Goal: Transaction & Acquisition: Purchase product/service

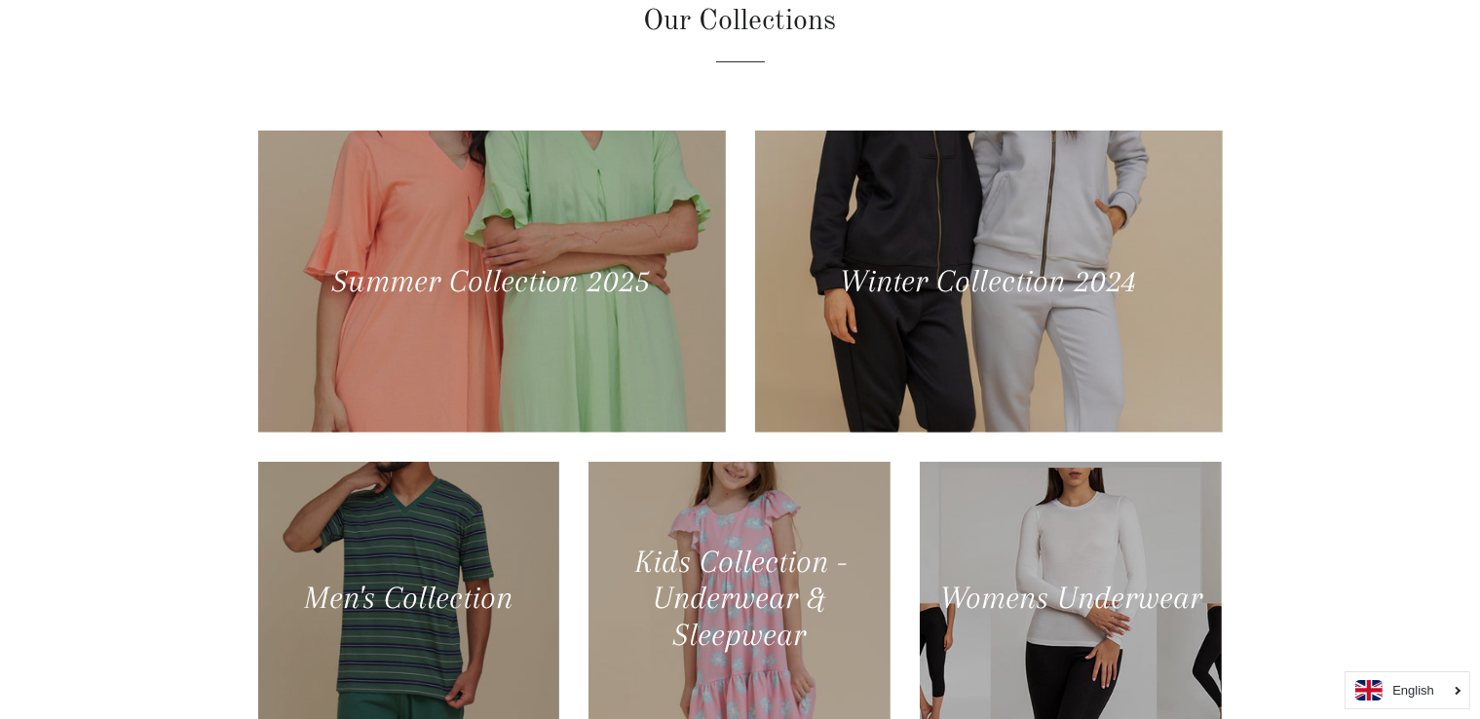
scroll to position [807, 0]
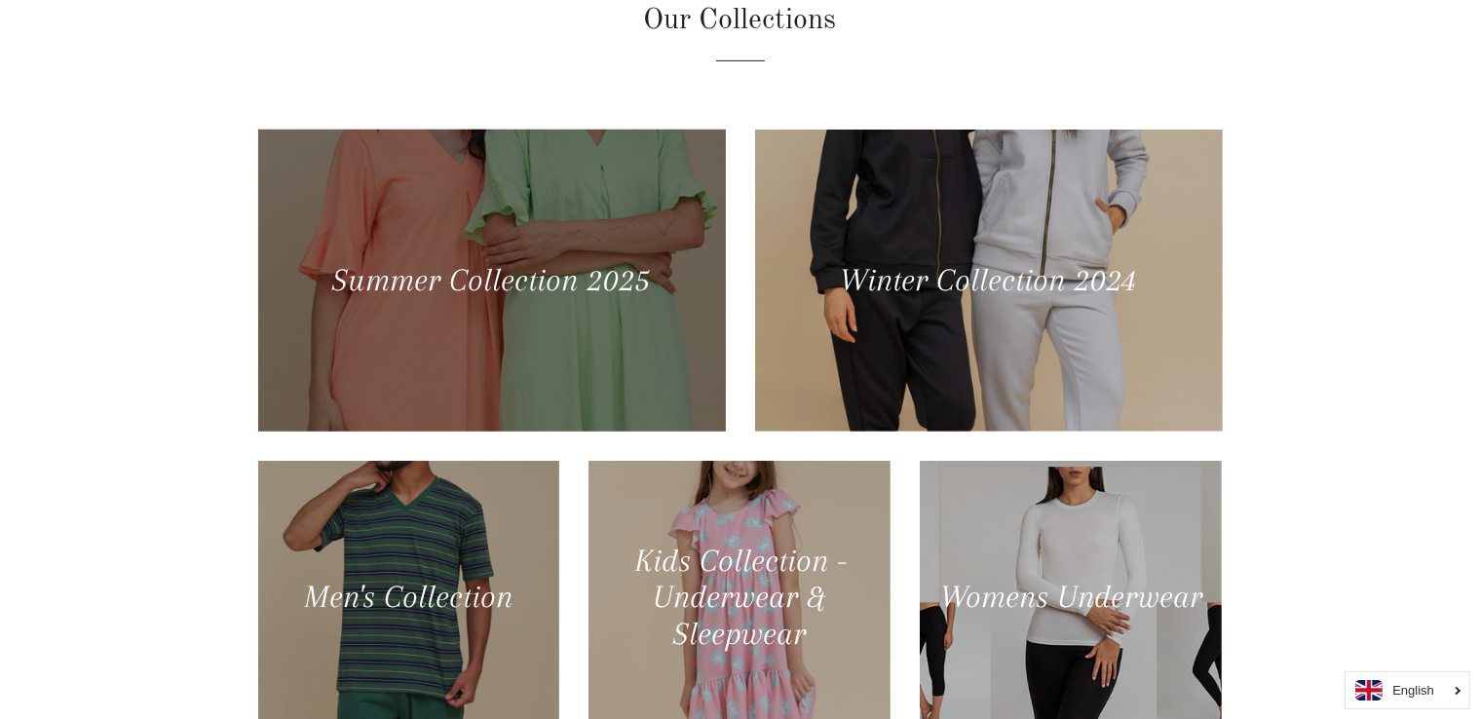
click at [589, 231] on div at bounding box center [490, 280] width 481 height 311
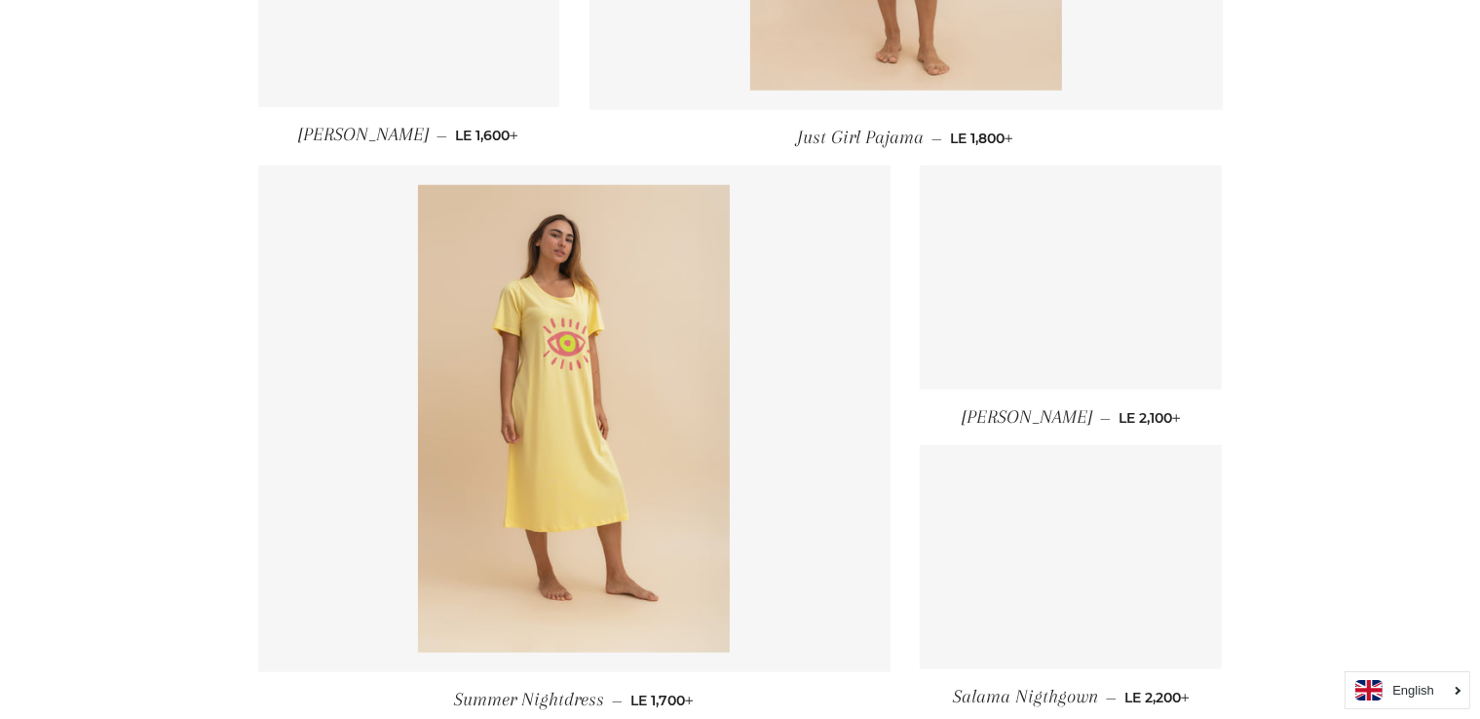
scroll to position [1793, 0]
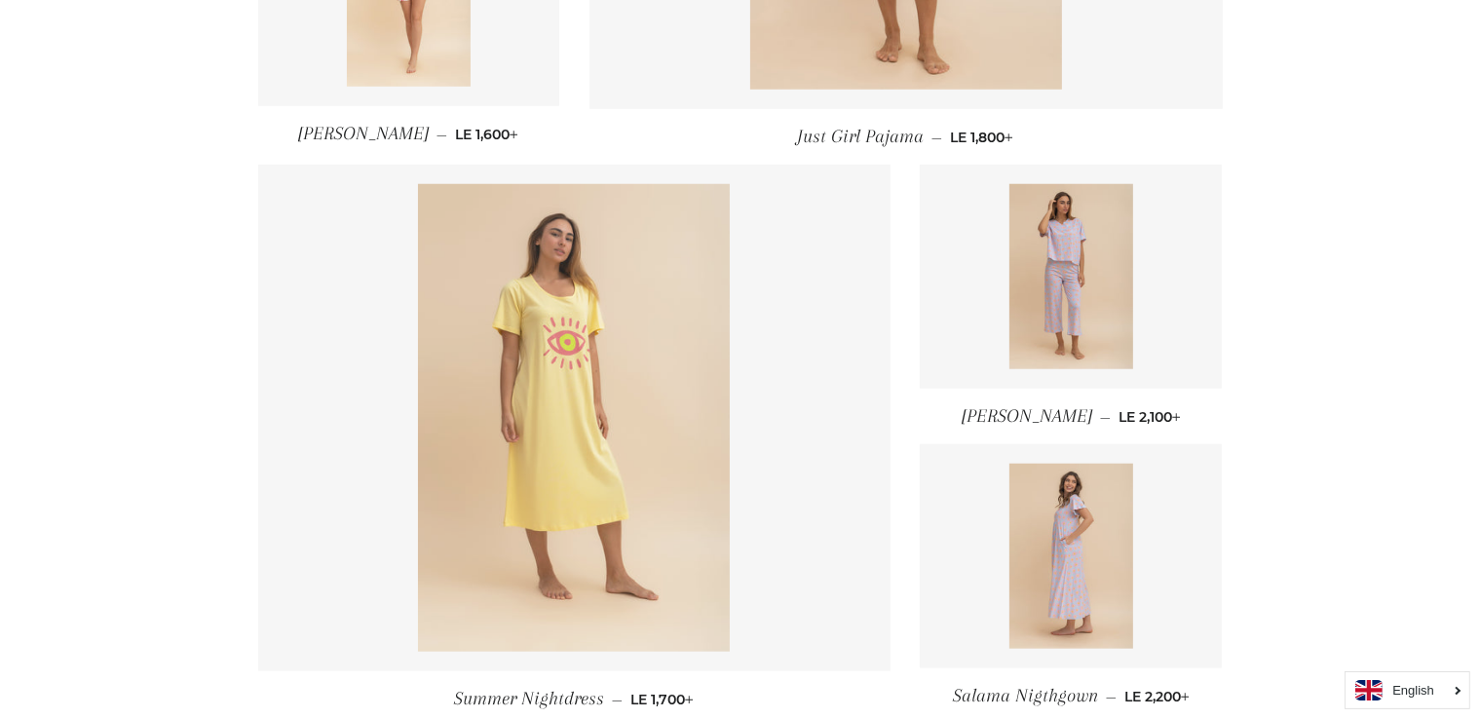
click at [600, 357] on img at bounding box center [574, 418] width 312 height 468
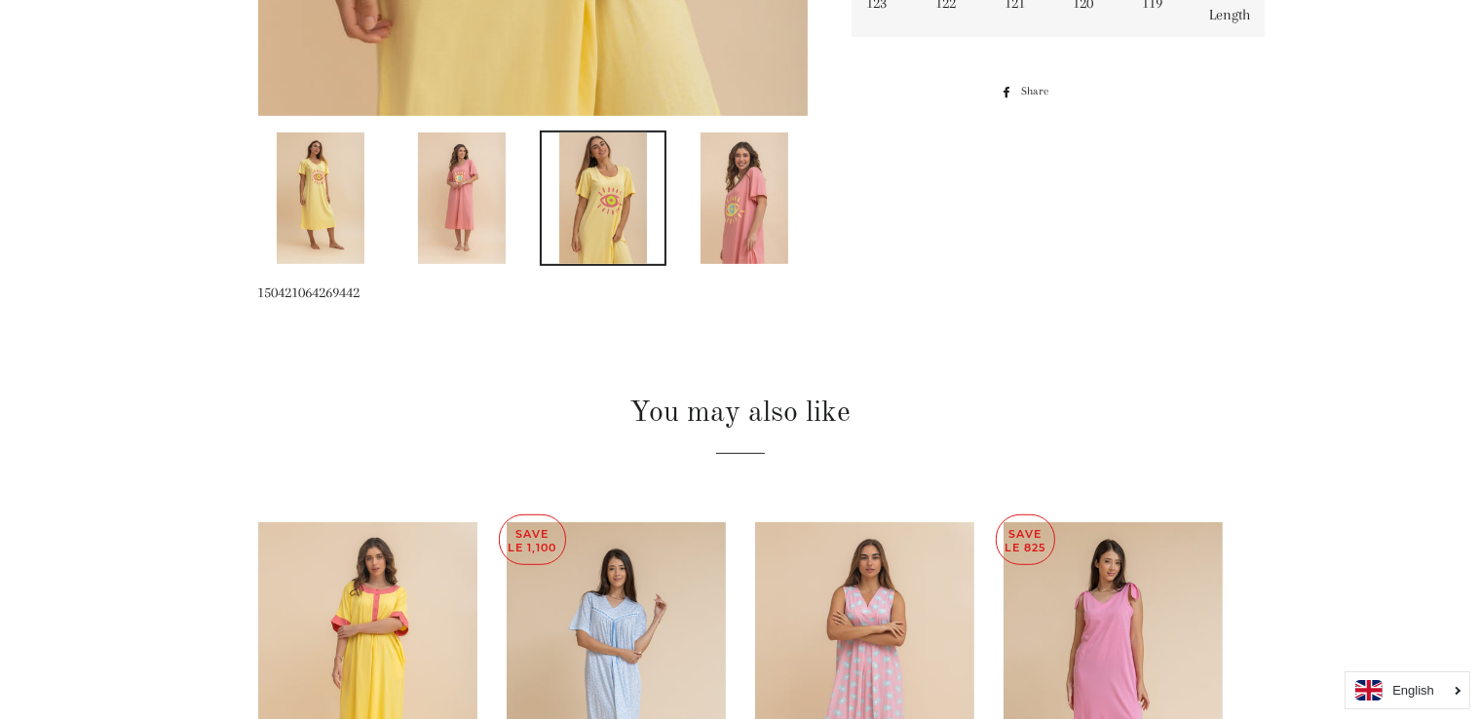
scroll to position [1165, 0]
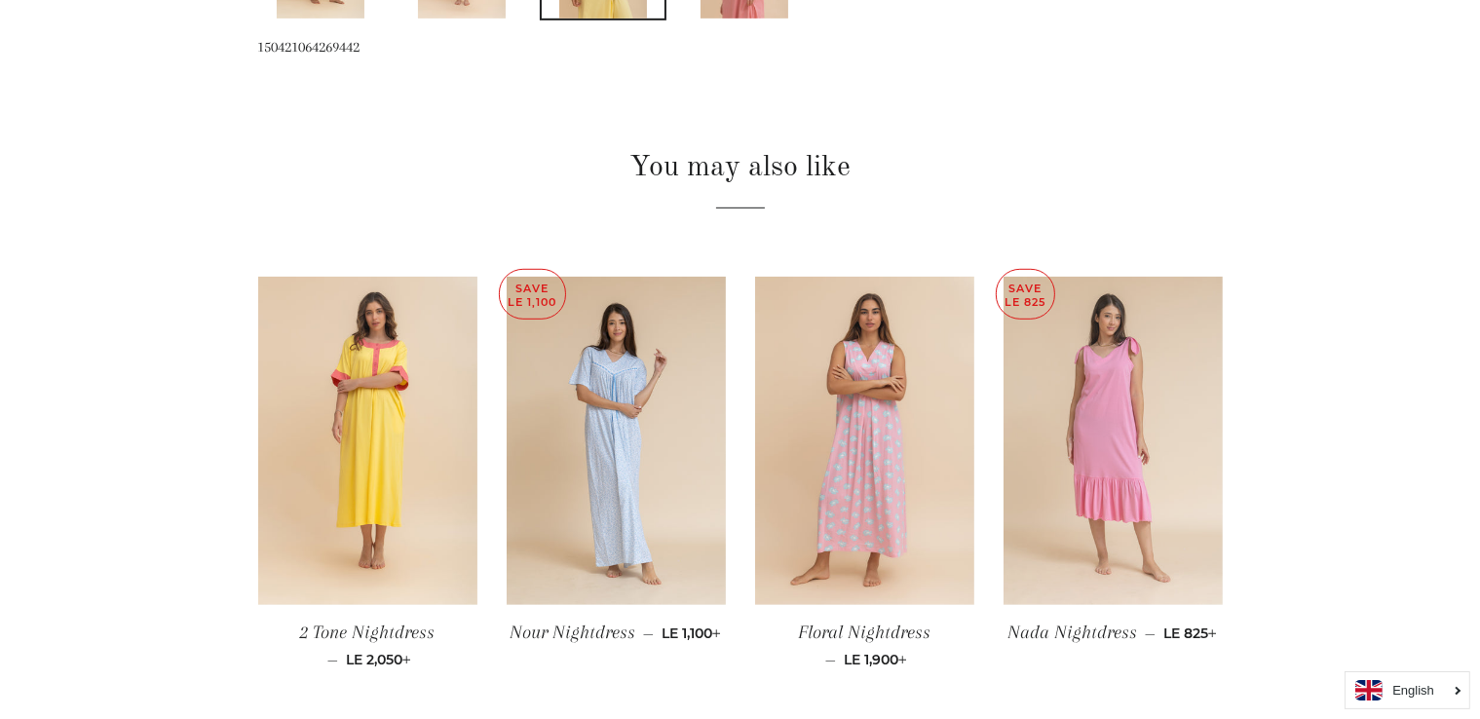
click at [1147, 465] on img at bounding box center [1113, 441] width 219 height 329
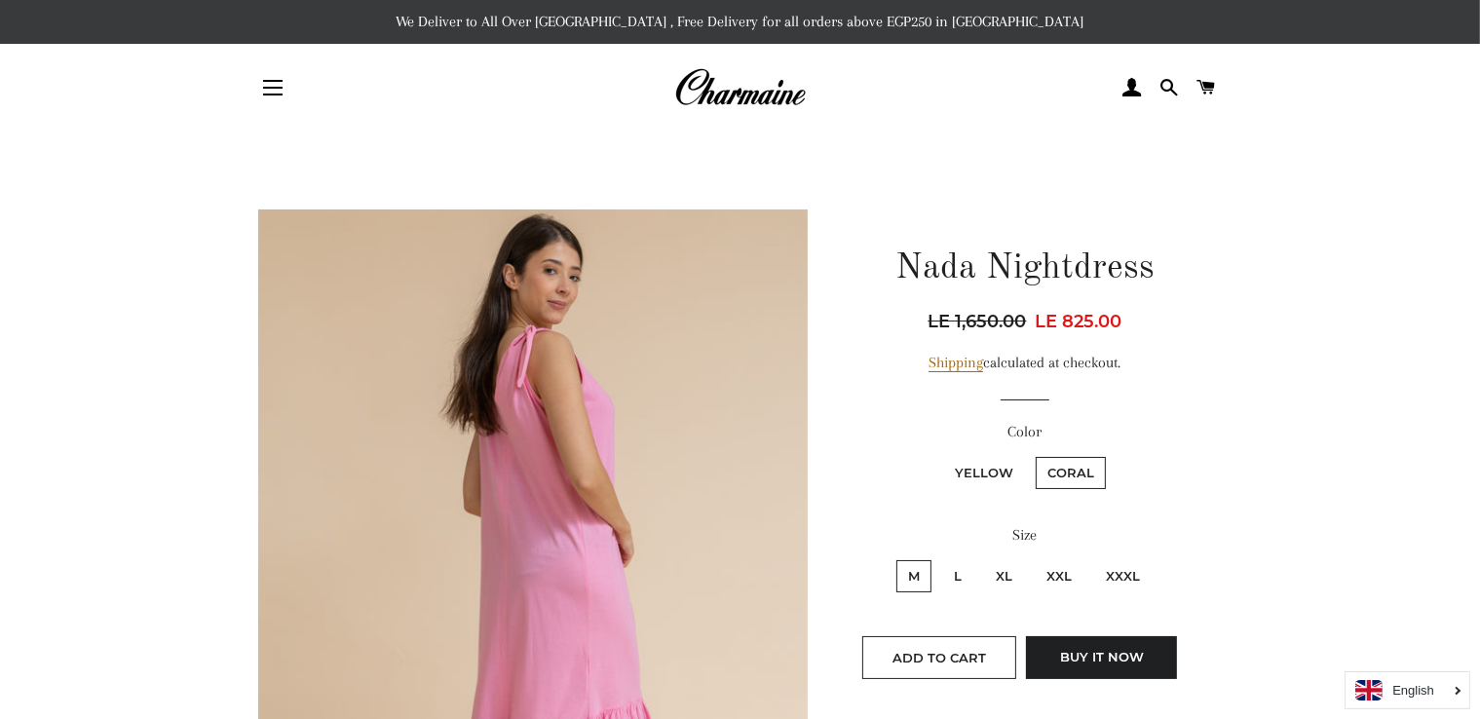
click at [992, 468] on label "Yellow" at bounding box center [984, 473] width 82 height 32
click at [941, 455] on input "Yellow" at bounding box center [940, 454] width 1 height 1
radio input "true"
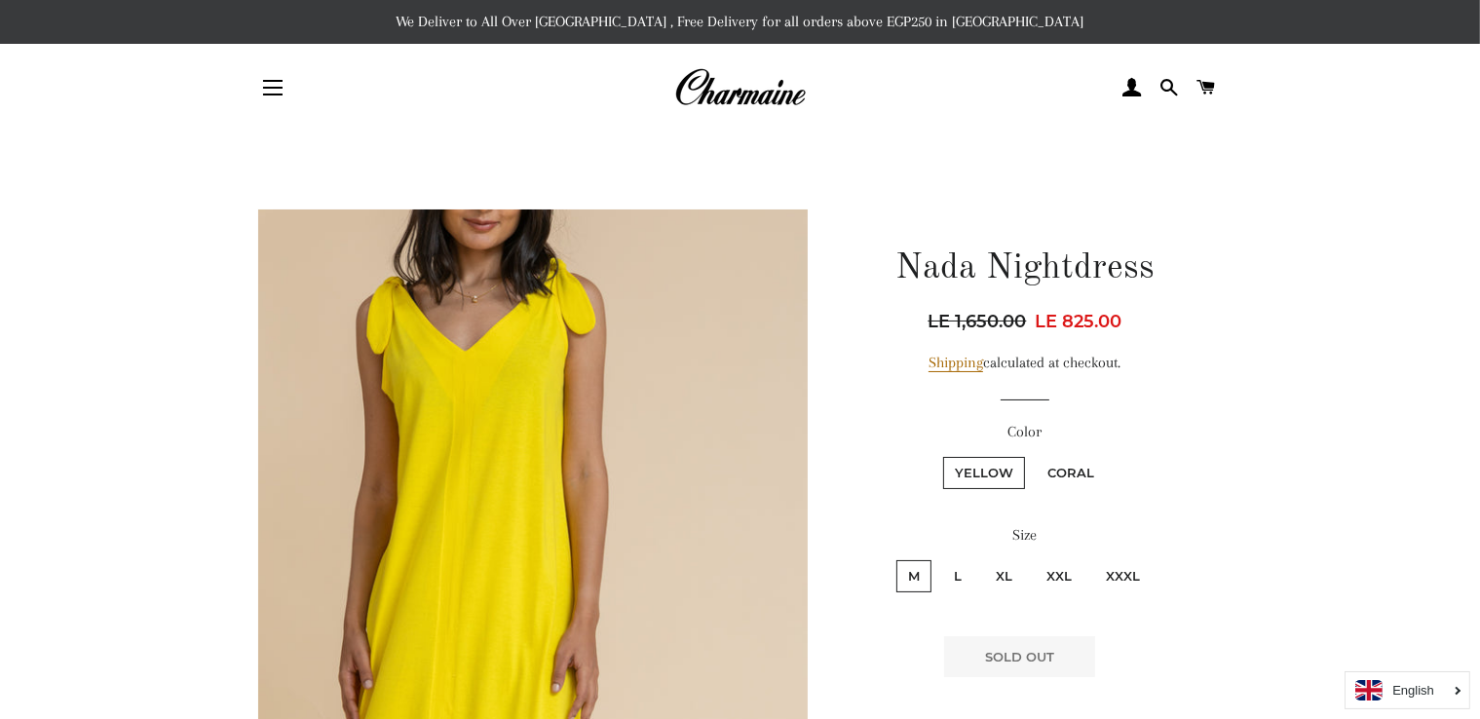
click at [1081, 471] on label "Coral" at bounding box center [1071, 473] width 70 height 32
click at [1034, 455] on input "Coral" at bounding box center [1033, 454] width 1 height 1
radio input "true"
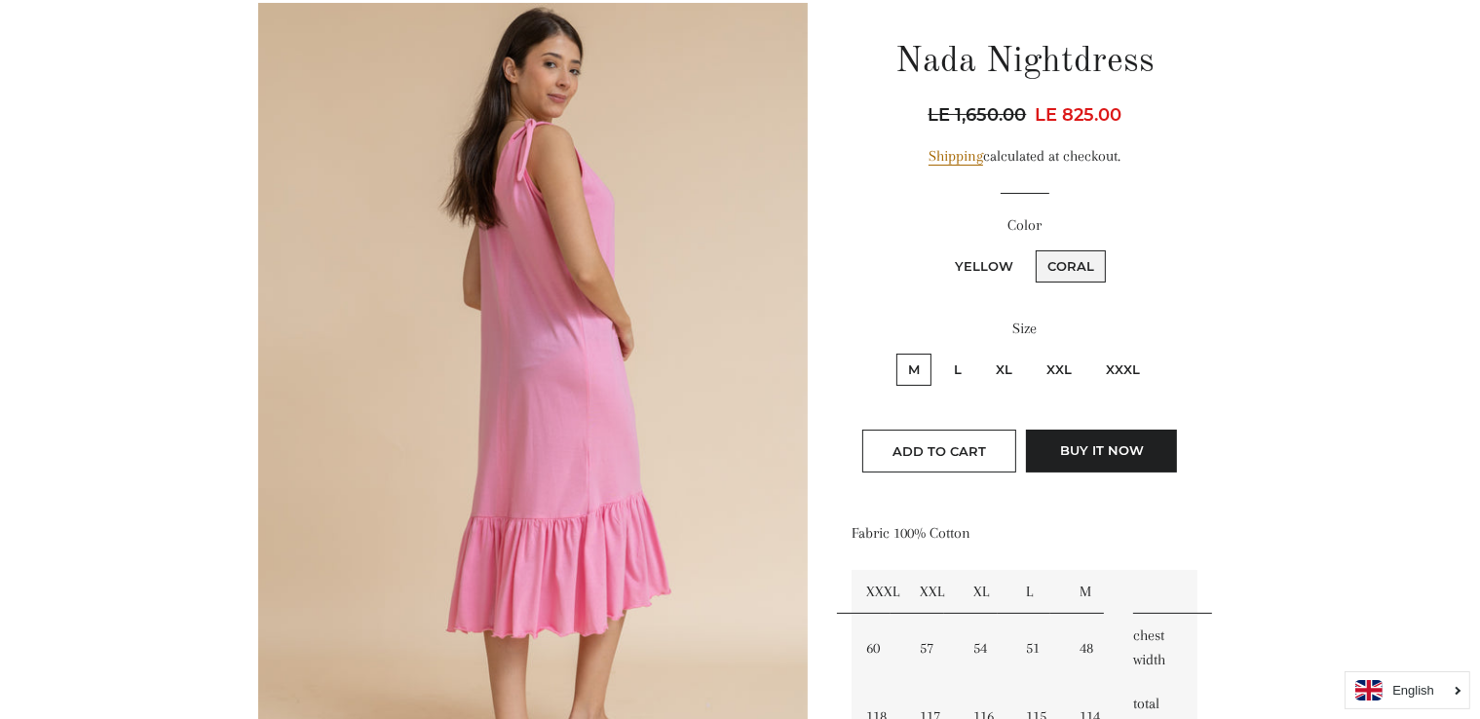
scroll to position [207, 0]
click at [1007, 356] on label "XL" at bounding box center [1004, 370] width 40 height 32
click at [982, 352] on input "XL" at bounding box center [981, 351] width 1 height 1
radio input "true"
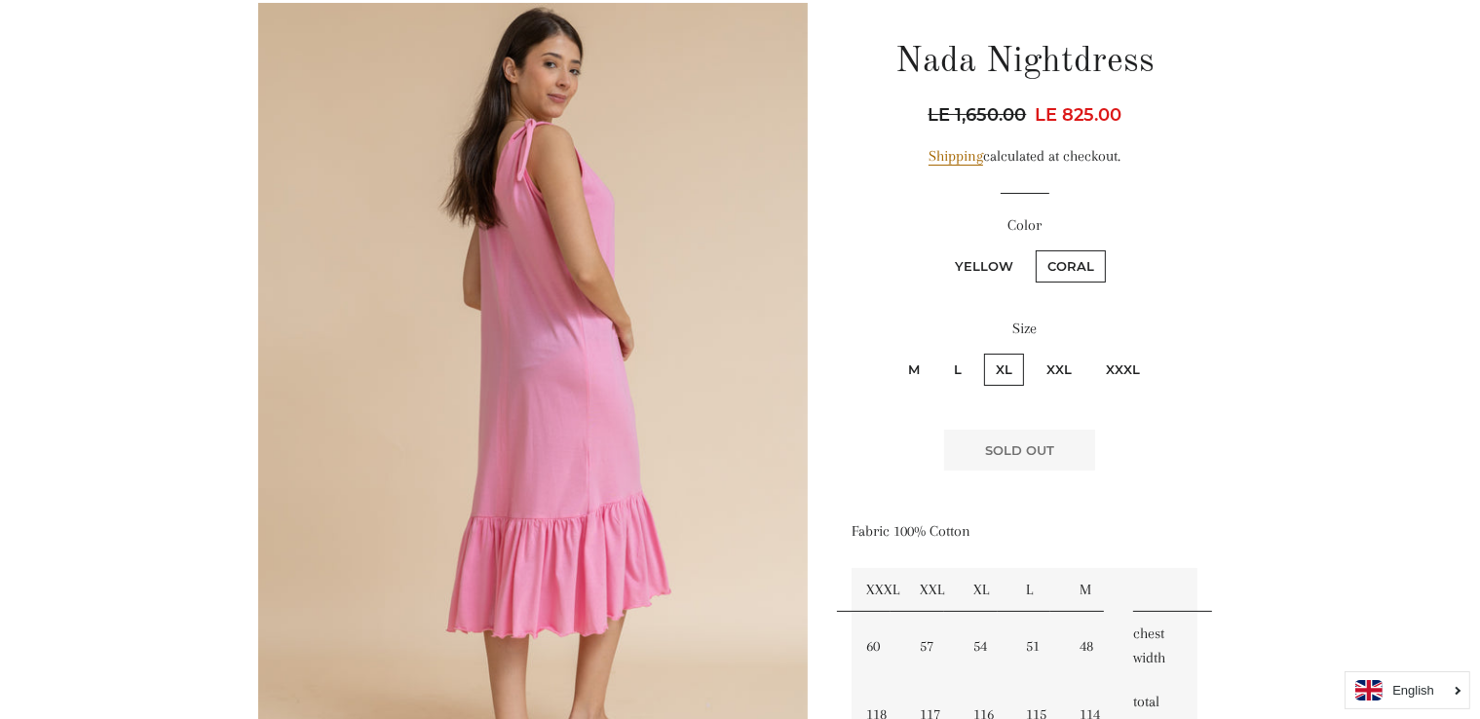
click at [1070, 367] on label "XXL" at bounding box center [1059, 370] width 49 height 32
click at [1033, 352] on input "XXL" at bounding box center [1032, 351] width 1 height 1
radio input "true"
click at [1115, 365] on label "XXXL" at bounding box center [1122, 370] width 57 height 32
click at [1092, 352] on input "XXXL" at bounding box center [1091, 351] width 1 height 1
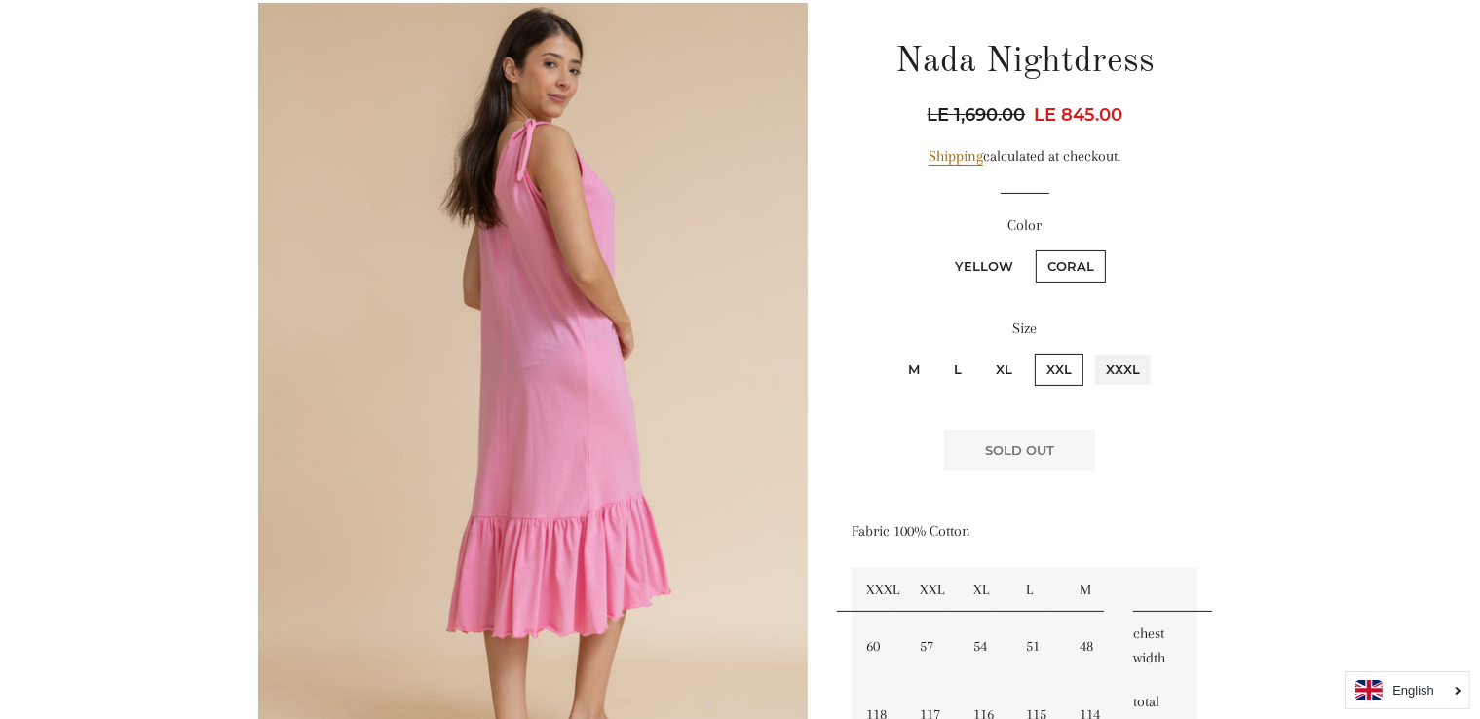
radio input "true"
click at [1012, 384] on label "XL" at bounding box center [1004, 370] width 40 height 32
click at [982, 352] on input "XL" at bounding box center [981, 351] width 1 height 1
radio input "true"
click at [935, 365] on fieldset "M L XL XXL XXXL" at bounding box center [1025, 379] width 342 height 57
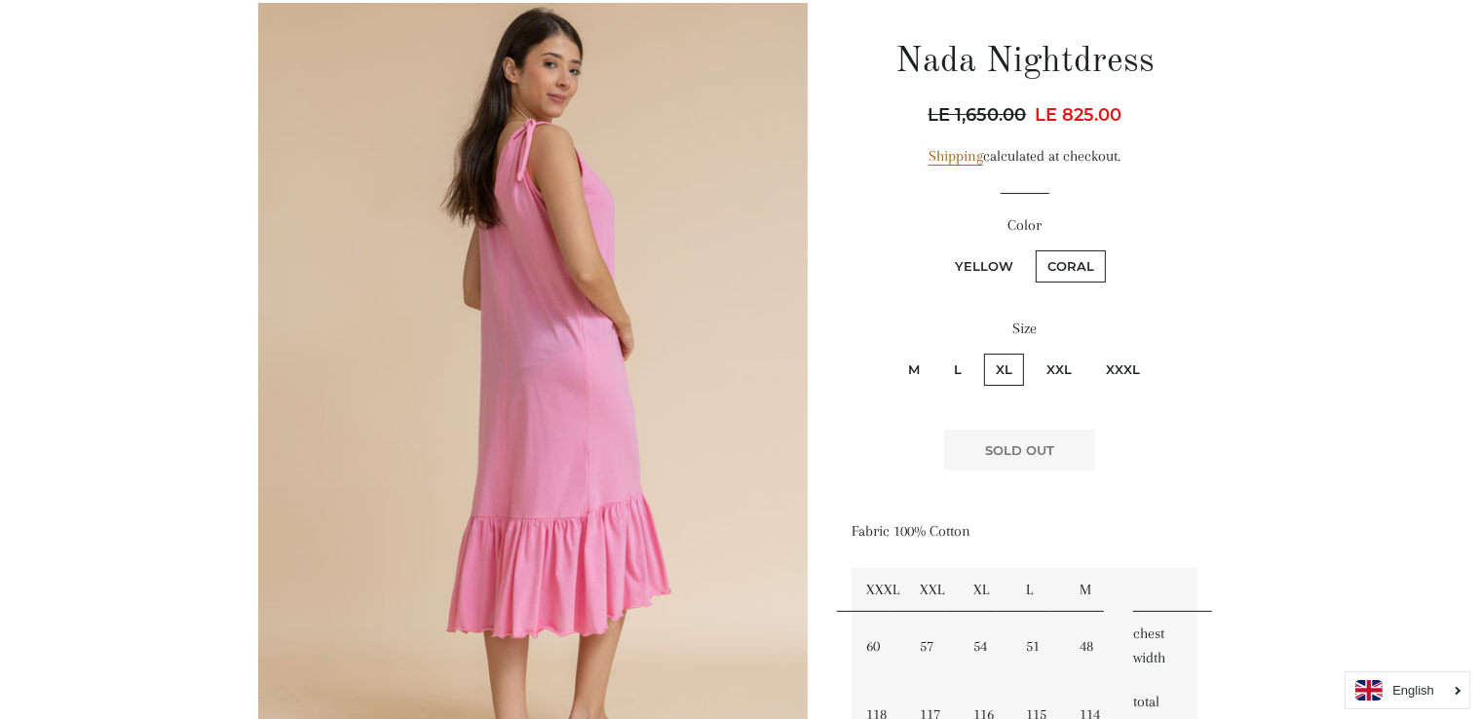
click at [948, 371] on label "L" at bounding box center [957, 370] width 31 height 32
click at [940, 352] on input "L" at bounding box center [939, 351] width 1 height 1
radio input "true"
click at [925, 374] on label "M" at bounding box center [913, 370] width 35 height 32
click at [894, 352] on input "M" at bounding box center [893, 351] width 1 height 1
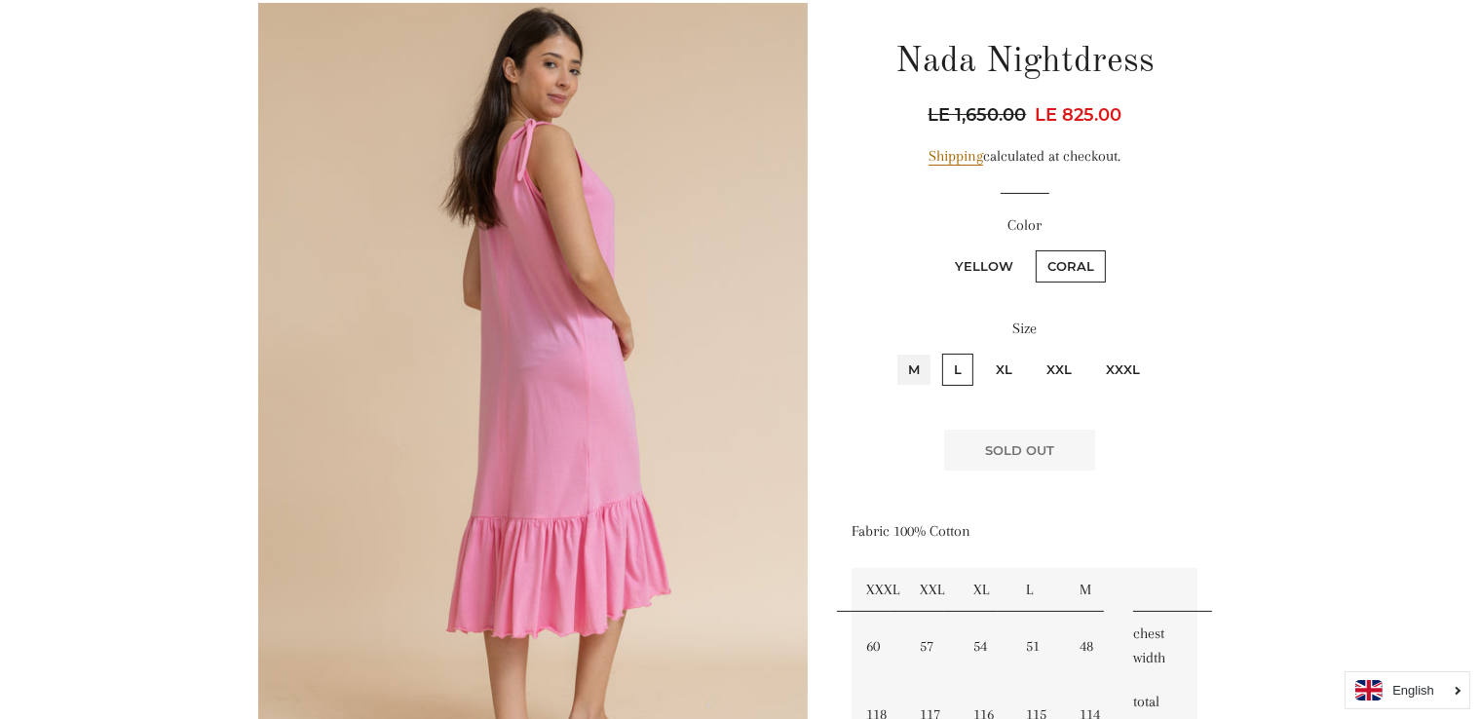
radio input "true"
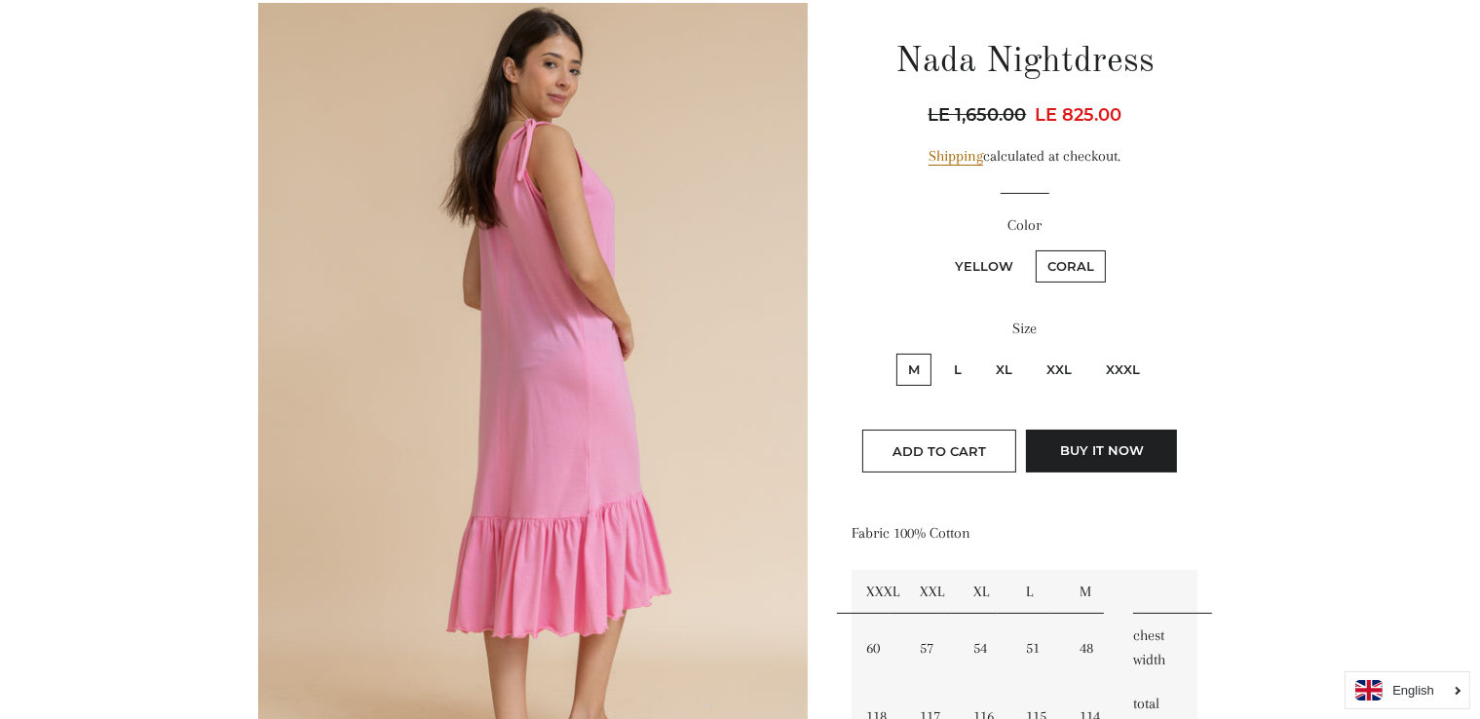
click at [982, 272] on label "Yellow" at bounding box center [984, 266] width 82 height 32
click at [941, 248] on input "Yellow" at bounding box center [940, 247] width 1 height 1
radio input "true"
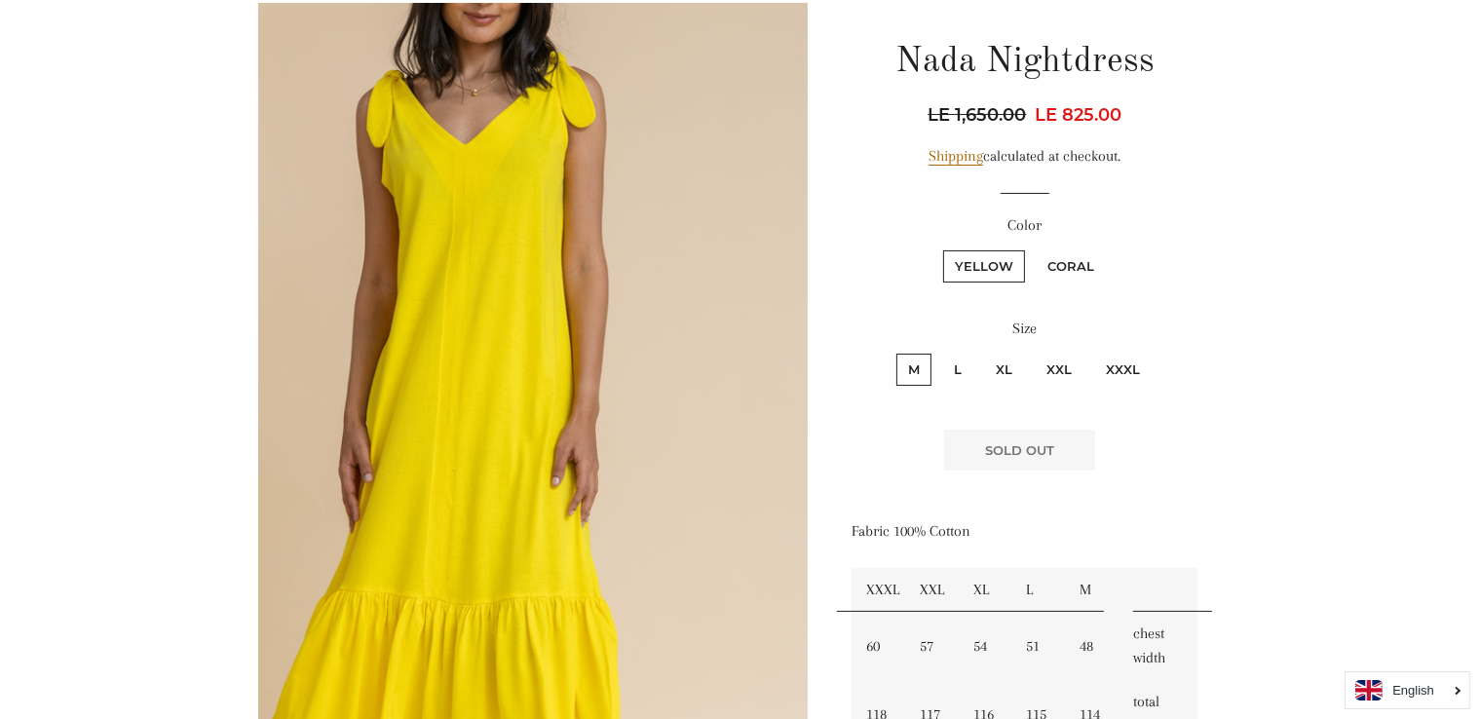
click at [998, 365] on label "XL" at bounding box center [1004, 370] width 40 height 32
click at [982, 352] on input "XL" at bounding box center [981, 351] width 1 height 1
radio input "true"
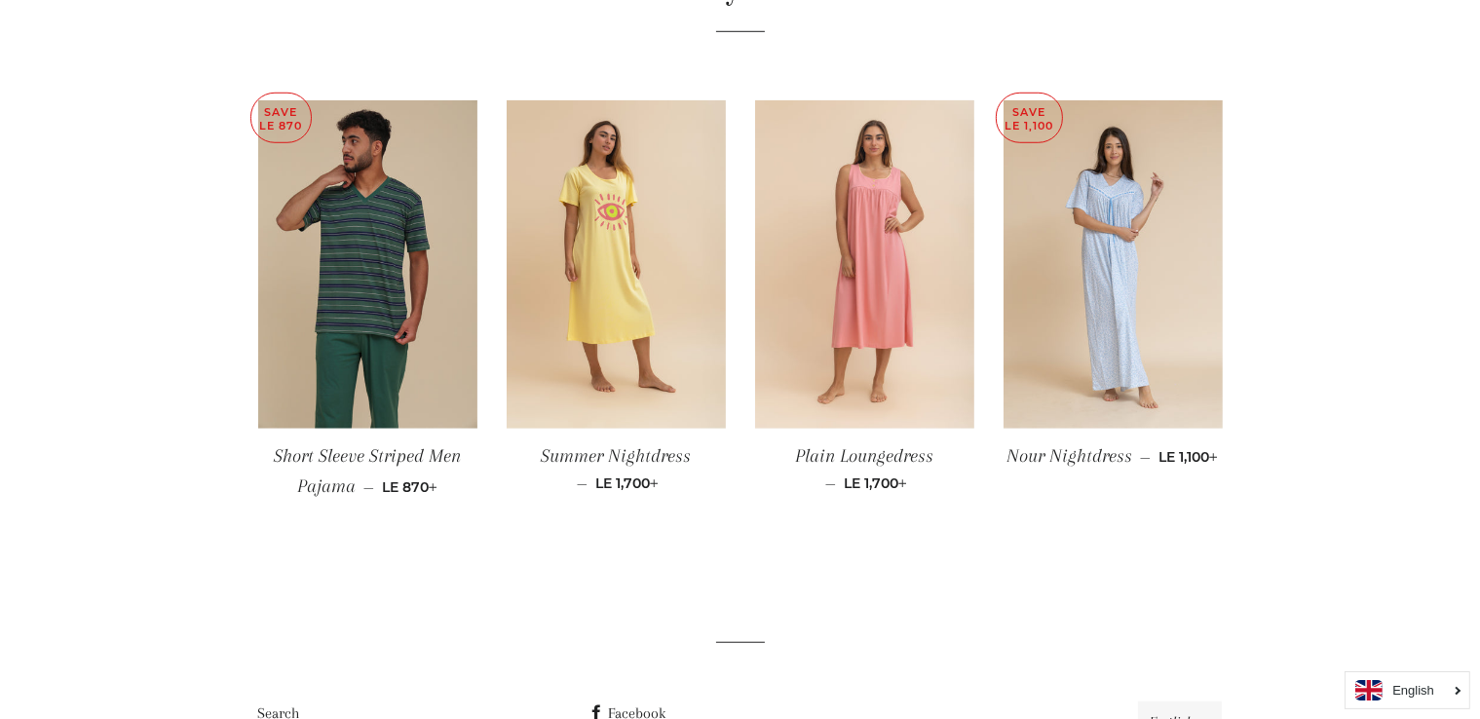
scroll to position [1491, 0]
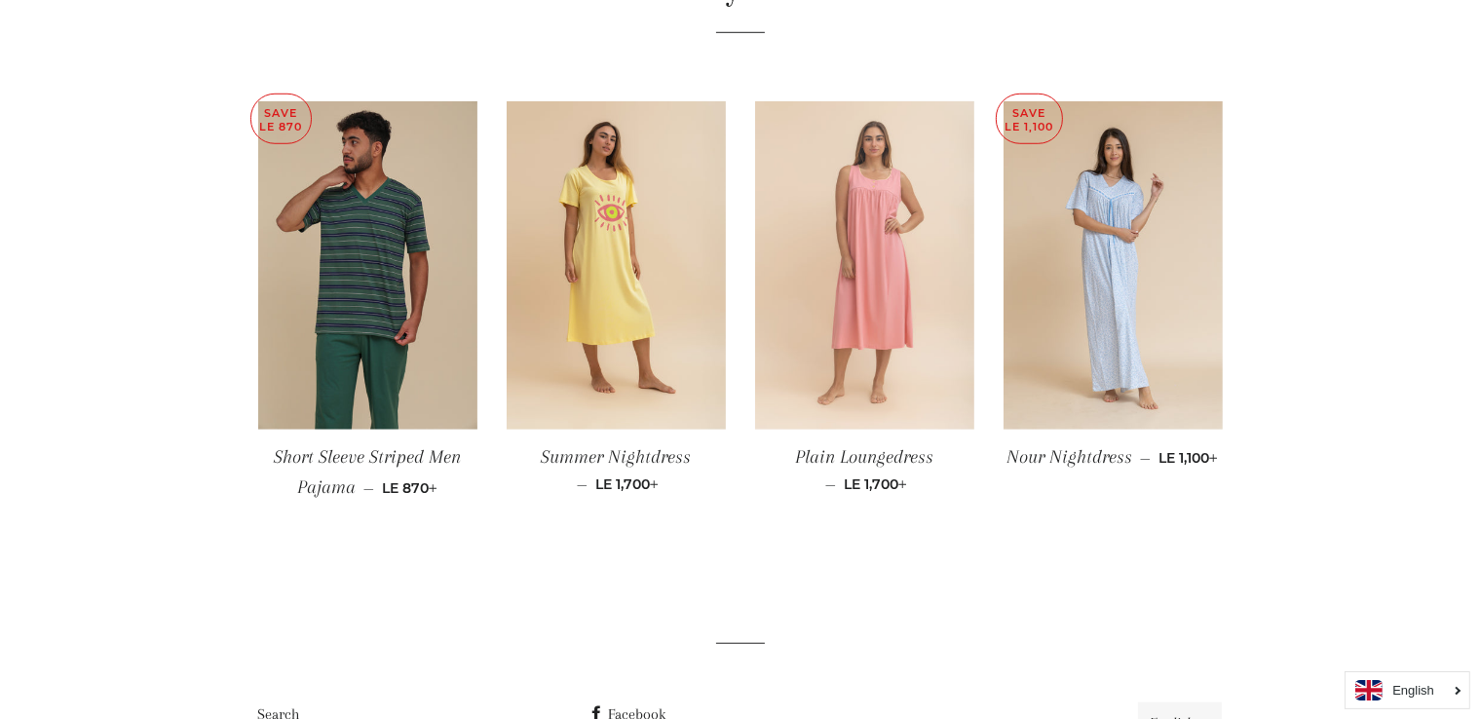
click at [904, 255] on img at bounding box center [864, 265] width 219 height 329
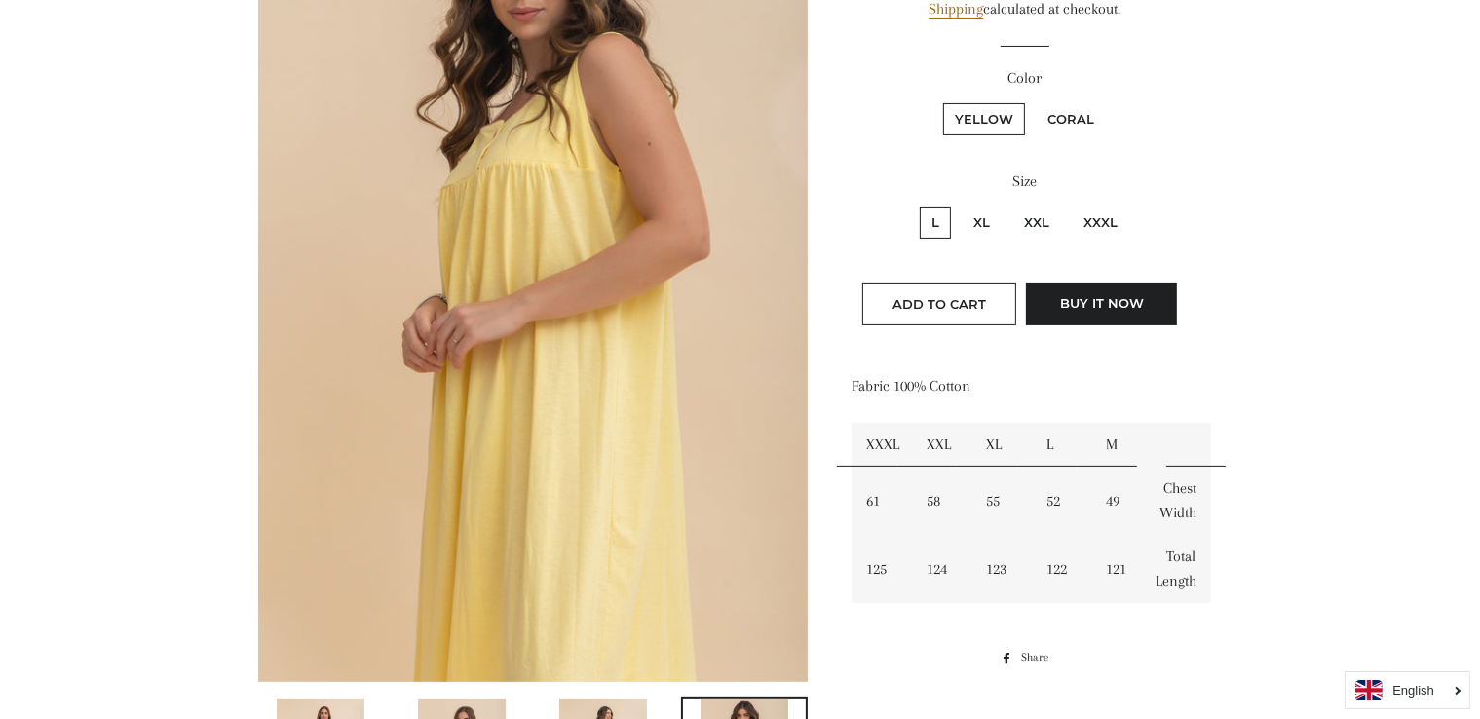
scroll to position [525, 0]
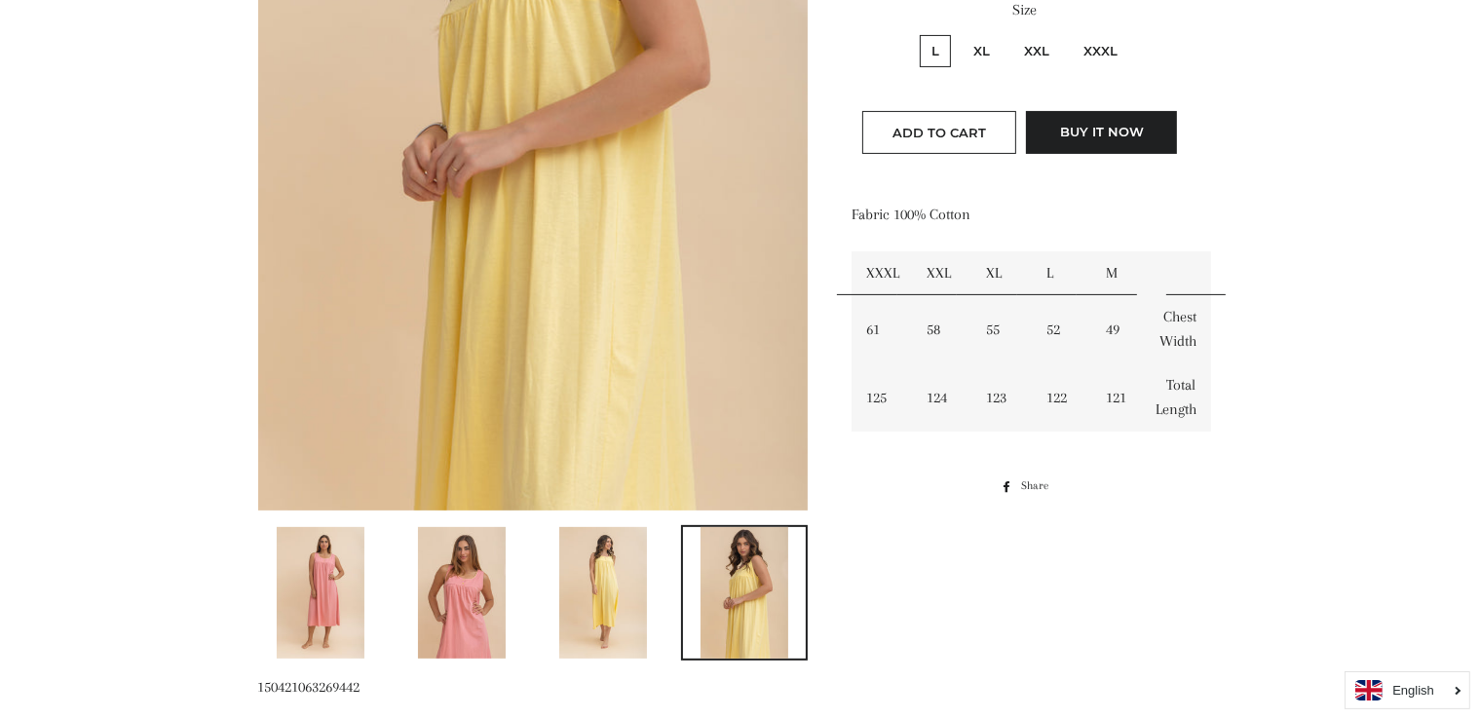
click at [600, 614] on img at bounding box center [603, 593] width 88 height 132
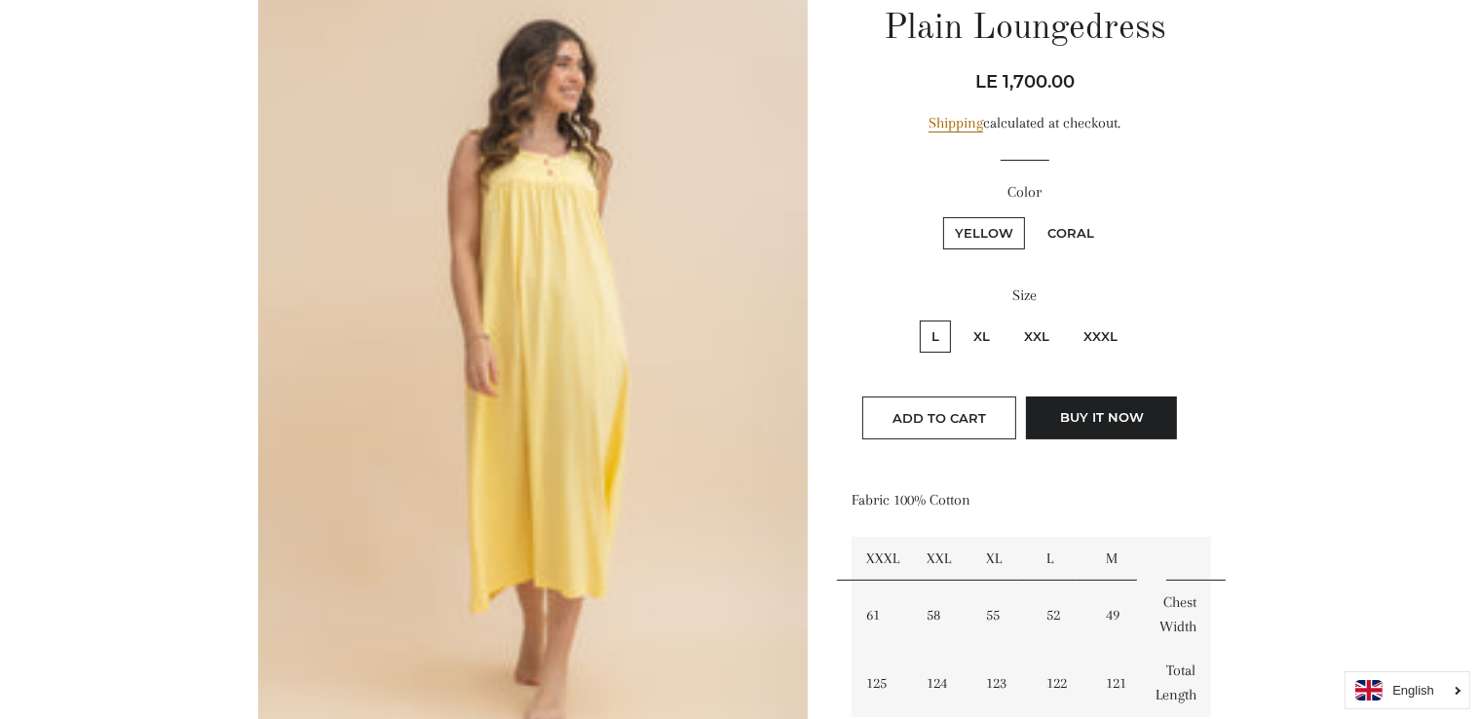
scroll to position [241, 0]
click at [993, 336] on label "XL" at bounding box center [982, 336] width 40 height 32
click at [960, 318] on input "XL" at bounding box center [959, 317] width 1 height 1
radio input "true"
click at [969, 413] on span "Add to Cart" at bounding box center [940, 417] width 94 height 16
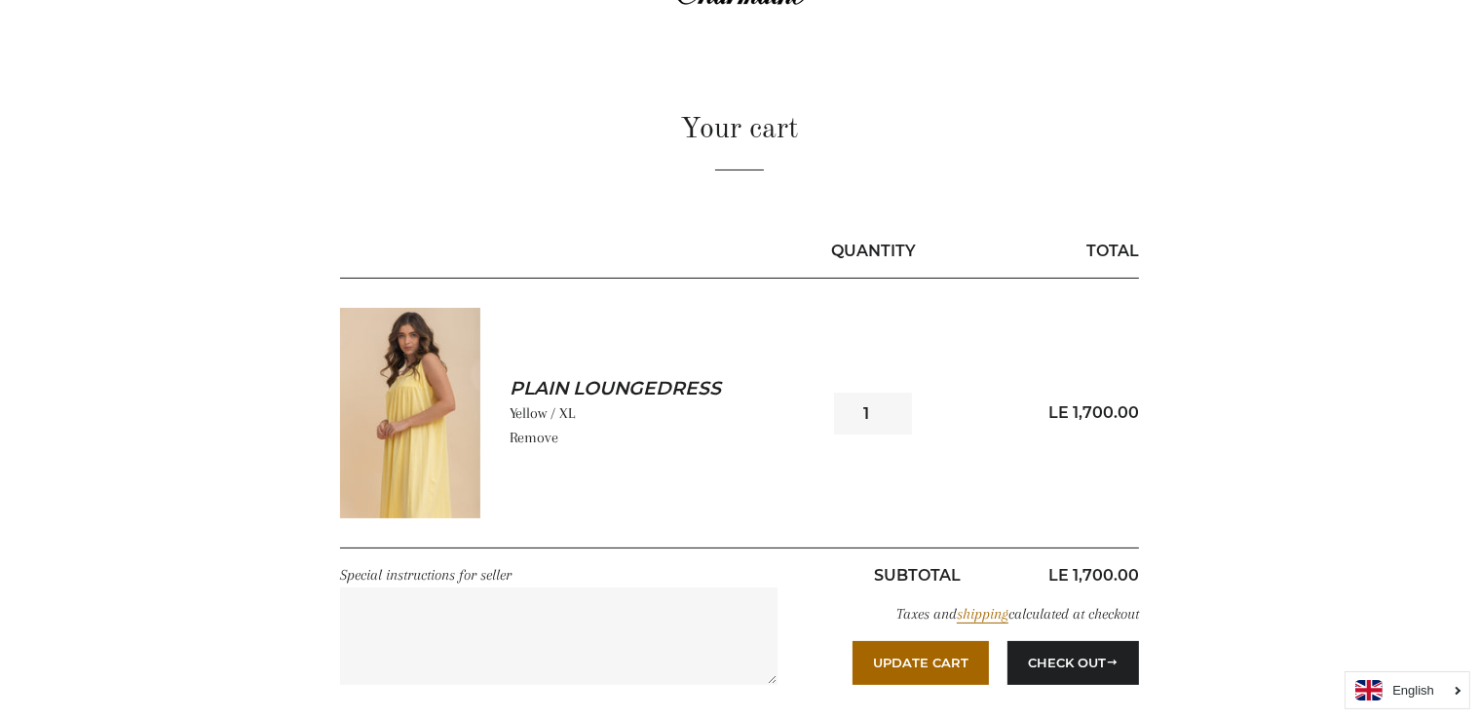
scroll to position [46, 0]
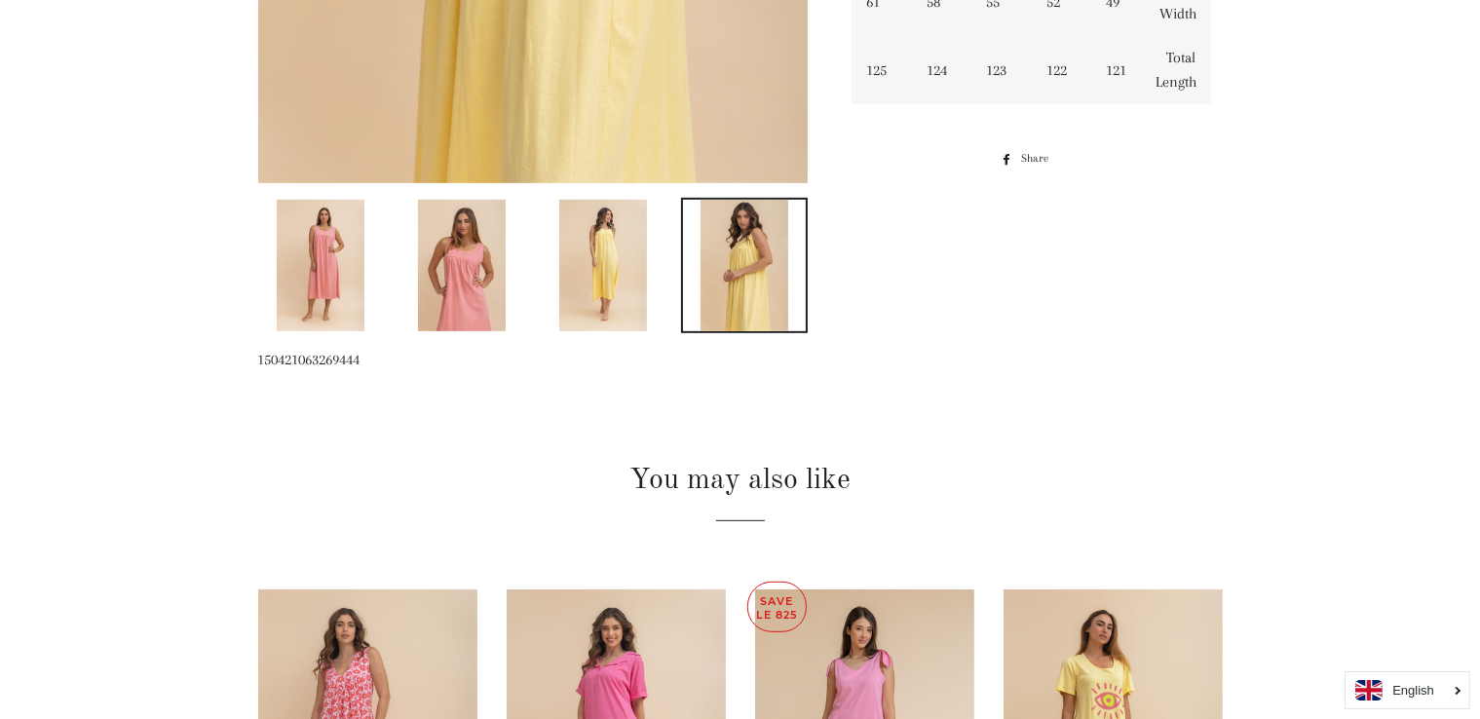
scroll to position [1196, 0]
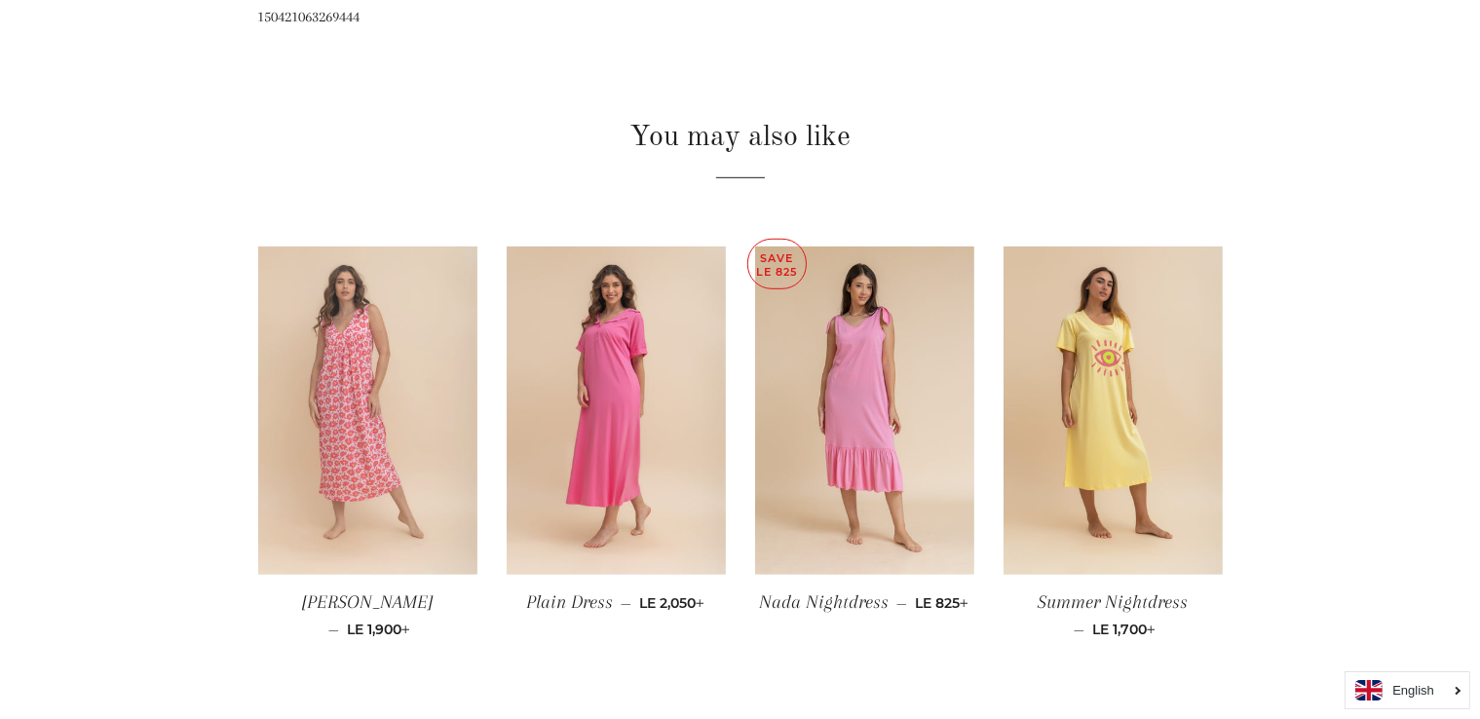
click at [316, 419] on img at bounding box center [367, 411] width 219 height 329
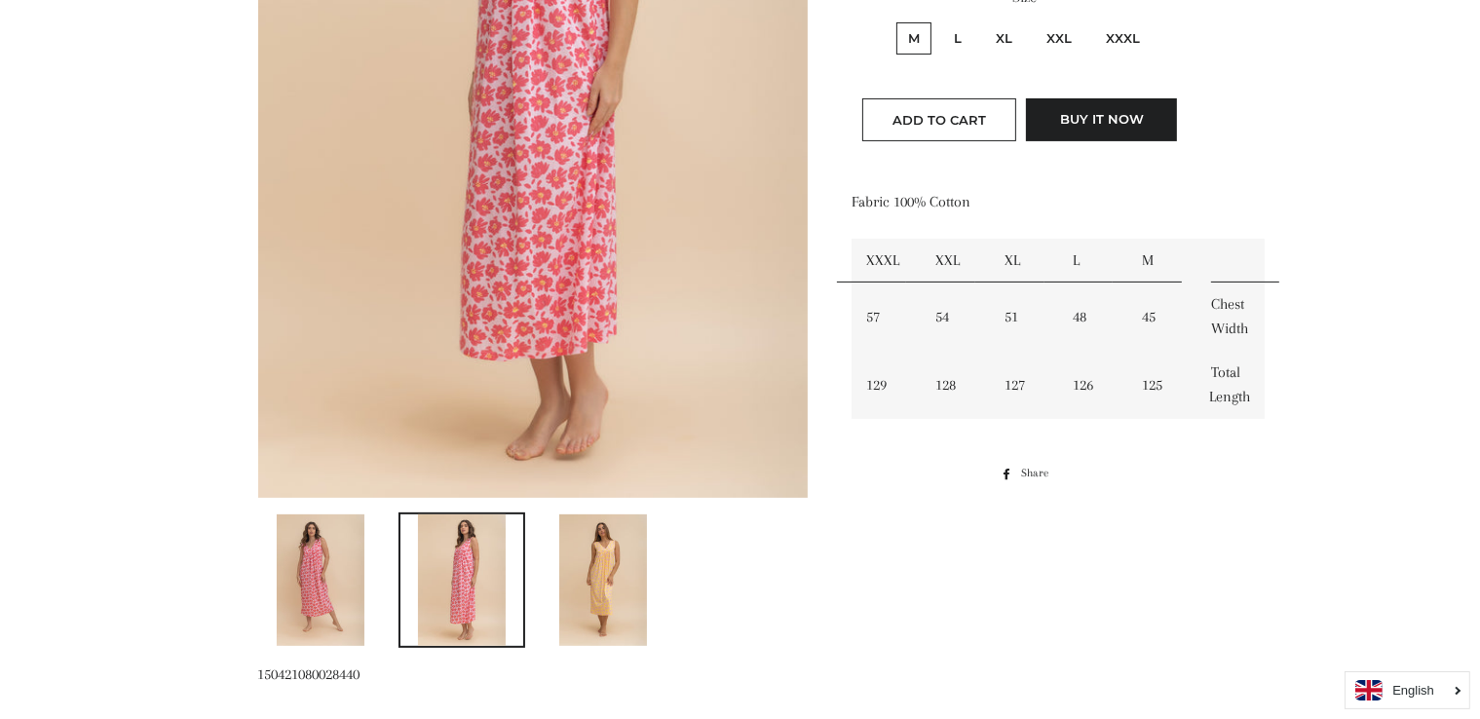
scroll to position [608, 0]
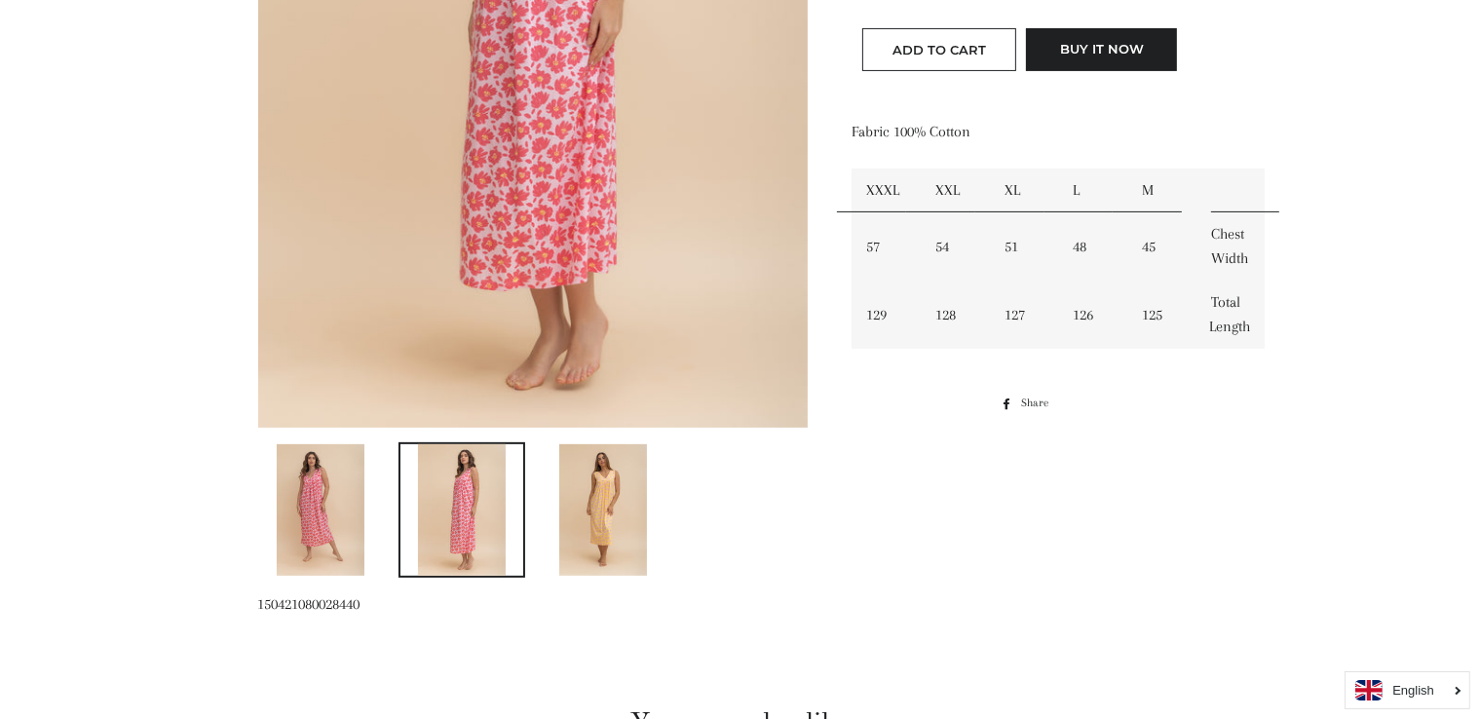
click at [599, 516] on img at bounding box center [603, 510] width 88 height 132
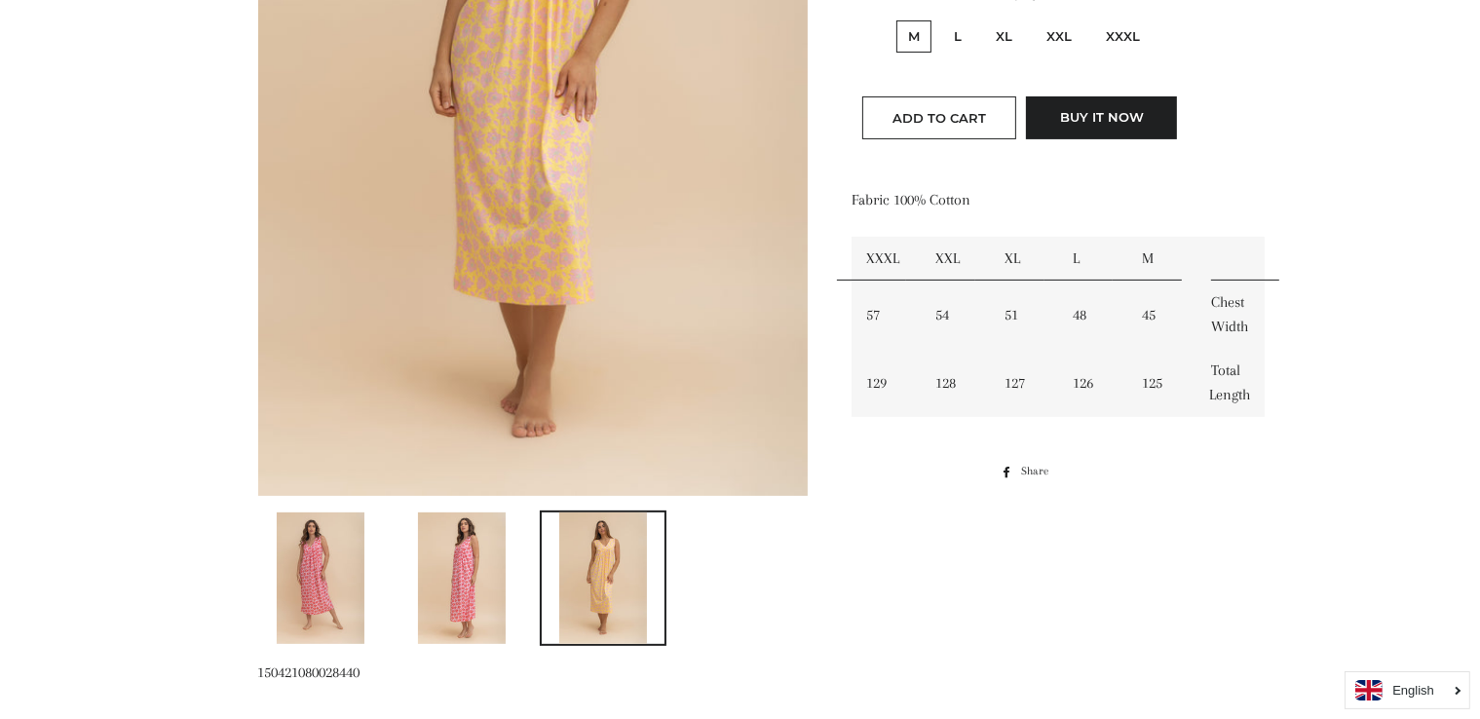
scroll to position [620, 0]
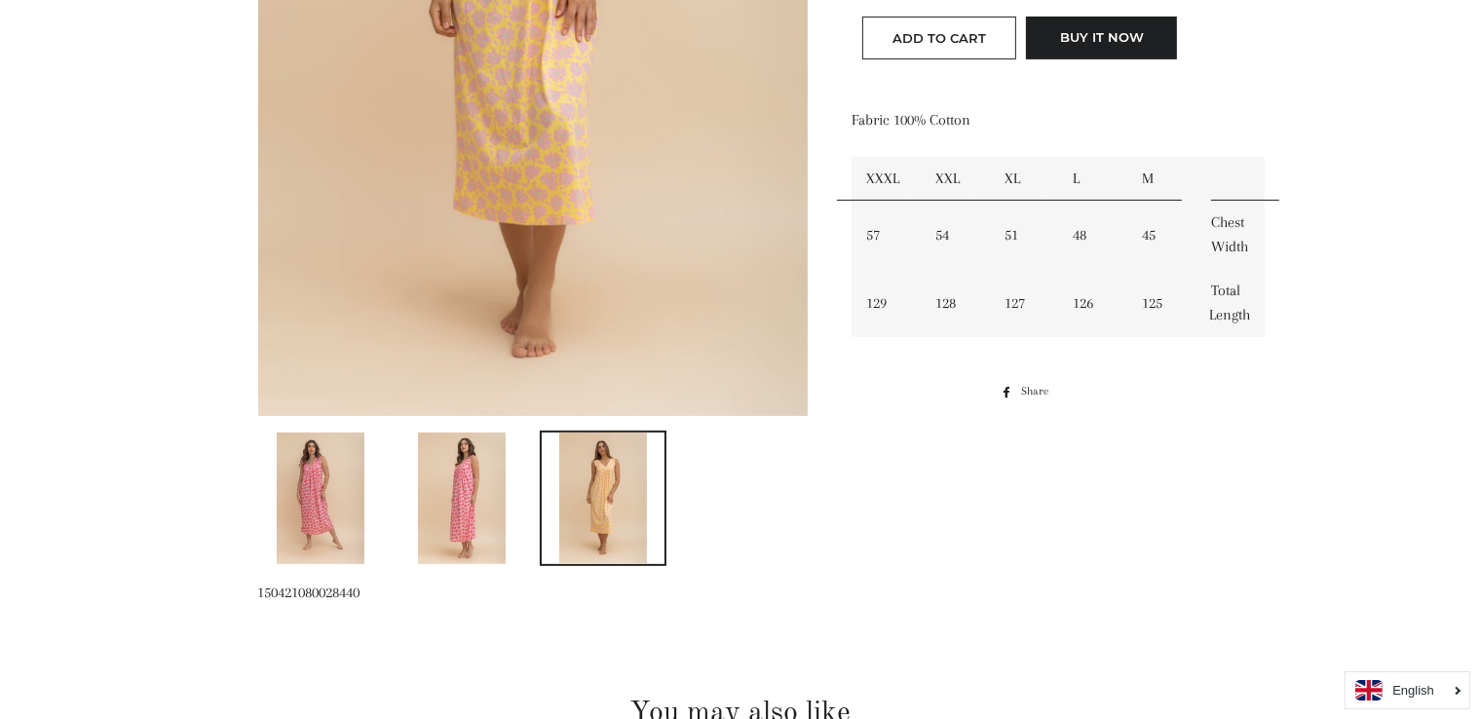
click at [471, 515] on img at bounding box center [462, 499] width 88 height 132
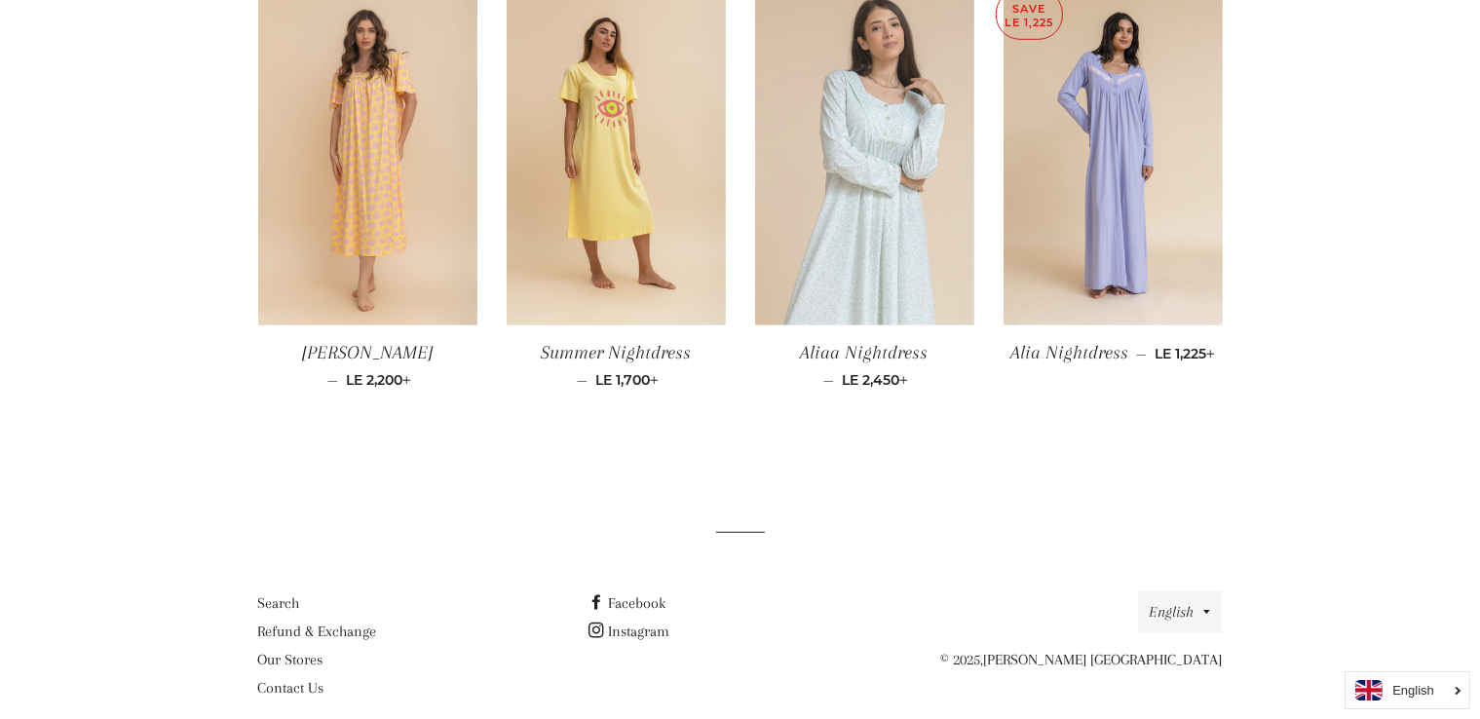
click at [885, 165] on img at bounding box center [864, 161] width 219 height 329
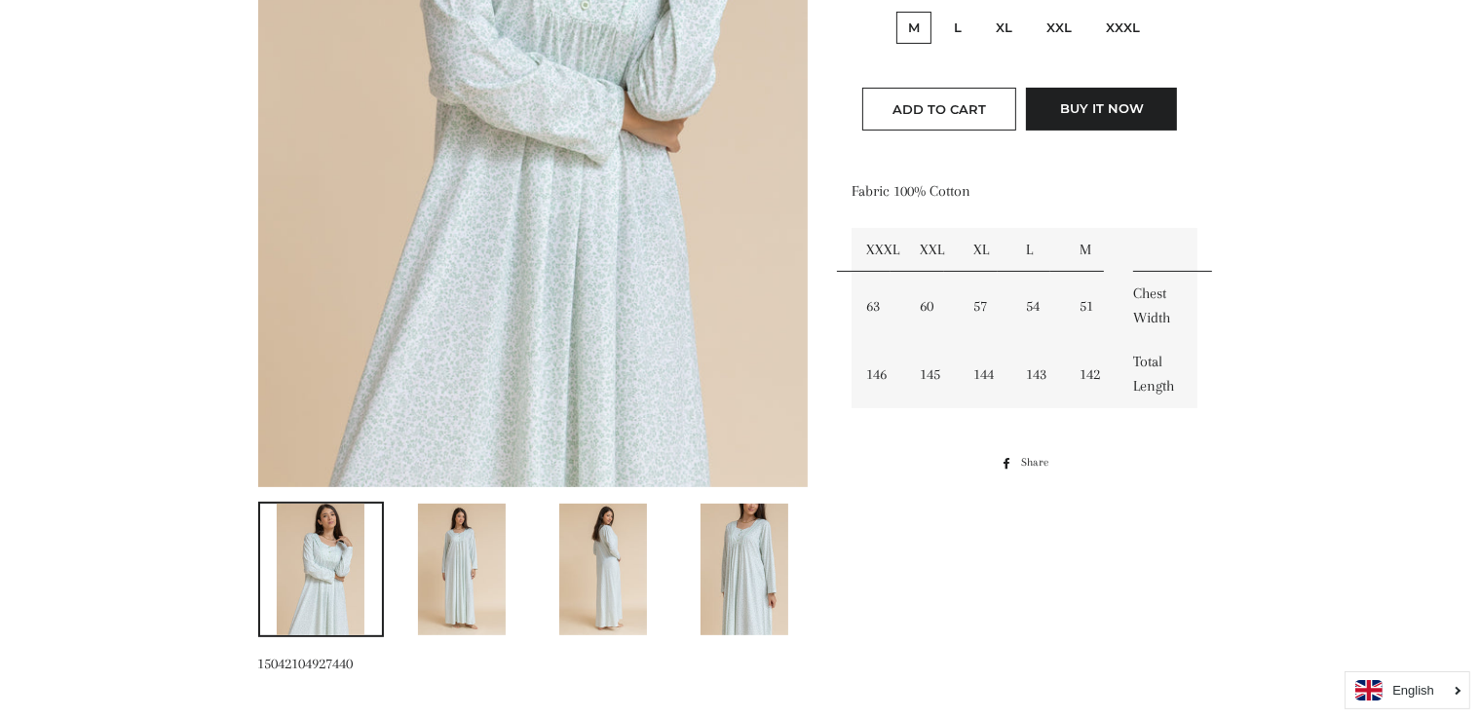
scroll to position [548, 0]
click at [444, 572] on img at bounding box center [462, 571] width 88 height 132
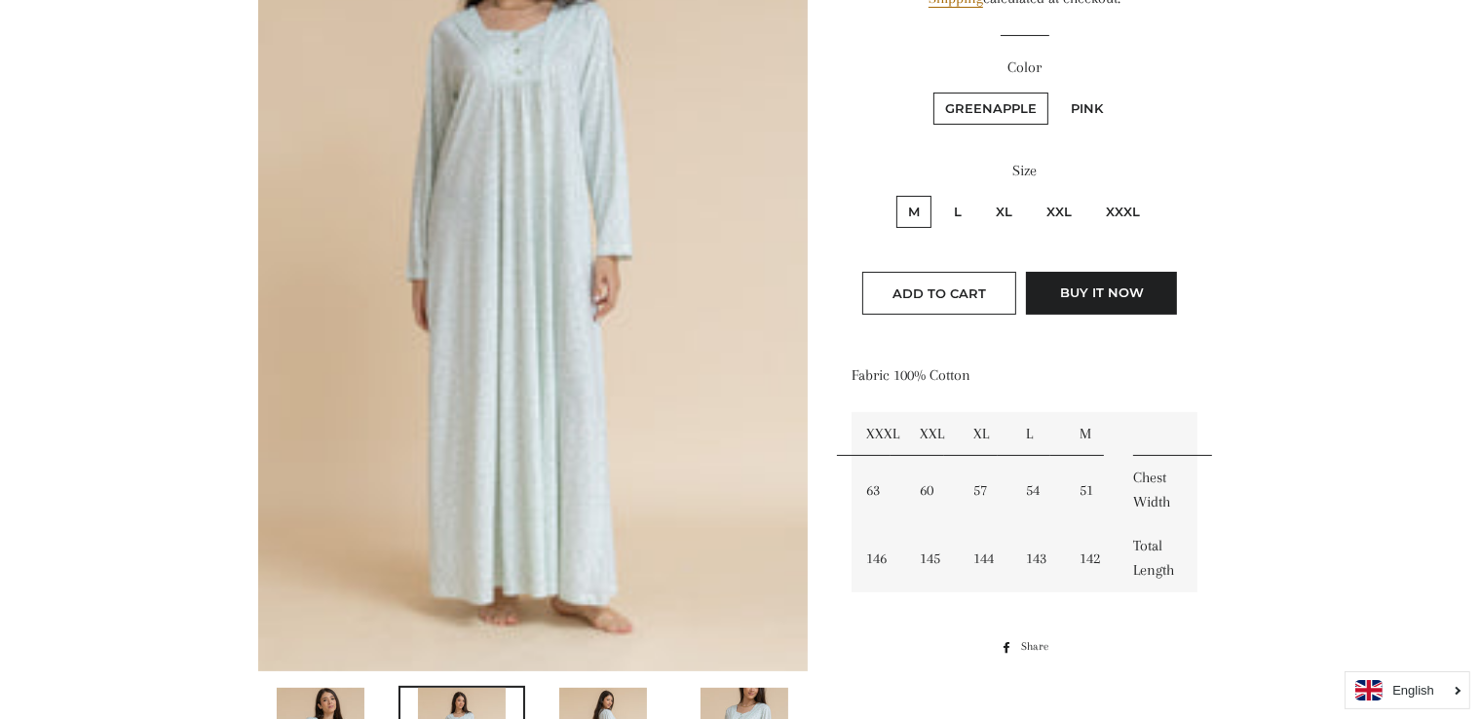
scroll to position [187, 0]
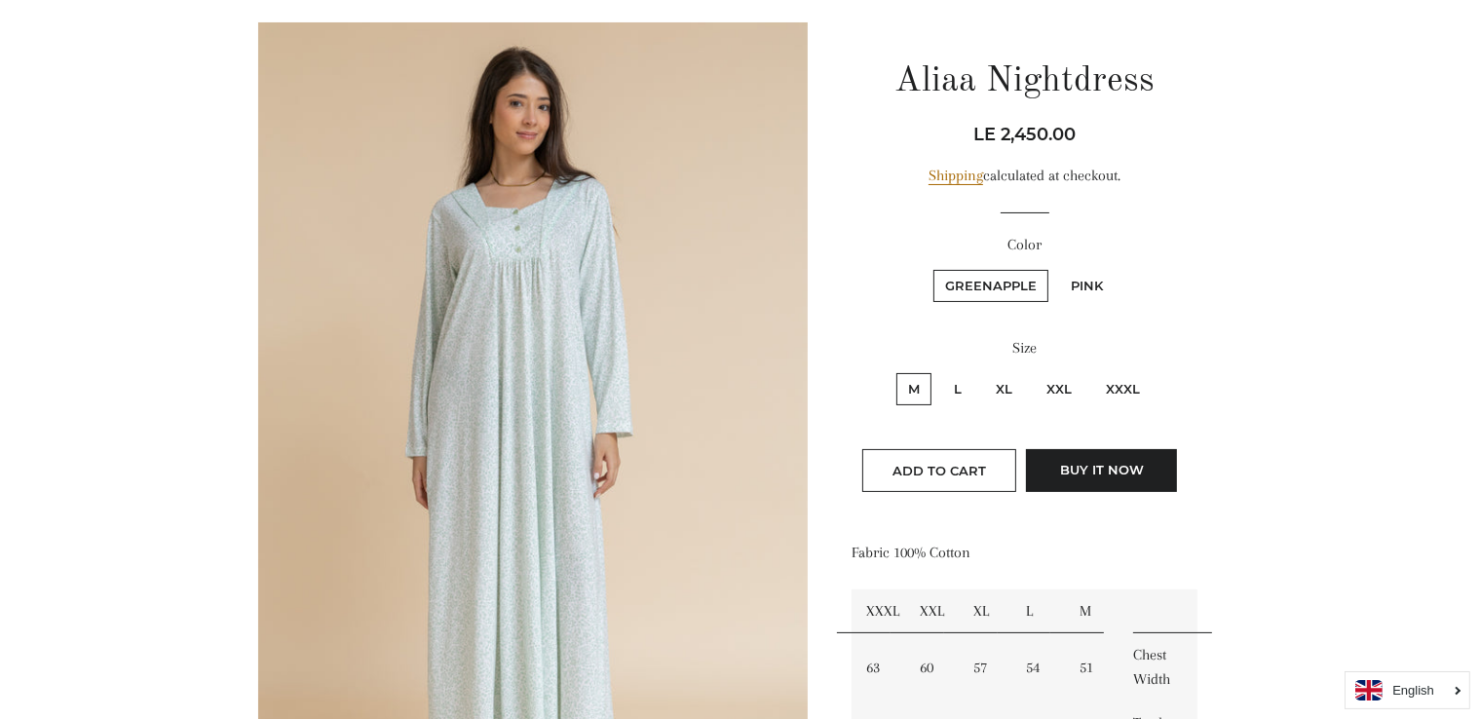
click at [1012, 388] on label "XL" at bounding box center [1004, 389] width 40 height 32
click at [982, 371] on input "XL" at bounding box center [981, 370] width 1 height 1
radio input "true"
click at [1012, 388] on label "XL" at bounding box center [1004, 389] width 40 height 32
click at [982, 371] on input "XL" at bounding box center [981, 370] width 1 height 1
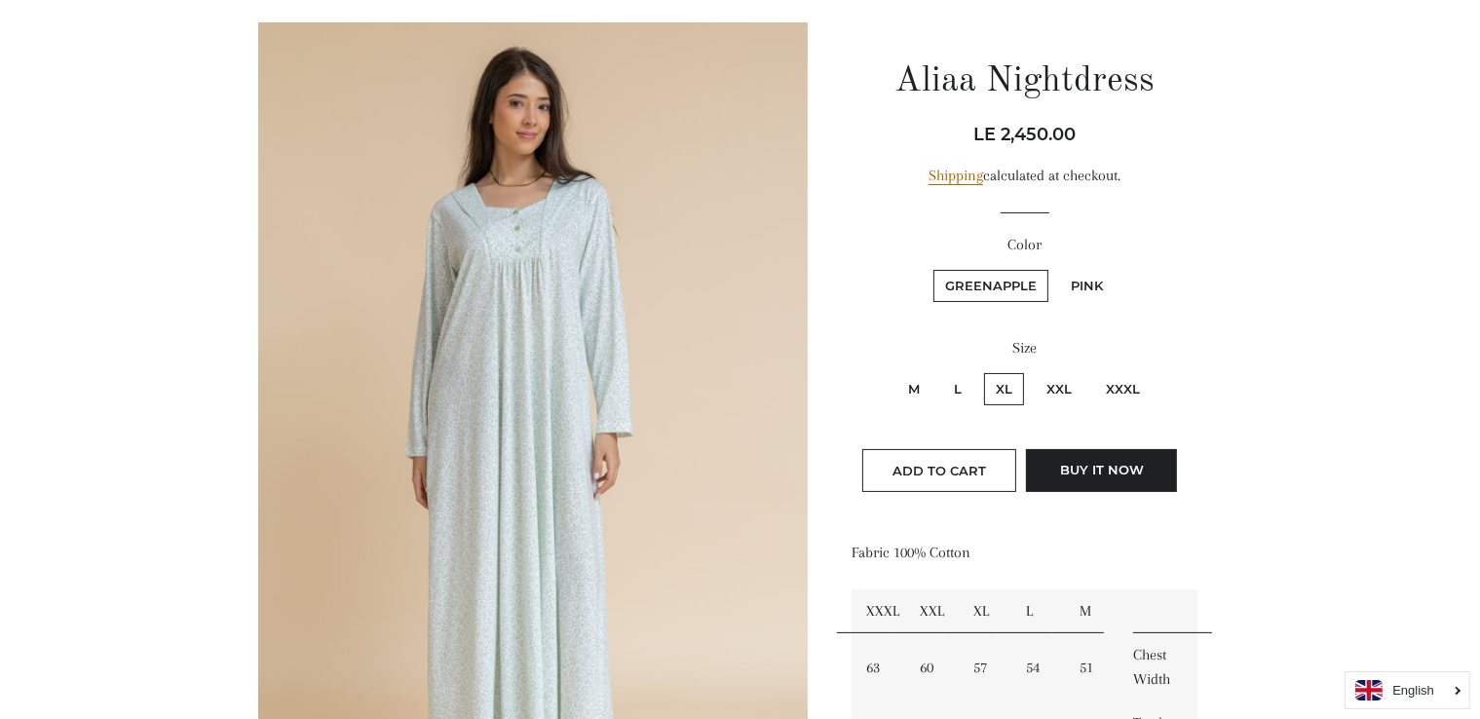
click at [1087, 283] on label "Pink" at bounding box center [1087, 286] width 56 height 32
click at [1057, 268] on input "Pink" at bounding box center [1056, 267] width 1 height 1
radio input "true"
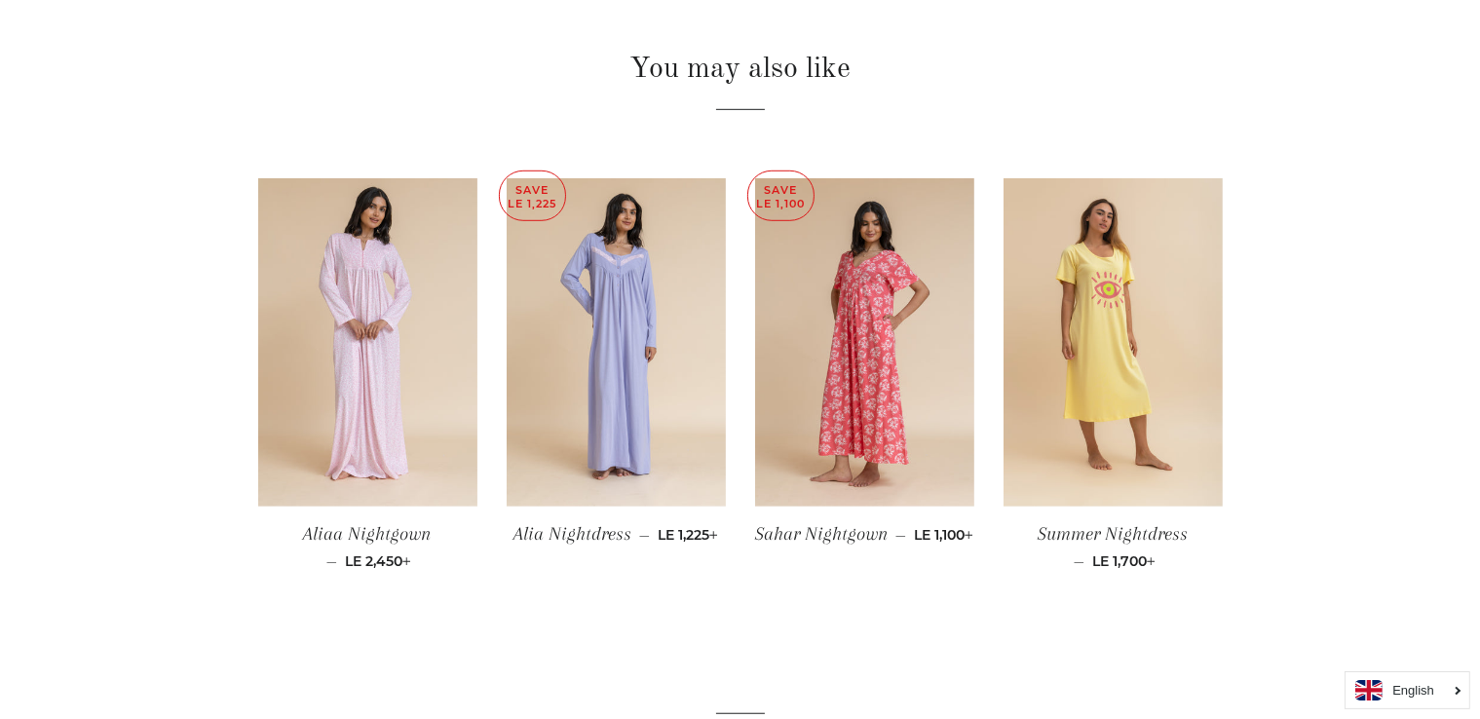
scroll to position [1263, 0]
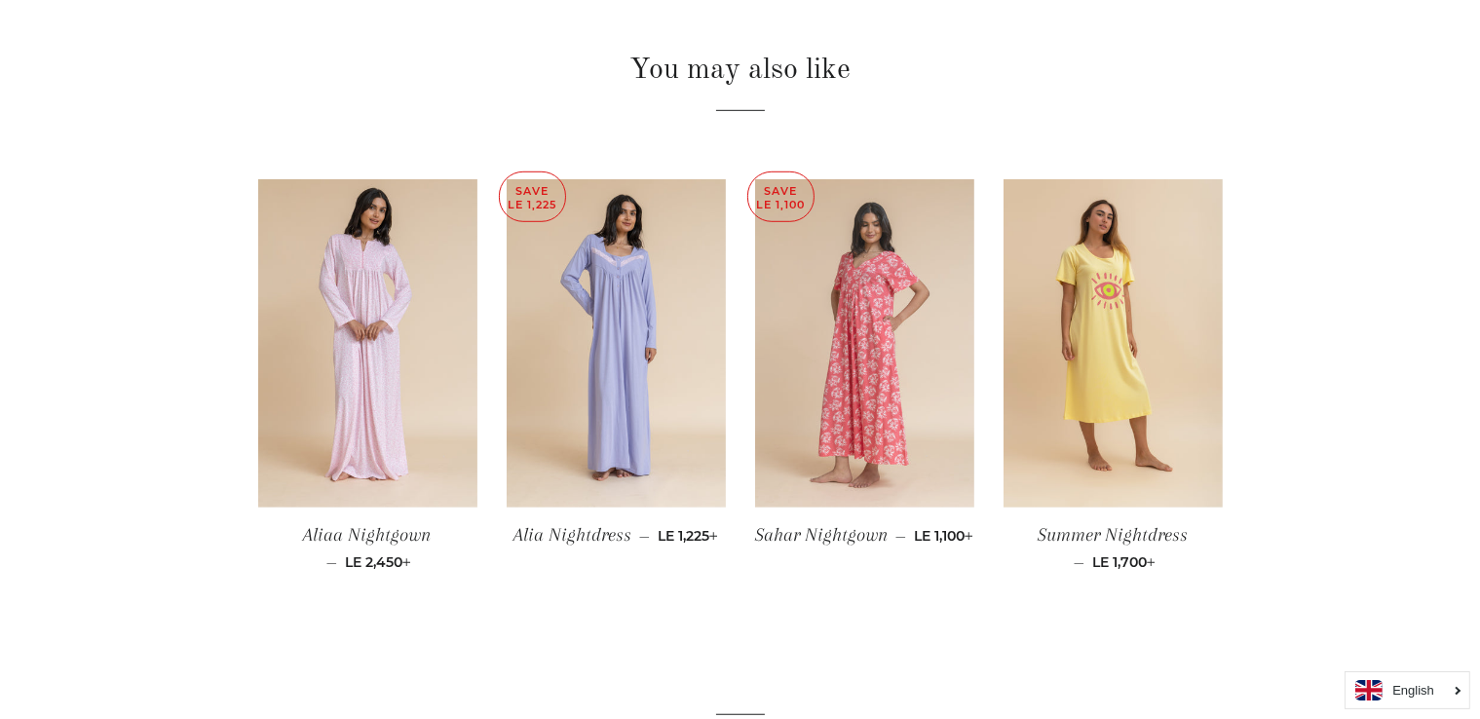
click at [884, 411] on img at bounding box center [864, 343] width 219 height 329
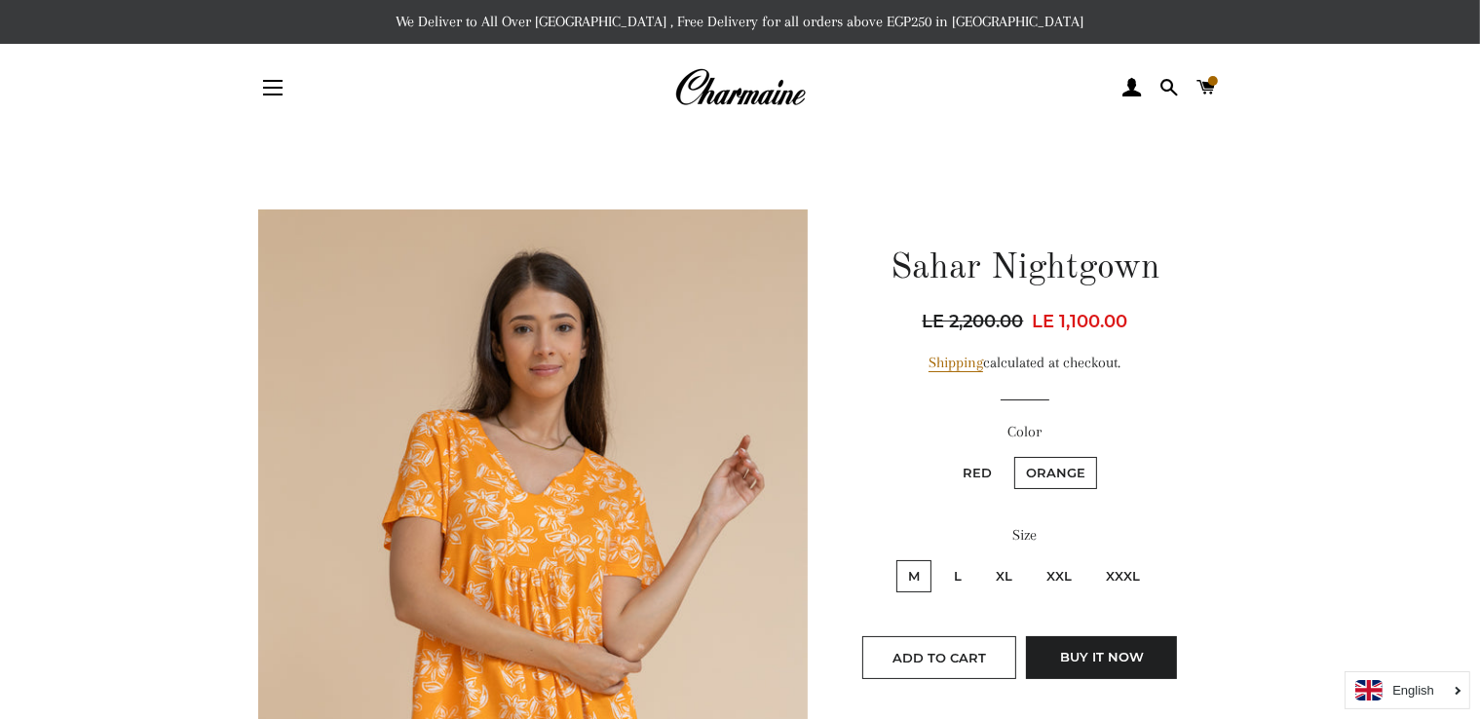
click at [987, 473] on label "Red" at bounding box center [977, 473] width 53 height 32
click at [949, 455] on input "Red" at bounding box center [948, 454] width 1 height 1
radio input "true"
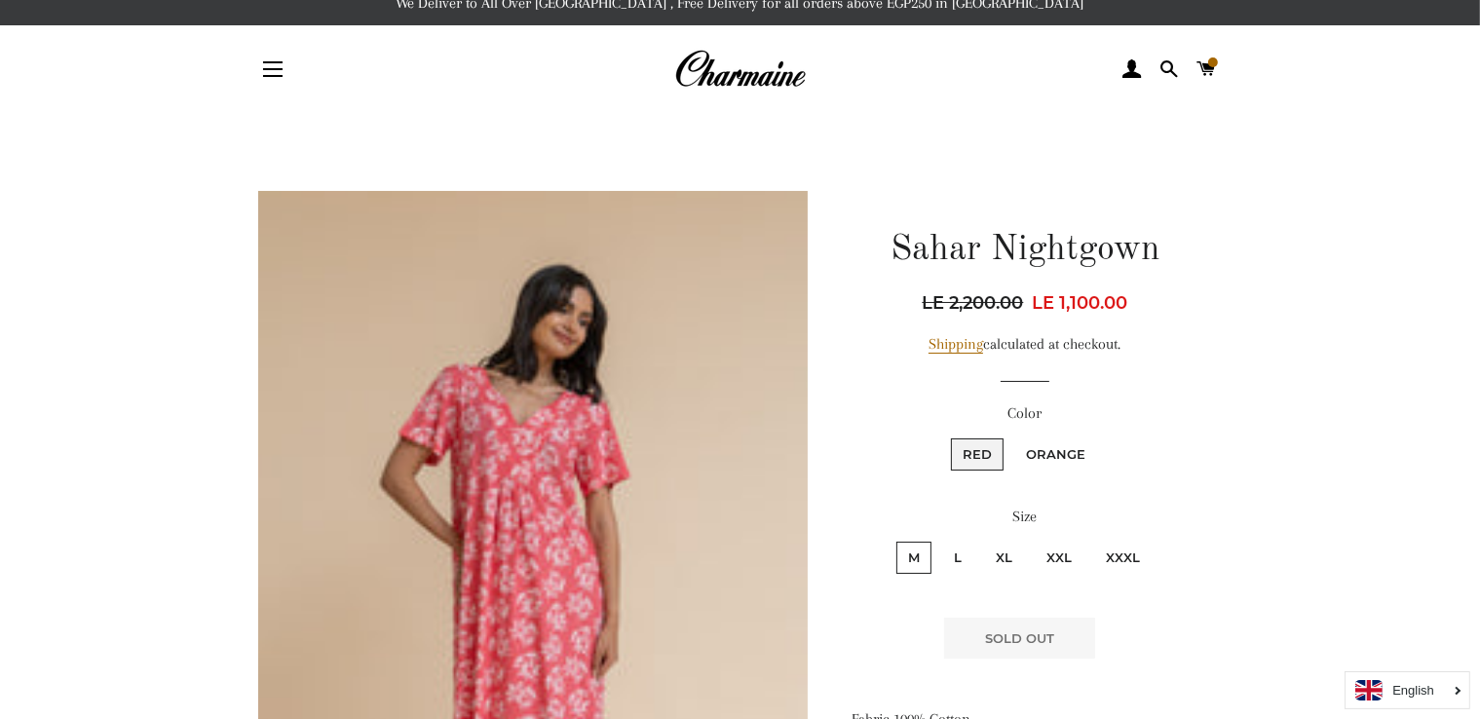
scroll to position [21, 0]
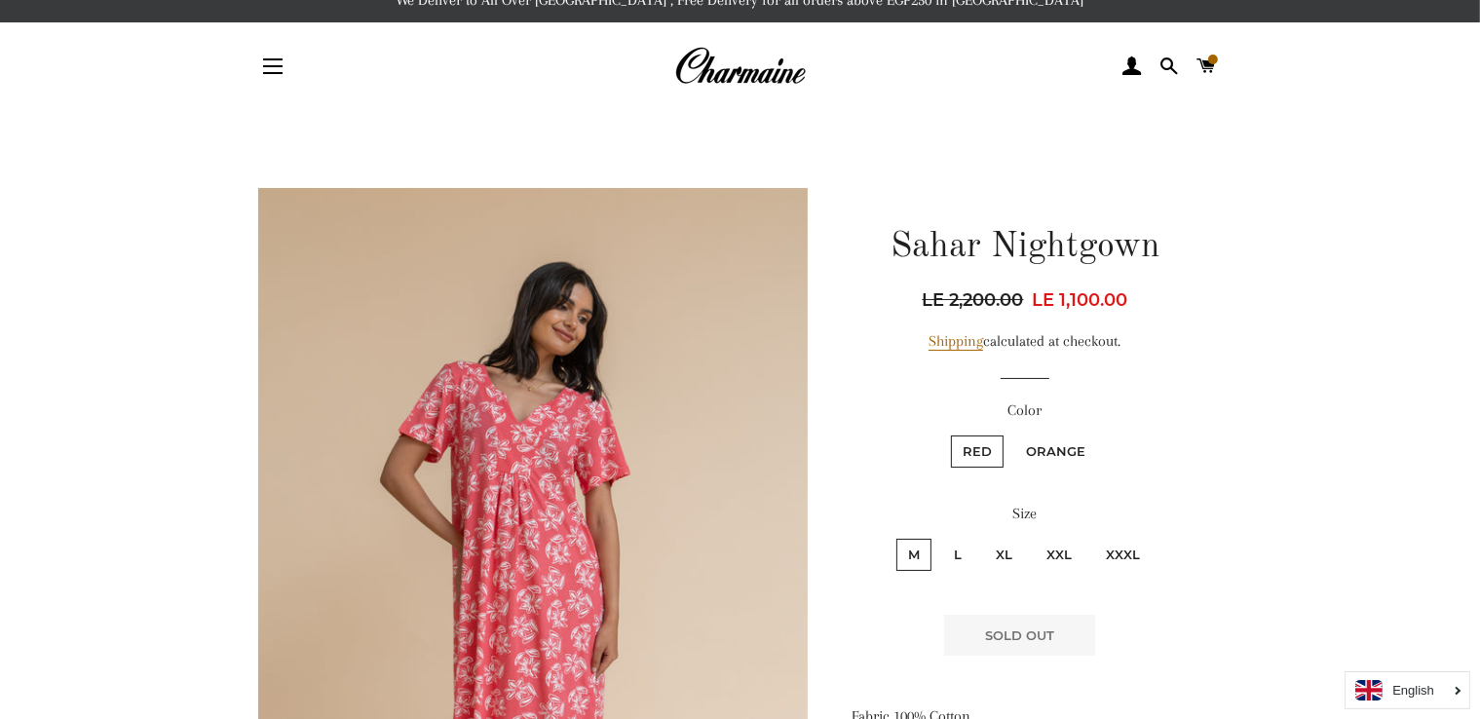
click at [1057, 454] on label "Orange" at bounding box center [1055, 452] width 83 height 32
click at [1012, 434] on input "Orange" at bounding box center [1011, 433] width 1 height 1
radio input "true"
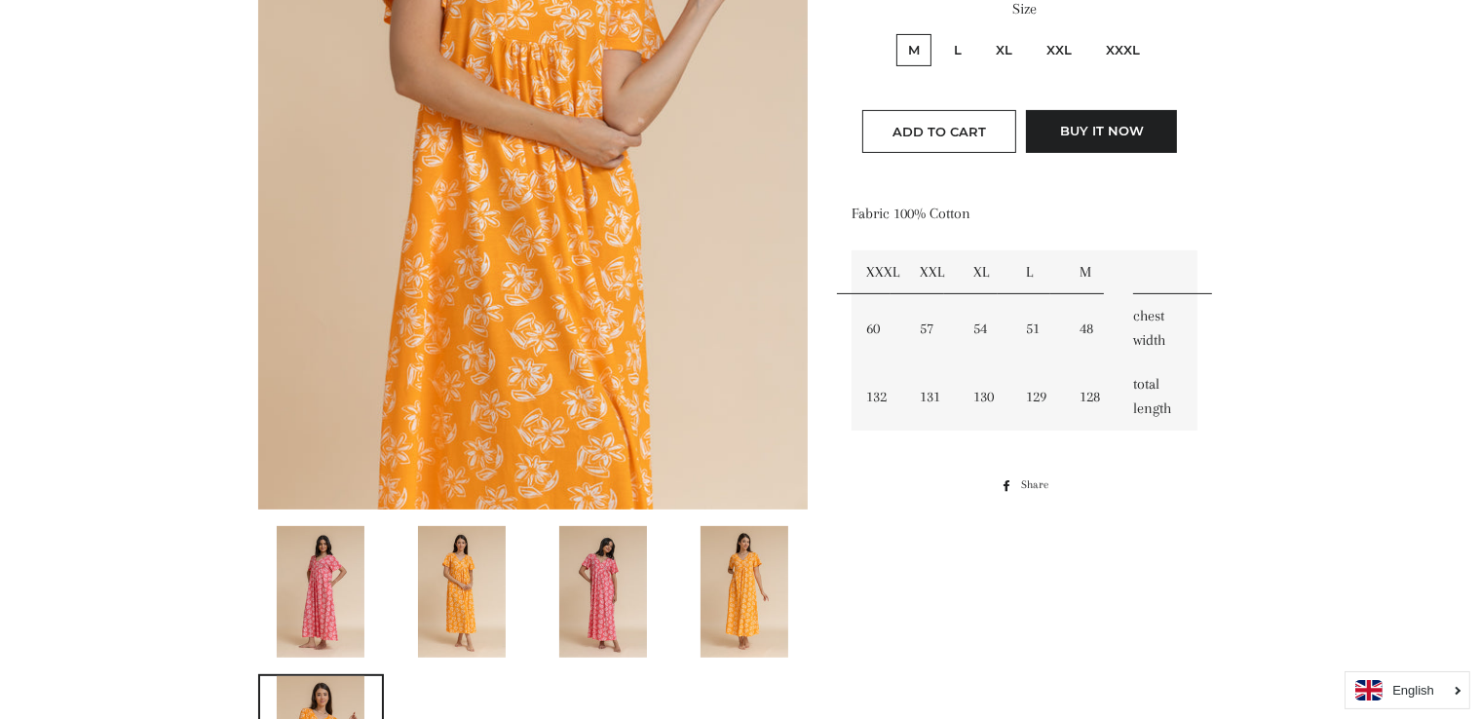
scroll to position [548, 0]
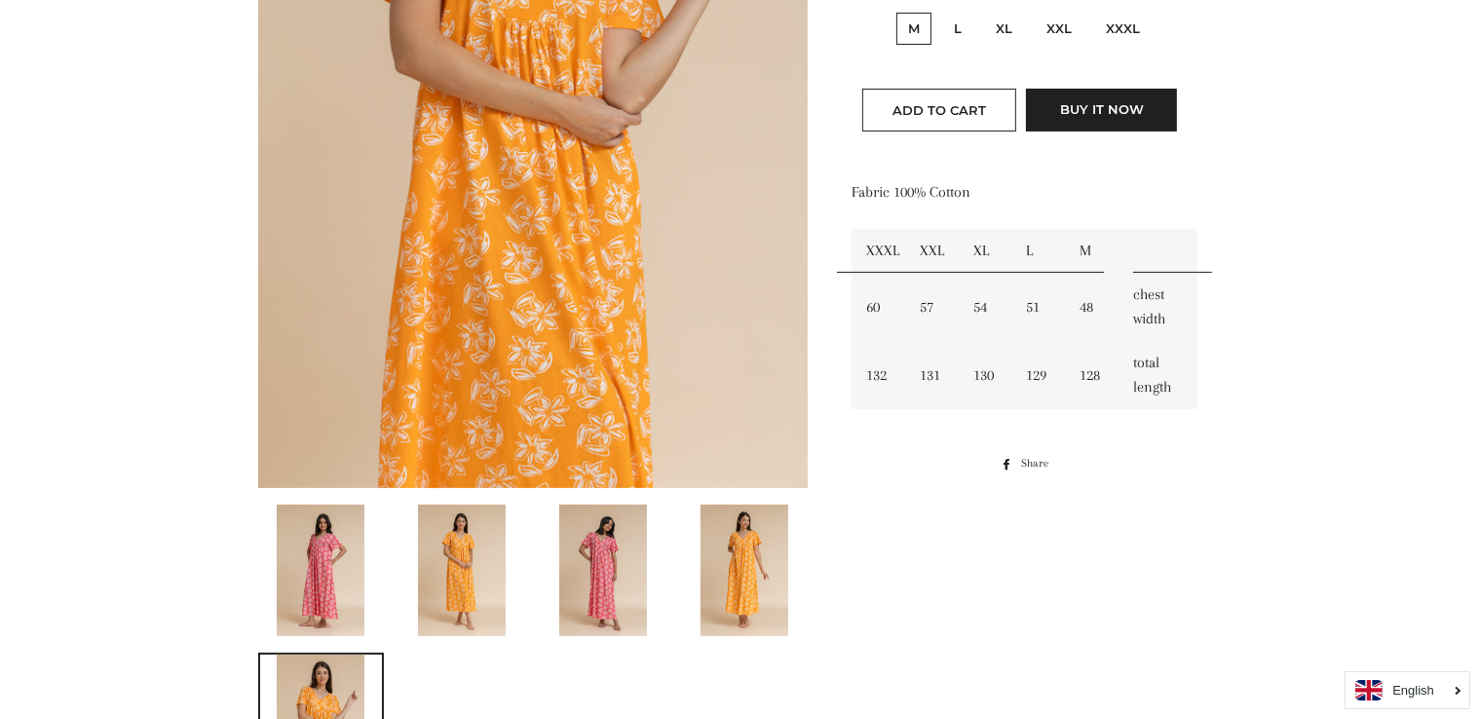
click at [478, 562] on img at bounding box center [462, 571] width 88 height 132
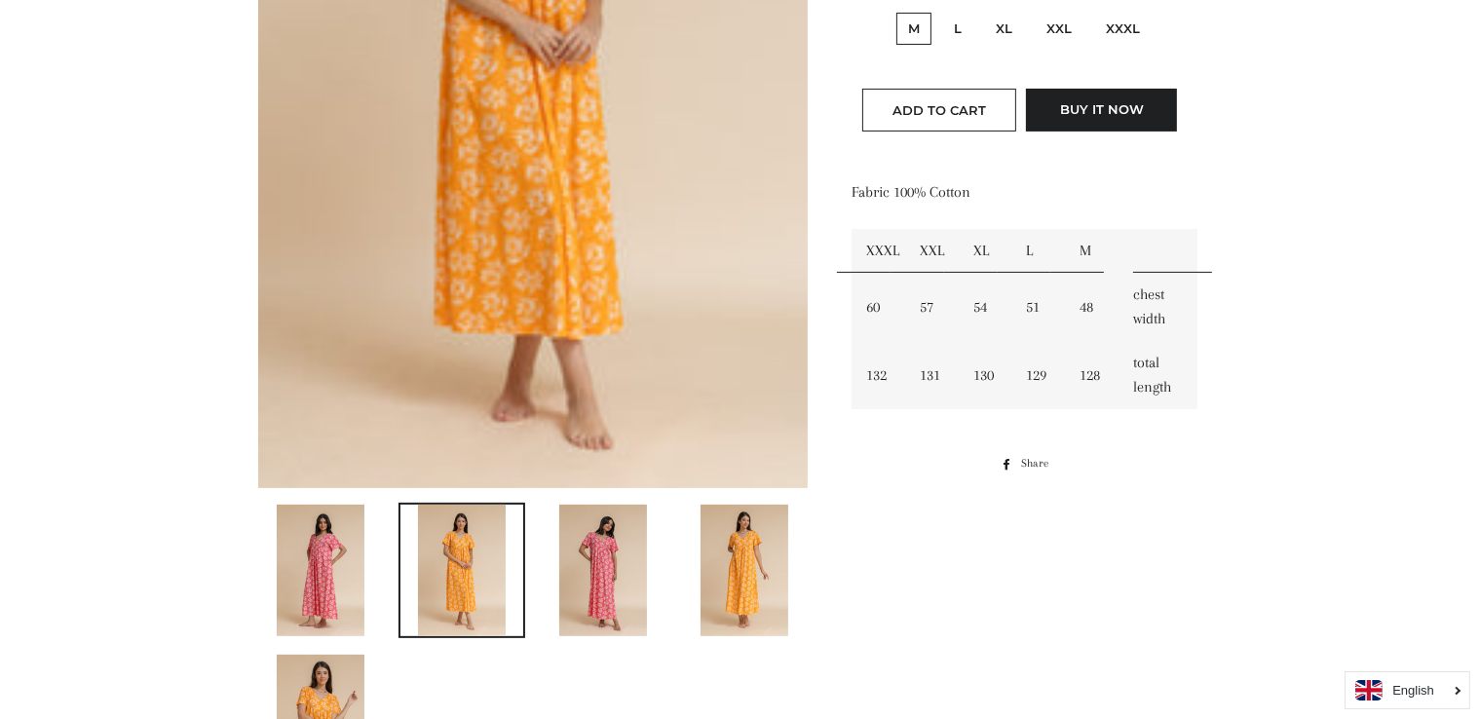
scroll to position [1373, 0]
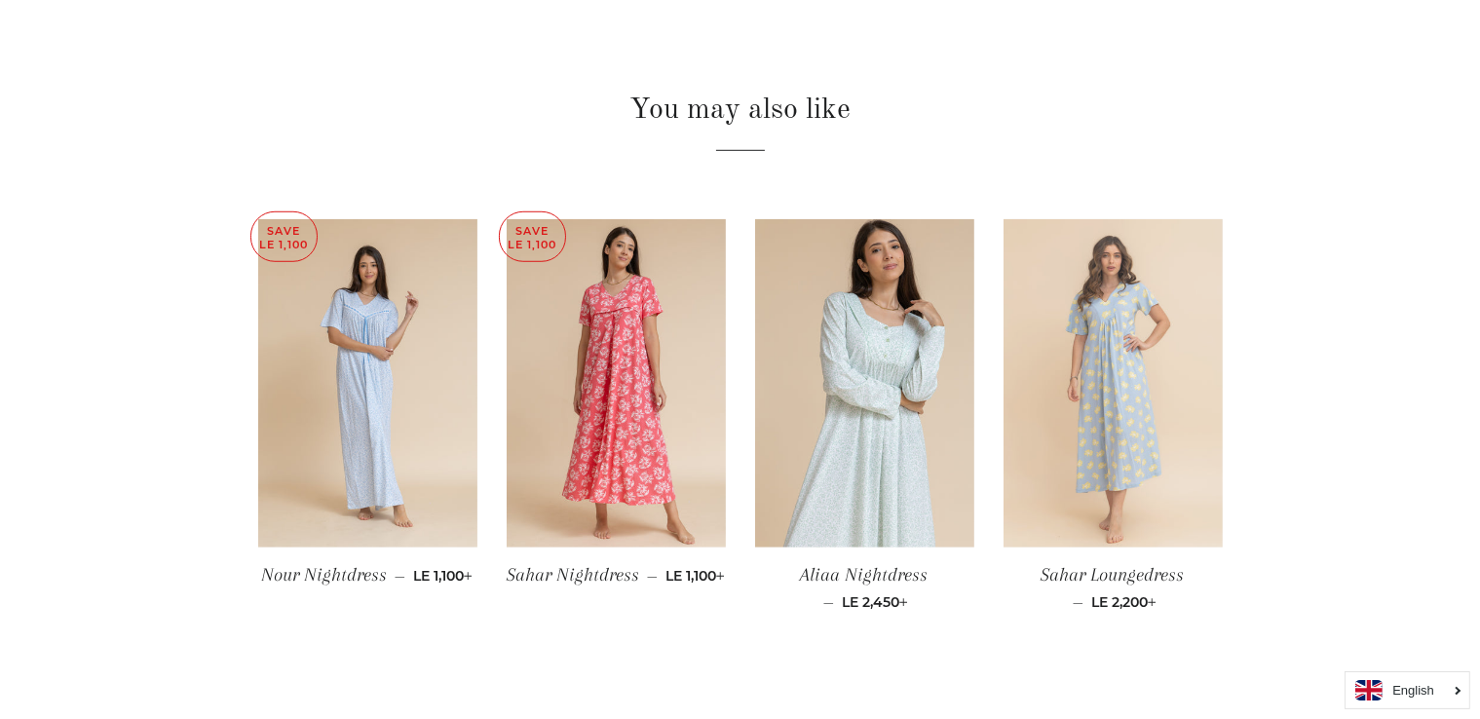
click at [1125, 450] on img at bounding box center [1113, 383] width 219 height 329
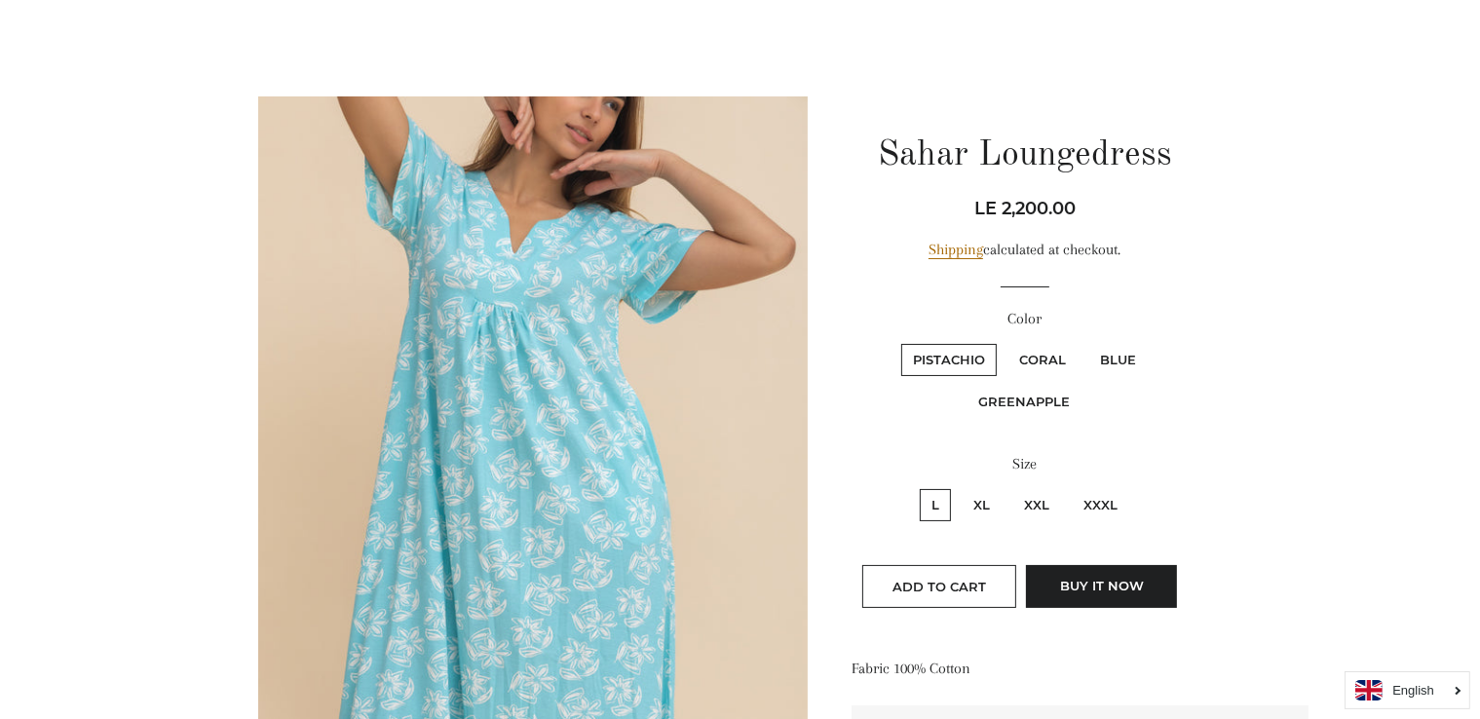
scroll to position [70, 0]
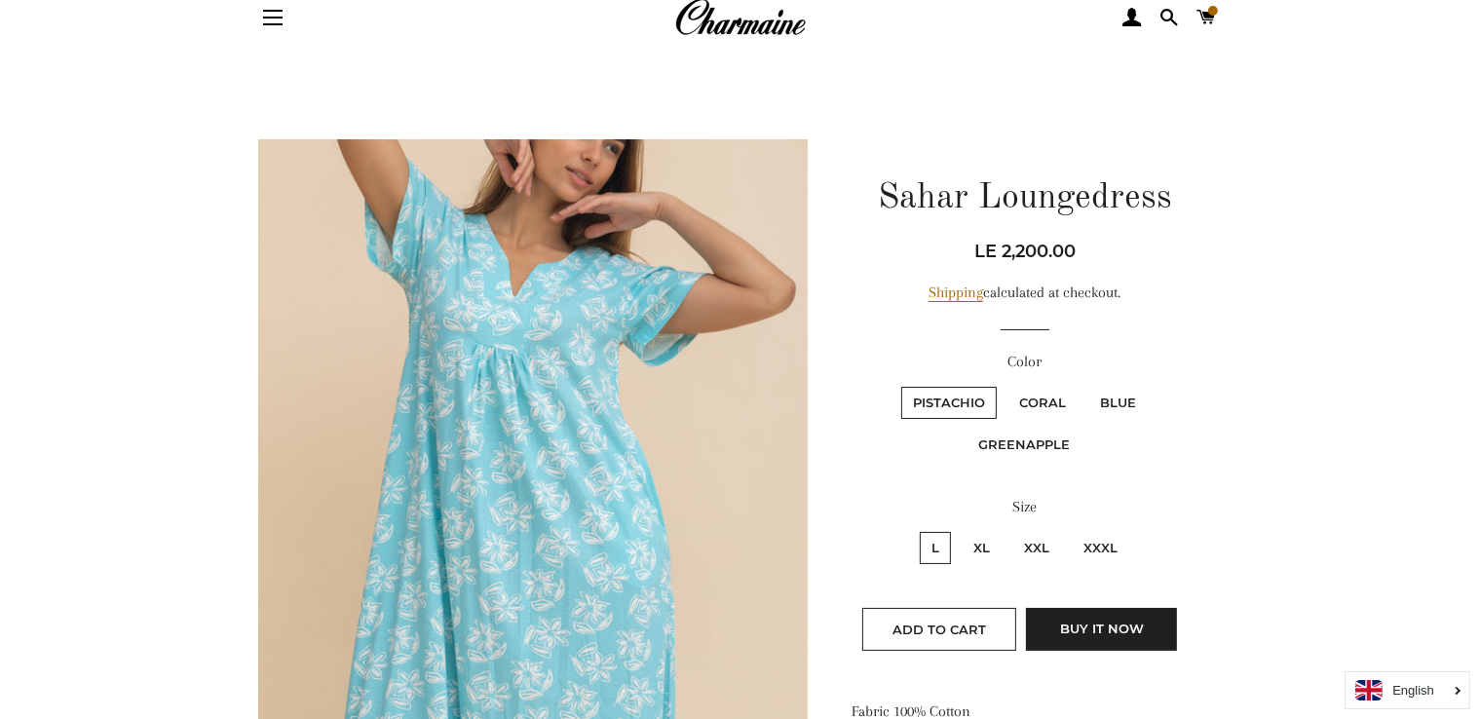
click at [1029, 399] on label "Coral" at bounding box center [1042, 403] width 70 height 32
click at [1006, 385] on input "Coral" at bounding box center [1005, 384] width 1 height 1
radio input "true"
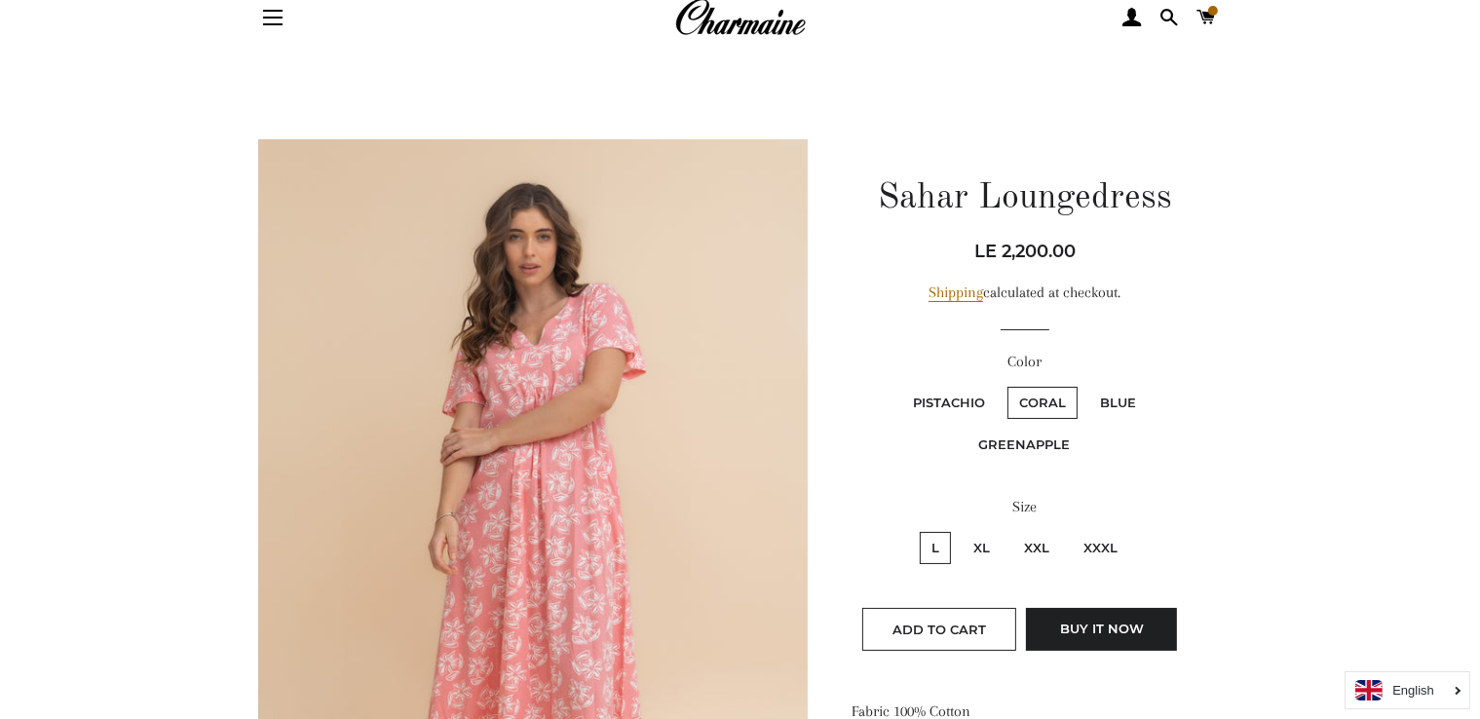
click at [1113, 390] on label "Blue" at bounding box center [1117, 403] width 59 height 32
click at [1086, 385] on input "Blue" at bounding box center [1085, 384] width 1 height 1
radio input "true"
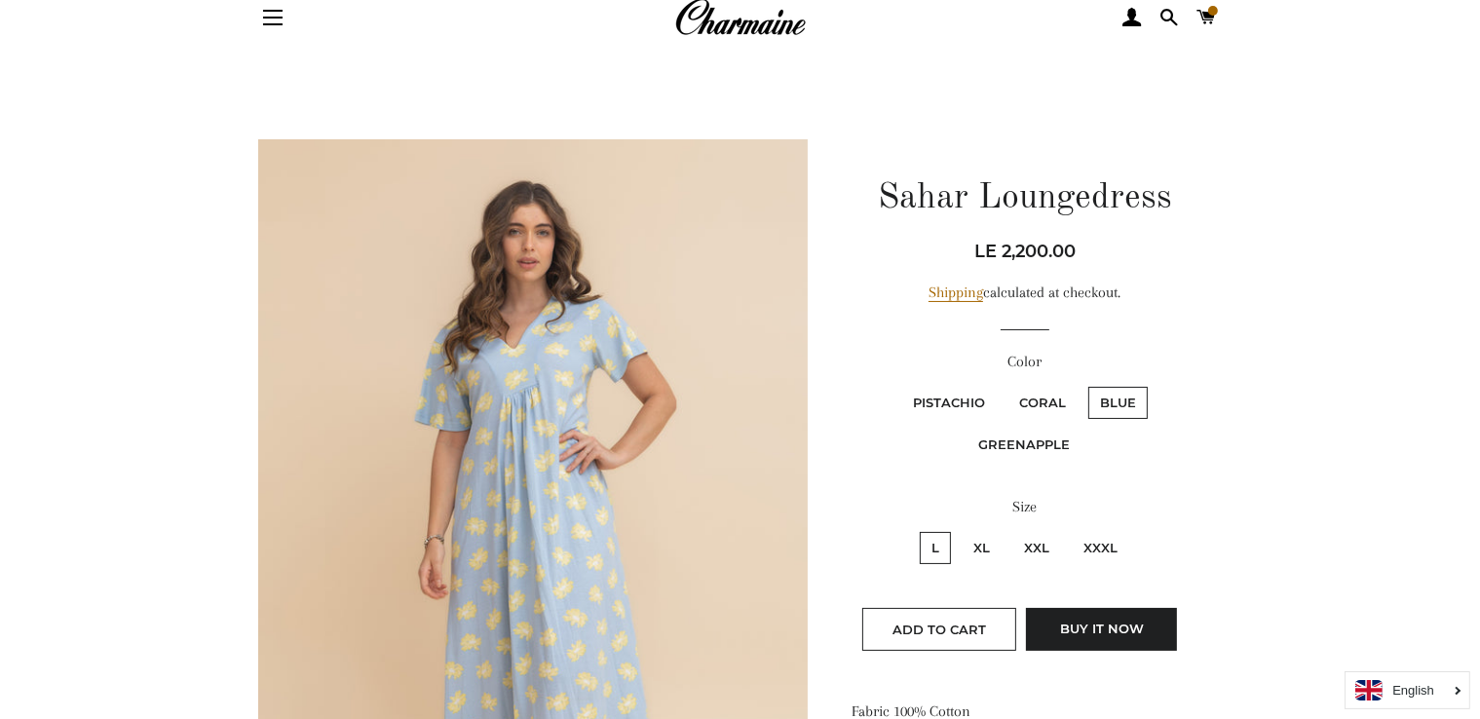
click at [972, 402] on label "Pistachio" at bounding box center [948, 403] width 95 height 32
click at [899, 385] on input "Pistachio" at bounding box center [898, 384] width 1 height 1
radio input "true"
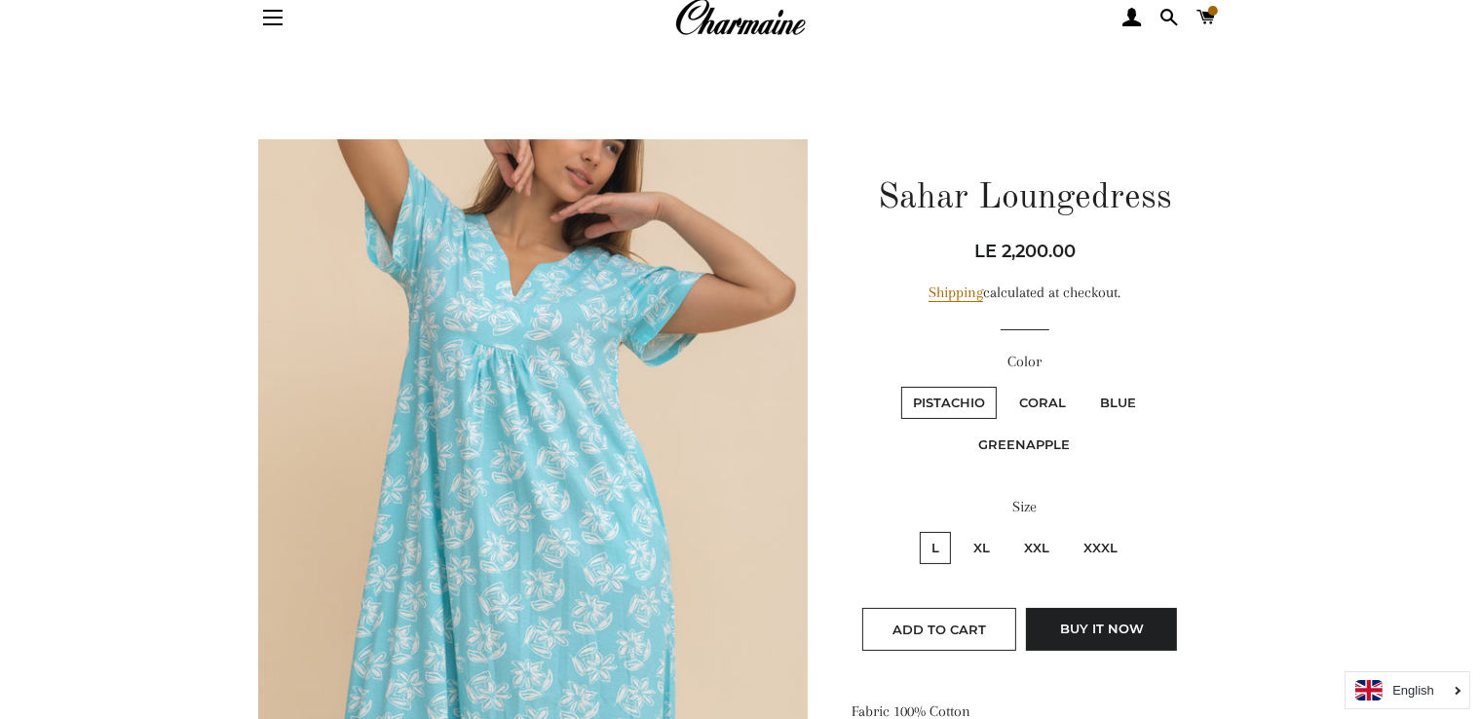
click at [1072, 400] on label "Coral" at bounding box center [1042, 403] width 70 height 32
click at [1006, 385] on input "Coral" at bounding box center [1005, 384] width 1 height 1
radio input "true"
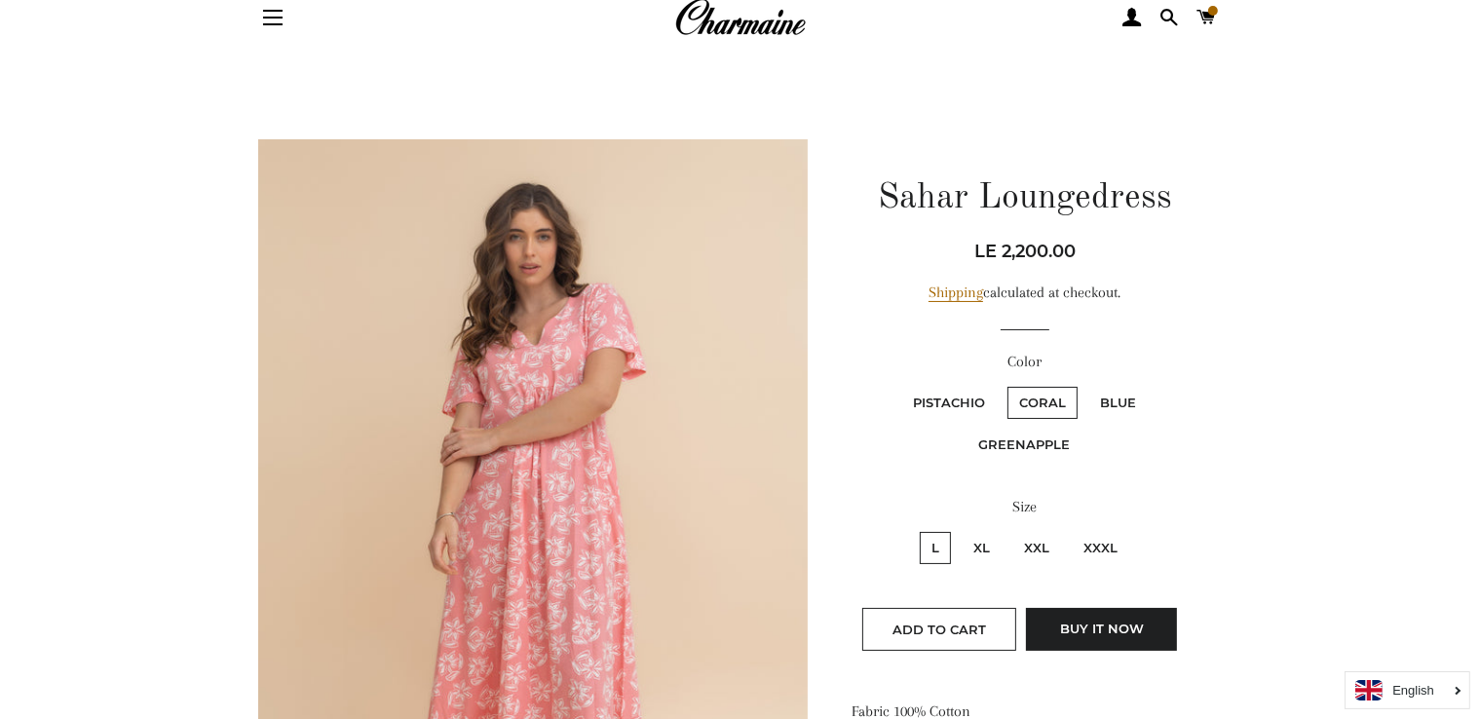
click at [981, 551] on label "XL" at bounding box center [982, 548] width 40 height 32
click at [960, 530] on input "XL" at bounding box center [959, 529] width 1 height 1
radio input "true"
click at [934, 639] on button "Add to Cart" at bounding box center [939, 629] width 154 height 43
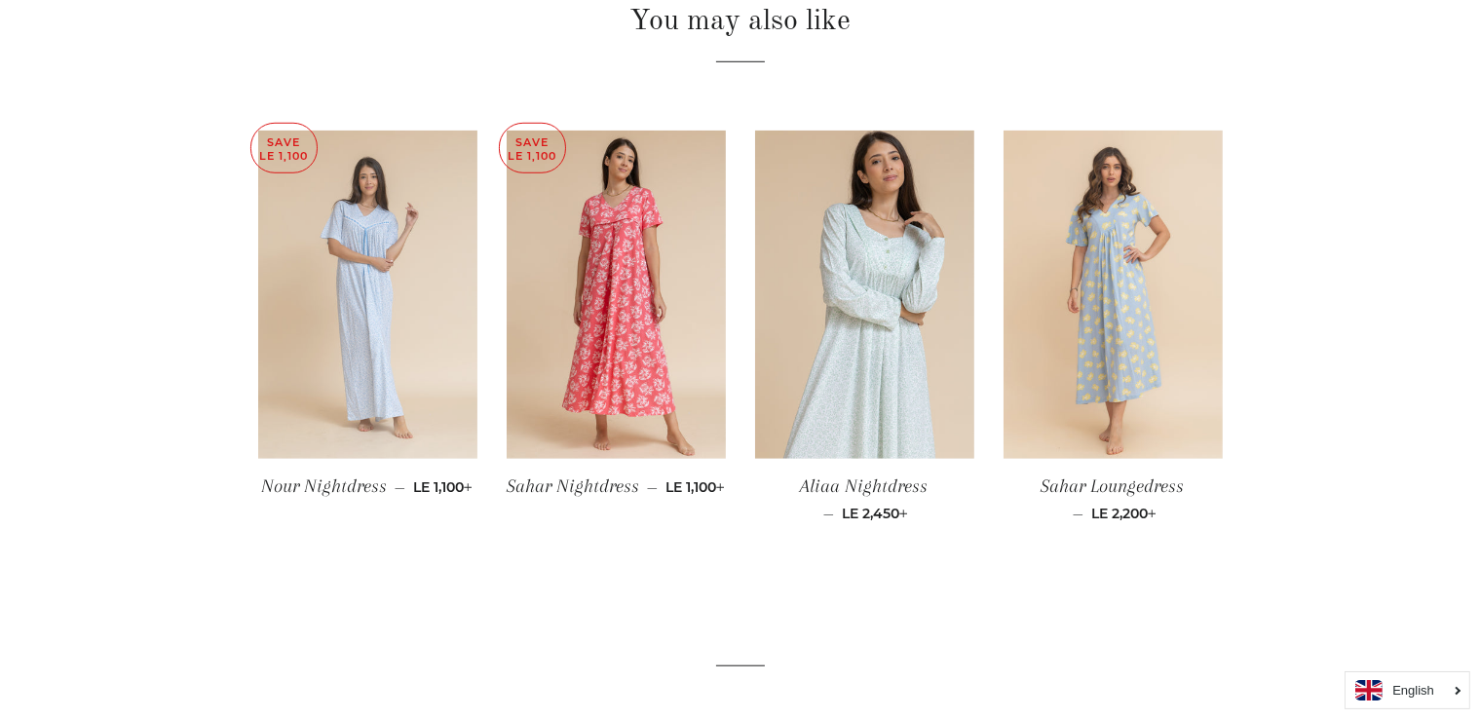
click at [406, 271] on img at bounding box center [367, 295] width 219 height 329
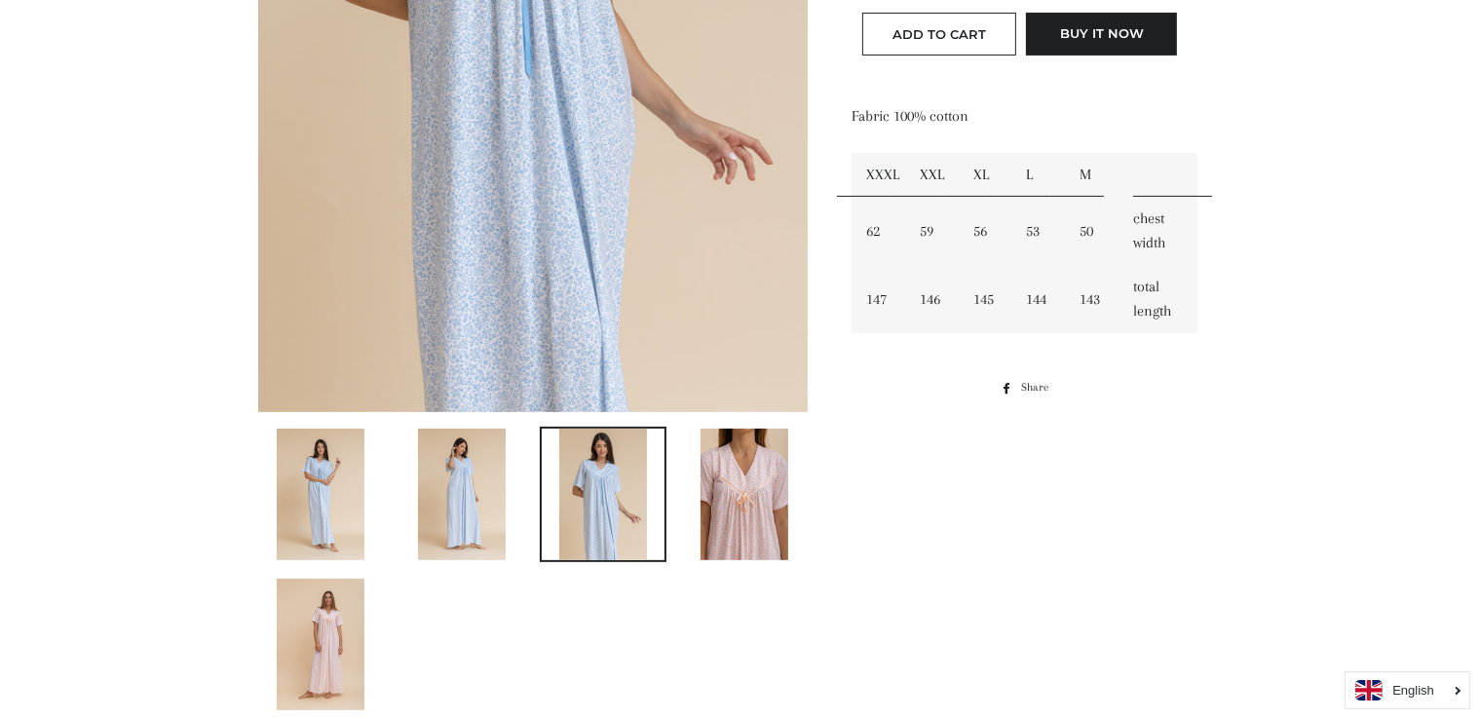
scroll to position [626, 0]
click at [768, 476] on img at bounding box center [745, 493] width 88 height 132
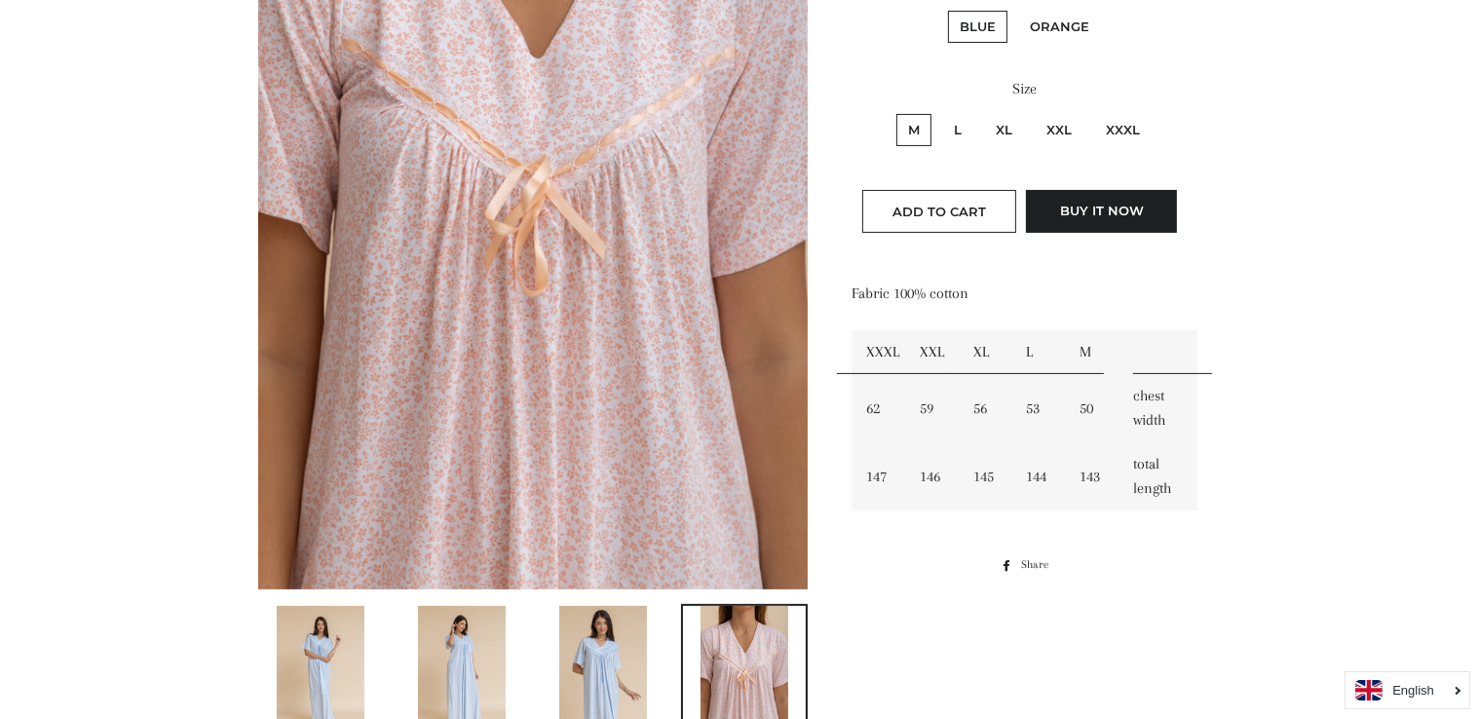
scroll to position [522, 0]
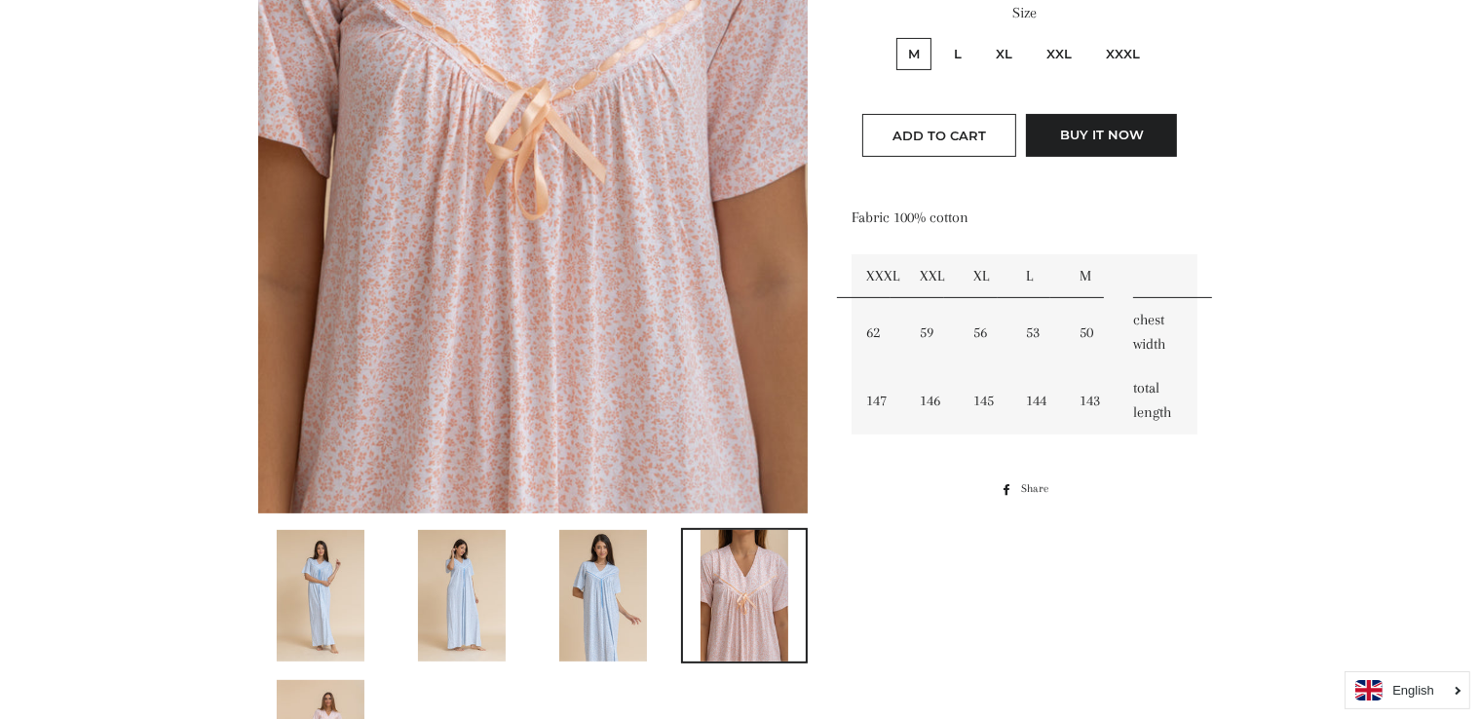
click at [586, 586] on img at bounding box center [603, 596] width 88 height 132
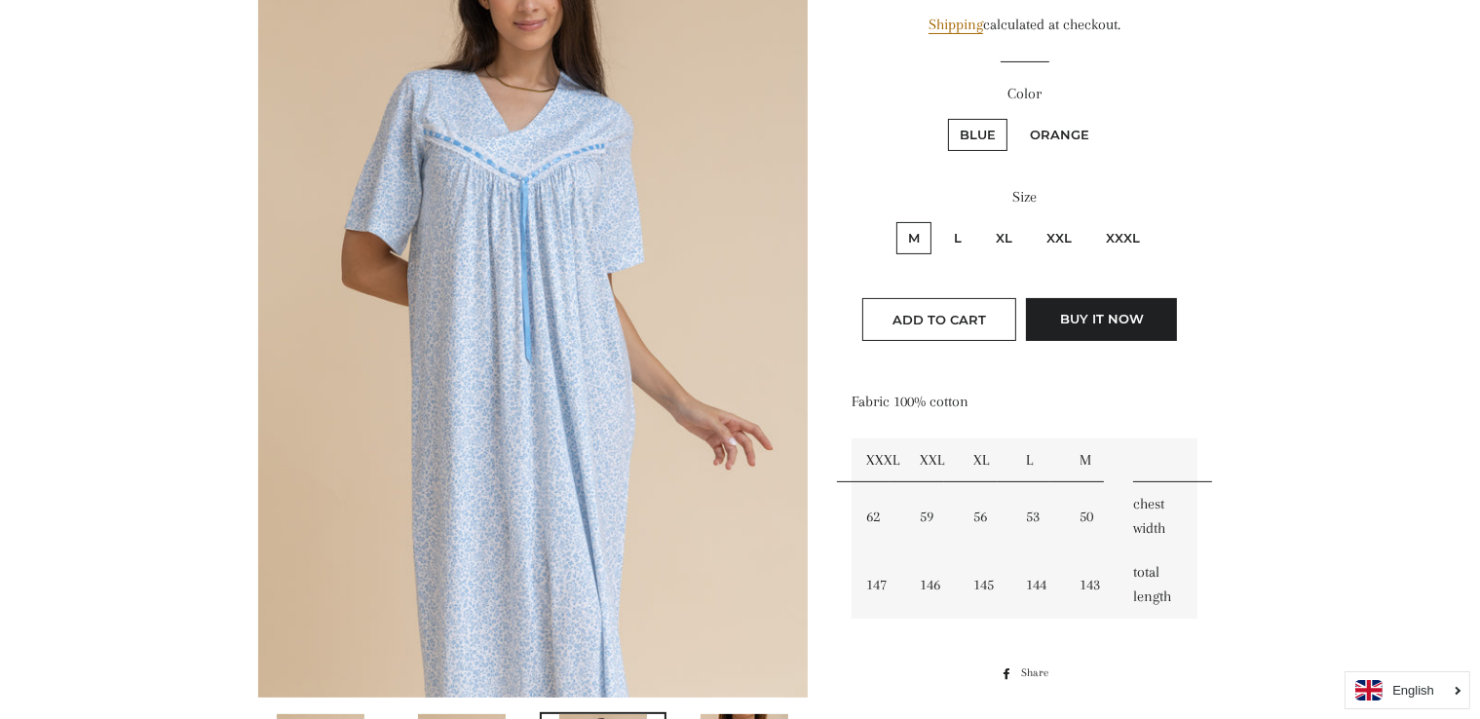
scroll to position [339, 0]
click at [1008, 234] on label "XL" at bounding box center [1004, 237] width 40 height 32
click at [982, 219] on input "XL" at bounding box center [981, 218] width 1 height 1
radio input "true"
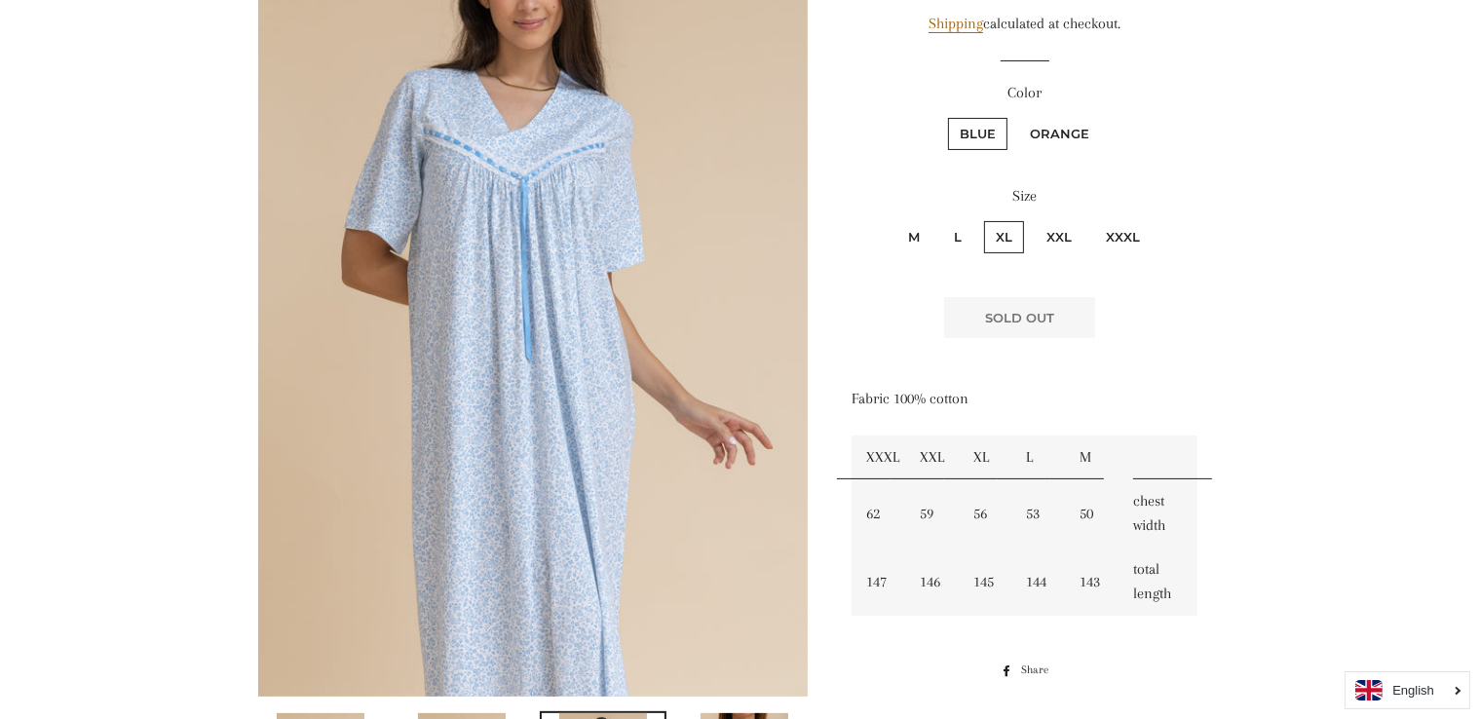
click at [1058, 132] on label "Orange" at bounding box center [1059, 134] width 83 height 32
click at [1016, 116] on input "Orange" at bounding box center [1015, 115] width 1 height 1
radio input "true"
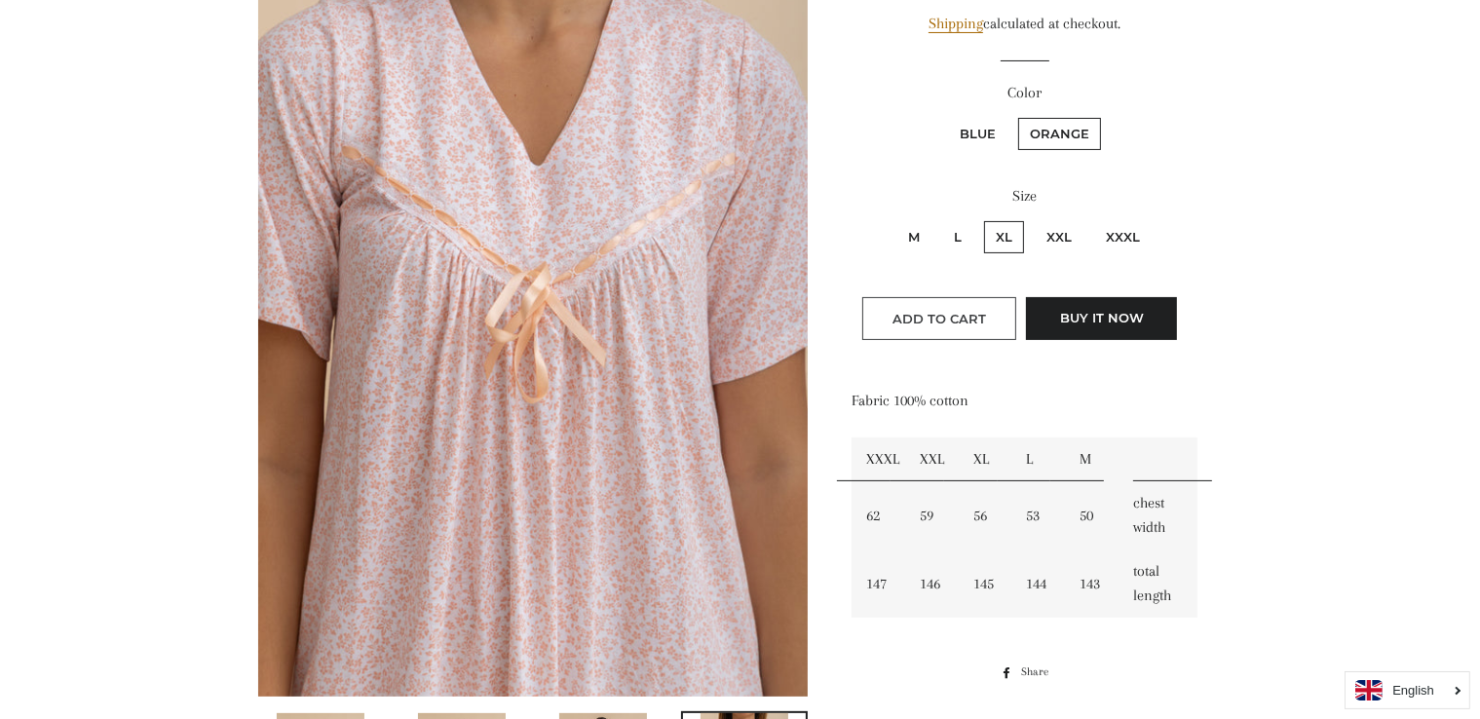
click at [955, 305] on button "Add to Cart" at bounding box center [939, 318] width 154 height 43
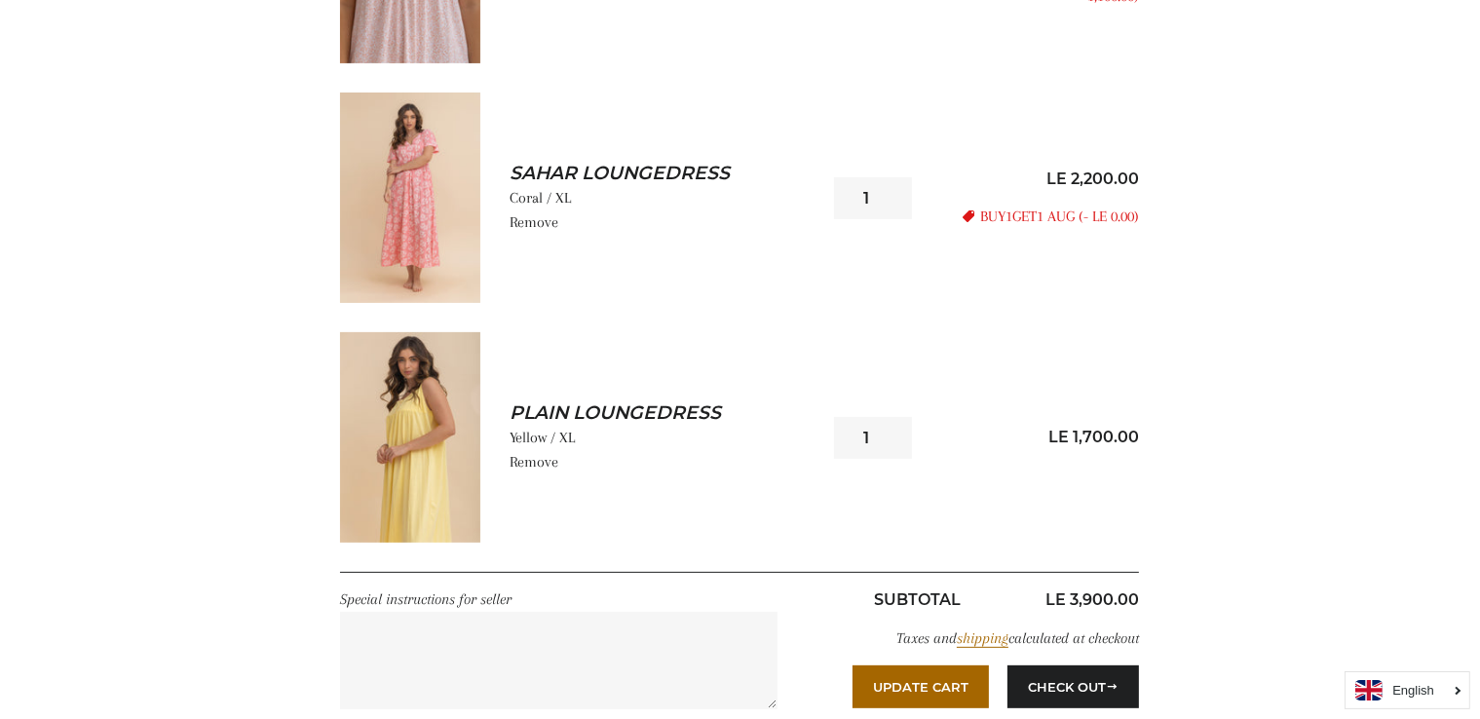
scroll to position [553, 0]
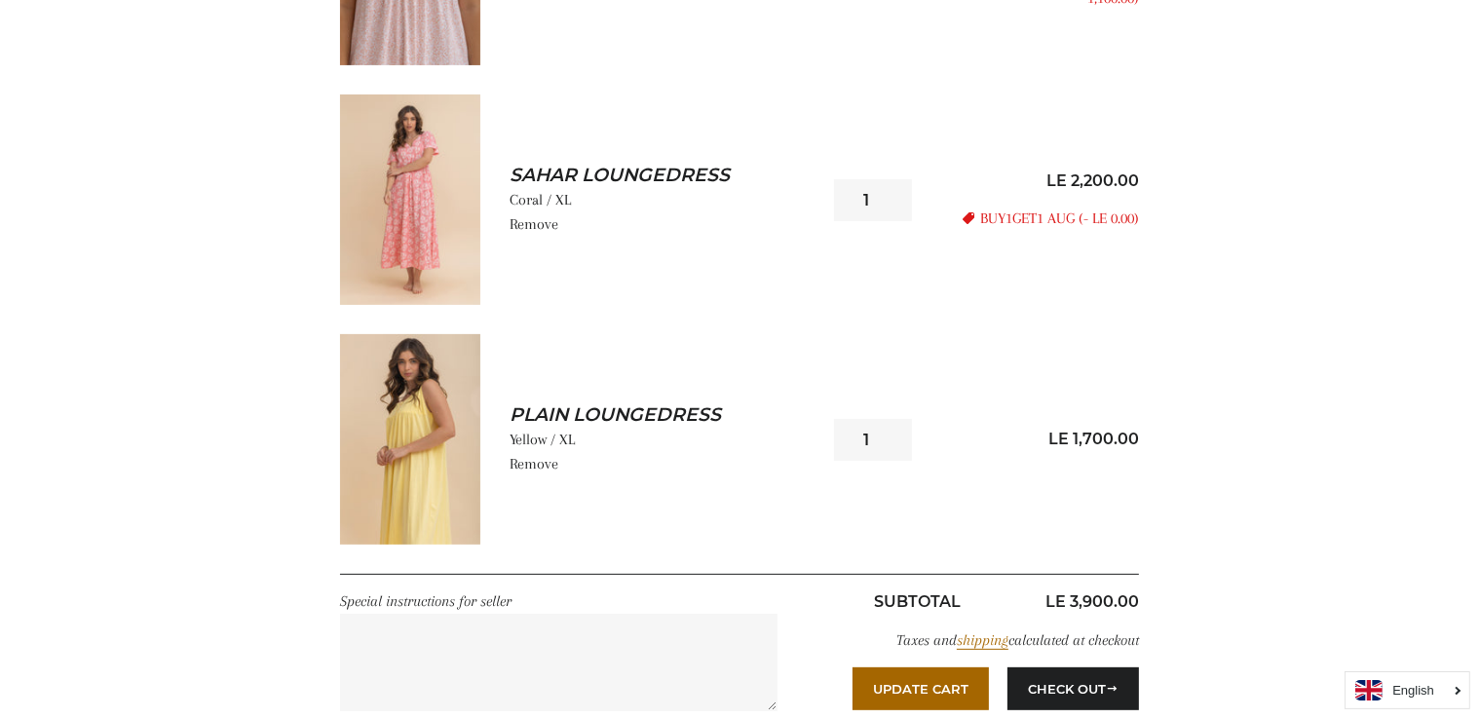
click at [394, 448] on img at bounding box center [410, 439] width 140 height 210
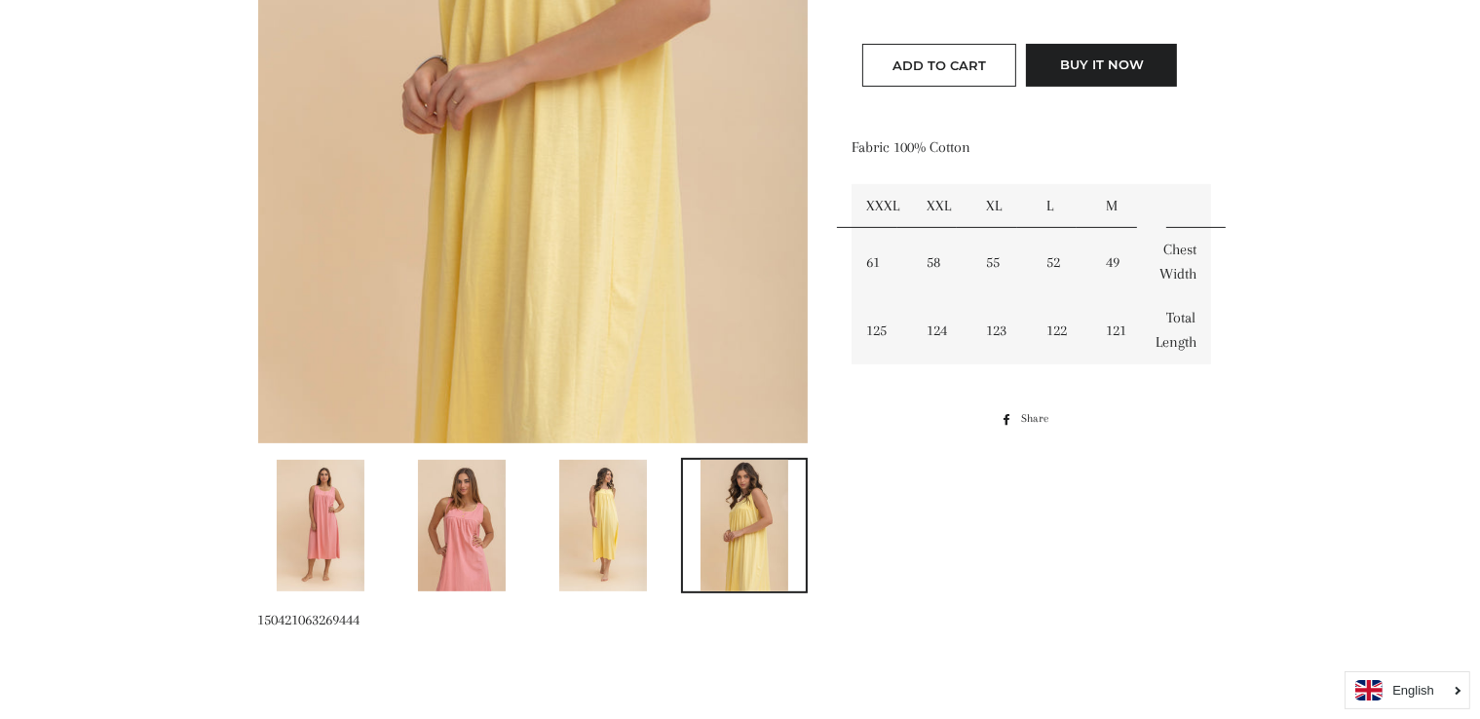
click at [583, 526] on img at bounding box center [603, 526] width 88 height 132
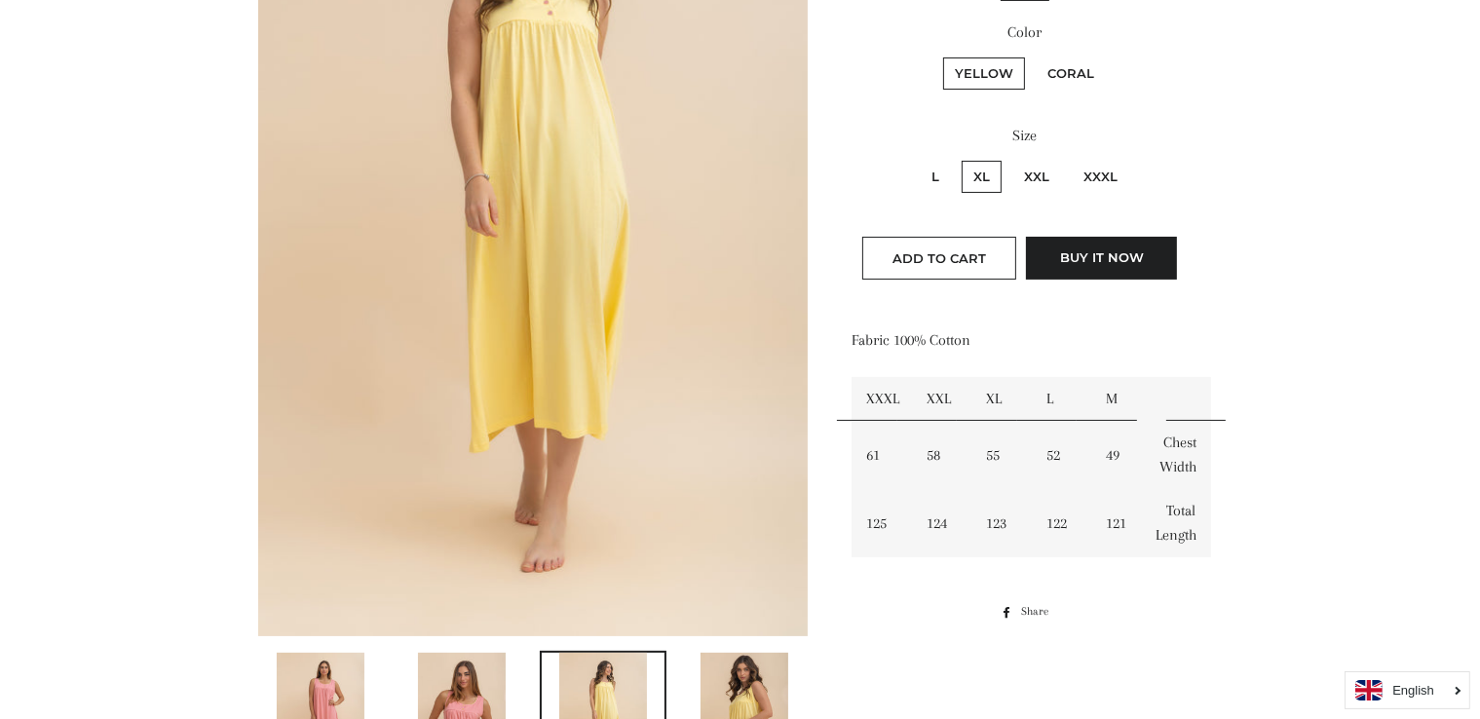
scroll to position [500, 0]
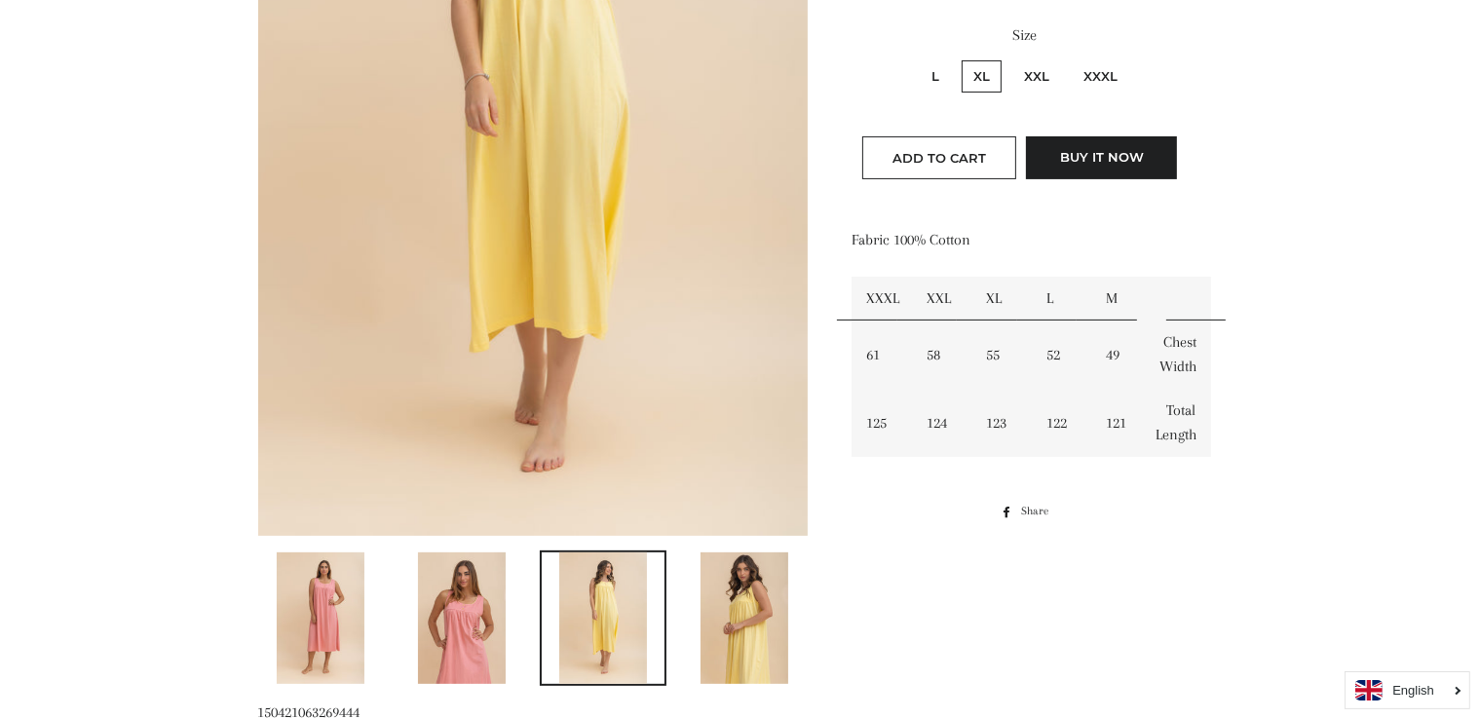
click at [455, 631] on img at bounding box center [462, 618] width 88 height 132
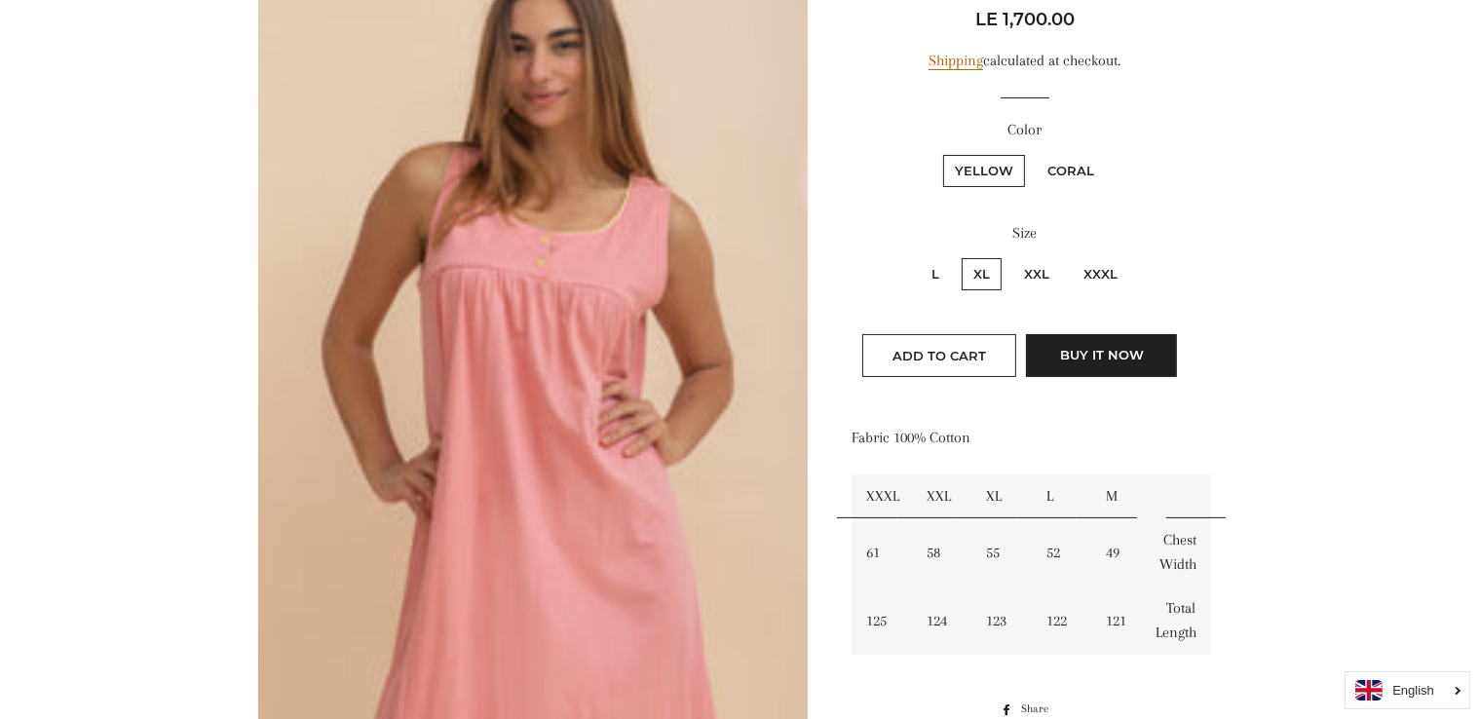
scroll to position [188, 0]
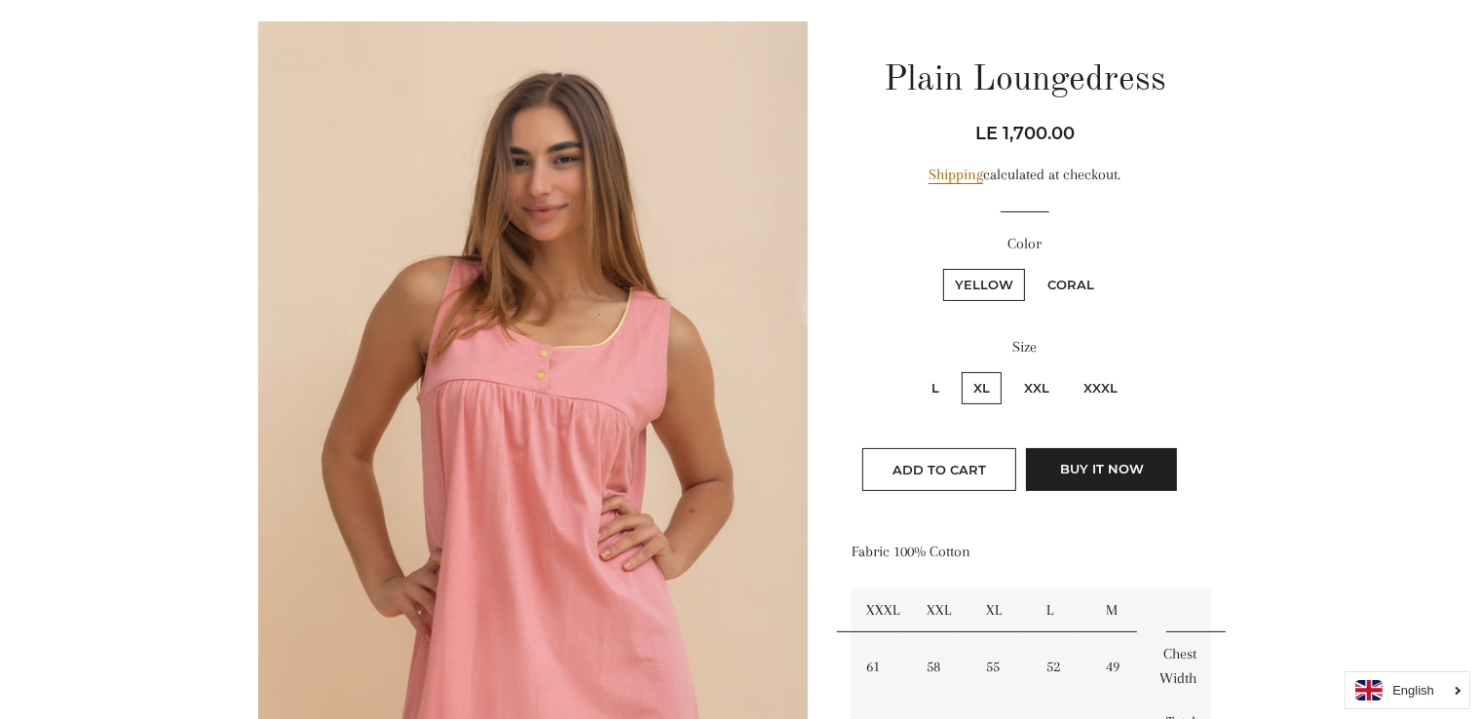
click at [1099, 385] on label "XXXL" at bounding box center [1100, 388] width 57 height 32
click at [1070, 370] on input "XXXL" at bounding box center [1069, 369] width 1 height 1
radio input "true"
click at [1043, 387] on label "XXL" at bounding box center [1036, 388] width 49 height 32
click at [1010, 370] on input "XXL" at bounding box center [1009, 369] width 1 height 1
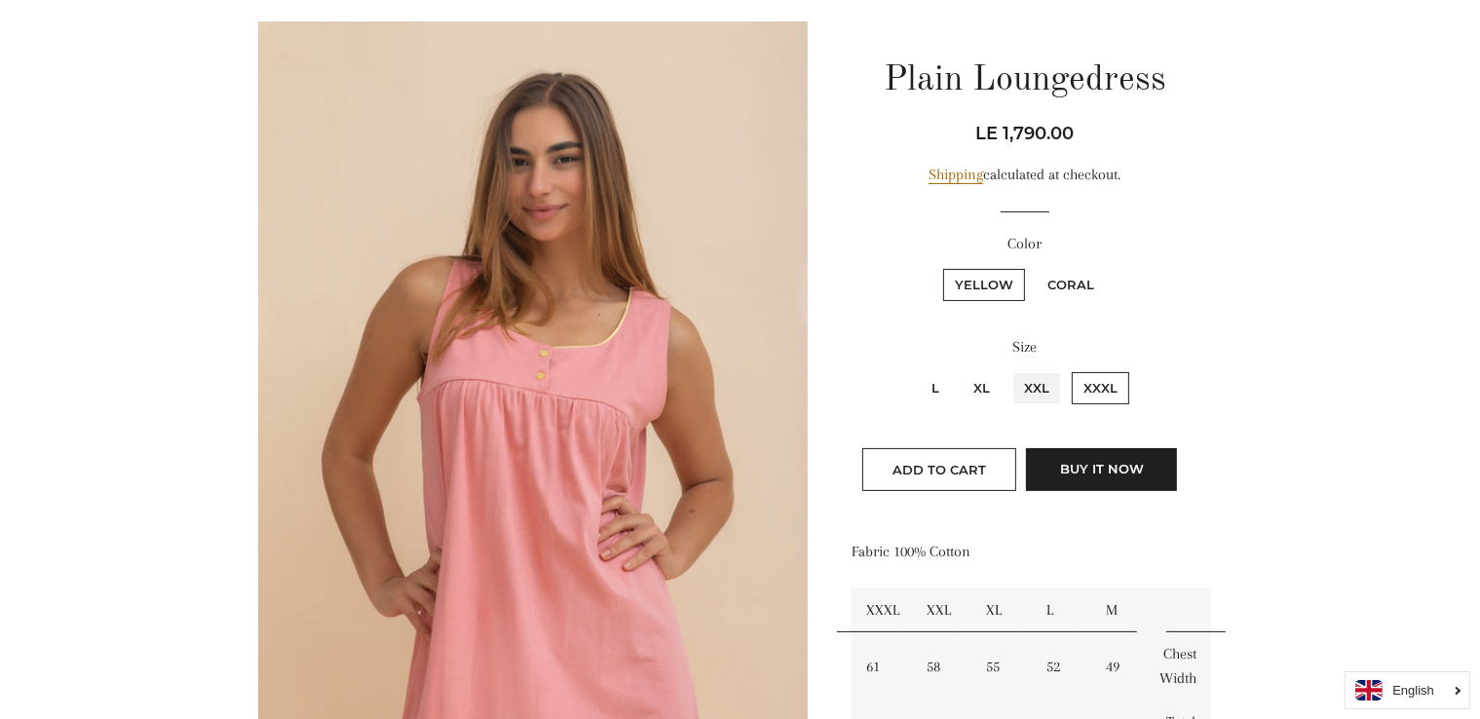
radio input "true"
click at [987, 389] on label "XL" at bounding box center [982, 388] width 40 height 32
click at [960, 370] on input "XL" at bounding box center [959, 369] width 1 height 1
radio input "true"
click at [998, 292] on label "Yellow" at bounding box center [984, 285] width 82 height 32
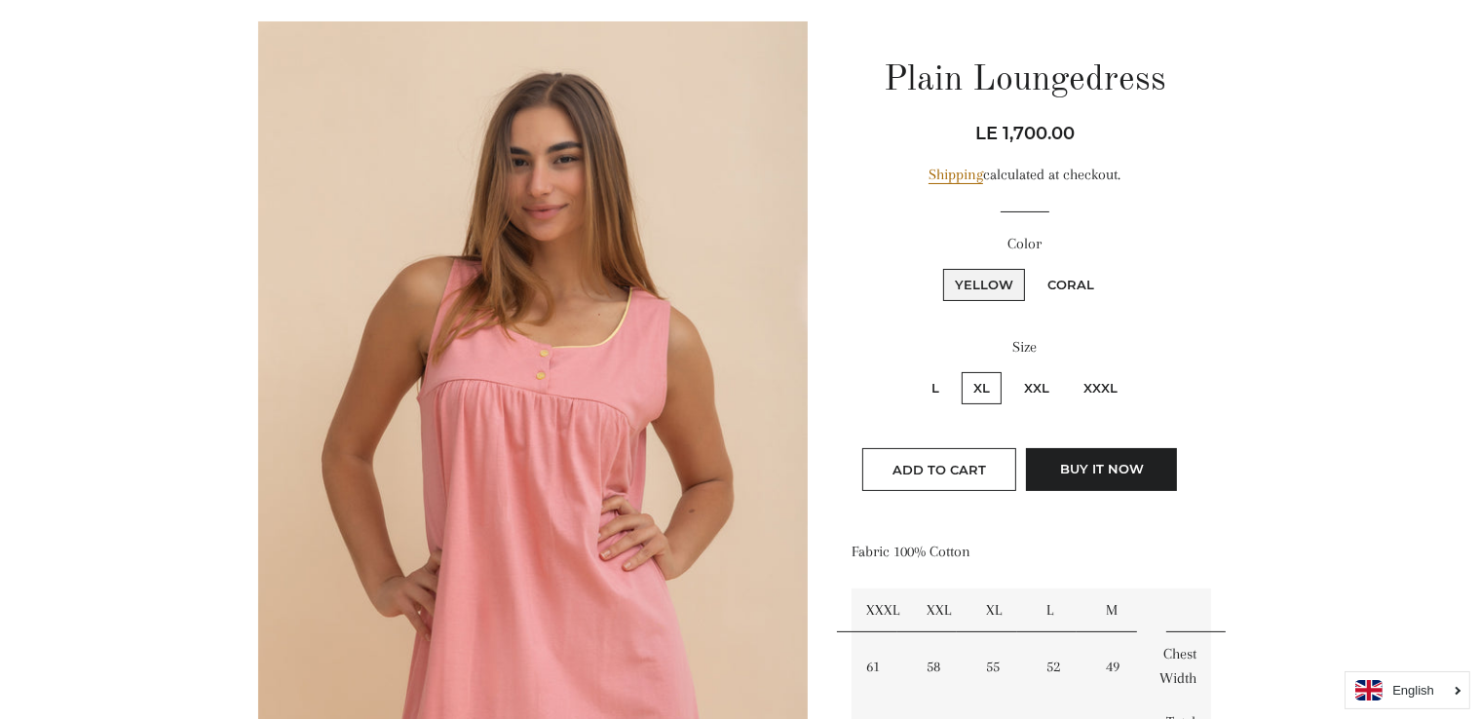
click at [941, 267] on input "Yellow" at bounding box center [940, 266] width 1 height 1
click at [1000, 277] on label "Yellow" at bounding box center [984, 285] width 82 height 32
click at [941, 267] on input "Yellow" at bounding box center [940, 266] width 1 height 1
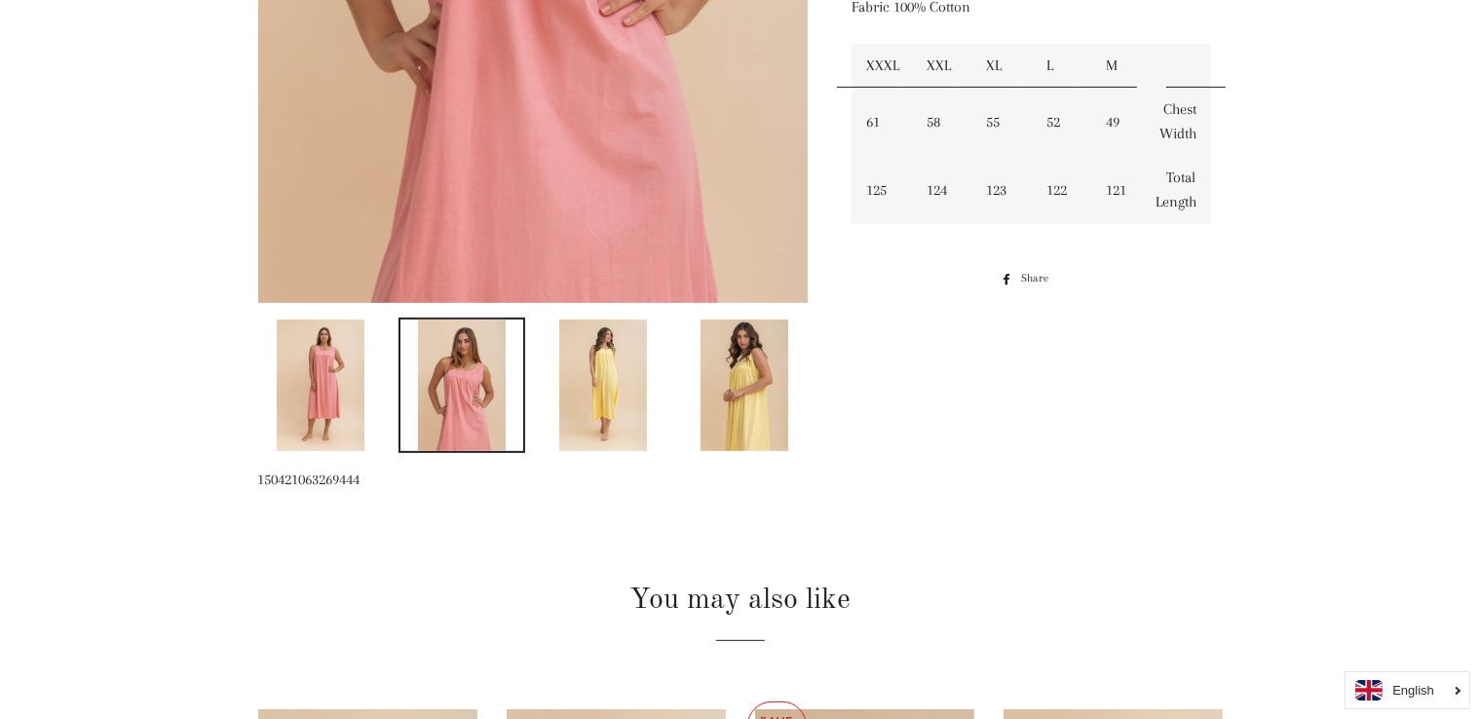
scroll to position [735, 0]
click at [331, 358] on img at bounding box center [321, 384] width 88 height 132
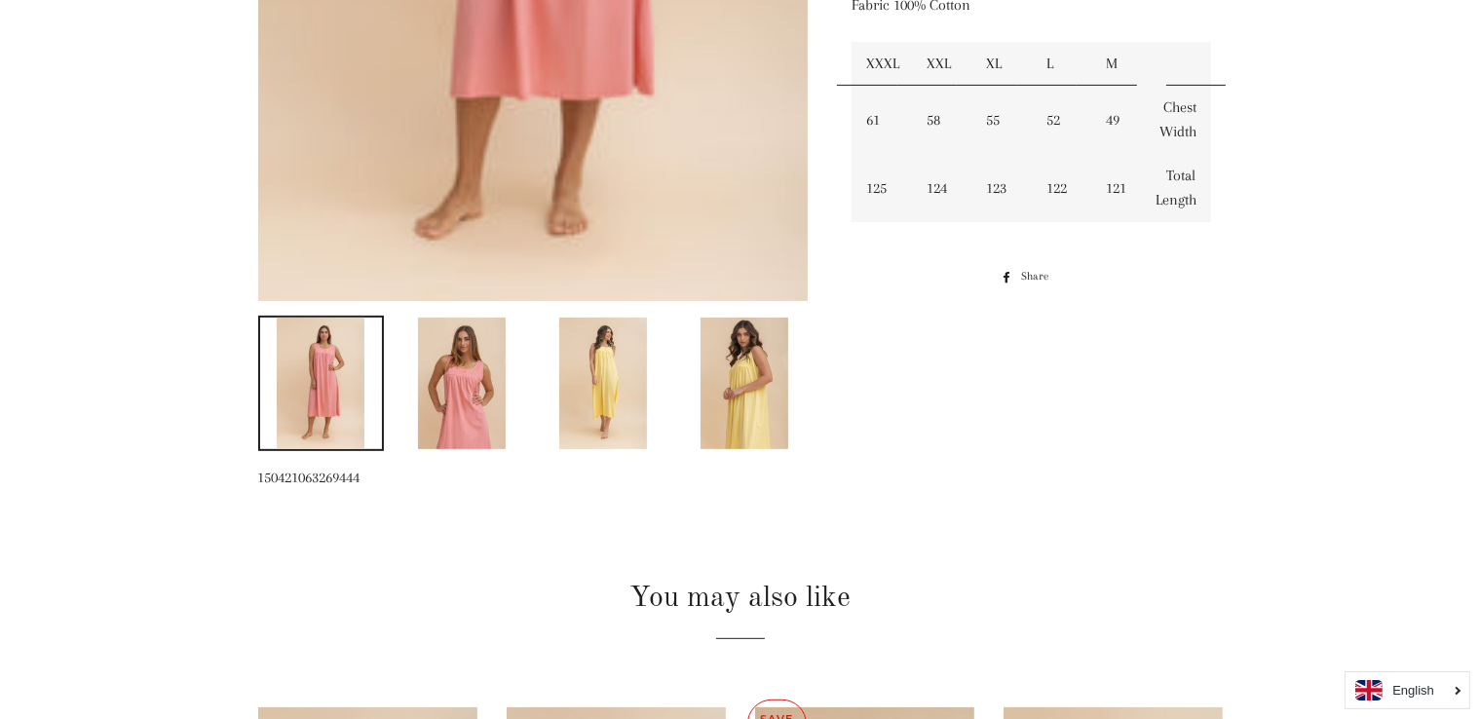
scroll to position [1469, 0]
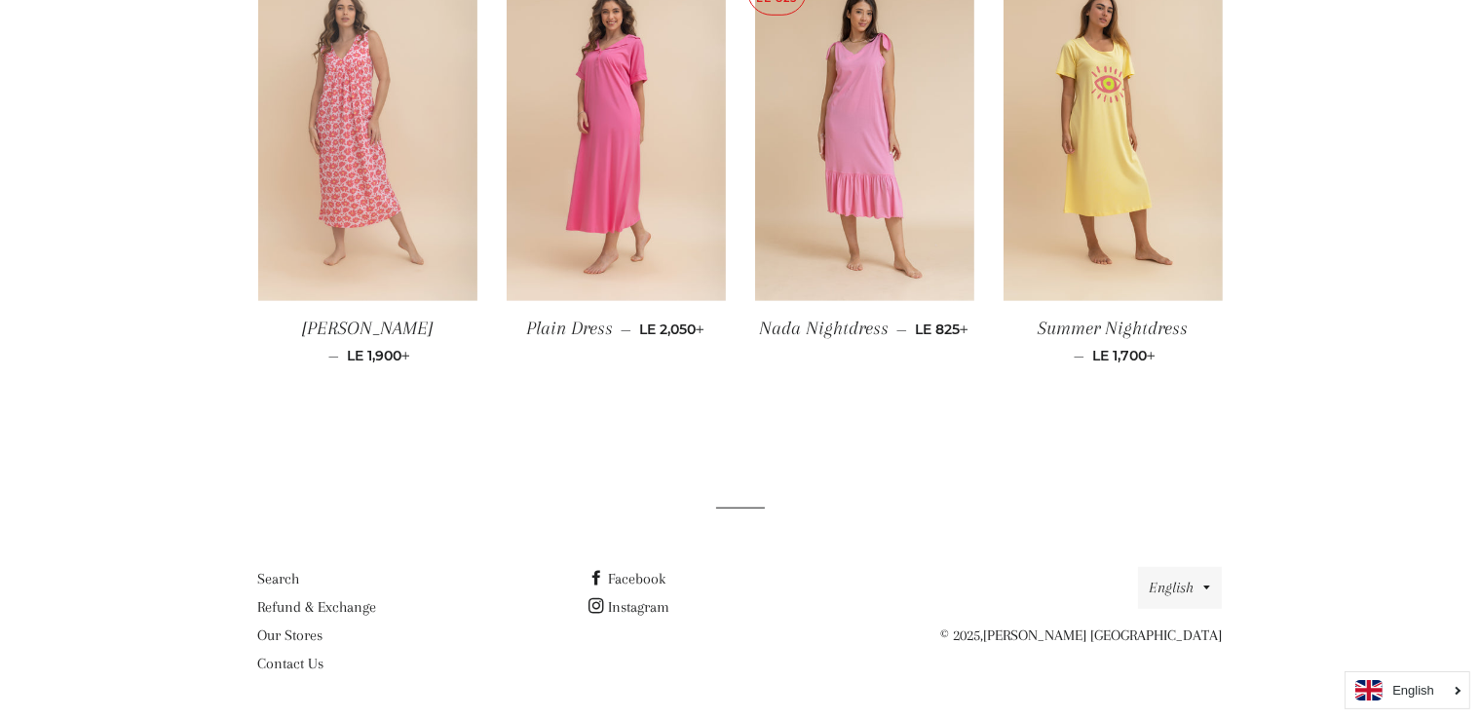
click at [441, 150] on img at bounding box center [367, 137] width 219 height 329
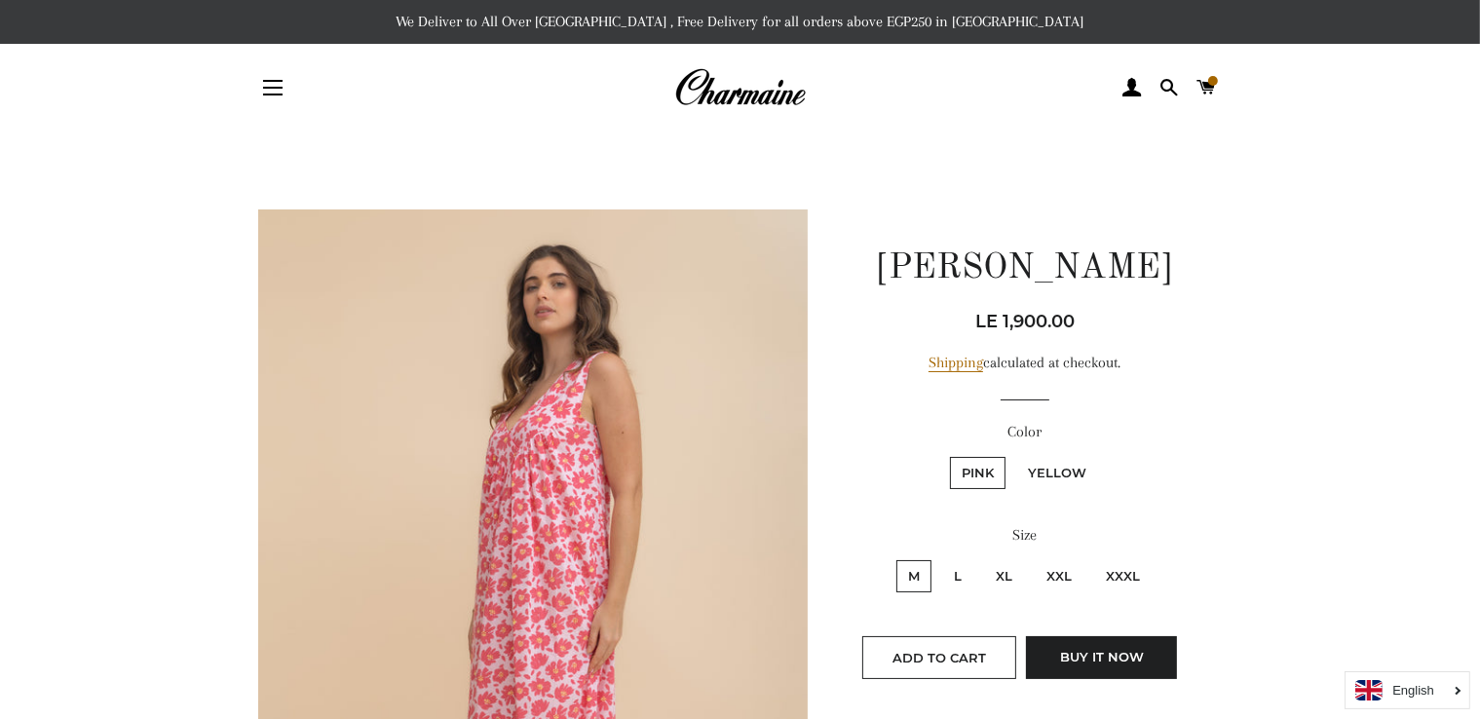
scroll to position [125, 0]
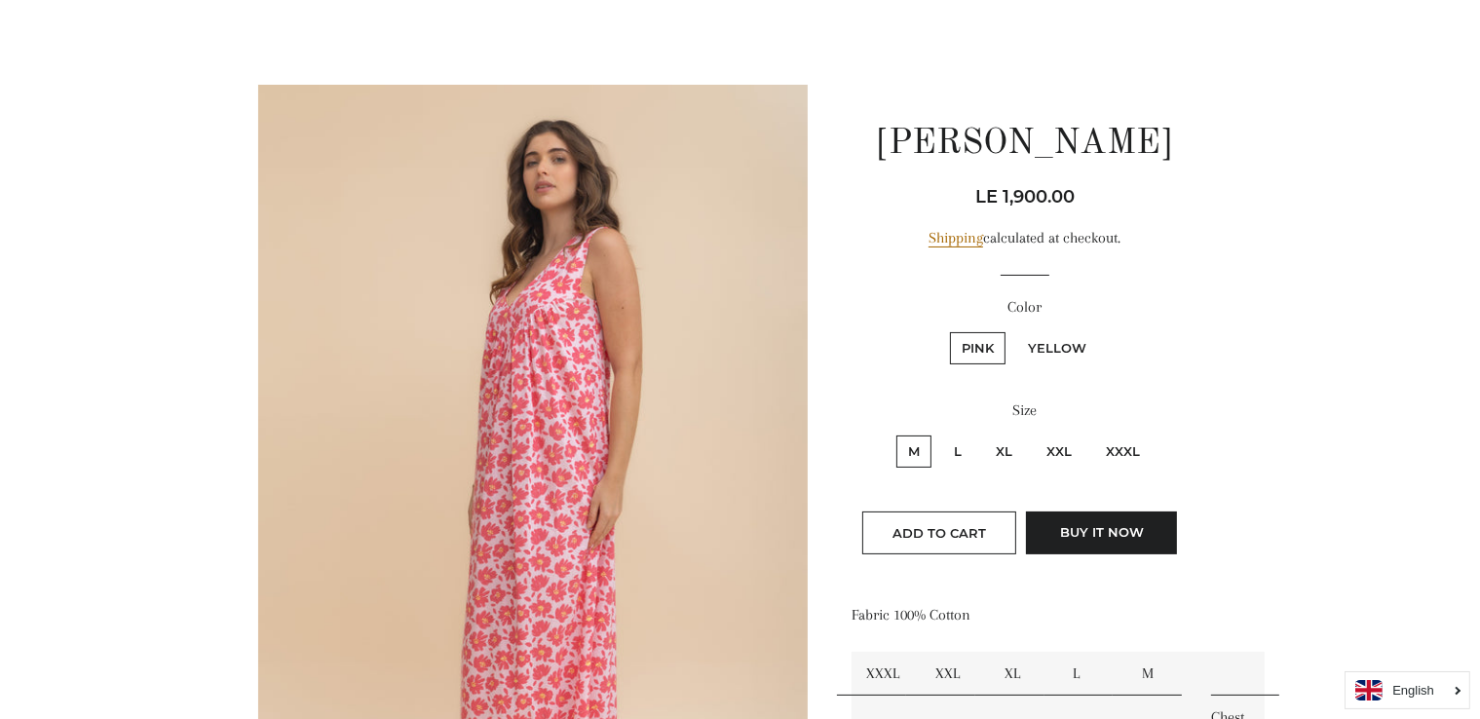
click at [1007, 440] on label "XL" at bounding box center [1004, 452] width 40 height 32
click at [982, 434] on input "XL" at bounding box center [981, 433] width 1 height 1
radio input "true"
drag, startPoint x: 1007, startPoint y: 440, endPoint x: 1067, endPoint y: 347, distance: 111.3
click at [1067, 347] on form "Color Pink Yellow Size M L XL XXL" at bounding box center [1025, 429] width 346 height 269
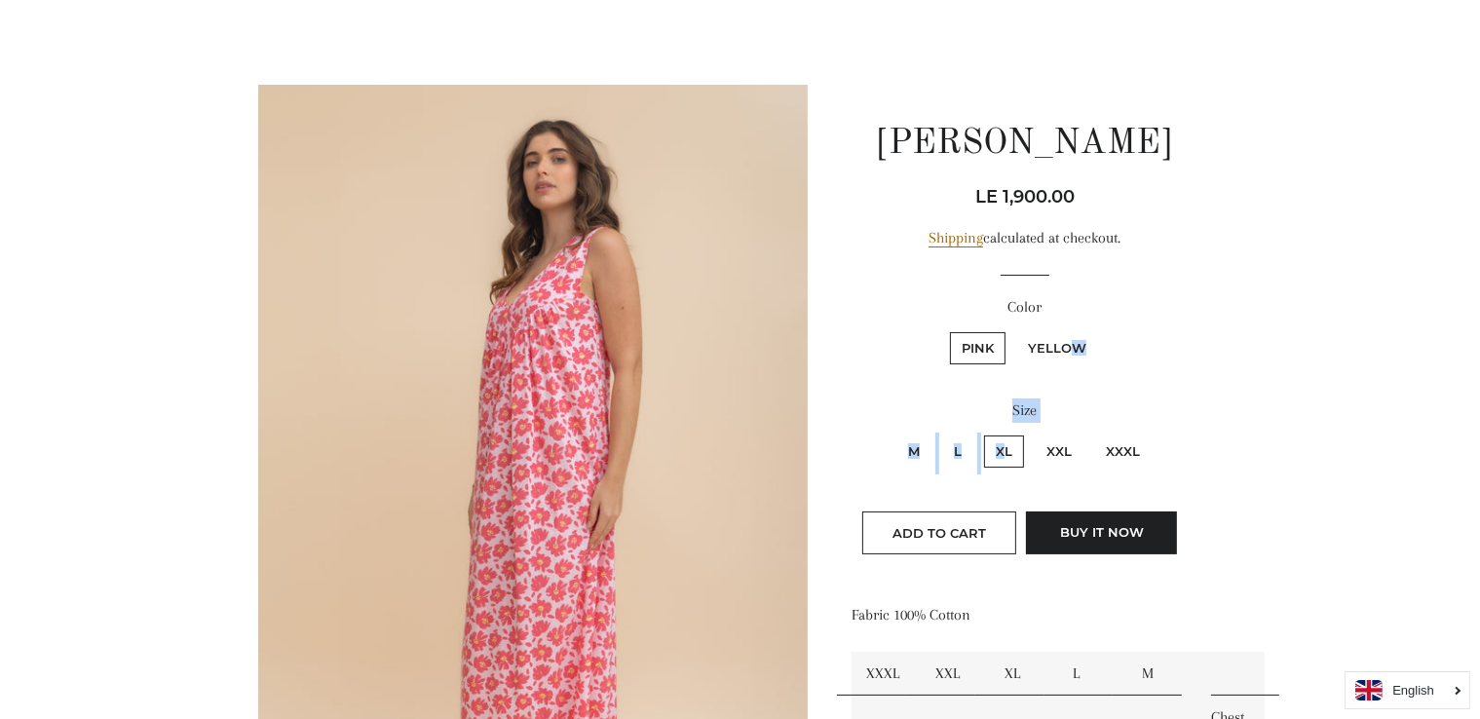
click at [1067, 347] on label "Yellow" at bounding box center [1057, 348] width 82 height 32
click at [1014, 330] on input "Yellow" at bounding box center [1013, 329] width 1 height 1
radio input "true"
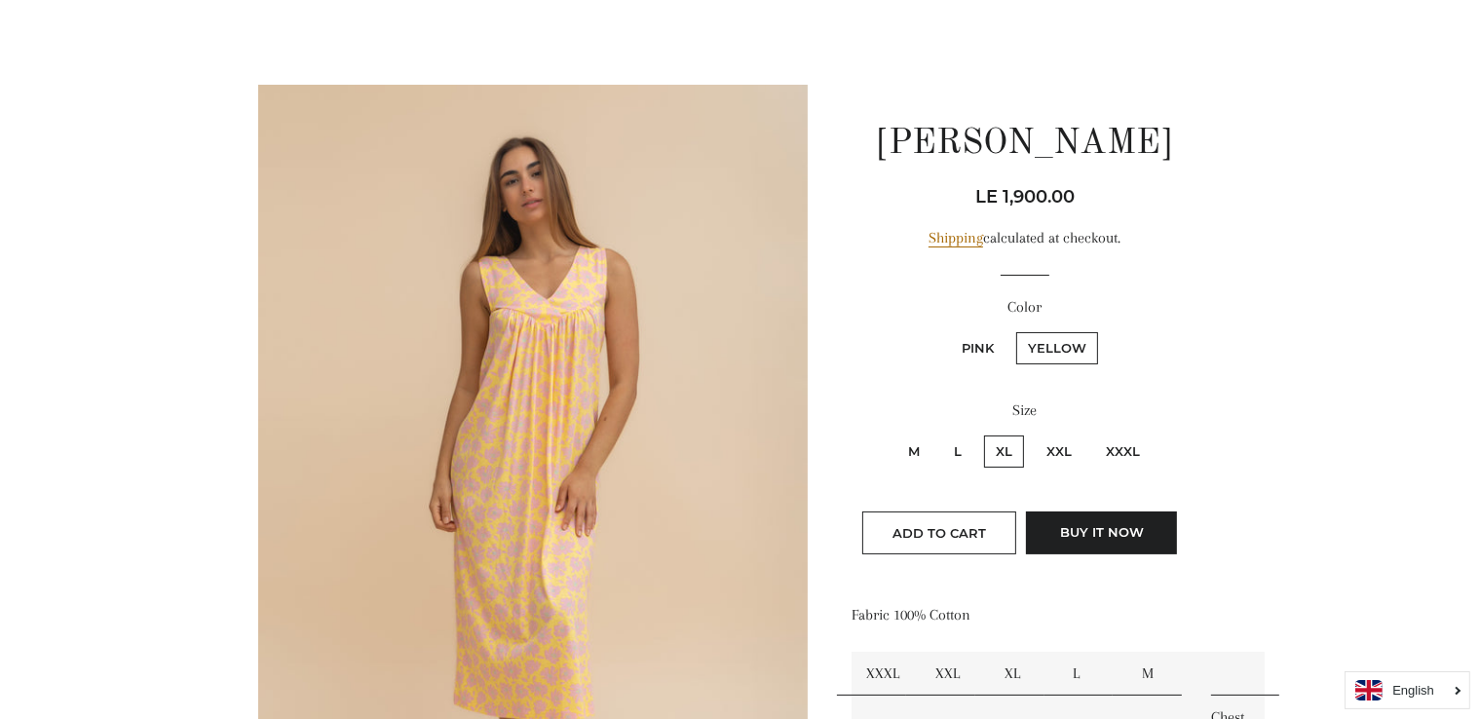
click at [984, 346] on label "Pink" at bounding box center [978, 348] width 56 height 32
click at [948, 330] on input "Pink" at bounding box center [947, 329] width 1 height 1
radio input "true"
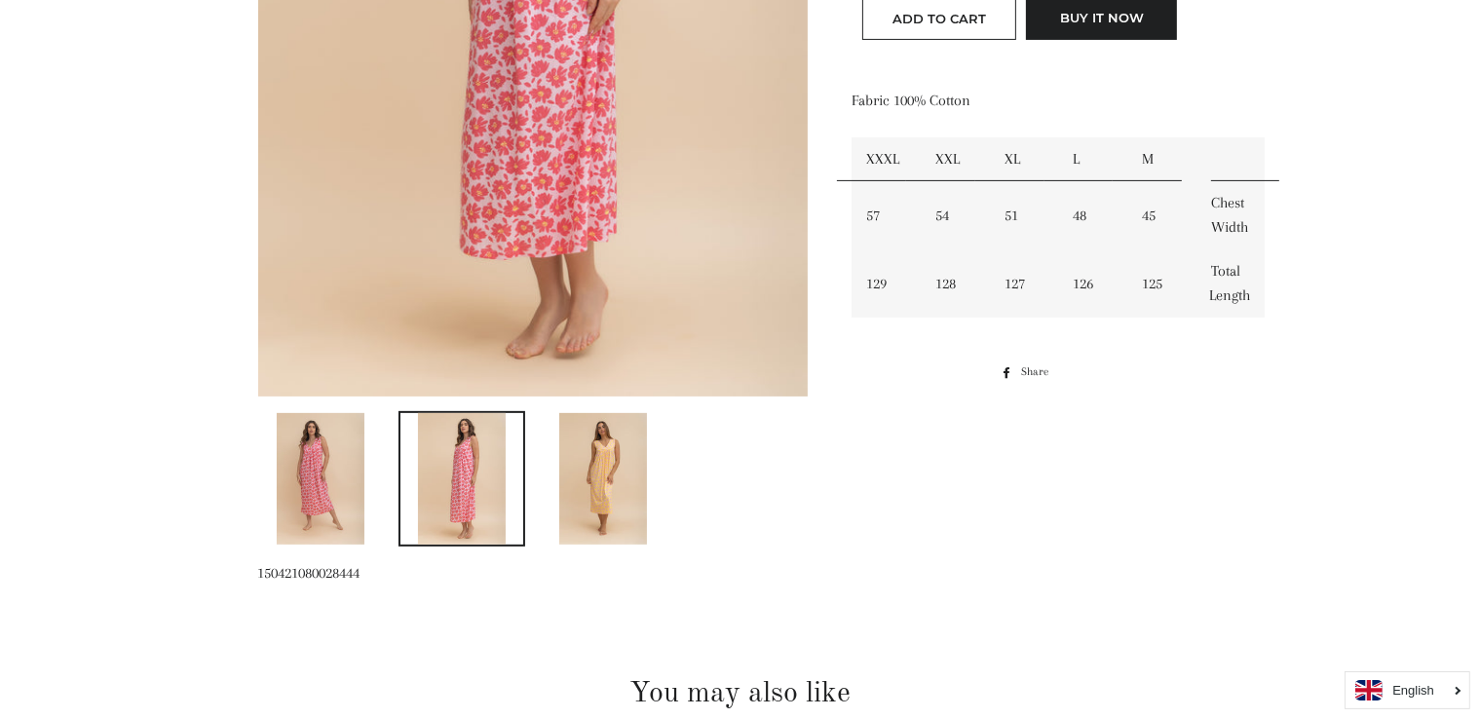
scroll to position [645, 0]
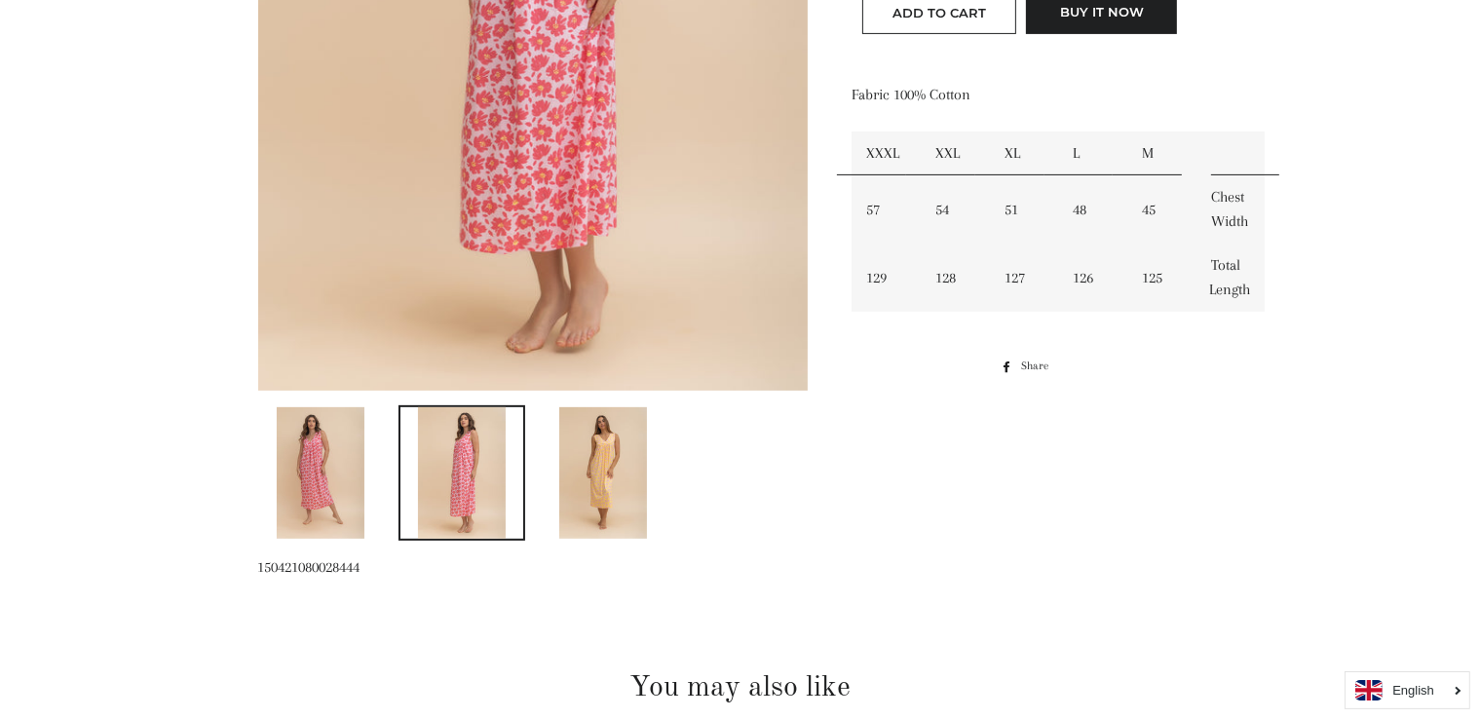
click at [335, 466] on img at bounding box center [321, 473] width 88 height 132
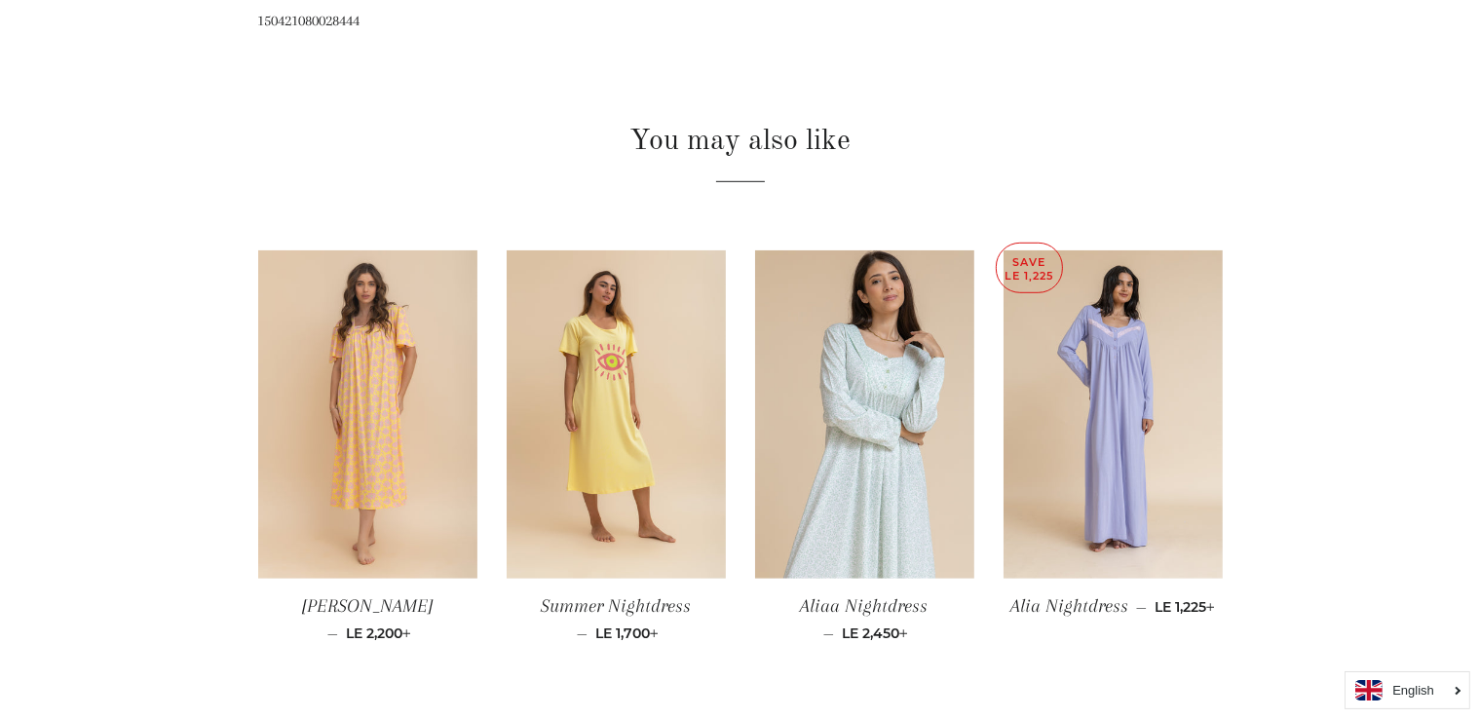
scroll to position [1195, 0]
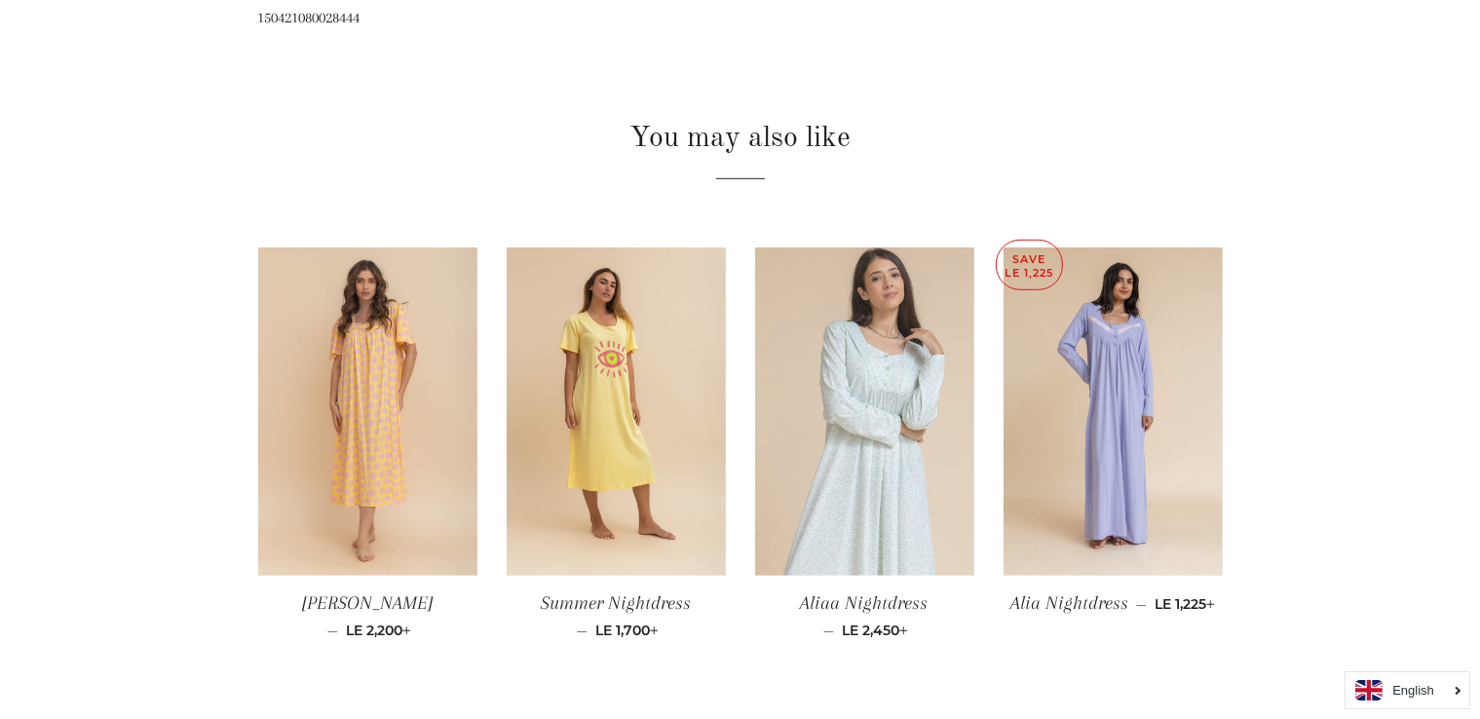
click at [888, 468] on img at bounding box center [864, 411] width 219 height 329
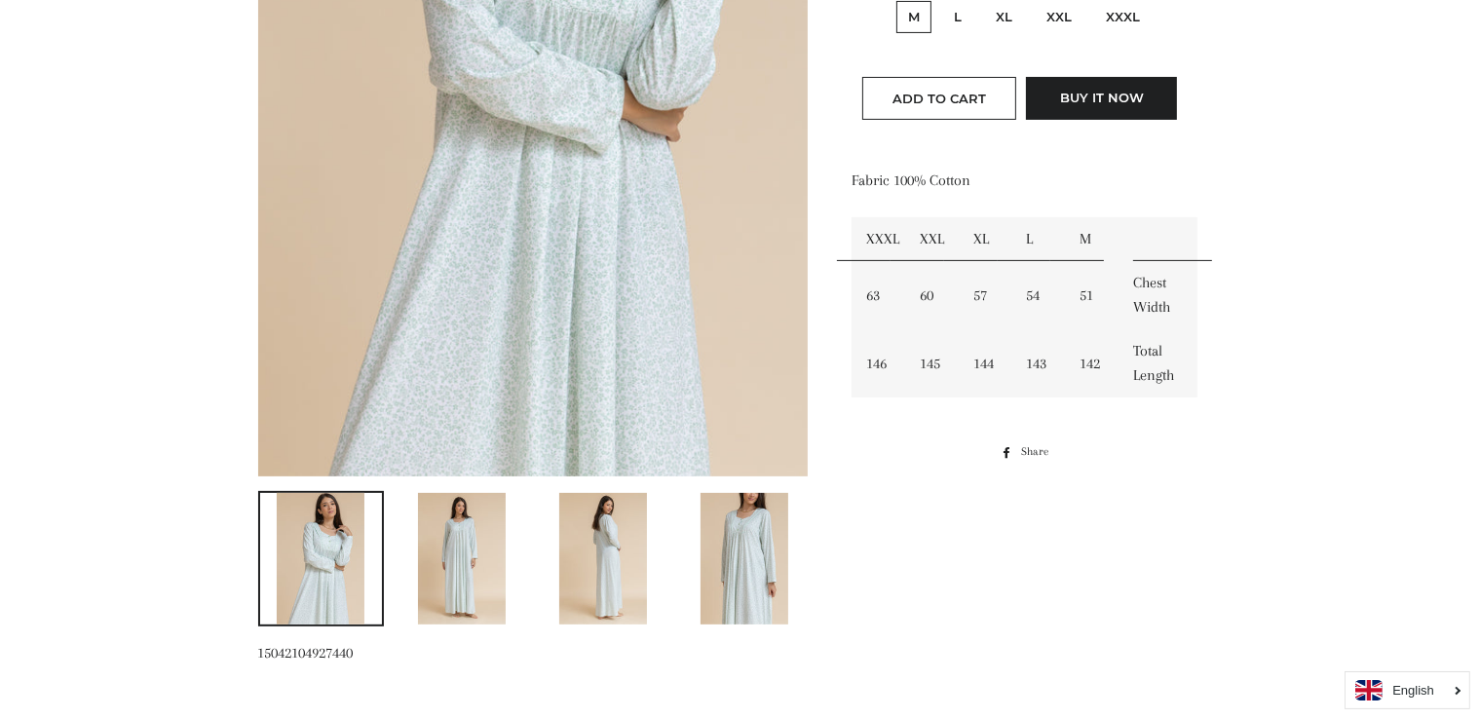
scroll to position [653, 0]
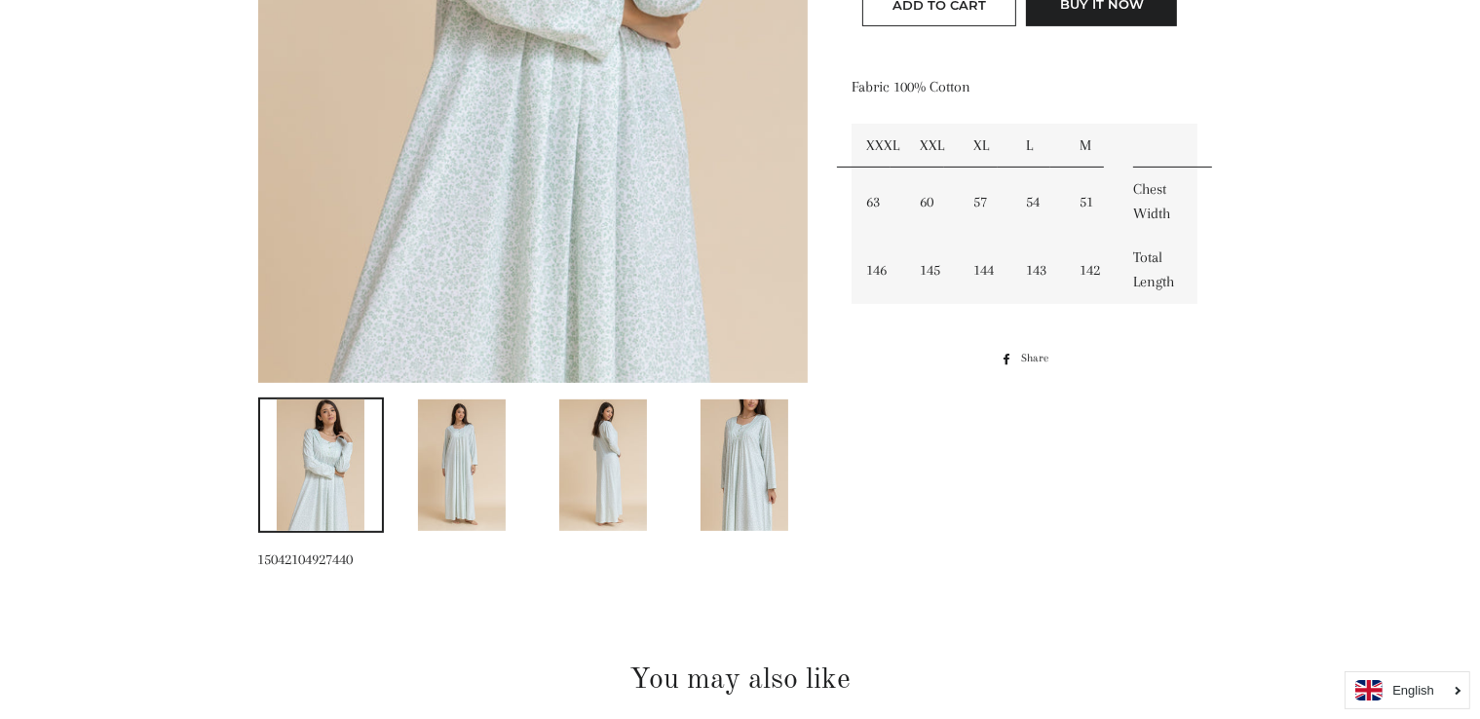
click at [476, 475] on img at bounding box center [462, 465] width 88 height 132
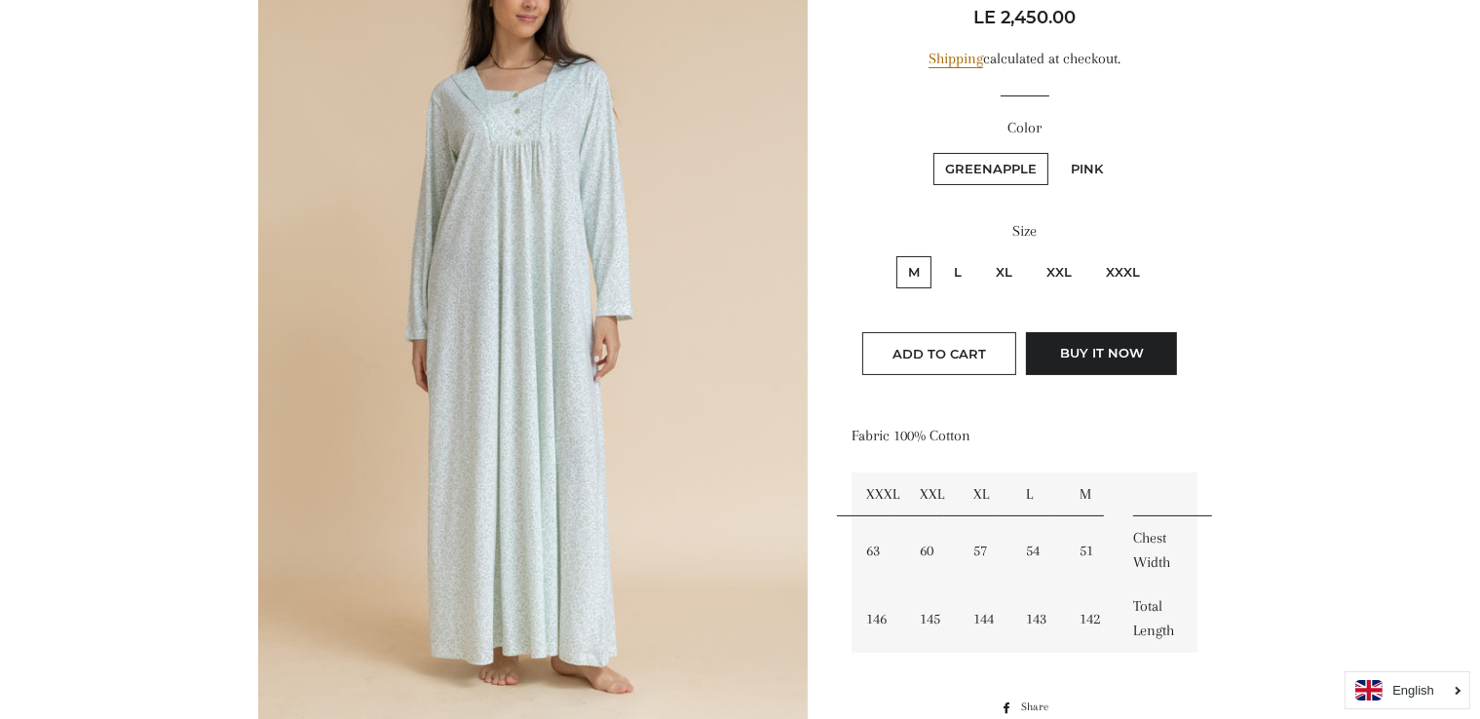
scroll to position [304, 0]
click at [1015, 266] on label "XL" at bounding box center [1004, 272] width 40 height 32
click at [982, 254] on input "XL" at bounding box center [981, 253] width 1 height 1
radio input "true"
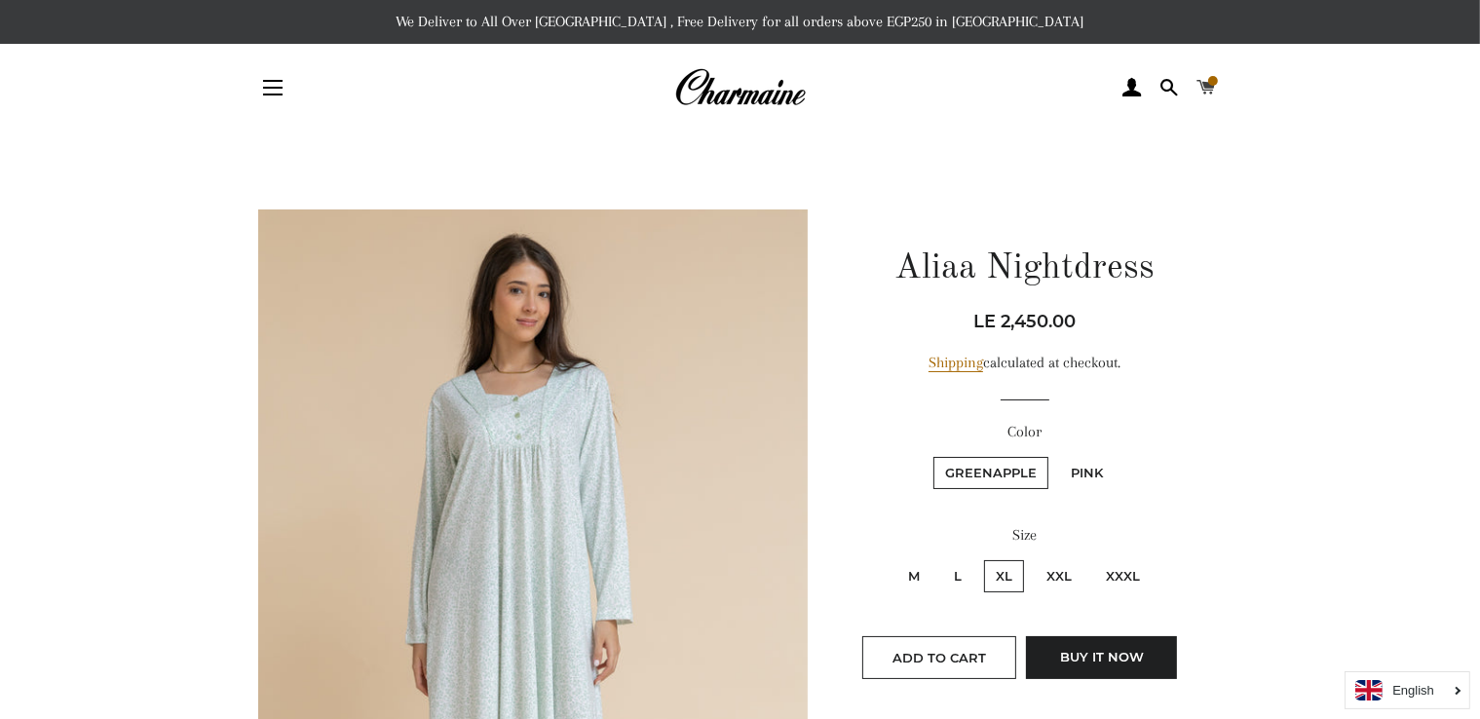
click at [1200, 90] on span at bounding box center [1206, 87] width 19 height 29
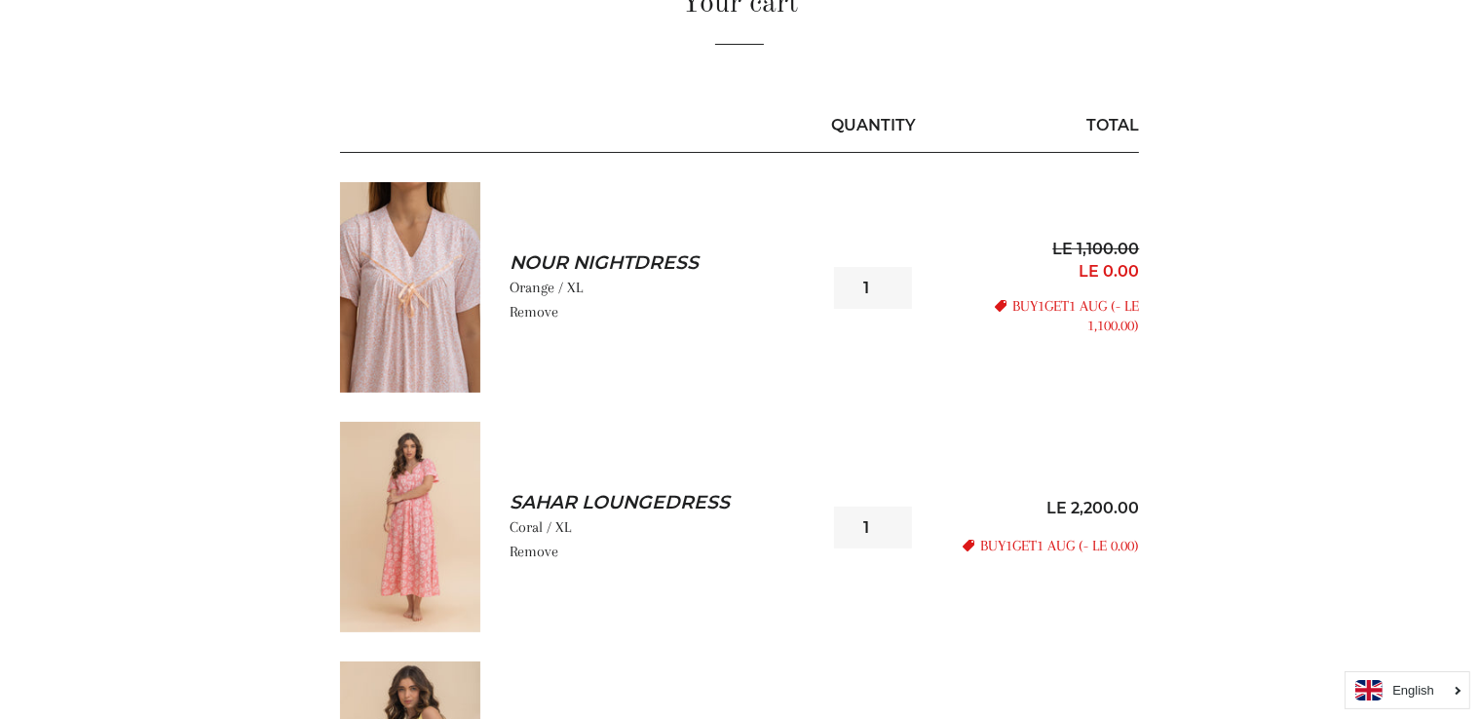
scroll to position [226, 0]
click at [401, 302] on img at bounding box center [410, 287] width 140 height 210
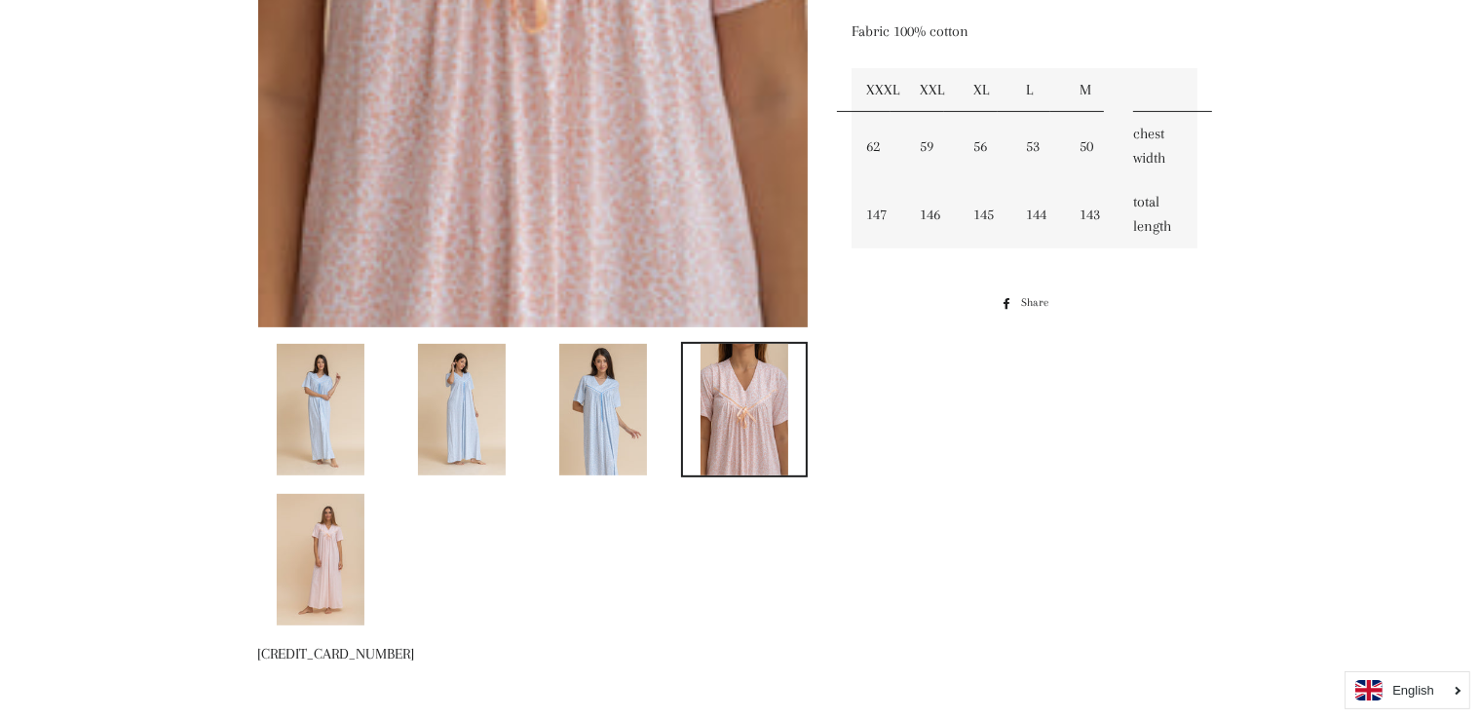
scroll to position [705, 0]
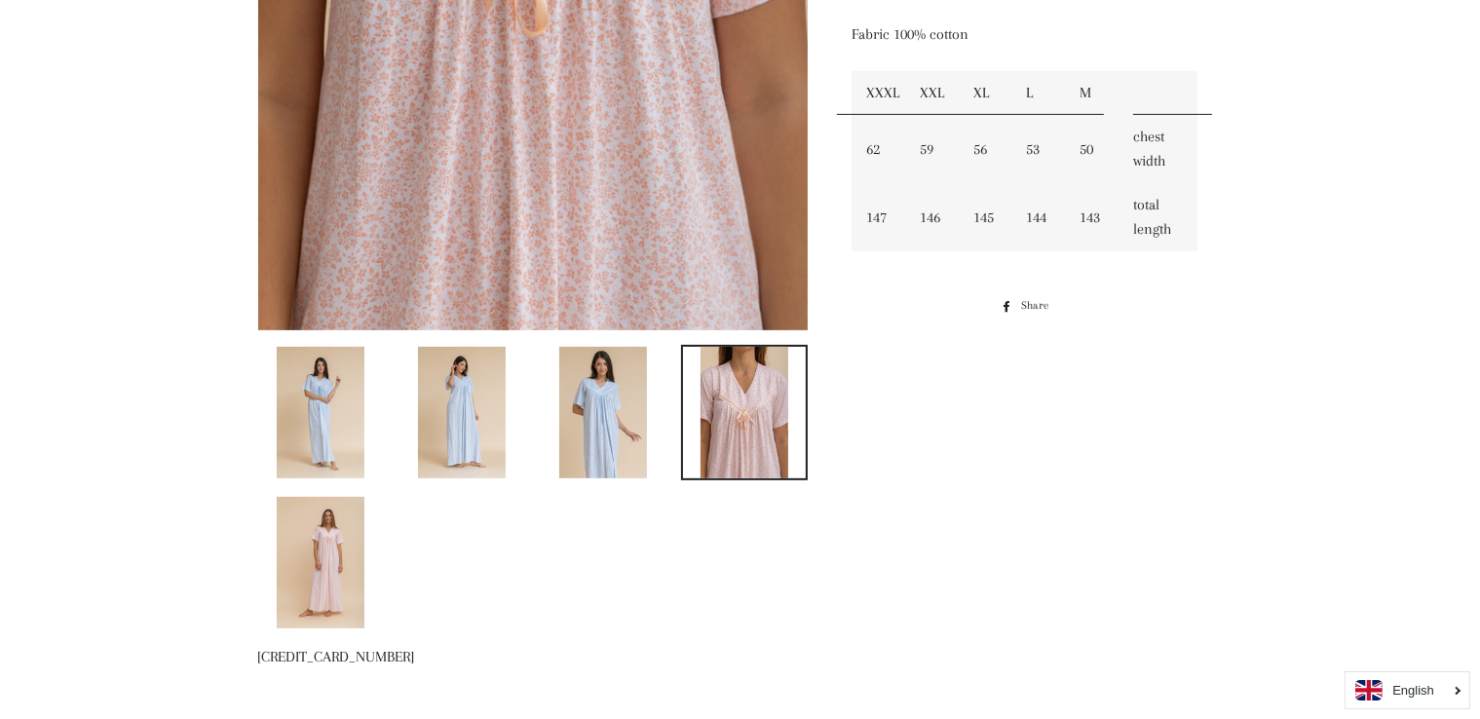
click at [596, 430] on img at bounding box center [603, 413] width 88 height 132
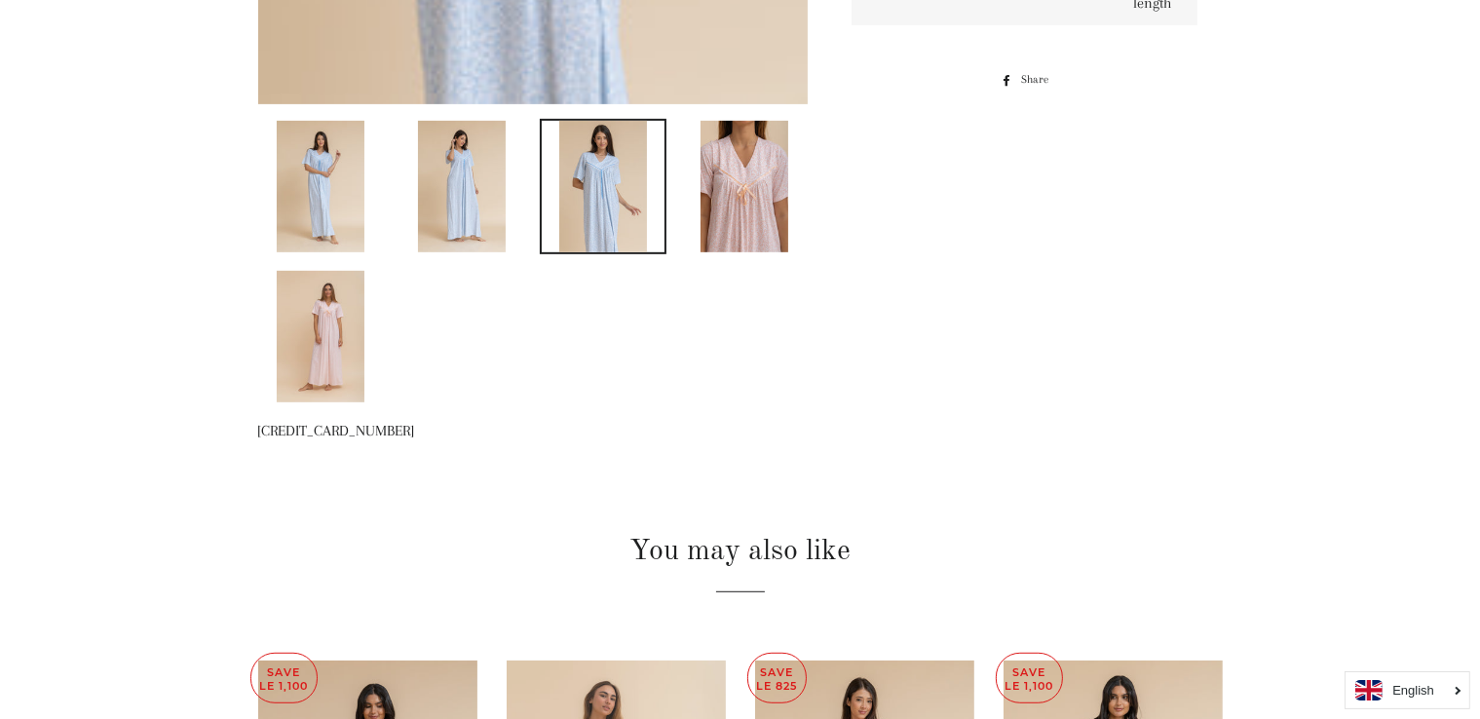
scroll to position [931, 0]
click at [456, 198] on img at bounding box center [462, 188] width 88 height 132
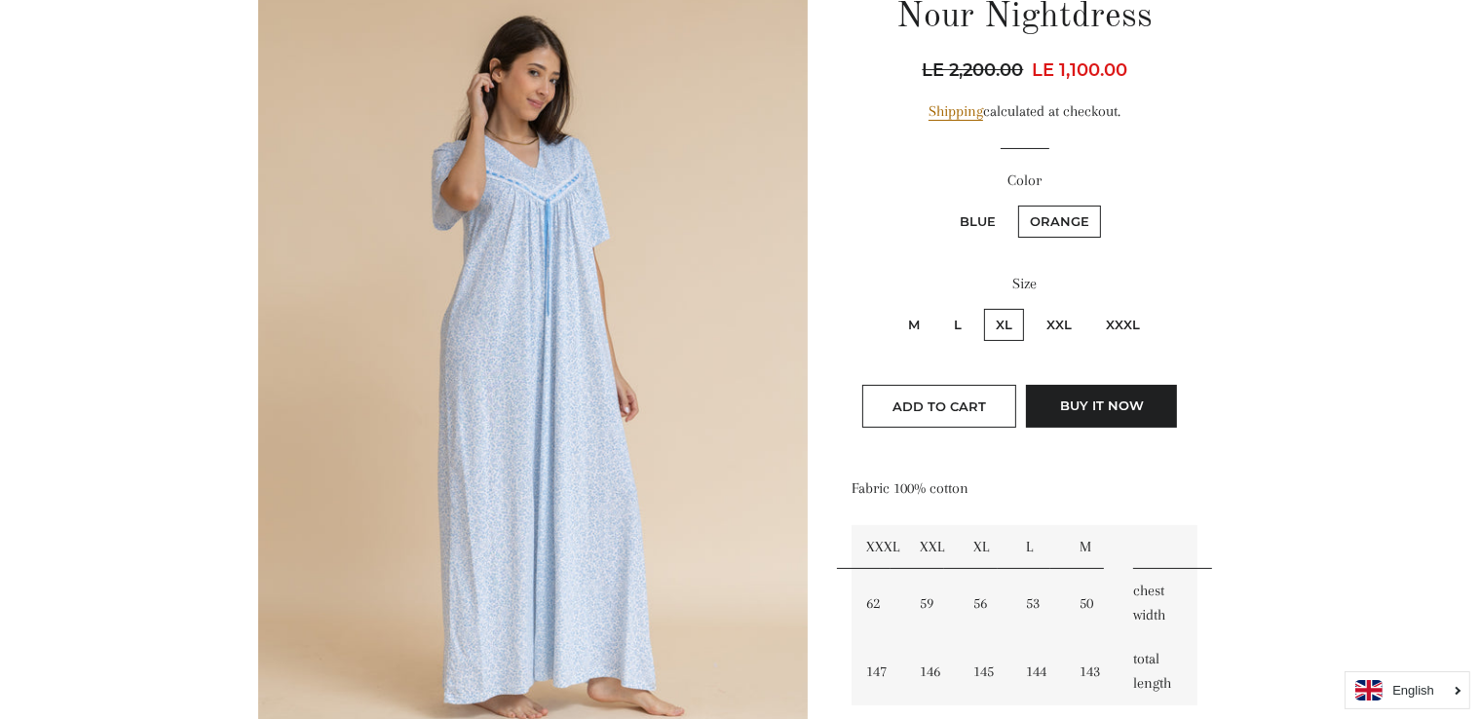
scroll to position [243, 0]
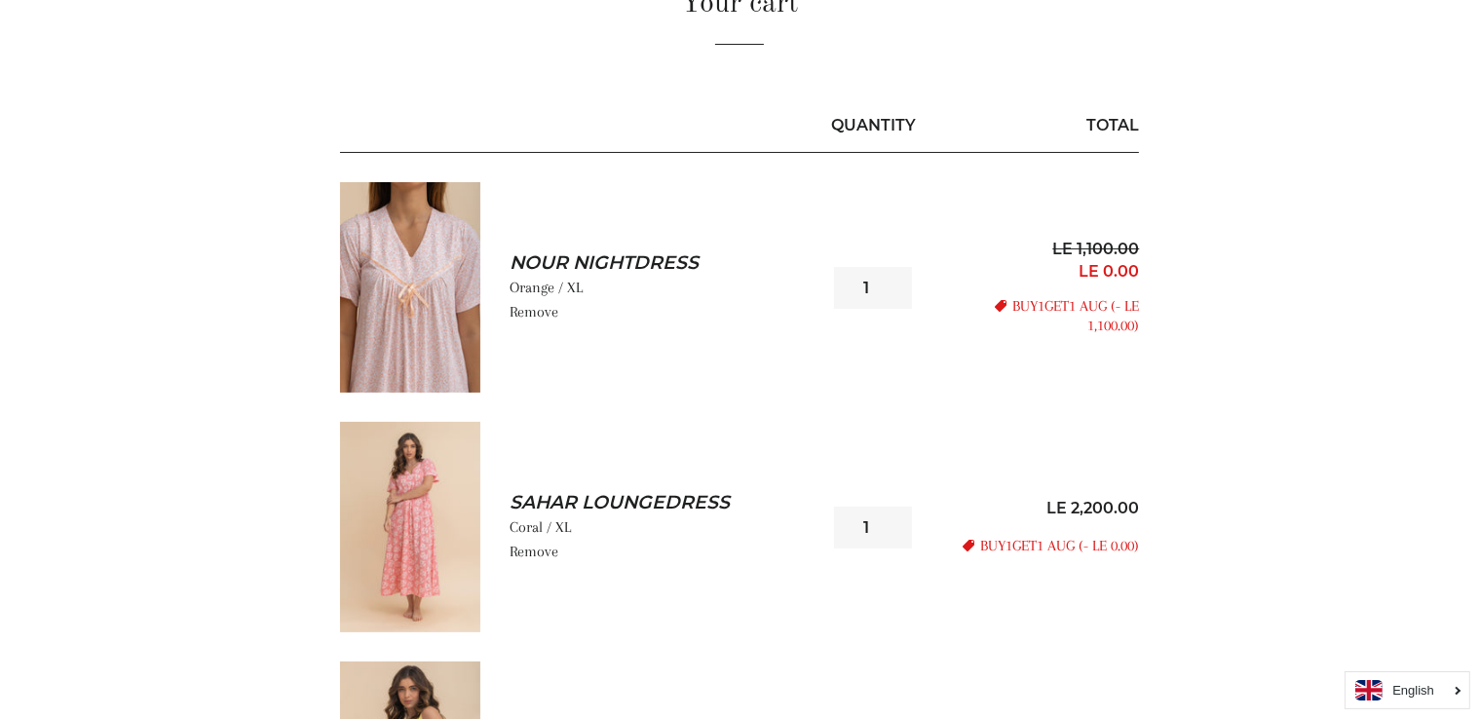
click at [429, 512] on img at bounding box center [410, 527] width 140 height 210
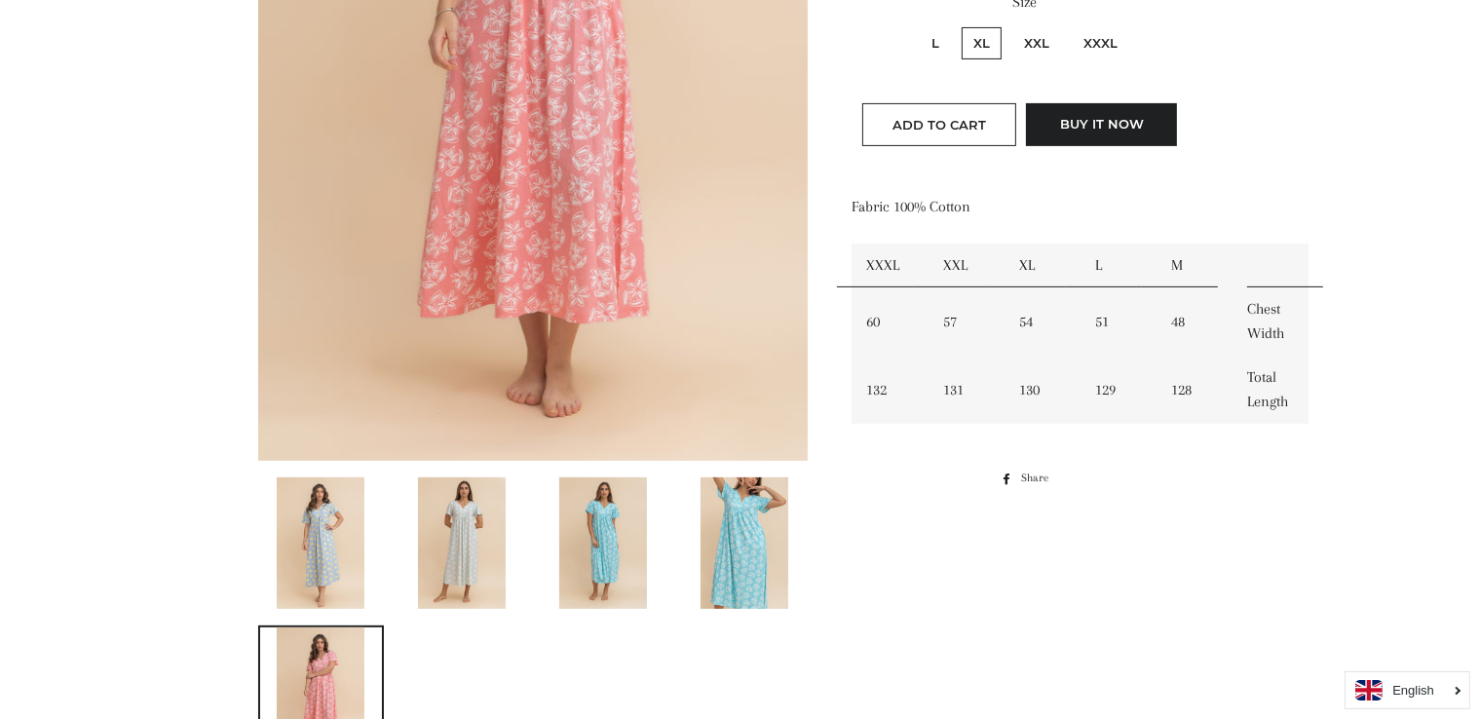
scroll to position [598, 0]
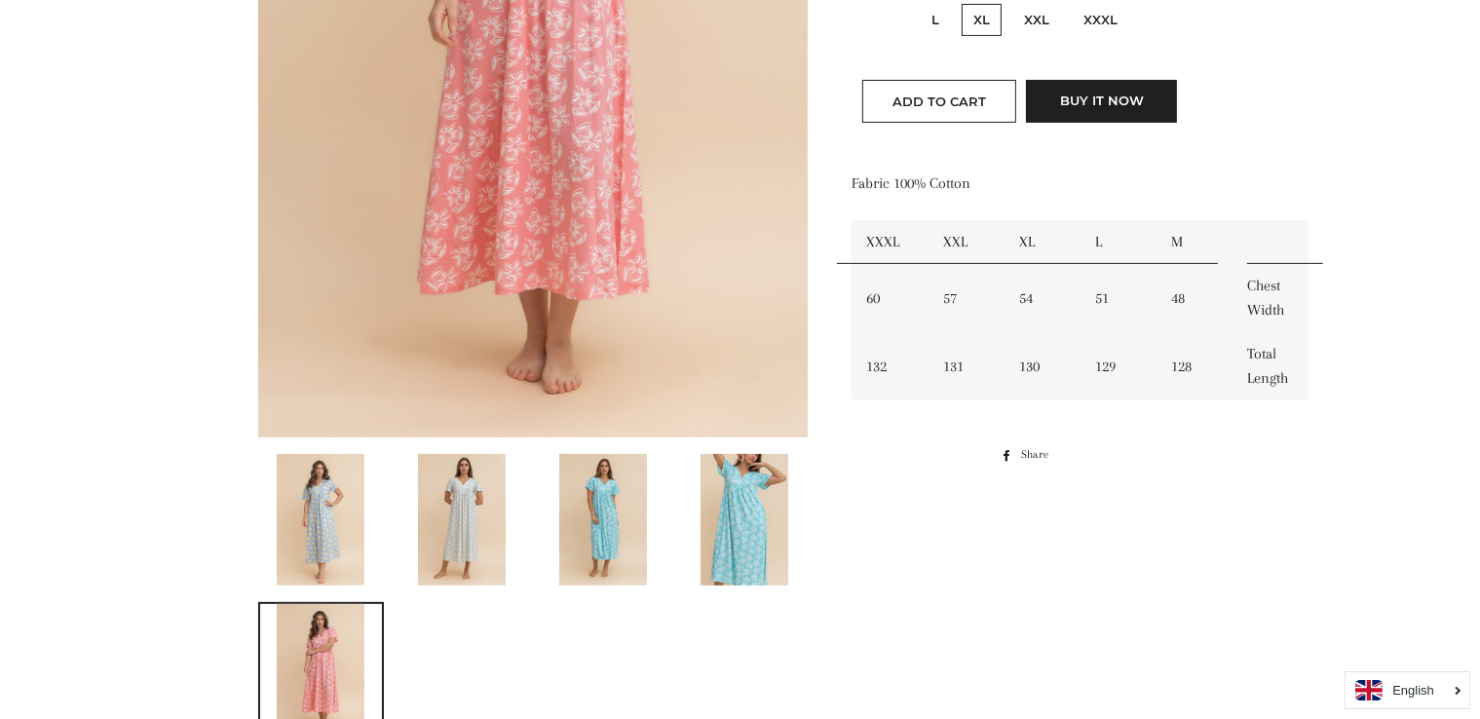
click at [334, 532] on img at bounding box center [321, 520] width 88 height 132
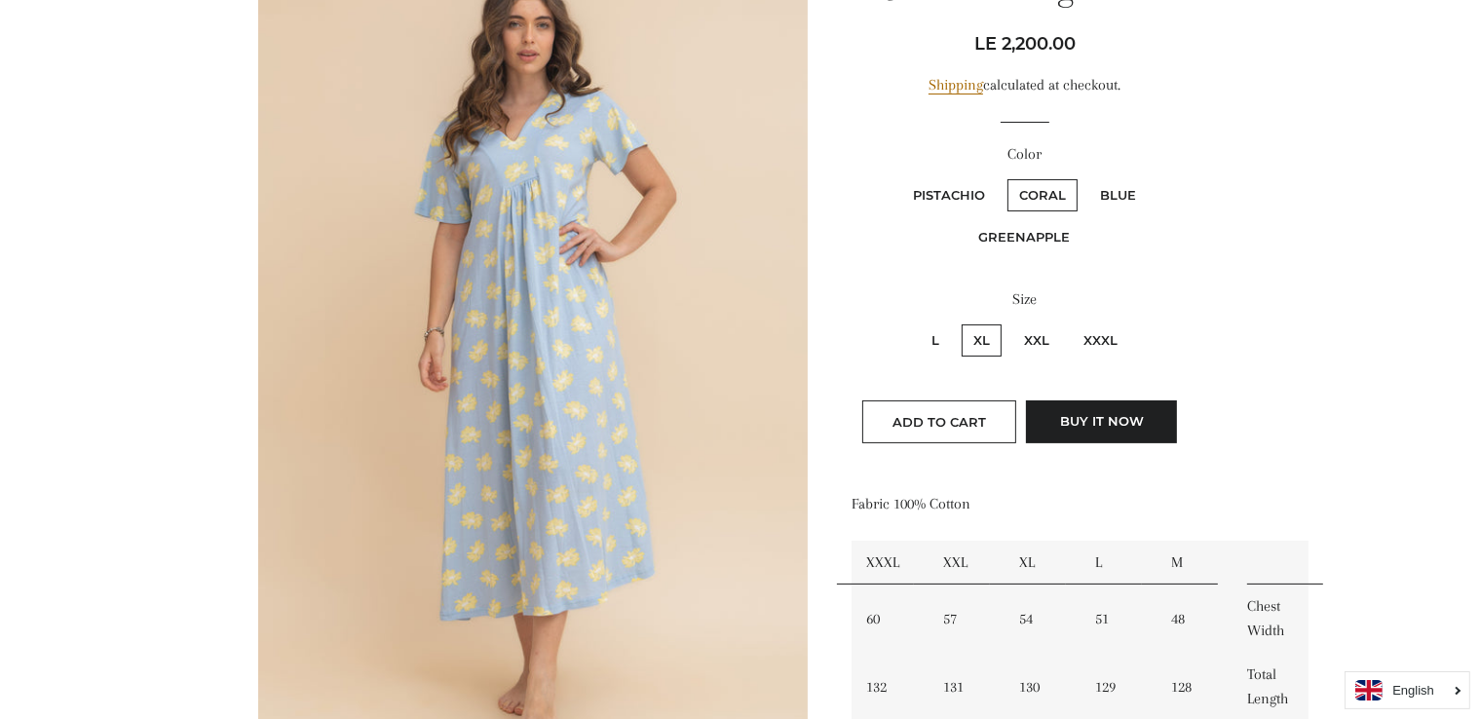
scroll to position [276, 0]
click at [948, 192] on label "Pistachio" at bounding box center [948, 197] width 95 height 32
click at [899, 179] on input "Pistachio" at bounding box center [898, 178] width 1 height 1
radio input "true"
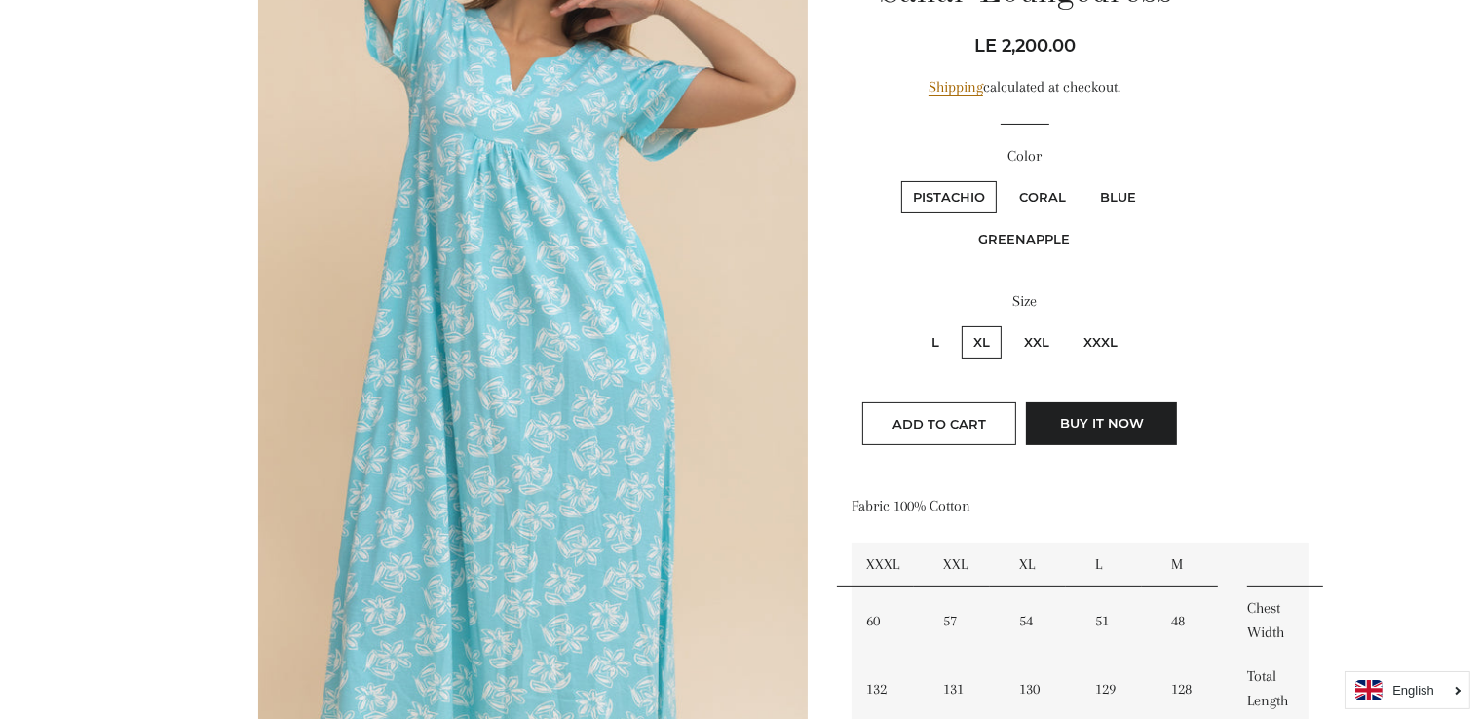
click at [1037, 193] on label "Coral" at bounding box center [1042, 197] width 70 height 32
click at [1006, 179] on input "Coral" at bounding box center [1005, 178] width 1 height 1
radio input "true"
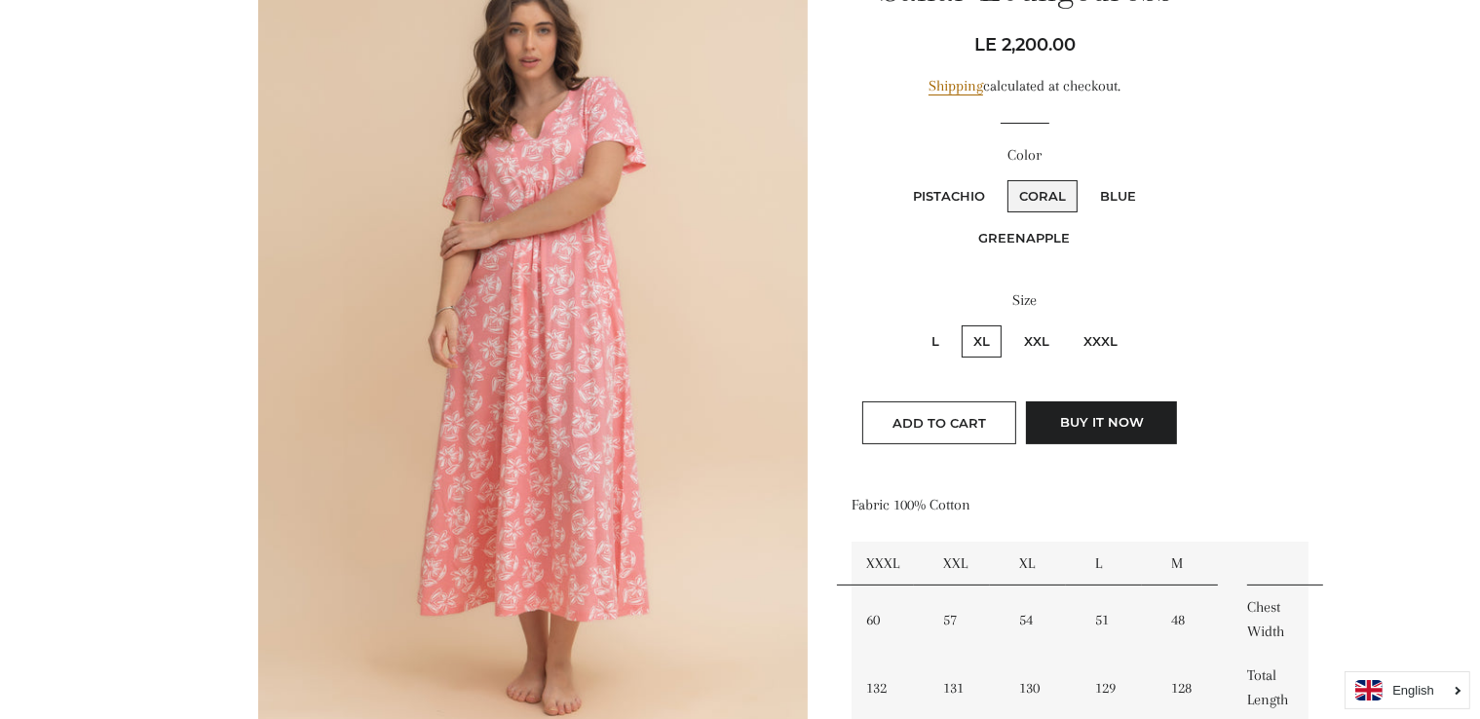
scroll to position [279, 0]
click at [1115, 203] on label "Blue" at bounding box center [1117, 194] width 59 height 32
click at [1086, 176] on input "Blue" at bounding box center [1085, 175] width 1 height 1
radio input "true"
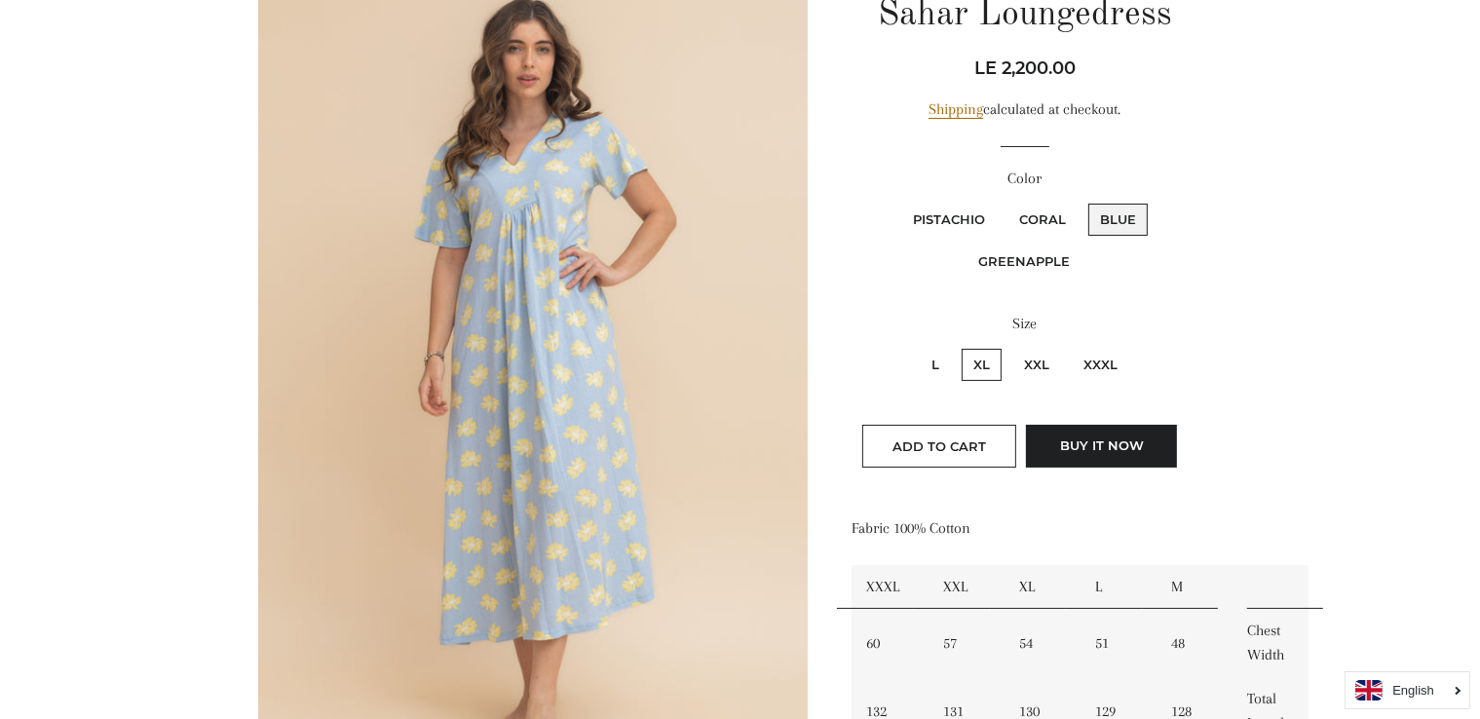
scroll to position [251, 0]
click at [1041, 223] on label "Coral" at bounding box center [1042, 222] width 70 height 32
click at [1006, 204] on input "Coral" at bounding box center [1005, 203] width 1 height 1
radio input "true"
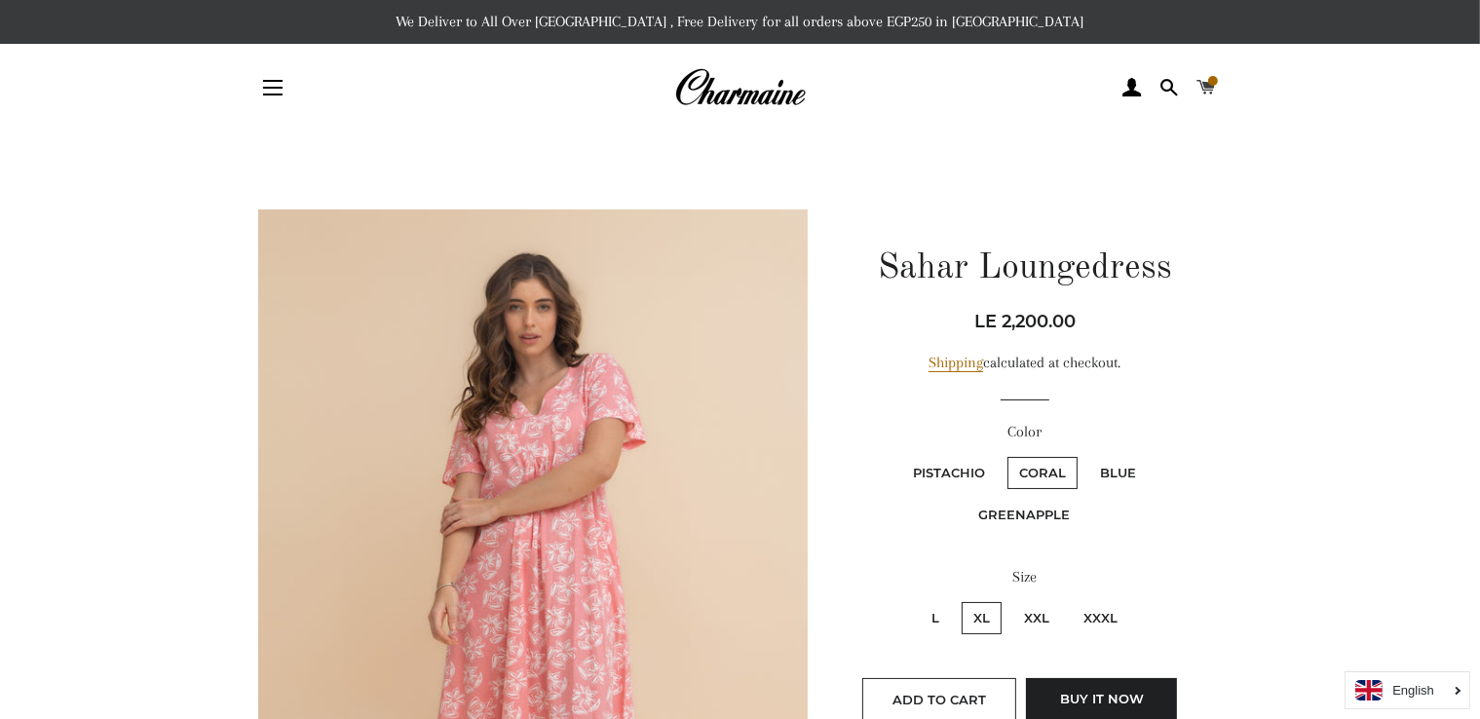
click at [1213, 90] on span at bounding box center [1206, 87] width 19 height 29
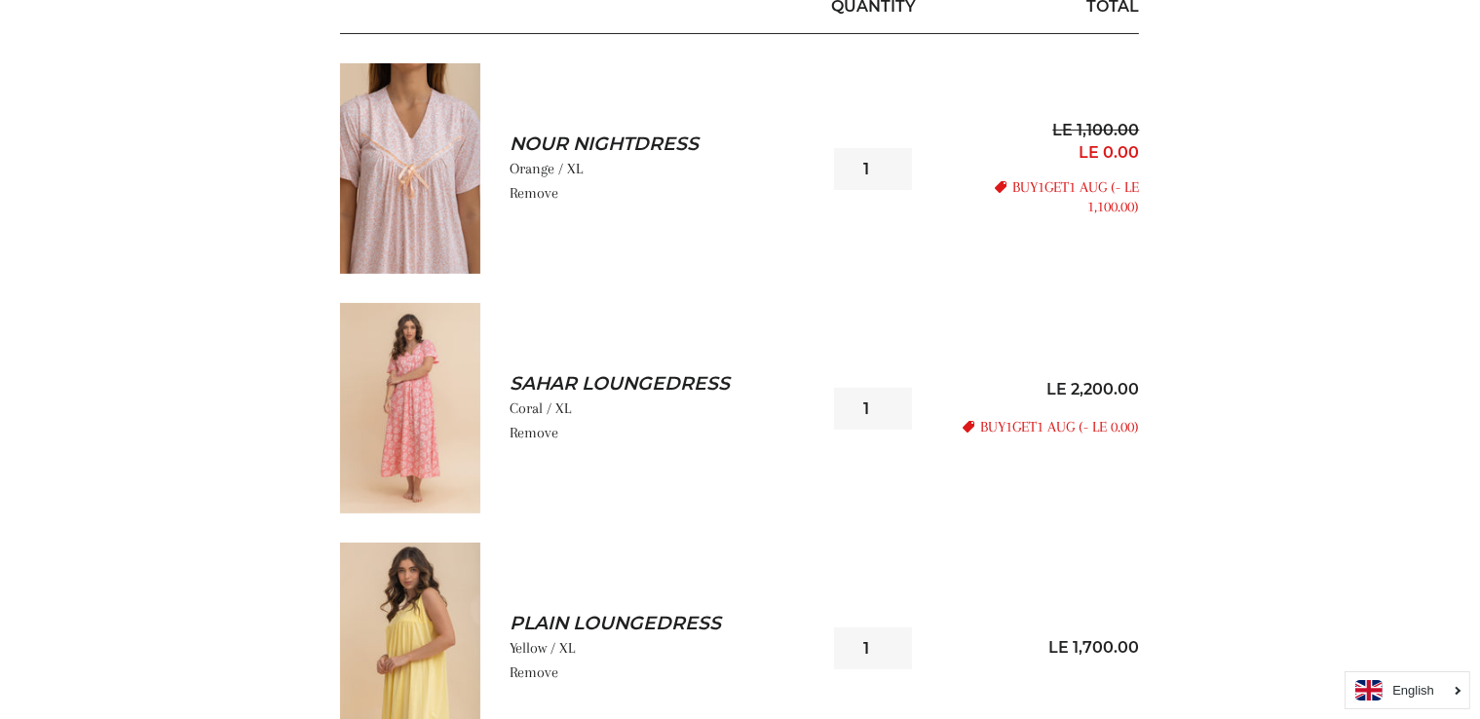
scroll to position [346, 0]
click at [401, 579] on img at bounding box center [410, 647] width 140 height 210
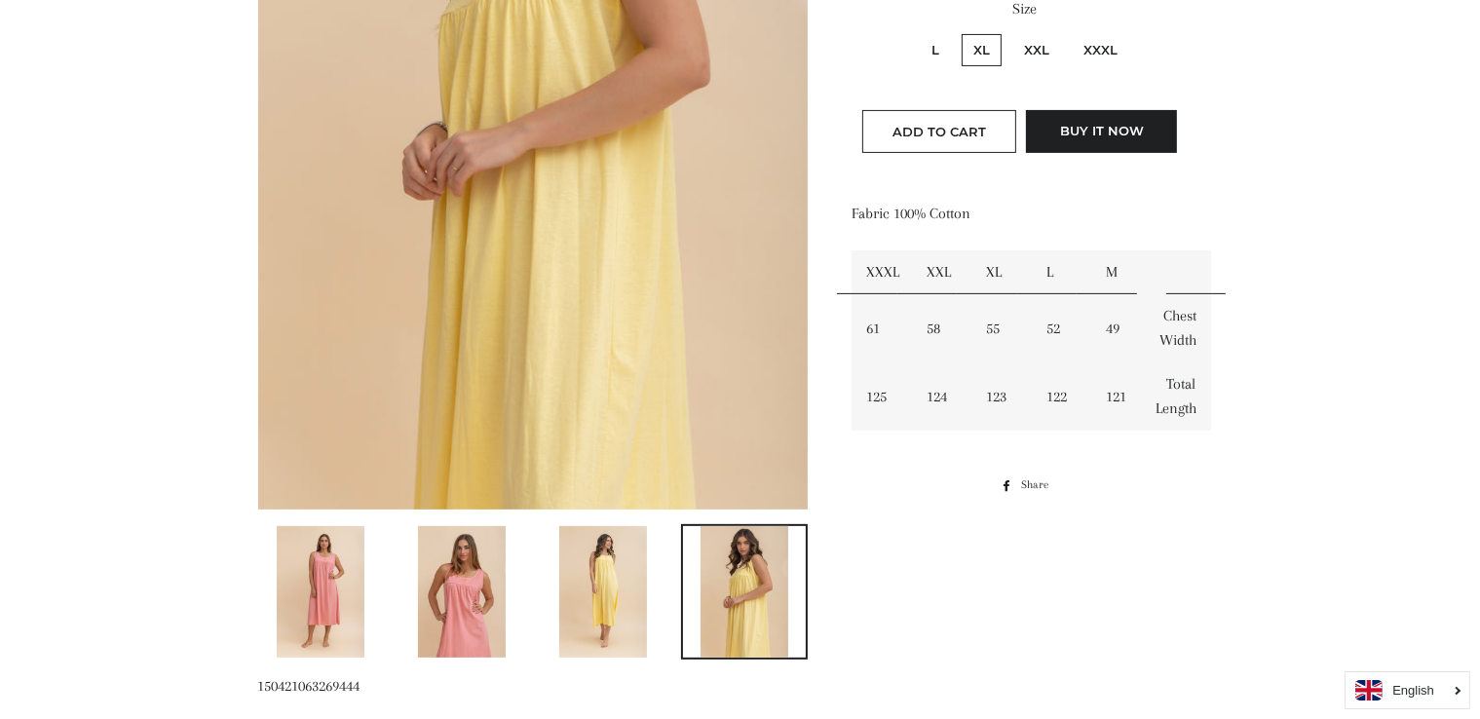
scroll to position [540, 0]
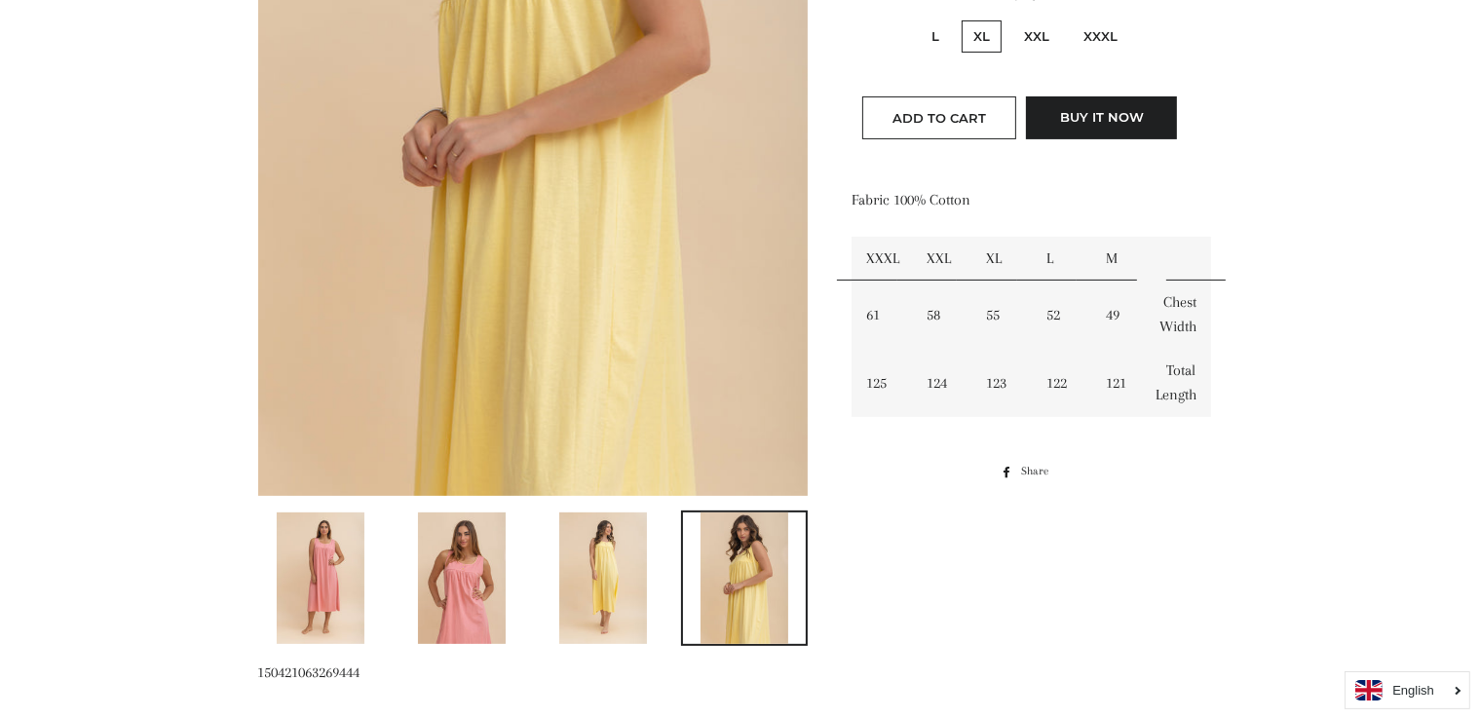
click at [325, 566] on img at bounding box center [321, 579] width 88 height 132
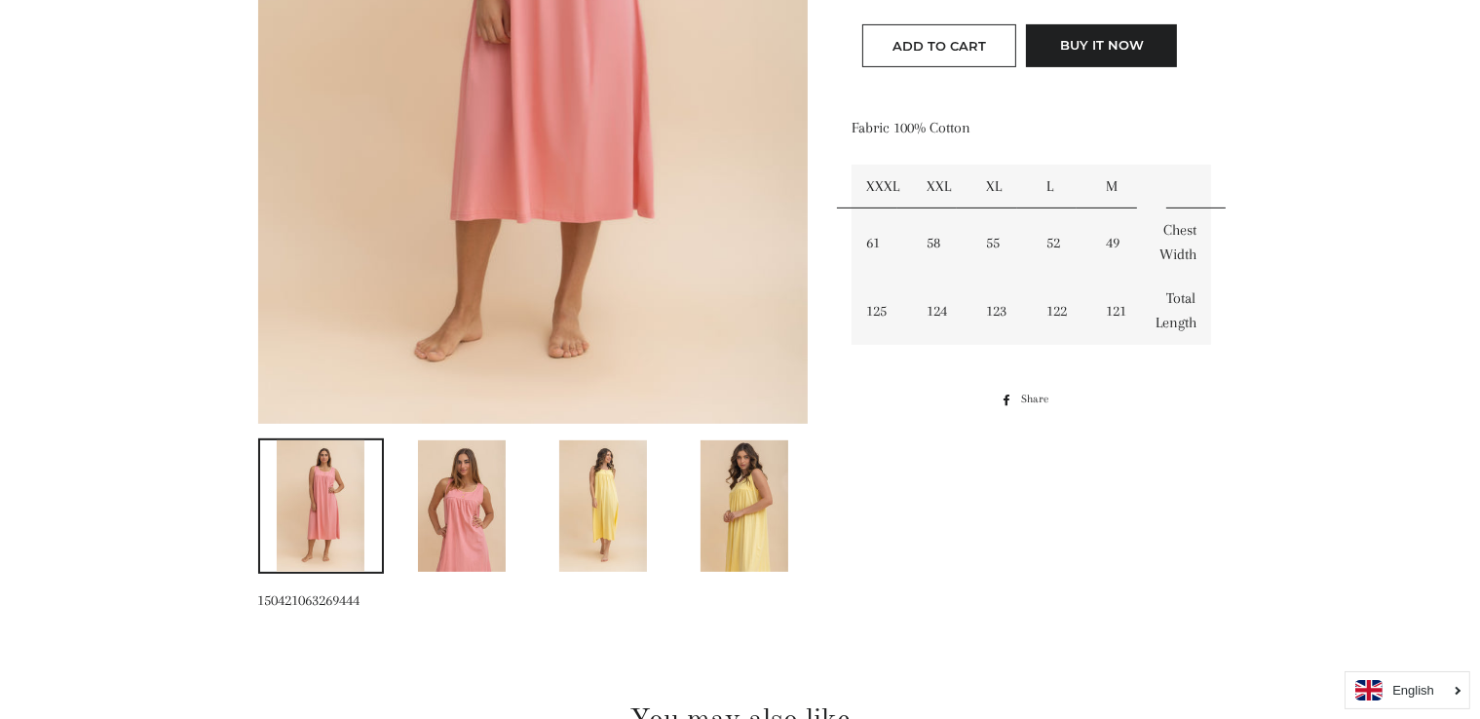
scroll to position [611, 0]
click at [620, 500] on img at bounding box center [603, 507] width 88 height 132
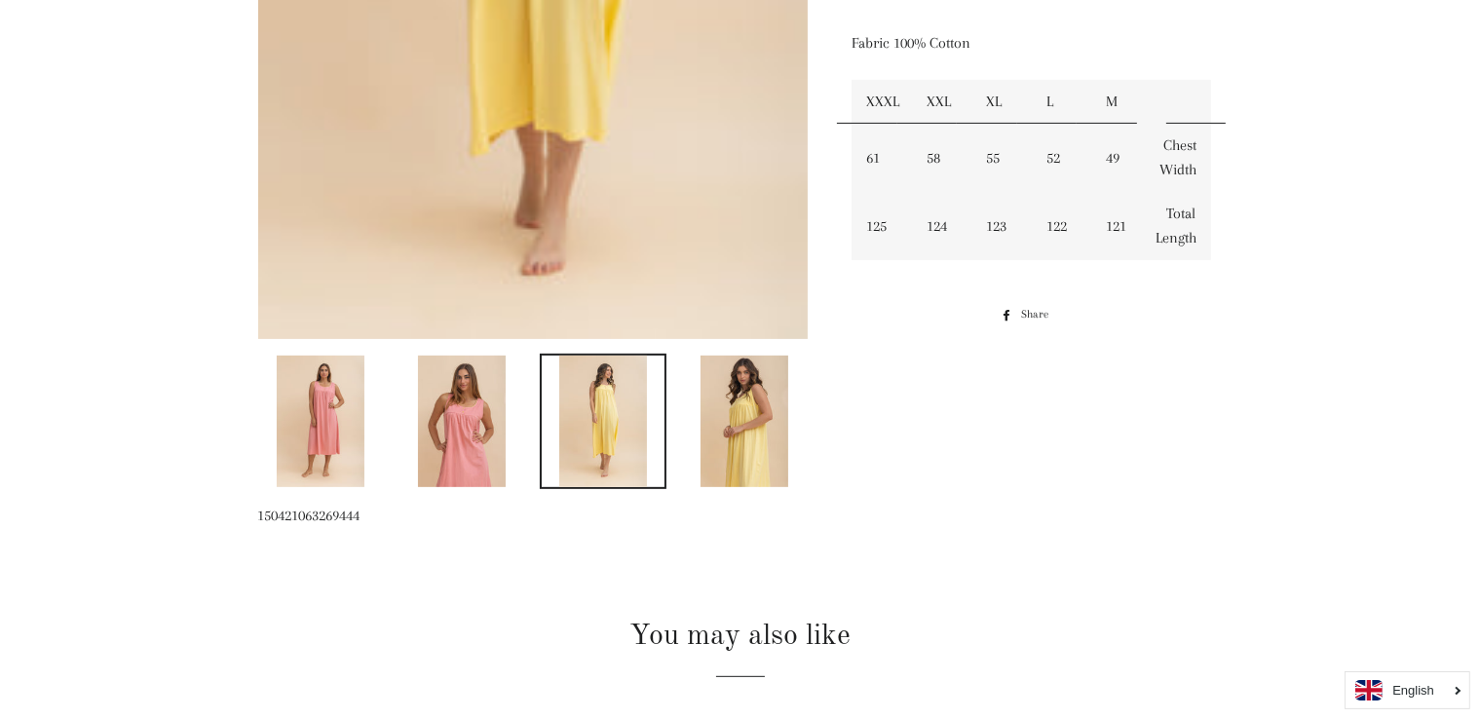
scroll to position [698, 0]
click at [728, 431] on img at bounding box center [745, 421] width 88 height 132
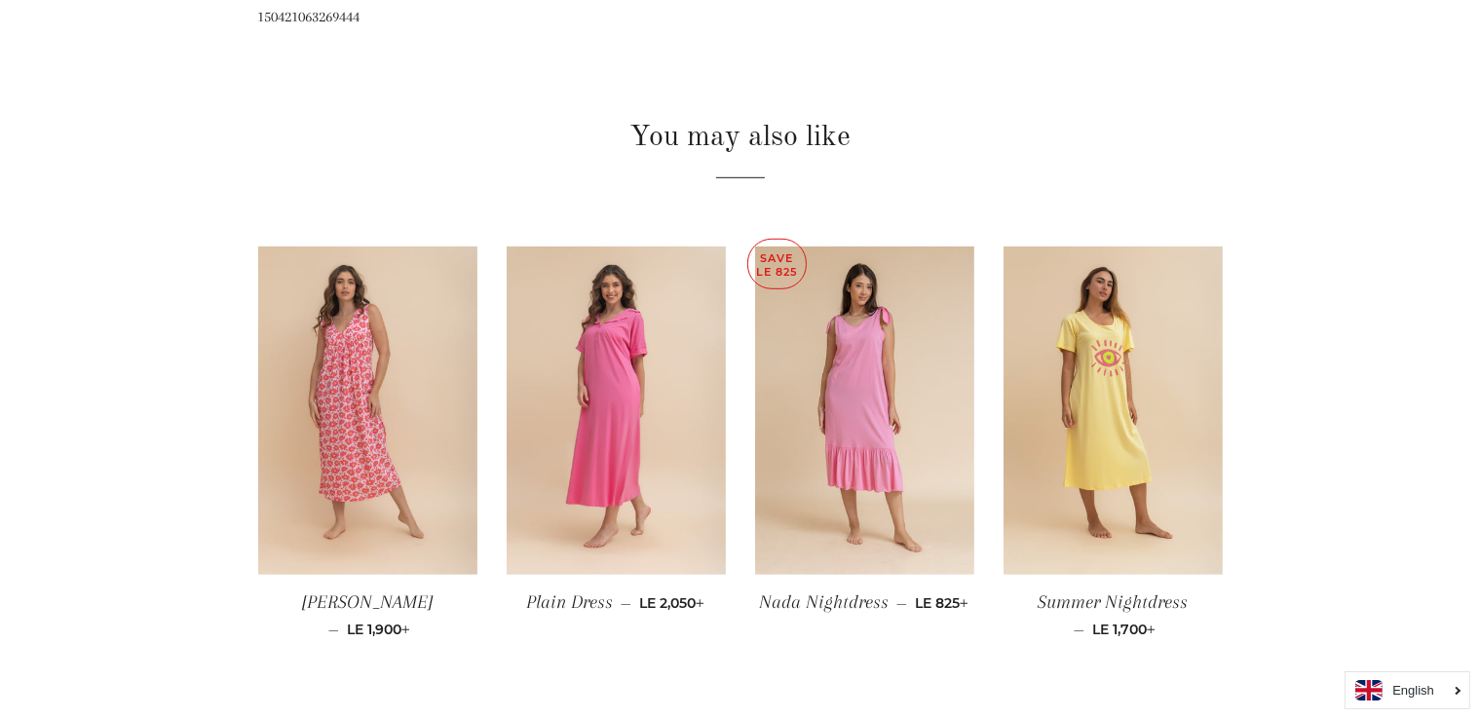
scroll to position [1197, 0]
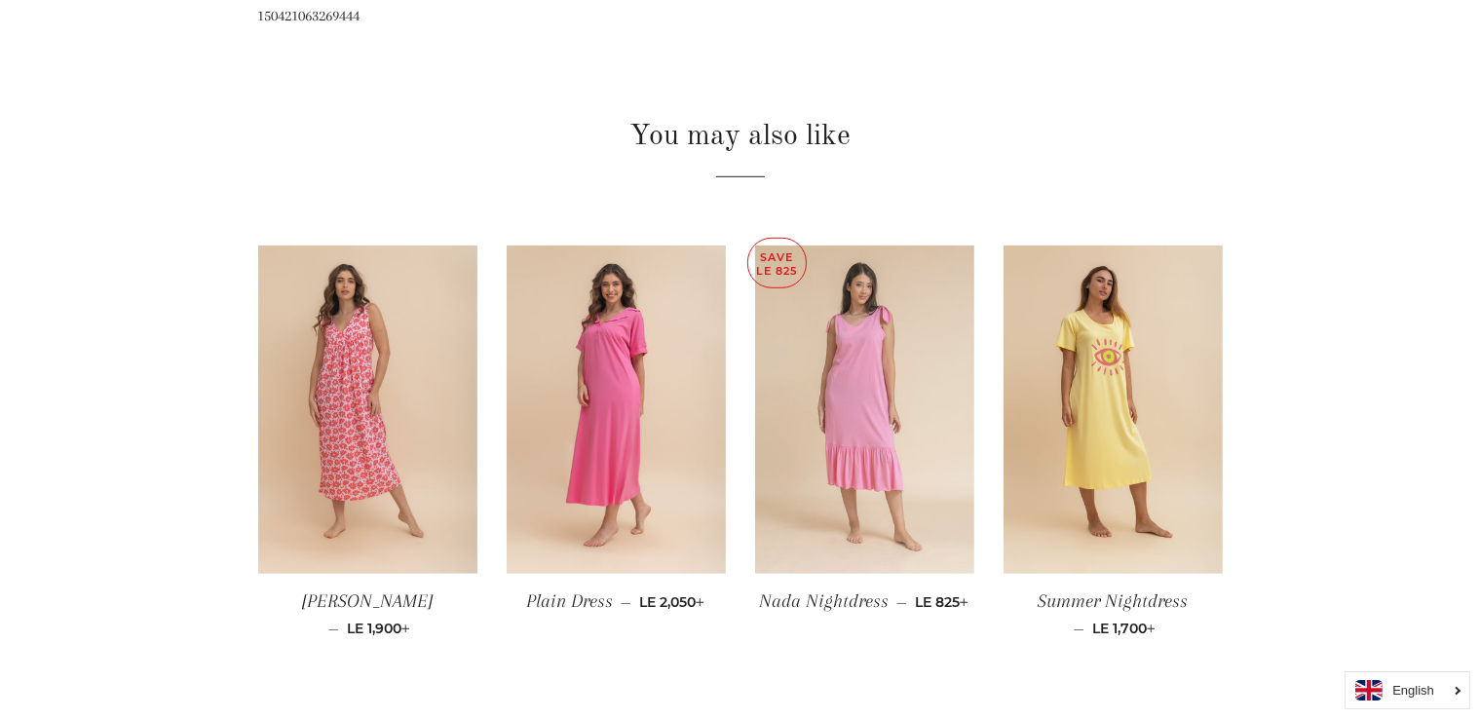
click at [867, 434] on img at bounding box center [864, 410] width 219 height 329
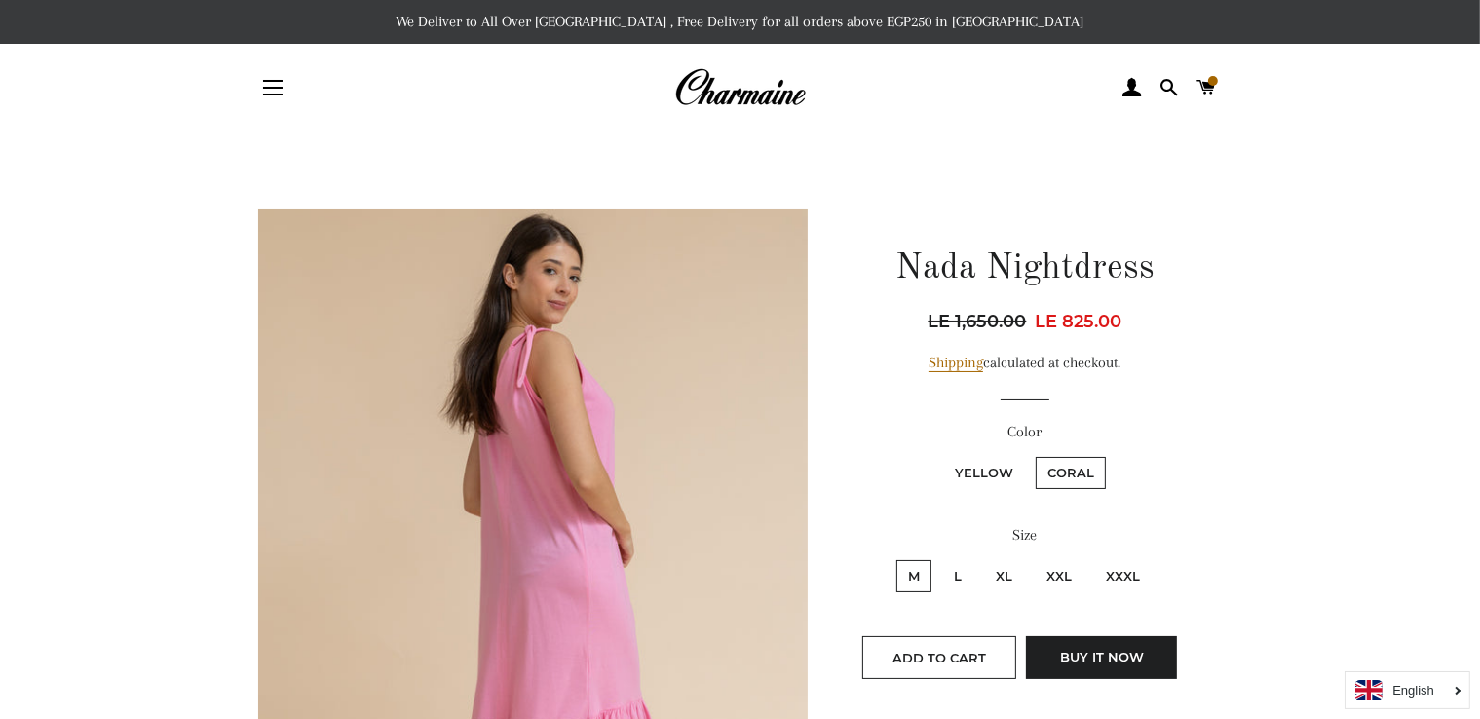
click at [1064, 422] on label "Color" at bounding box center [1025, 432] width 346 height 24
click at [1006, 464] on label "Yellow" at bounding box center [984, 473] width 82 height 32
click at [941, 455] on input "Yellow" at bounding box center [940, 454] width 1 height 1
radio input "true"
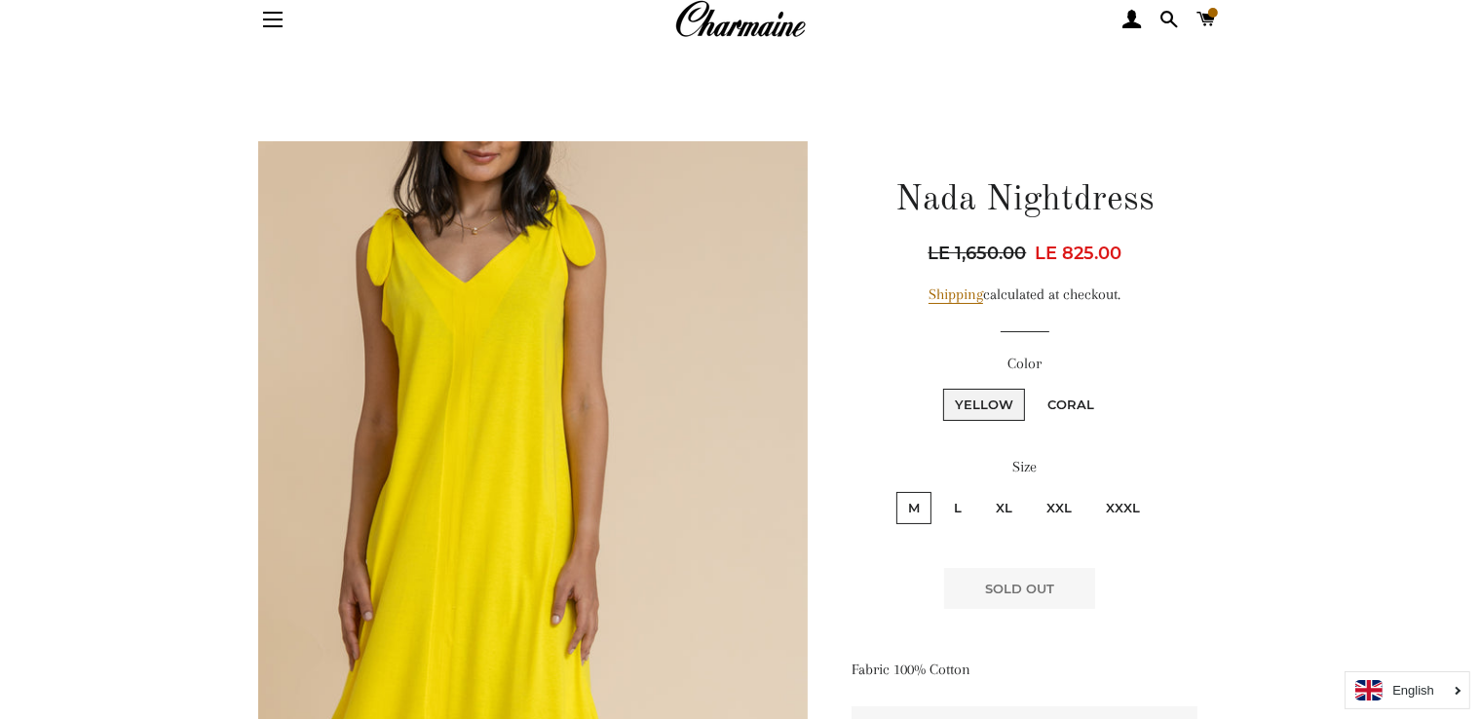
scroll to position [61, 0]
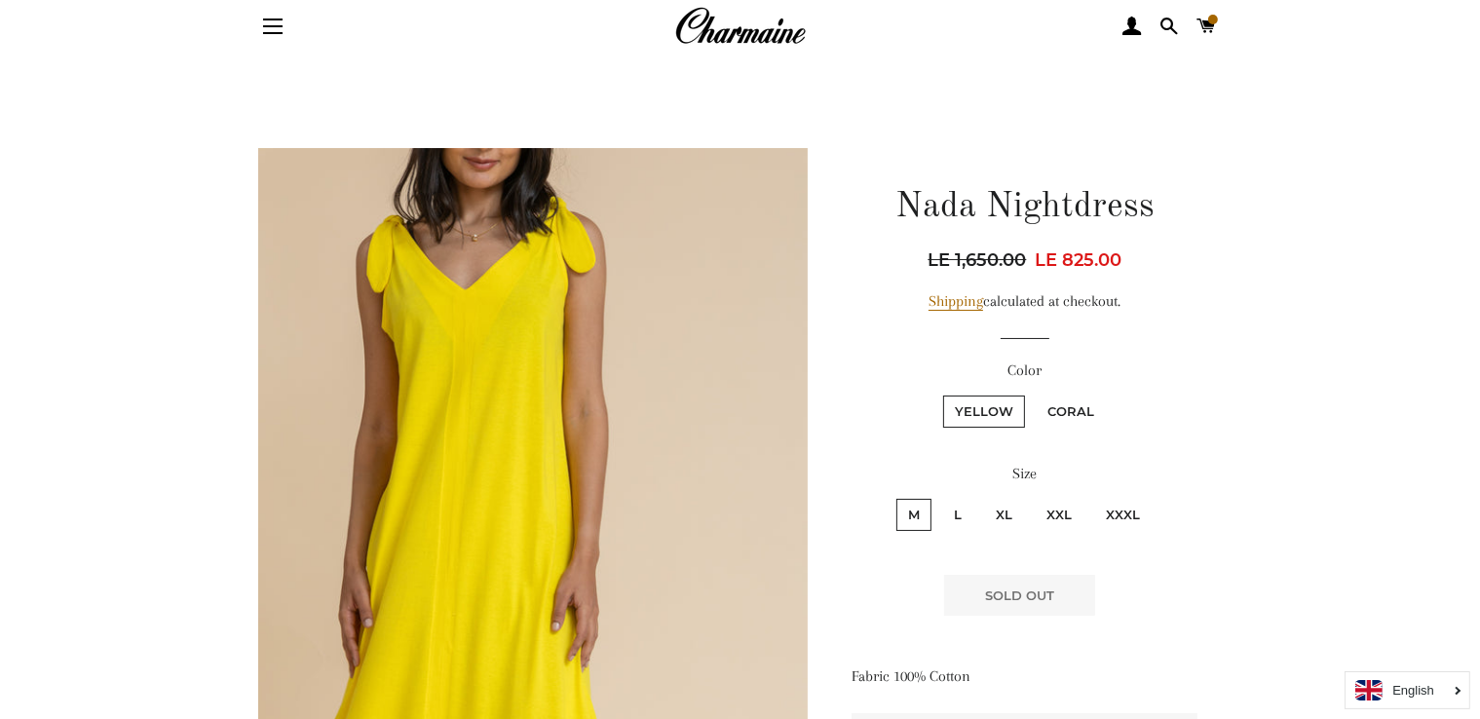
click at [1007, 508] on label "XL" at bounding box center [1004, 515] width 40 height 32
click at [982, 497] on input "XL" at bounding box center [981, 496] width 1 height 1
radio input "true"
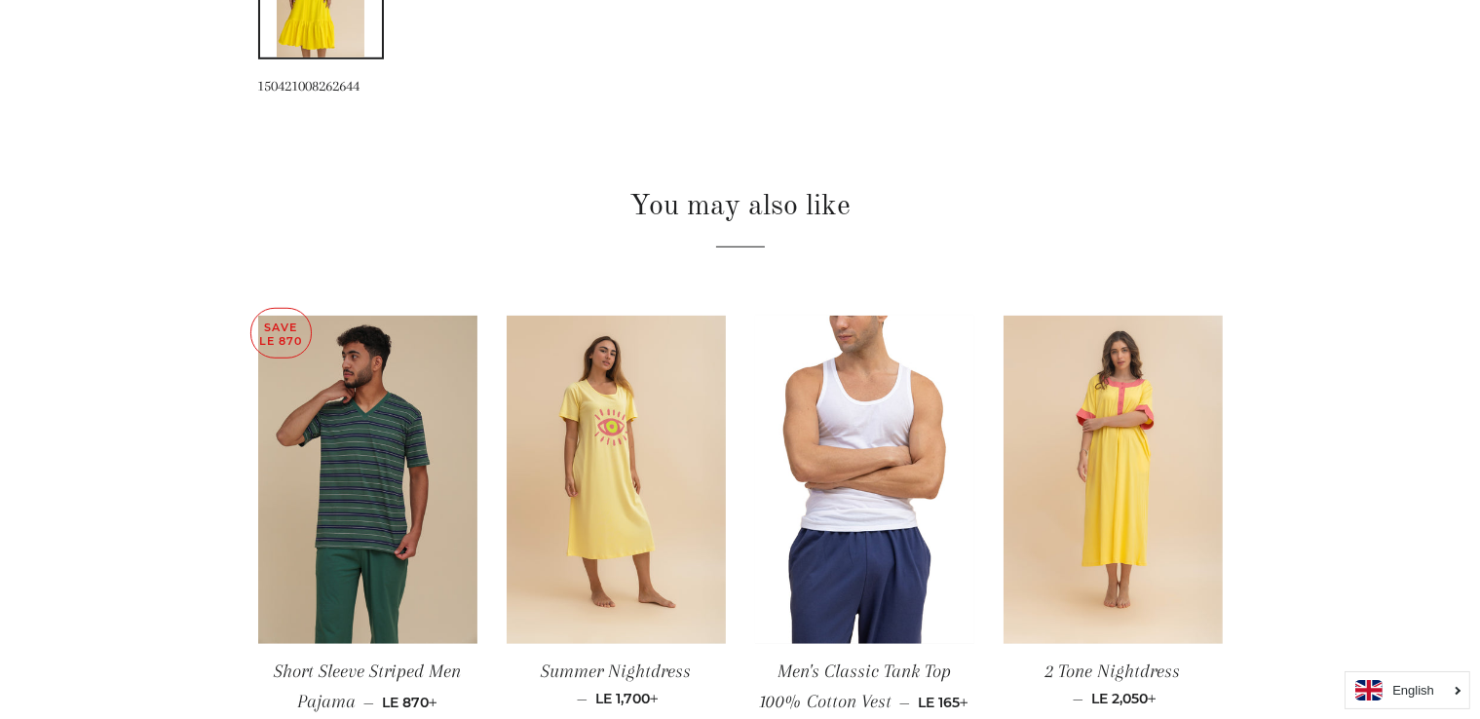
scroll to position [1282, 0]
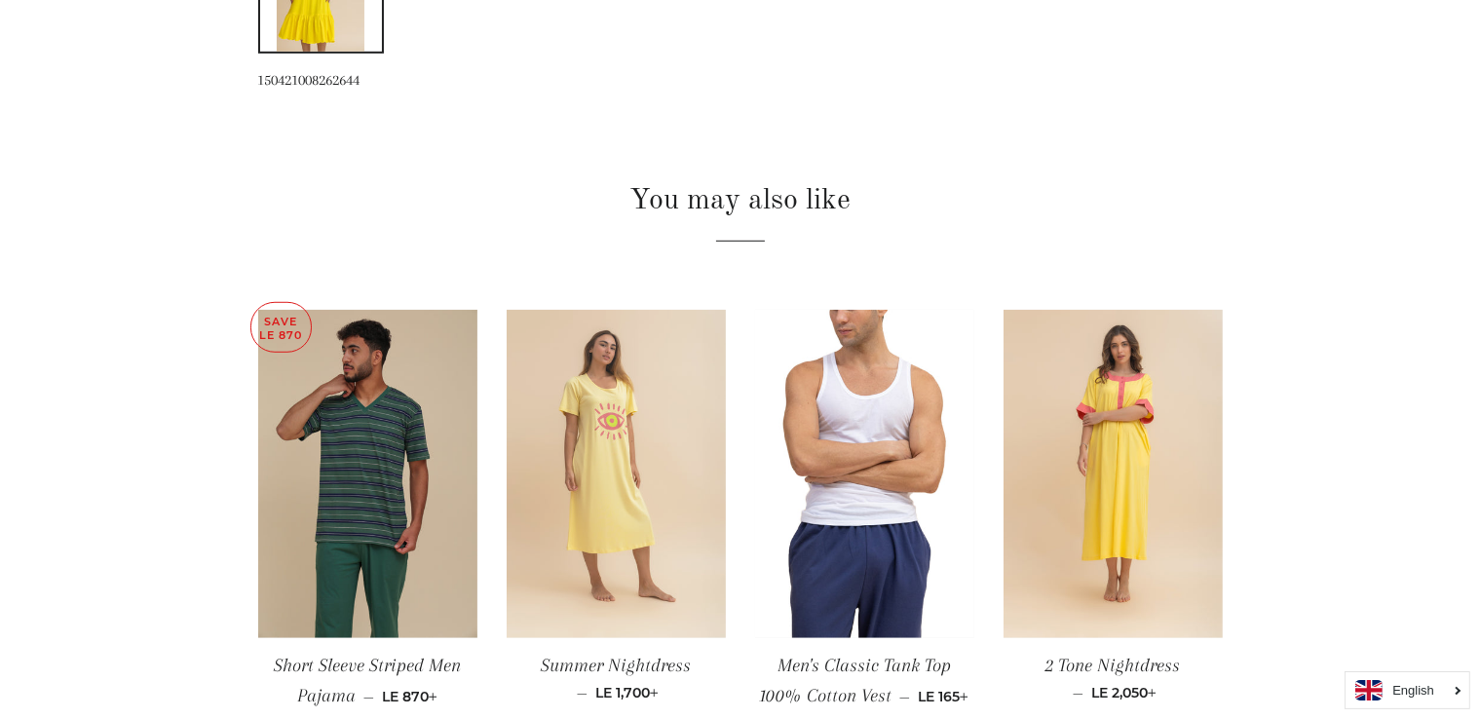
click at [601, 441] on img at bounding box center [616, 474] width 219 height 329
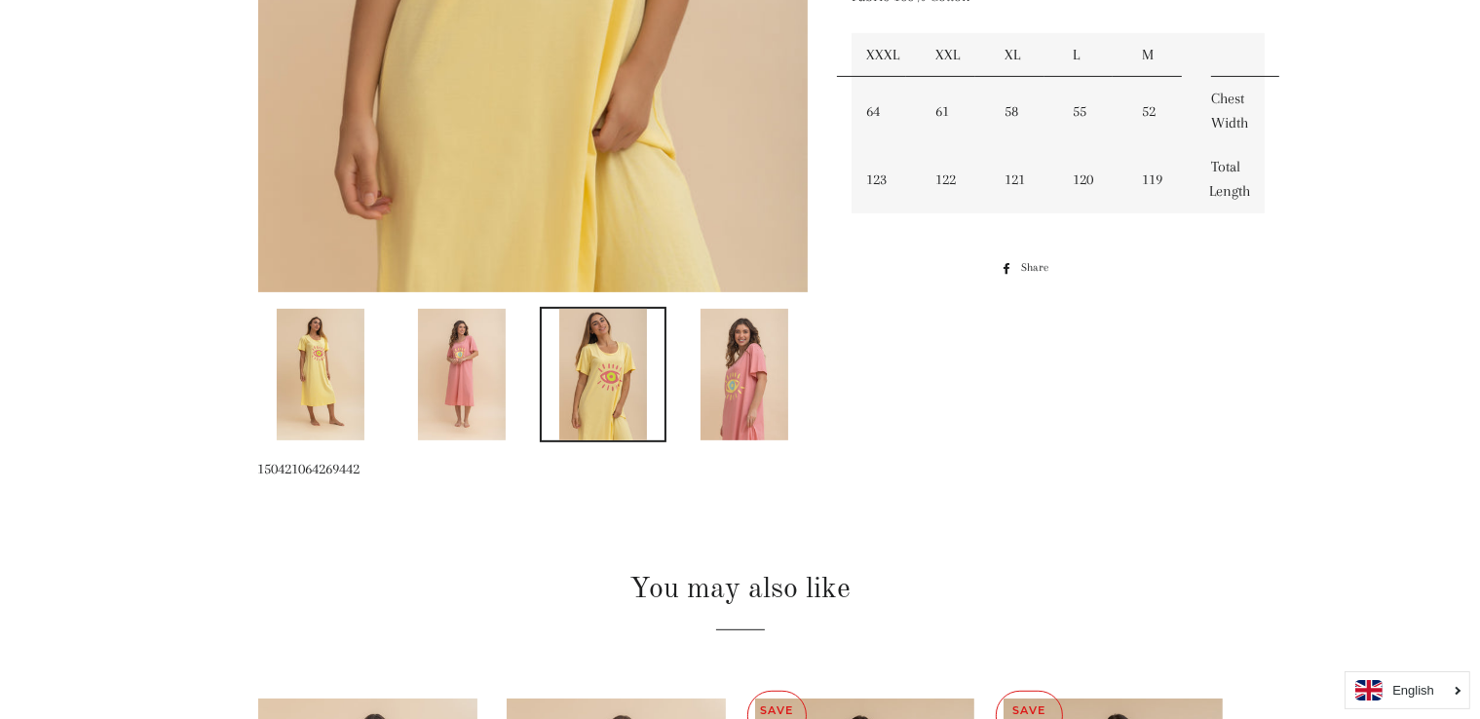
scroll to position [744, 0]
click at [469, 396] on img at bounding box center [462, 374] width 88 height 132
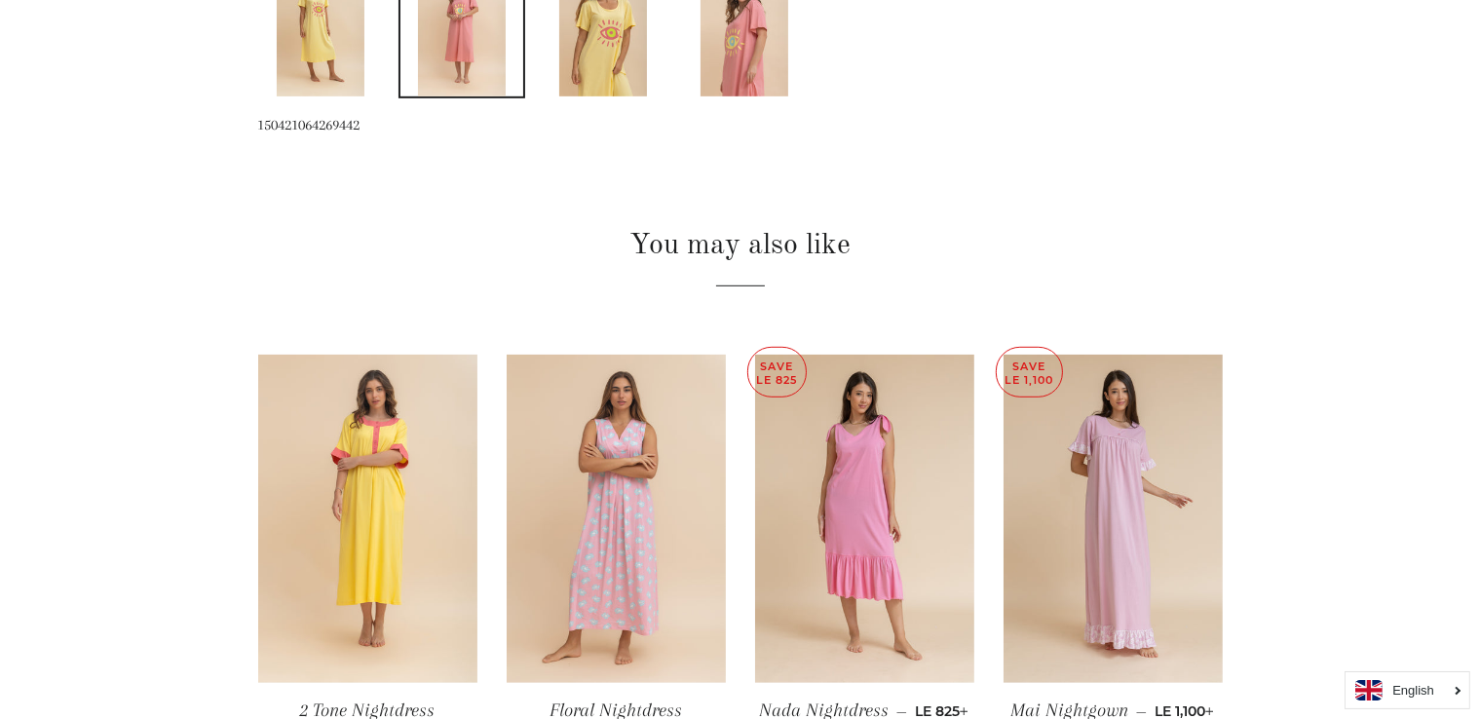
scroll to position [1087, 0]
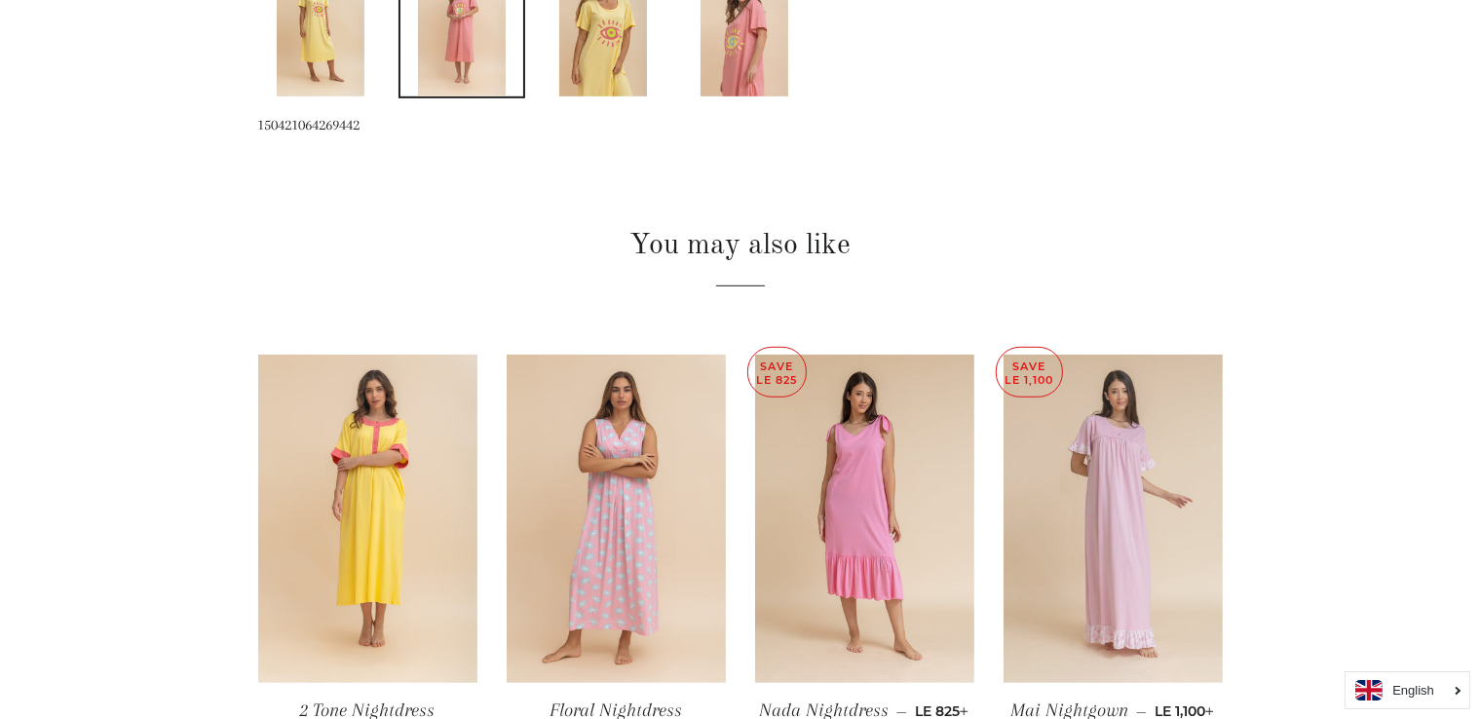
click at [1087, 494] on img at bounding box center [1113, 519] width 219 height 329
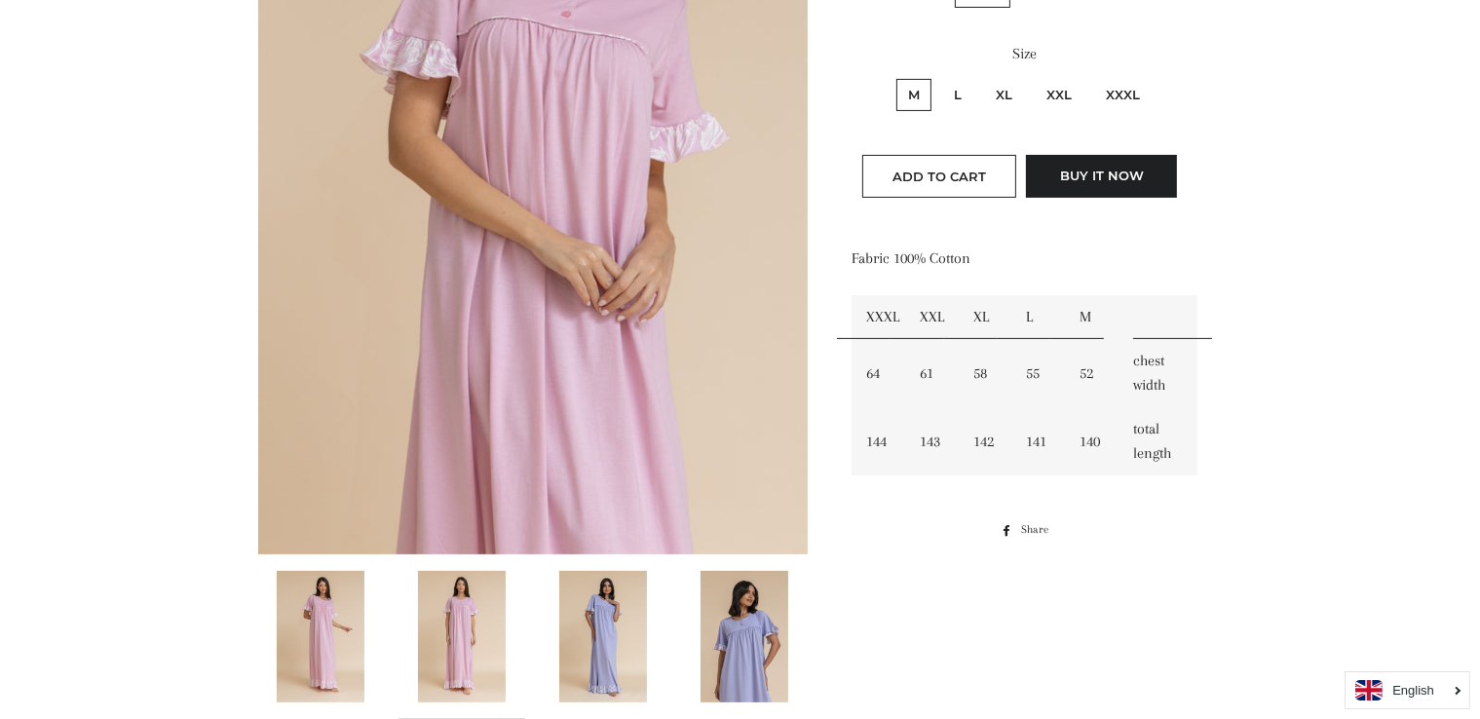
scroll to position [522, 0]
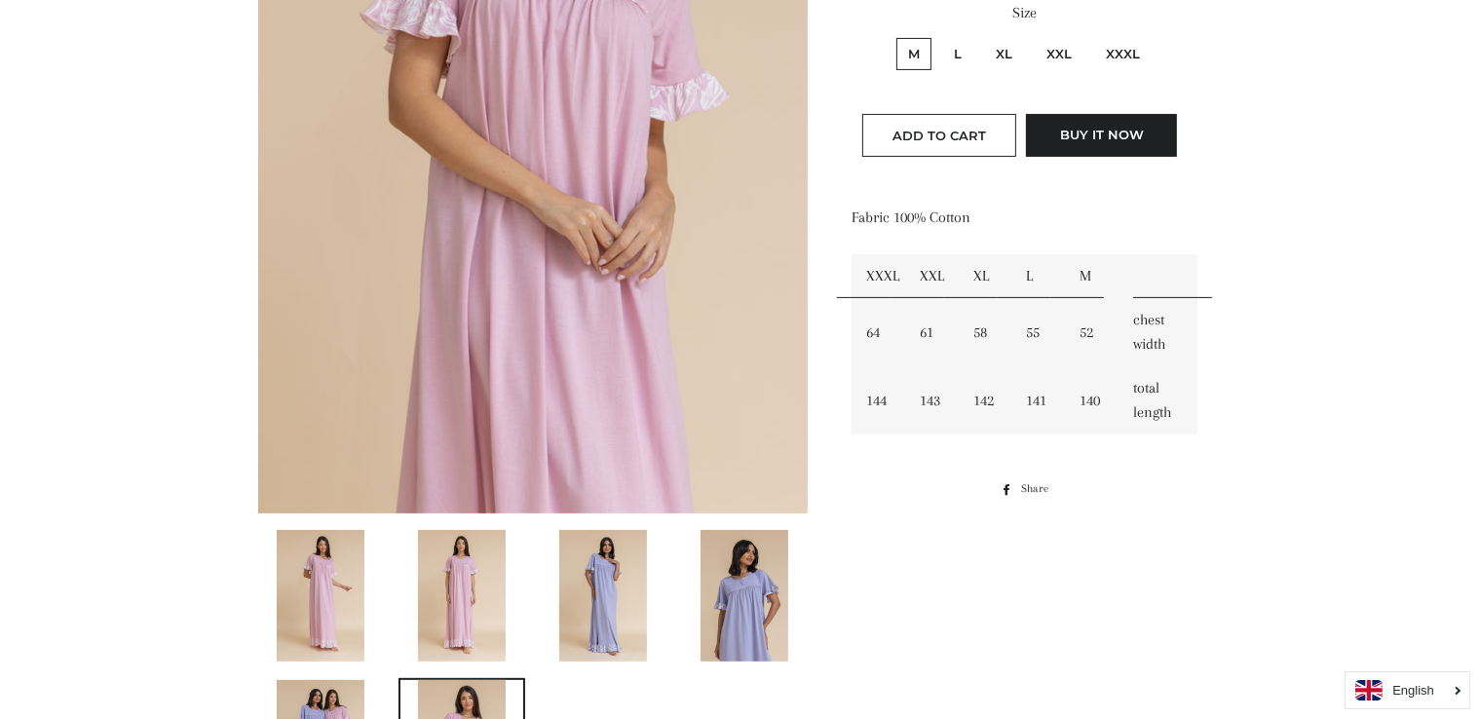
click at [618, 624] on img at bounding box center [603, 596] width 88 height 132
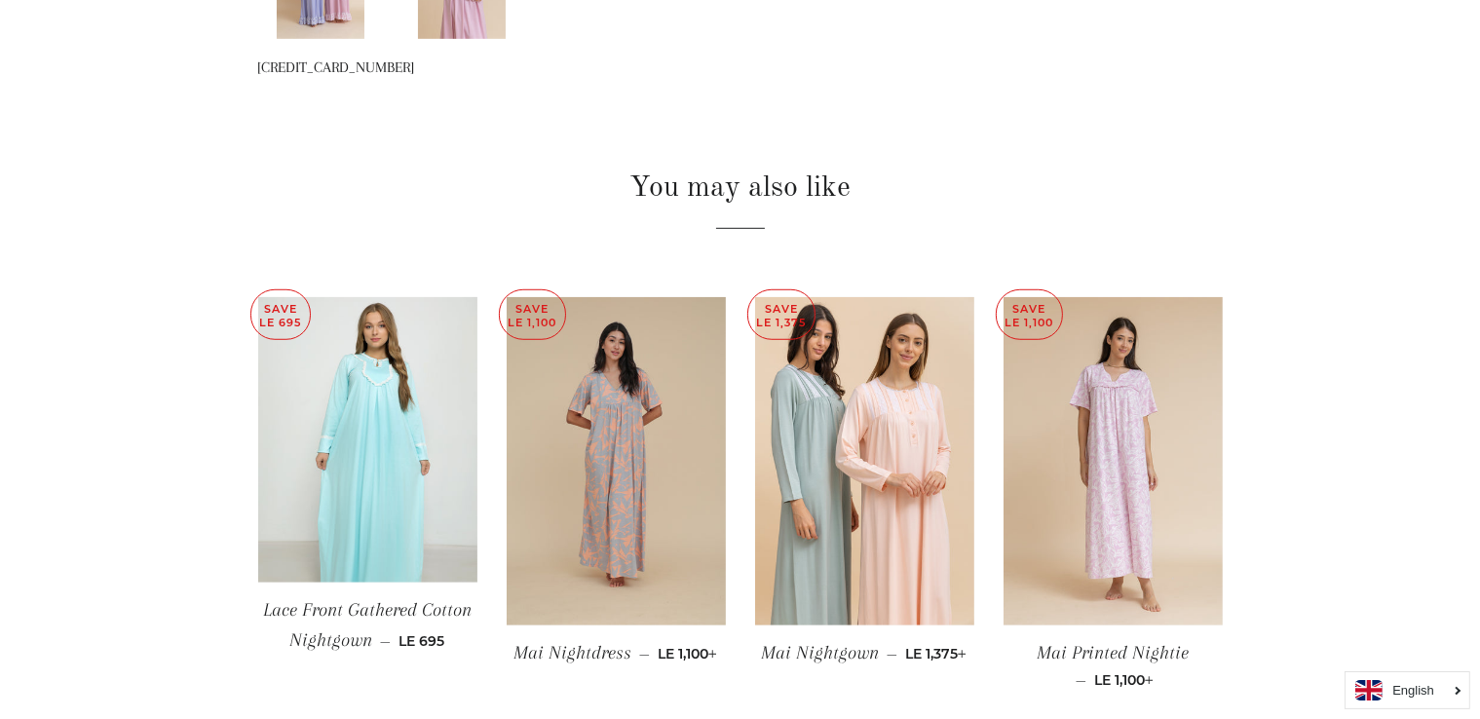
scroll to position [1332, 0]
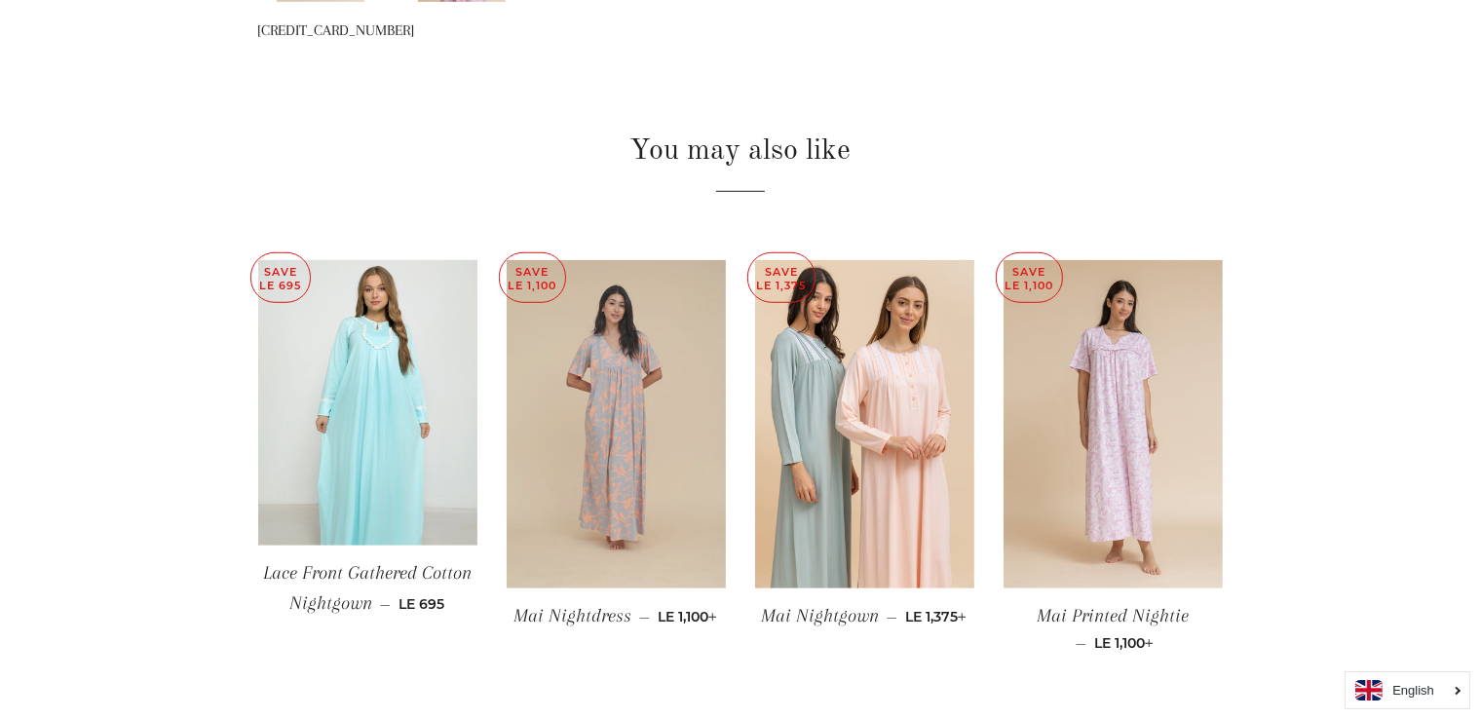
click at [642, 414] on img at bounding box center [616, 424] width 219 height 329
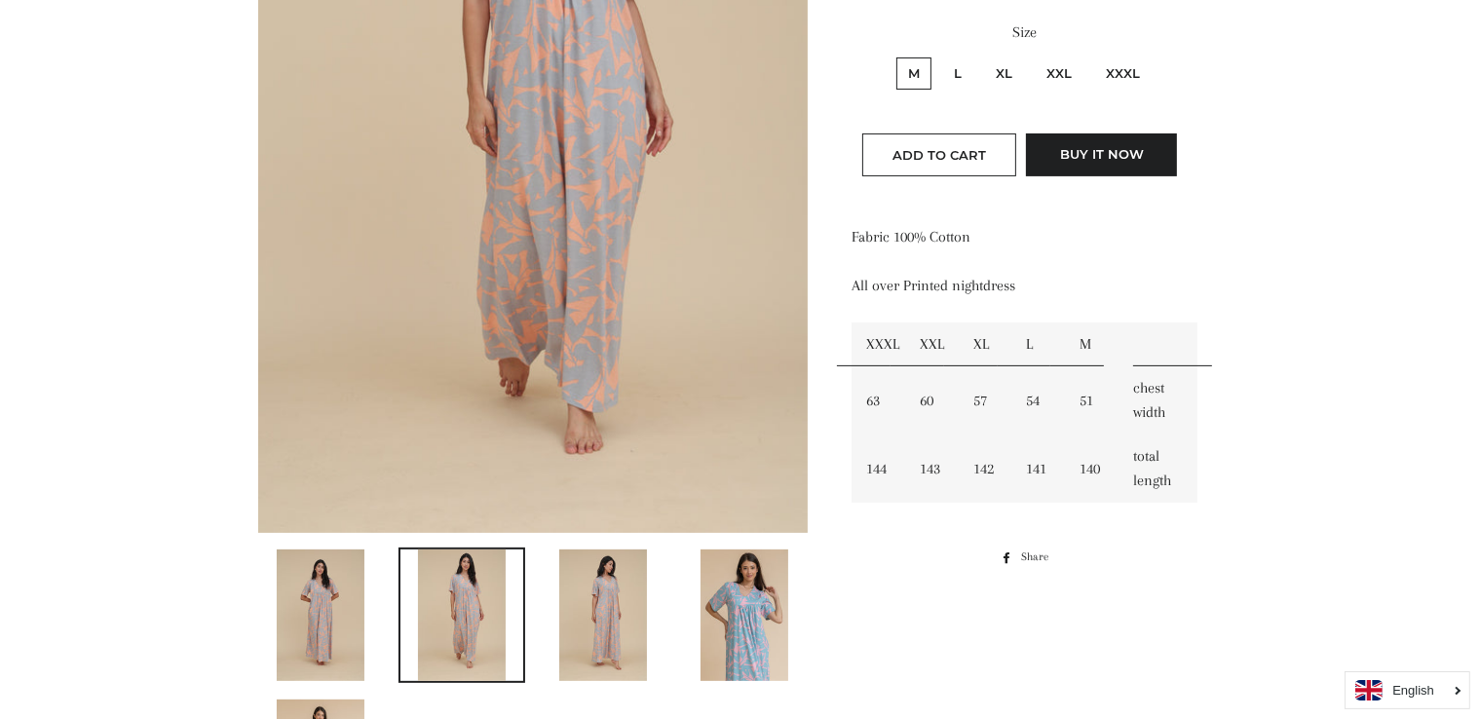
scroll to position [525, 0]
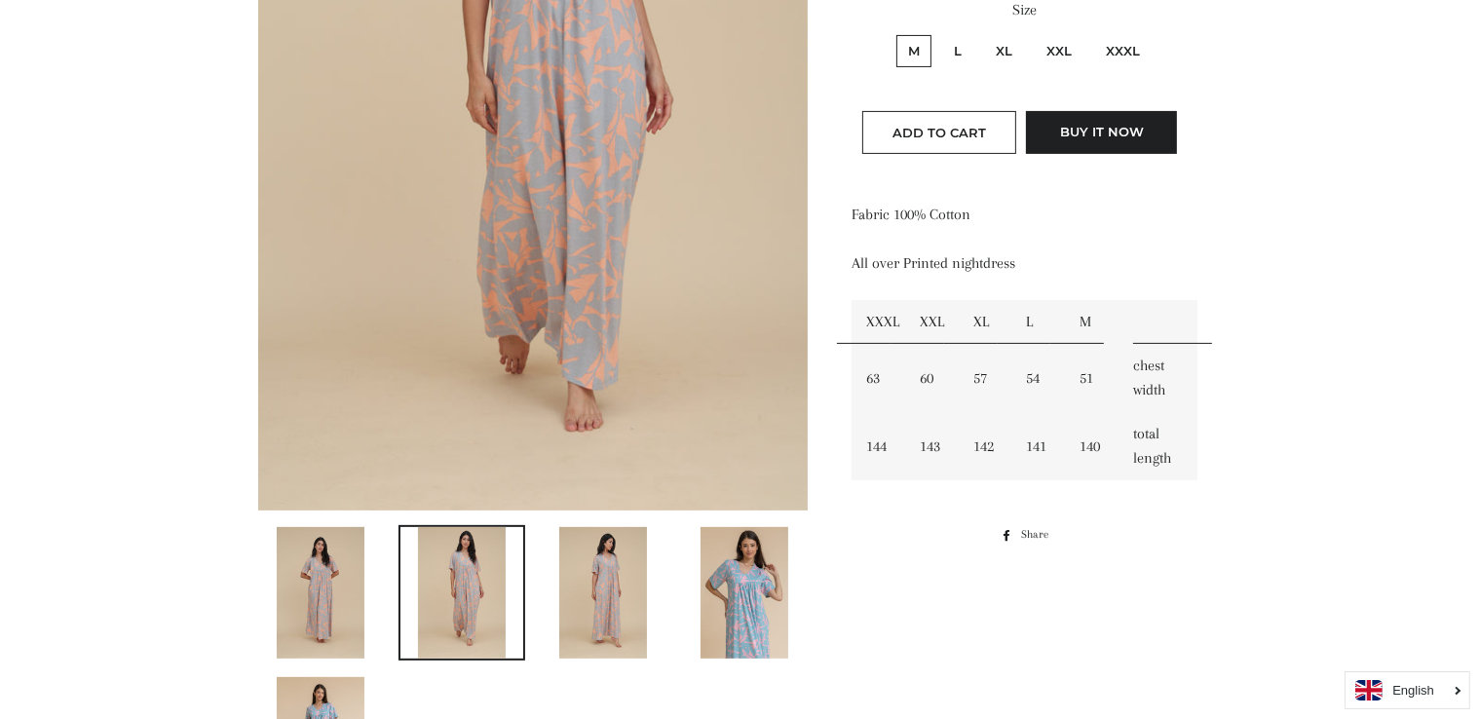
click at [741, 604] on img at bounding box center [745, 593] width 88 height 132
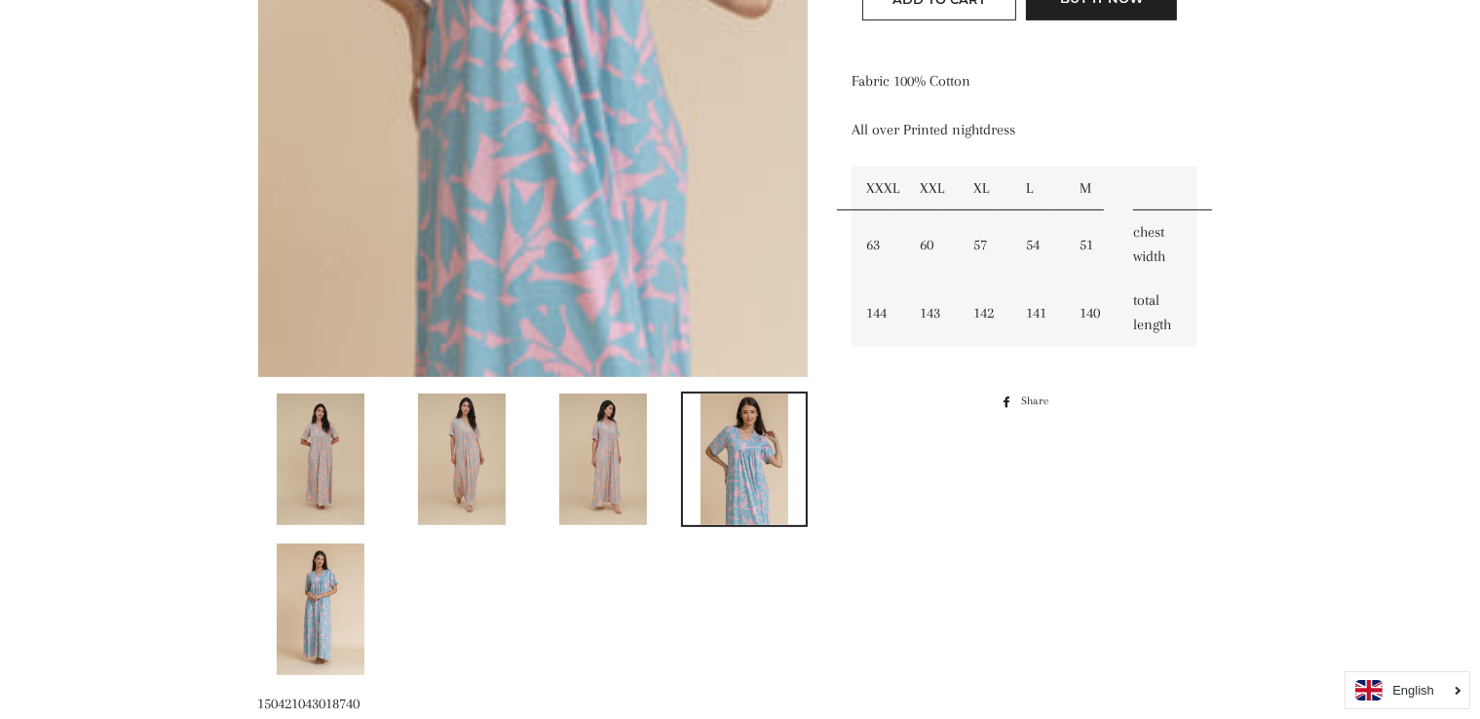
scroll to position [668, 0]
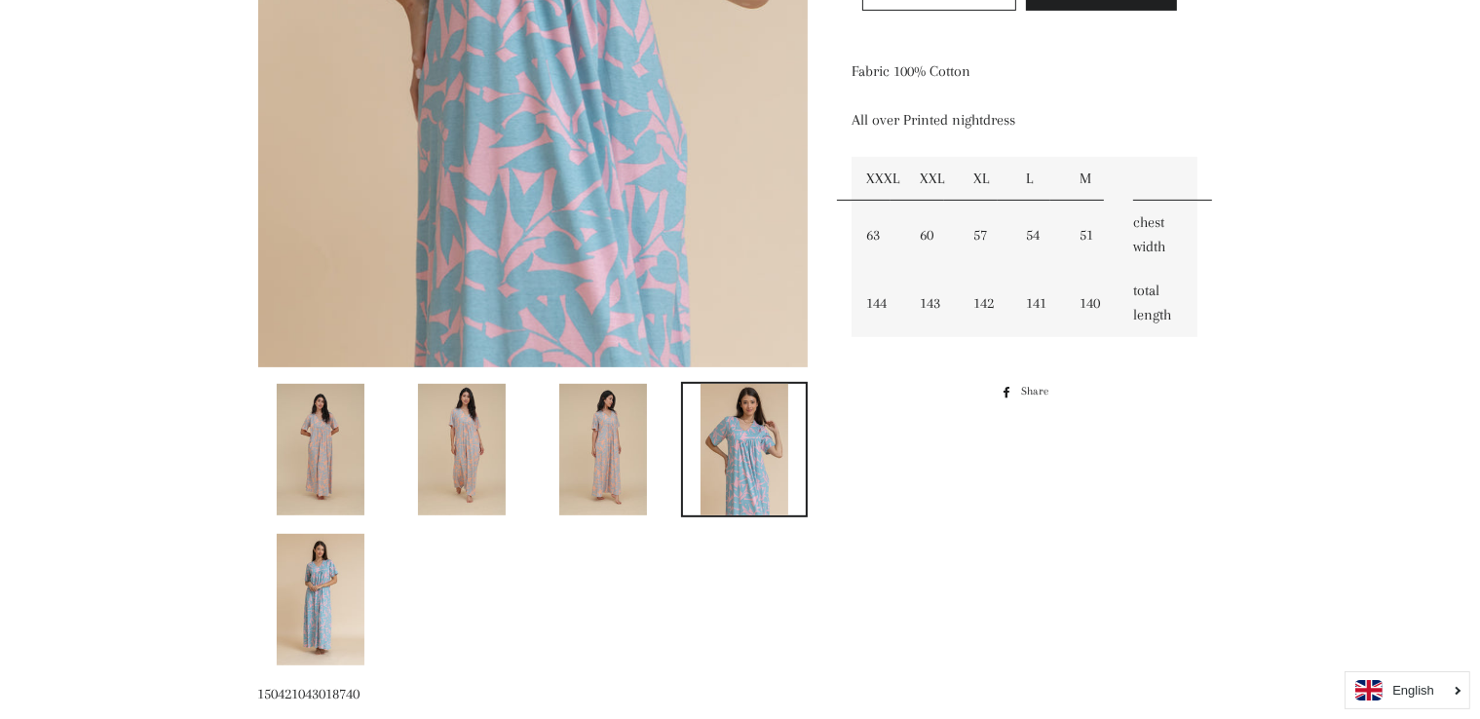
click at [612, 475] on img at bounding box center [603, 450] width 88 height 132
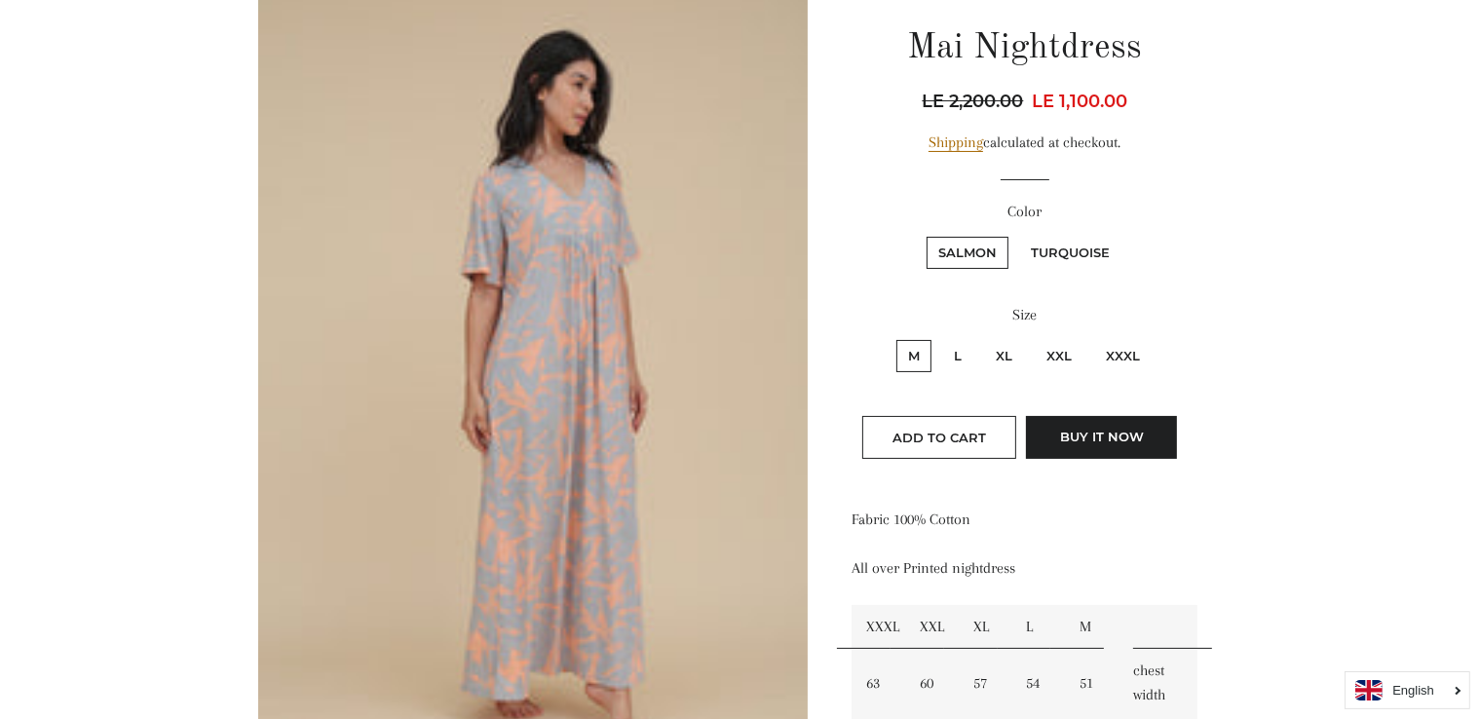
scroll to position [213, 0]
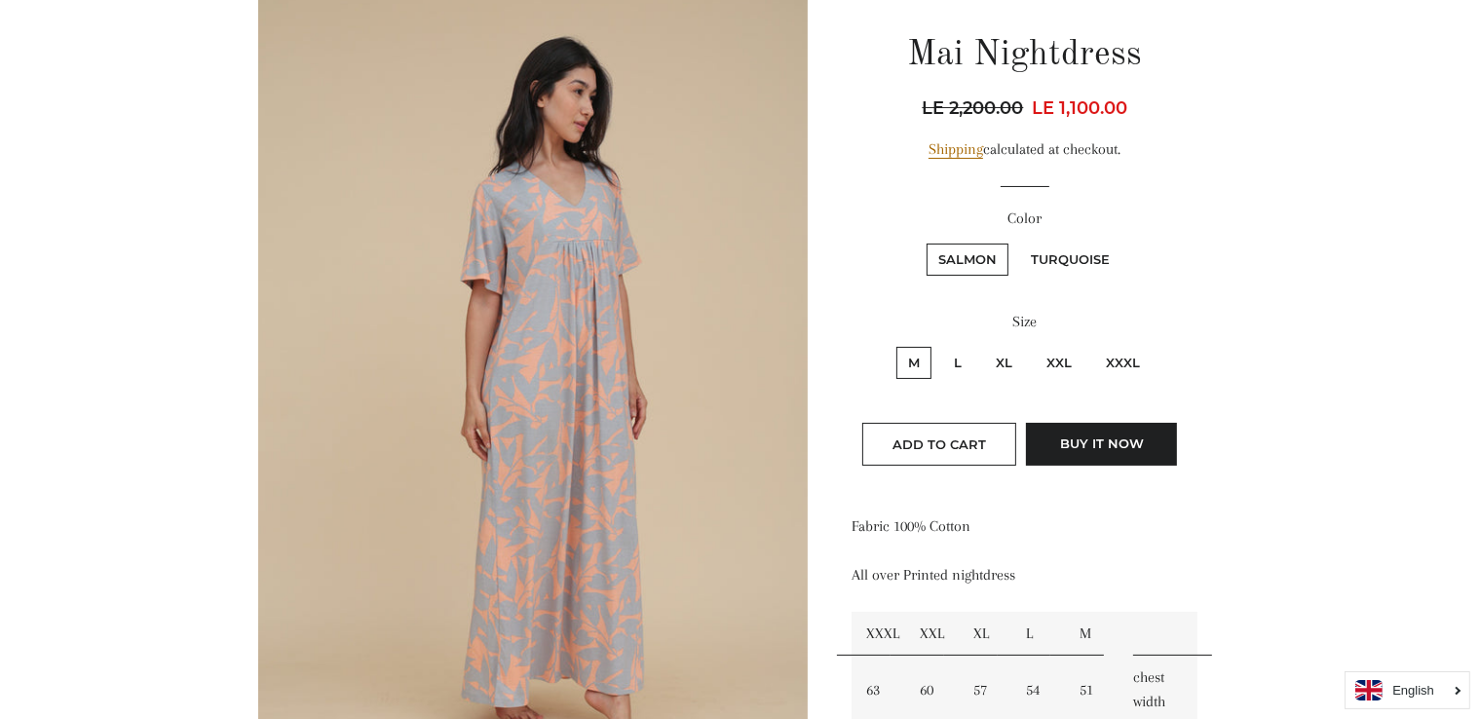
click at [1075, 263] on label "Turquoise" at bounding box center [1070, 260] width 102 height 32
click at [1017, 242] on input "Turquoise" at bounding box center [1016, 241] width 1 height 1
radio input "true"
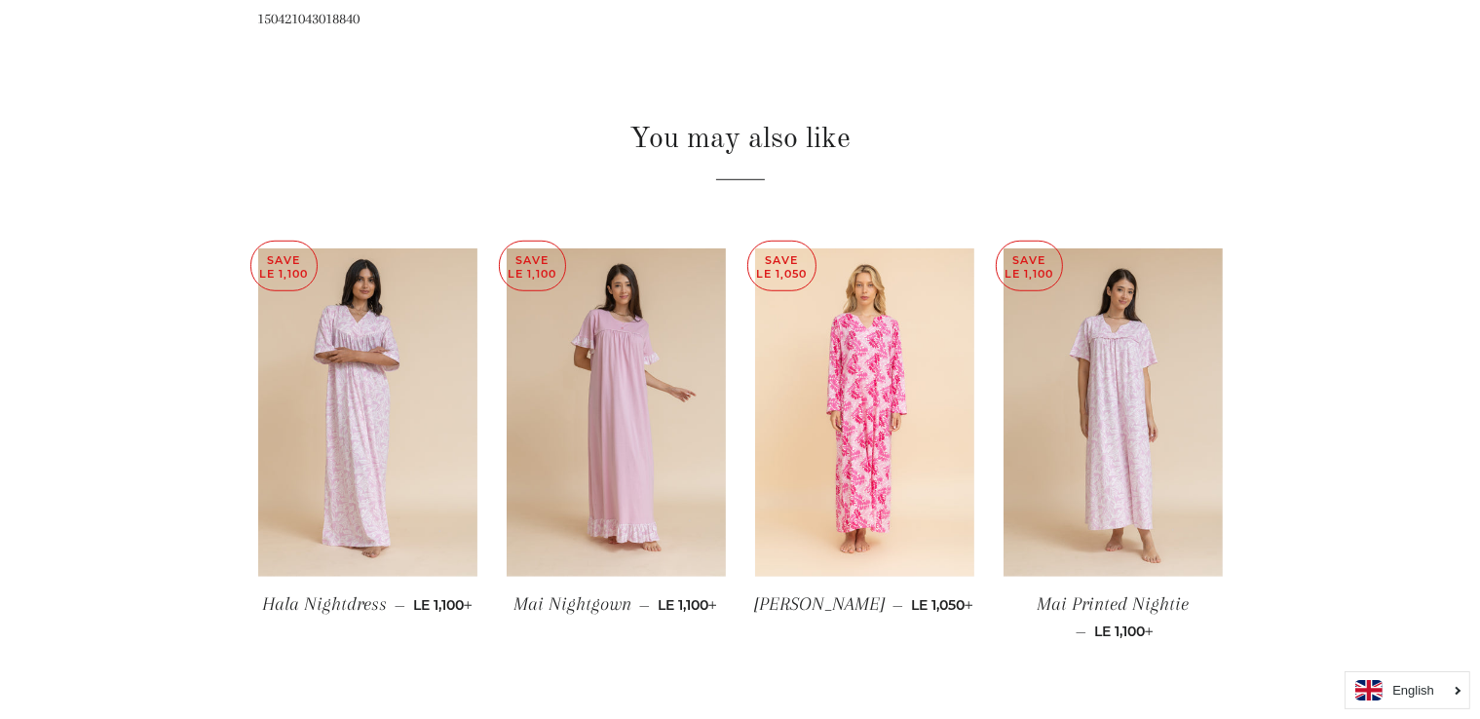
scroll to position [1349, 0]
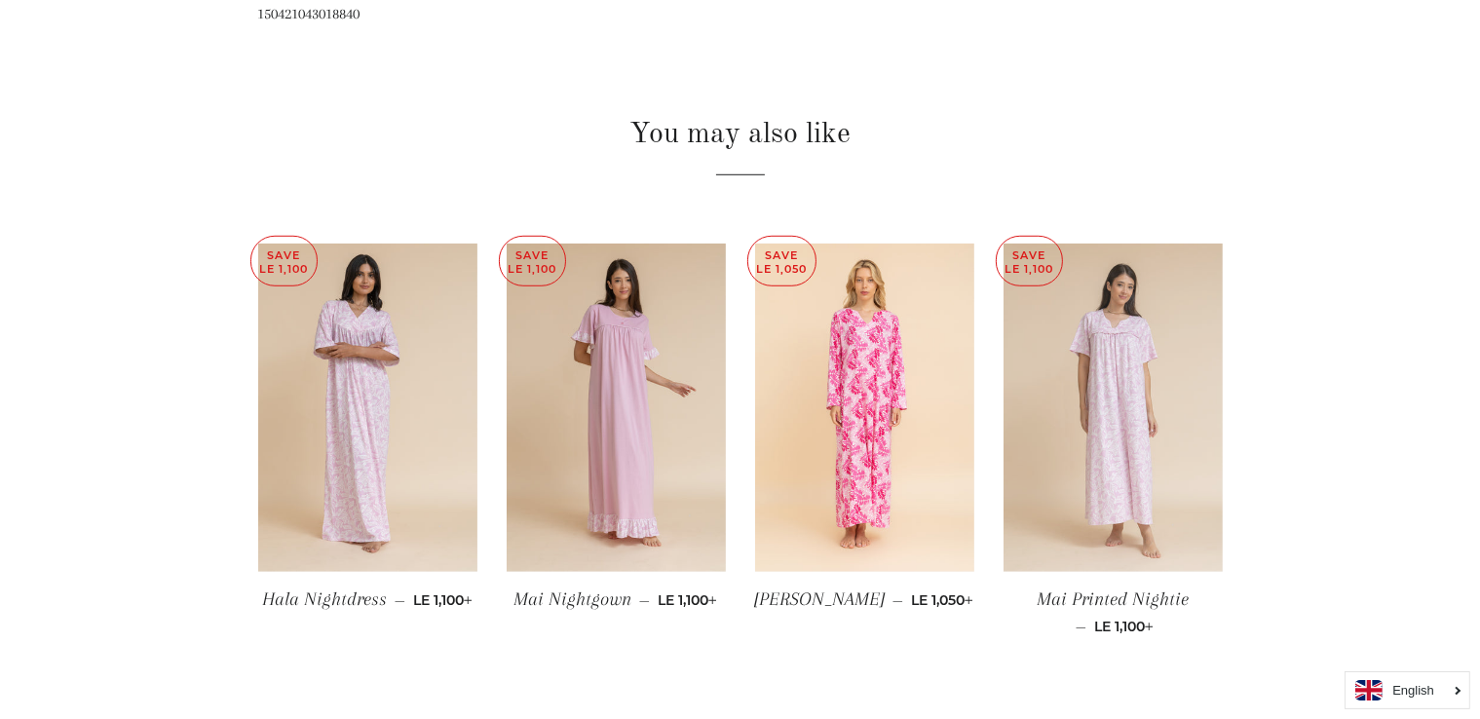
click at [1083, 475] on img at bounding box center [1113, 408] width 219 height 329
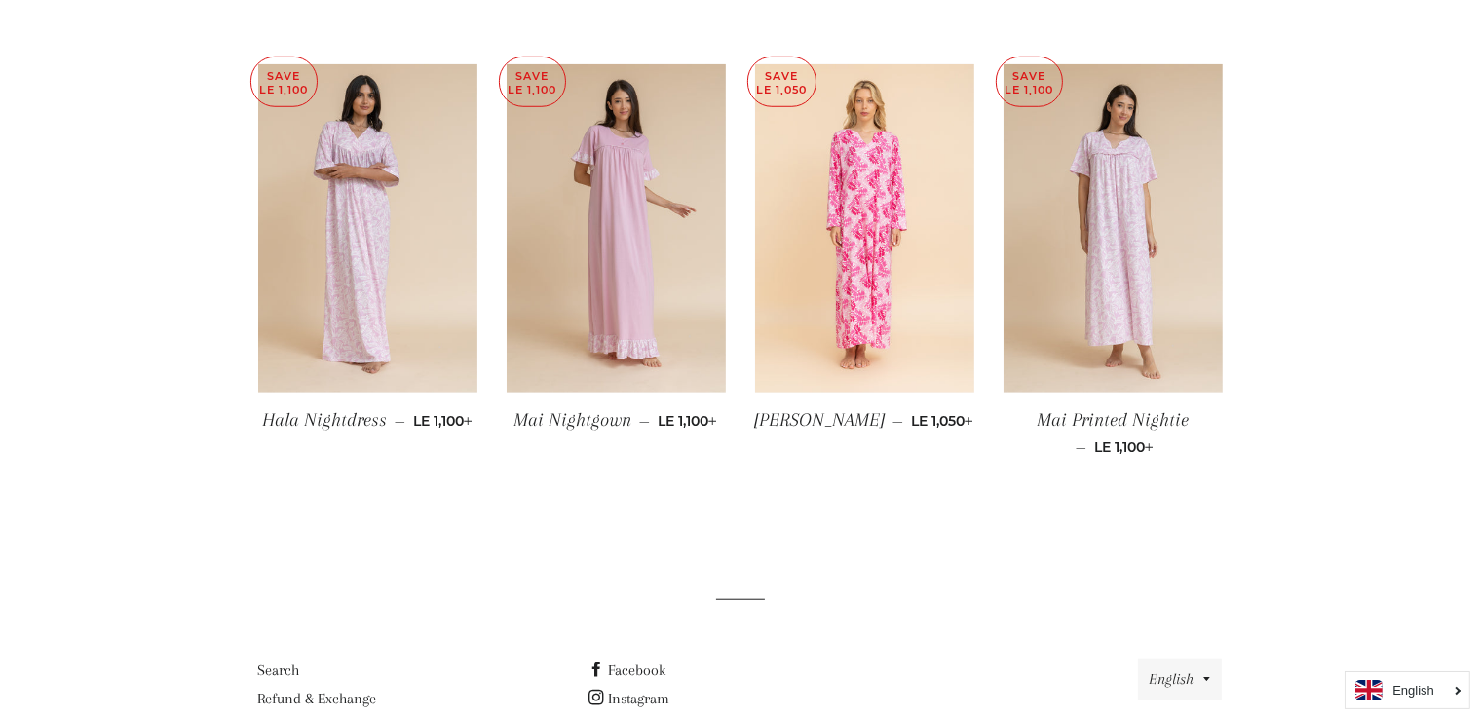
scroll to position [1380, 0]
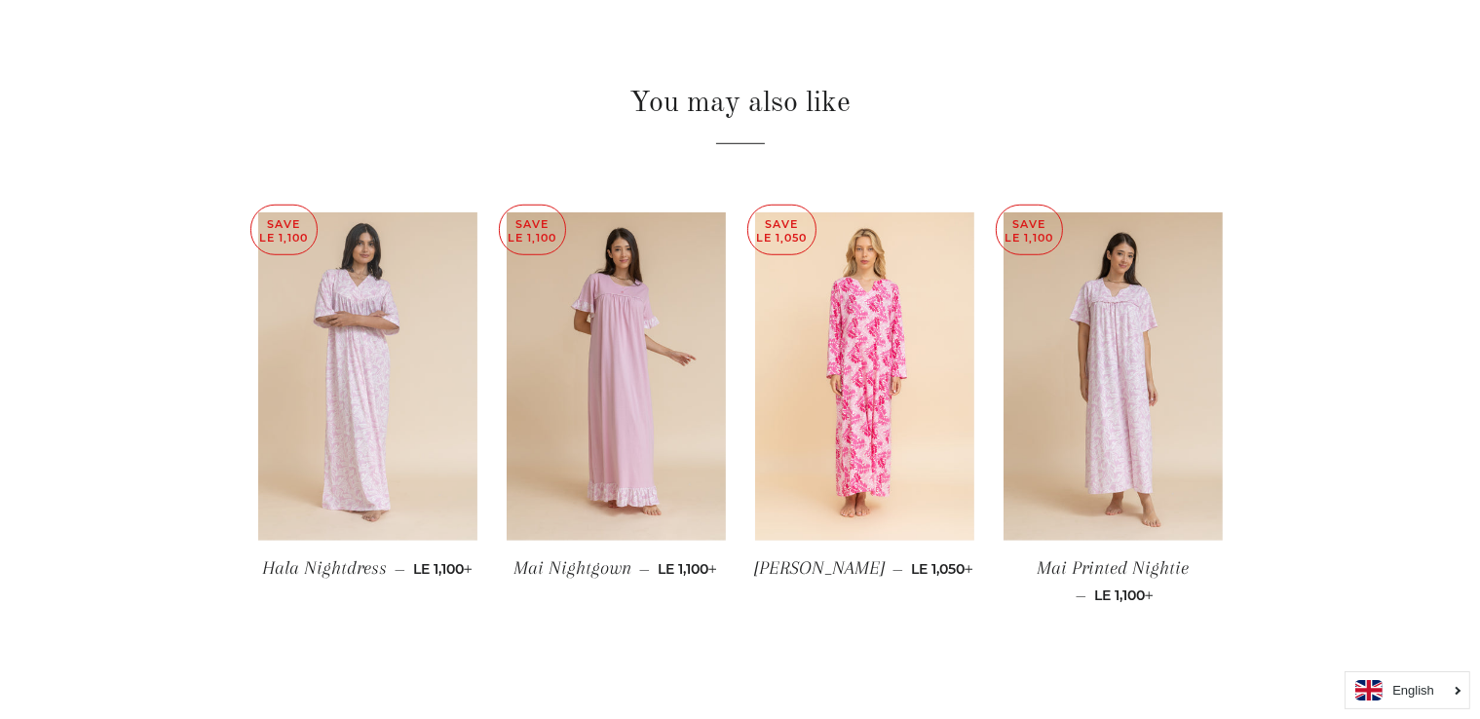
click at [378, 373] on img at bounding box center [367, 376] width 219 height 329
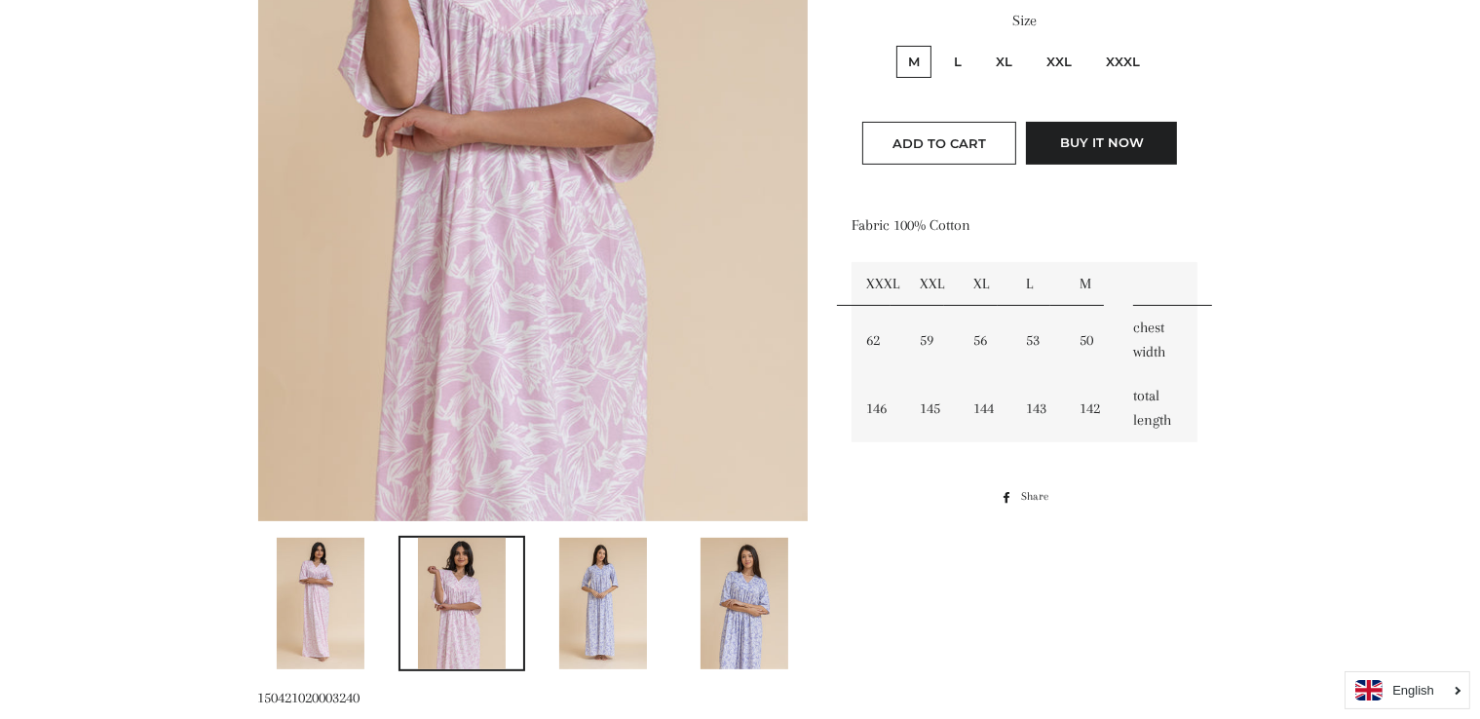
scroll to position [513, 0]
click at [304, 617] on img at bounding box center [321, 605] width 88 height 132
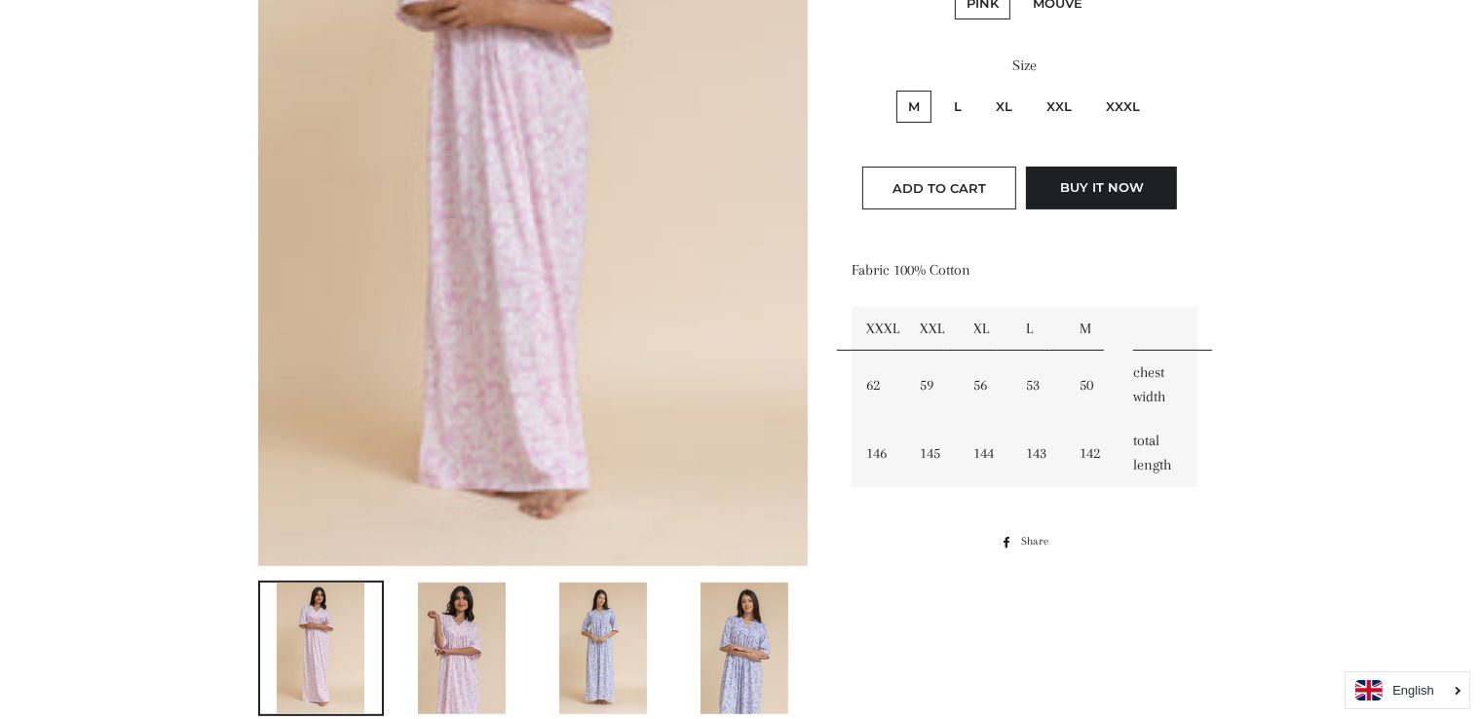
scroll to position [281, 0]
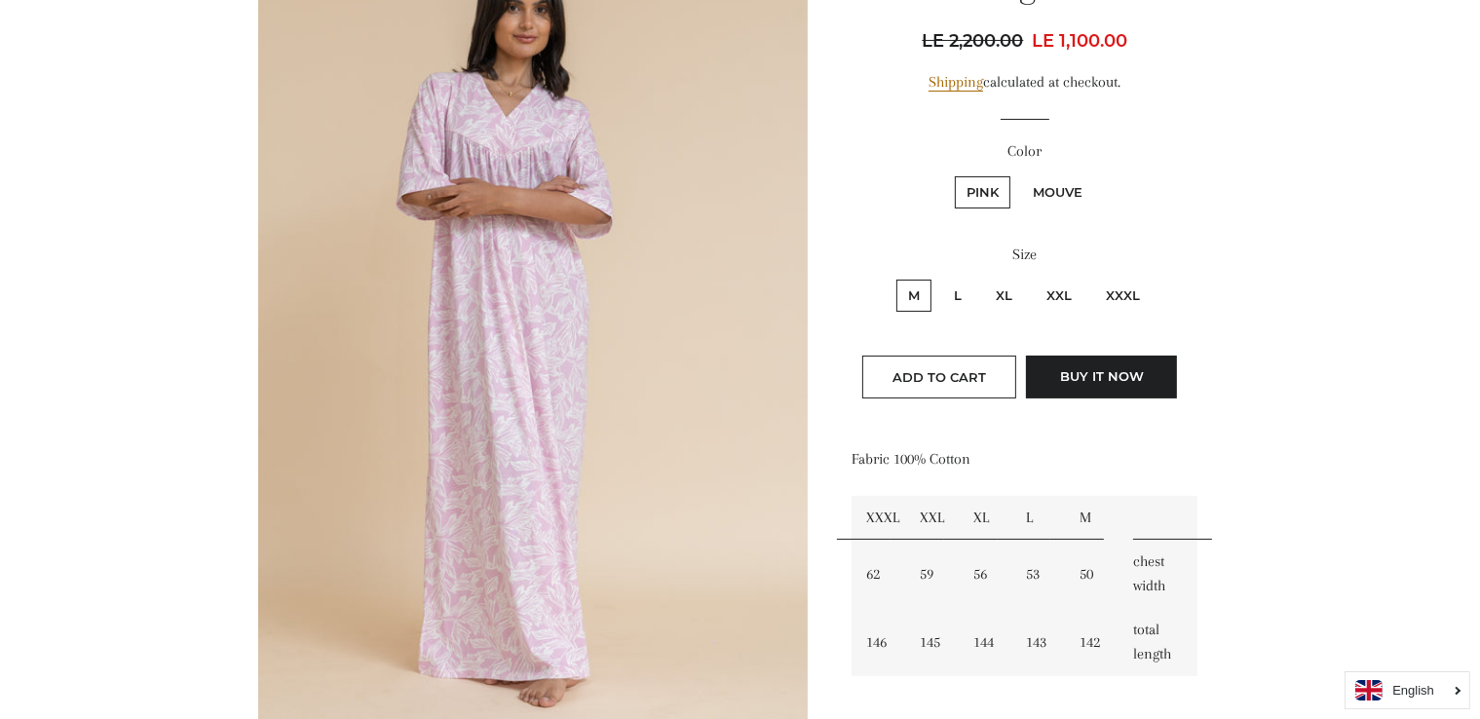
click at [1068, 196] on label "Mouve" at bounding box center [1057, 192] width 73 height 32
click at [1019, 174] on input "Mouve" at bounding box center [1018, 173] width 1 height 1
radio input "true"
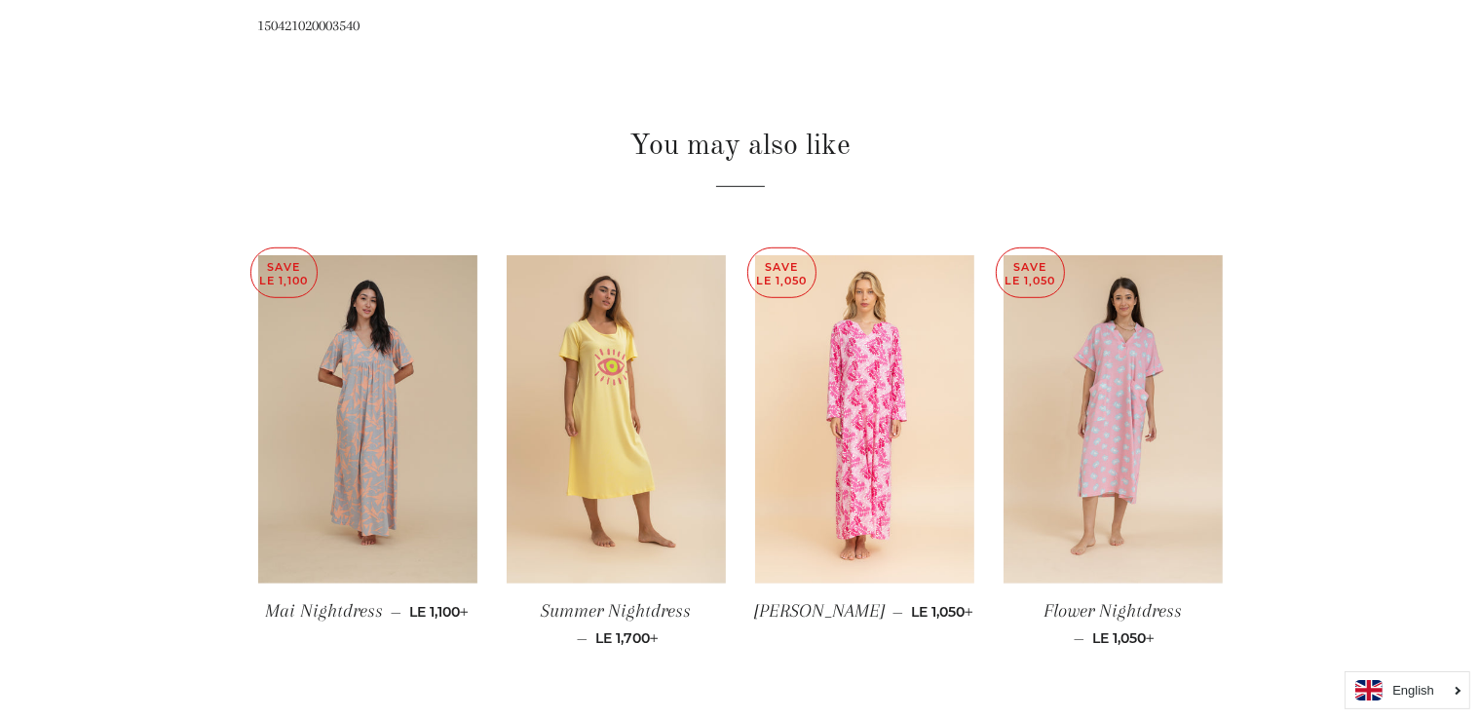
scroll to position [1197, 0]
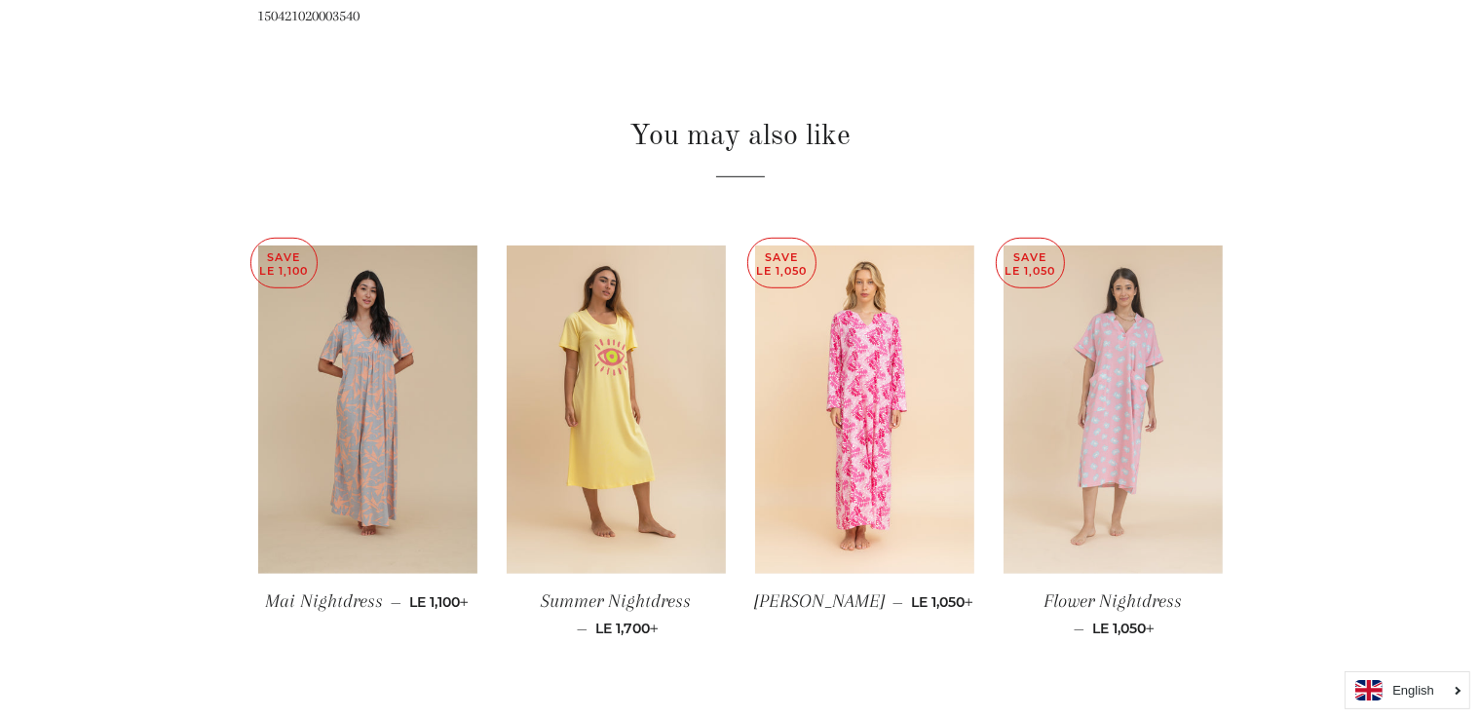
click at [1142, 447] on img at bounding box center [1113, 410] width 219 height 329
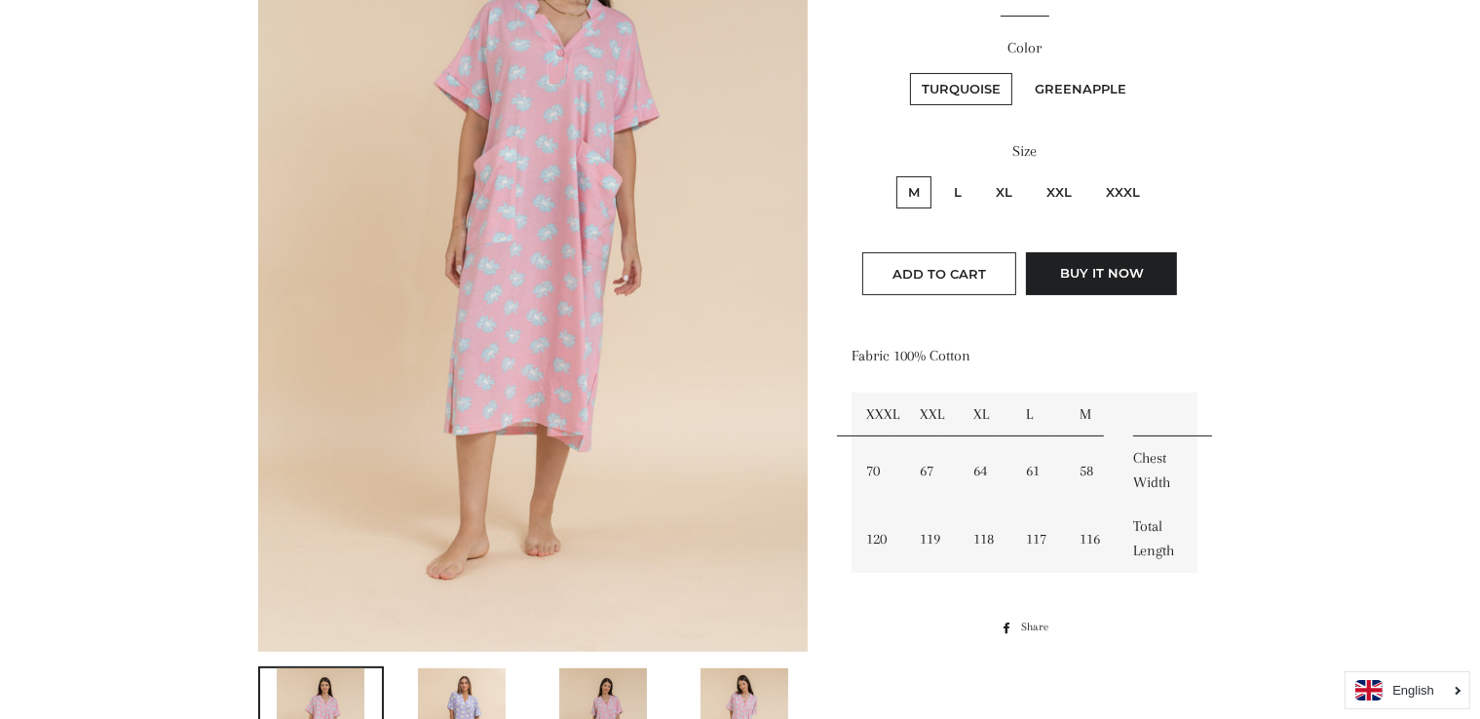
scroll to position [602, 0]
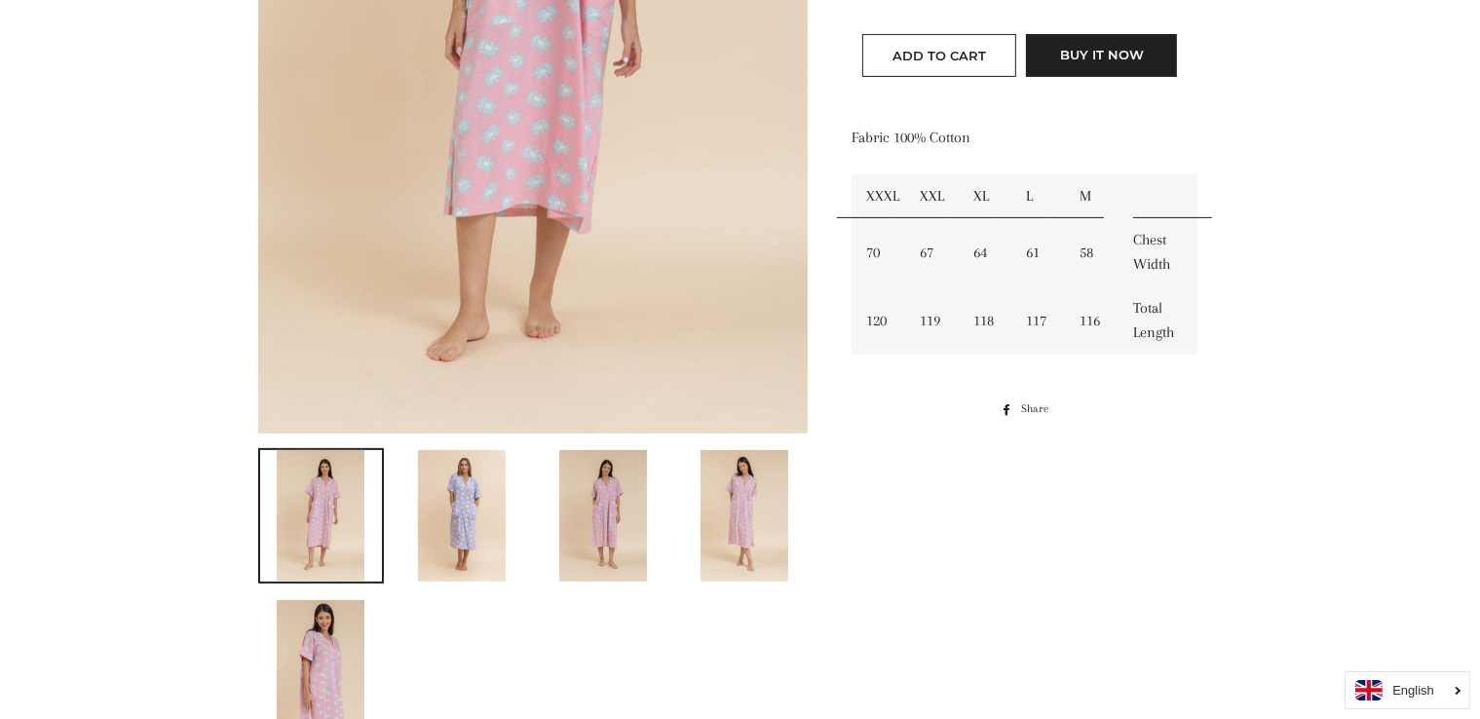
click at [349, 641] on img at bounding box center [321, 666] width 88 height 132
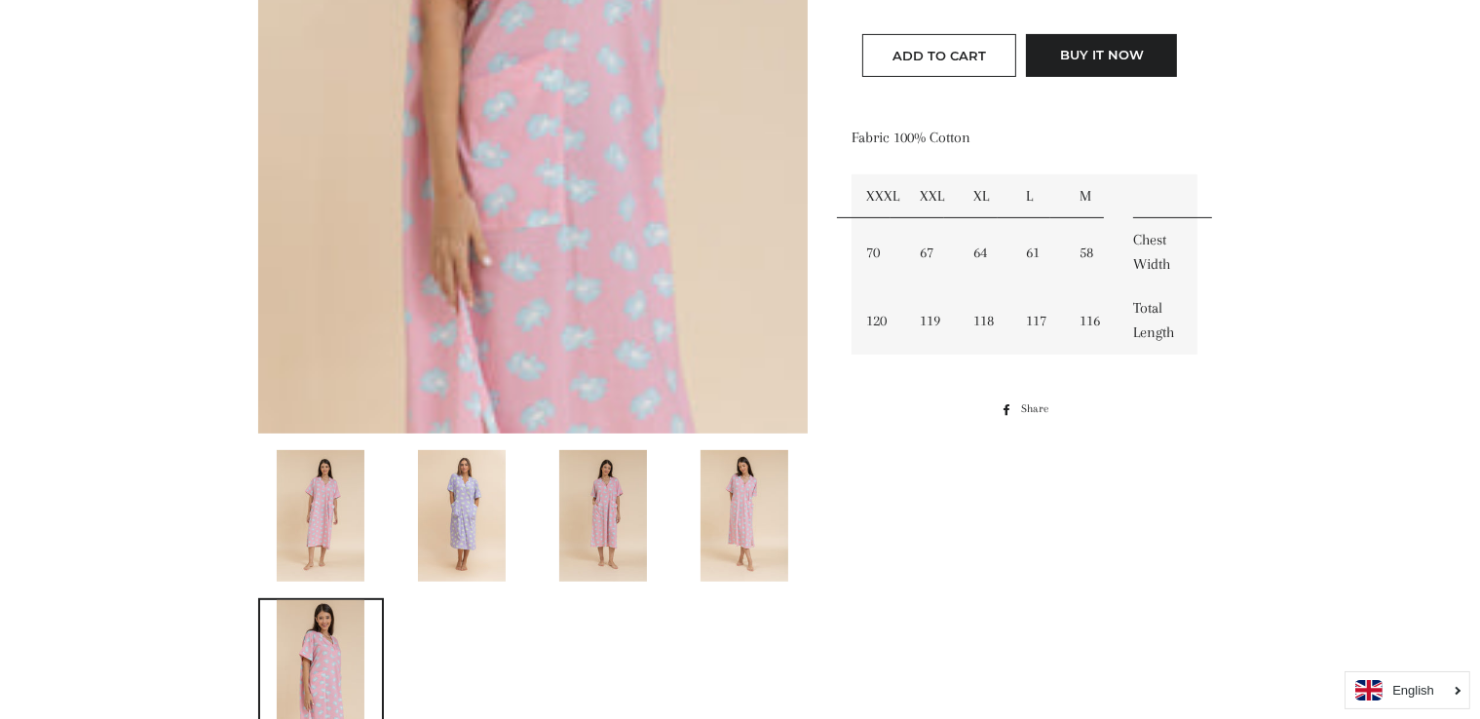
scroll to position [167, 0]
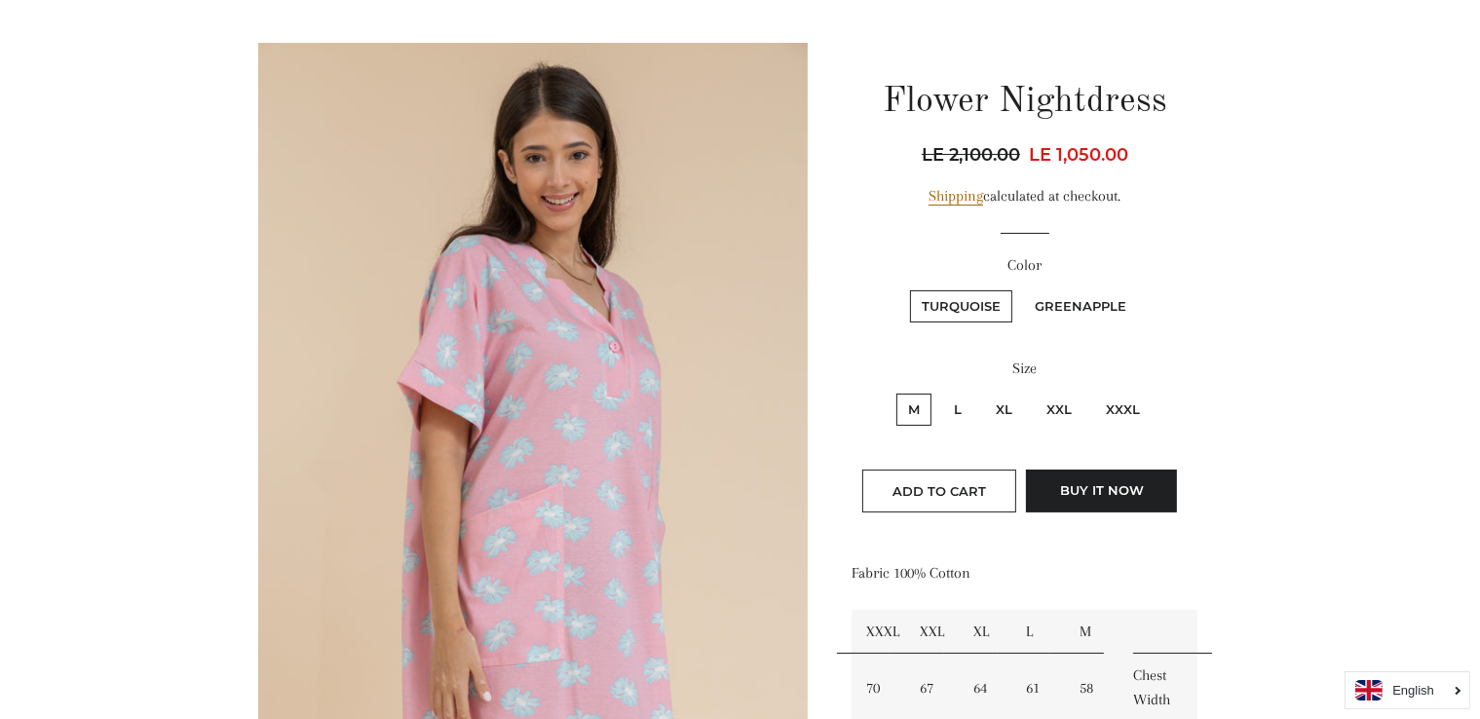
click at [1090, 292] on label "Greenapple" at bounding box center [1080, 306] width 115 height 32
click at [1021, 288] on input "Greenapple" at bounding box center [1020, 287] width 1 height 1
radio input "true"
click at [1085, 307] on label "Greenapple" at bounding box center [1080, 306] width 115 height 32
click at [1021, 288] on input "Greenapple" at bounding box center [1020, 287] width 1 height 1
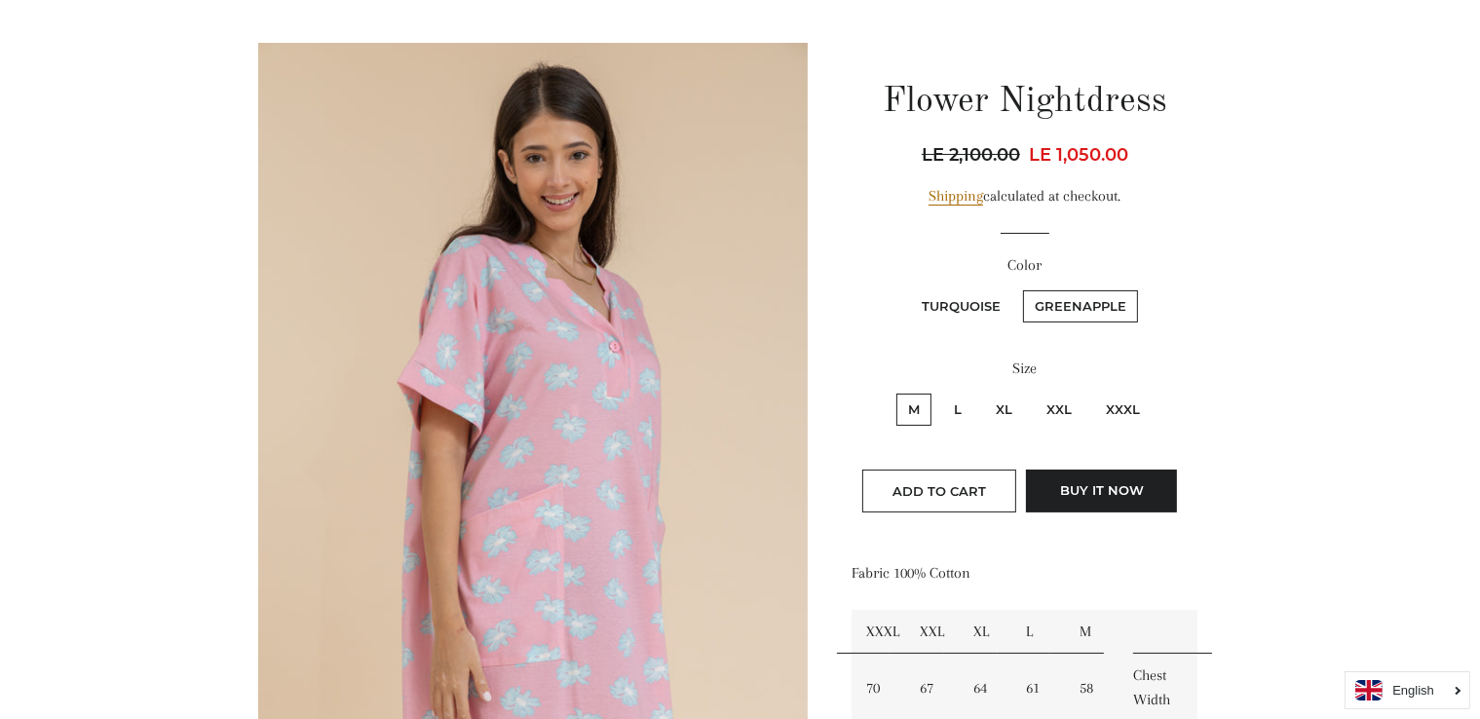
click at [1085, 307] on label "Greenapple" at bounding box center [1080, 306] width 115 height 32
click at [1021, 288] on input "Greenapple" at bounding box center [1020, 287] width 1 height 1
click at [1085, 307] on label "Greenapple" at bounding box center [1080, 306] width 115 height 32
click at [1021, 288] on input "Greenapple" at bounding box center [1020, 287] width 1 height 1
click at [1085, 307] on label "Greenapple" at bounding box center [1080, 306] width 115 height 32
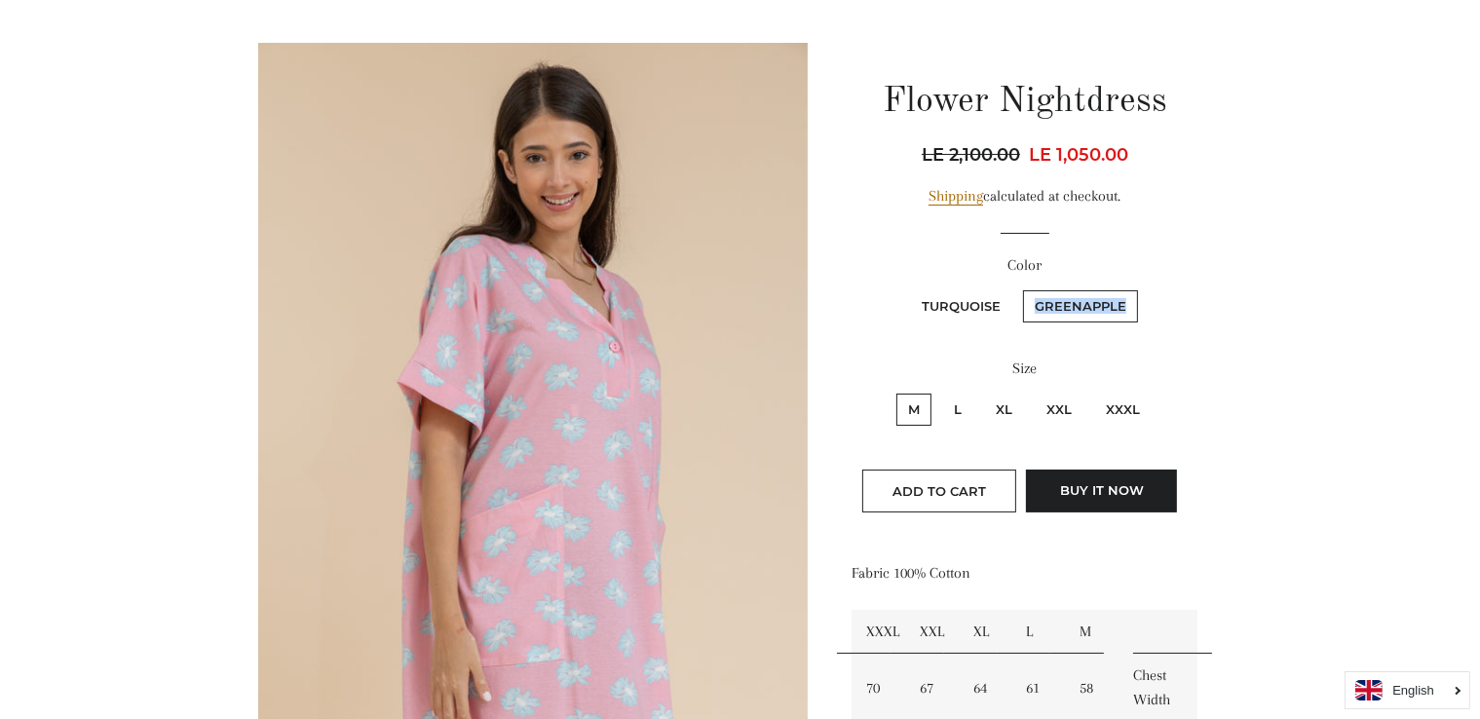
click at [1021, 288] on input "Greenapple" at bounding box center [1020, 287] width 1 height 1
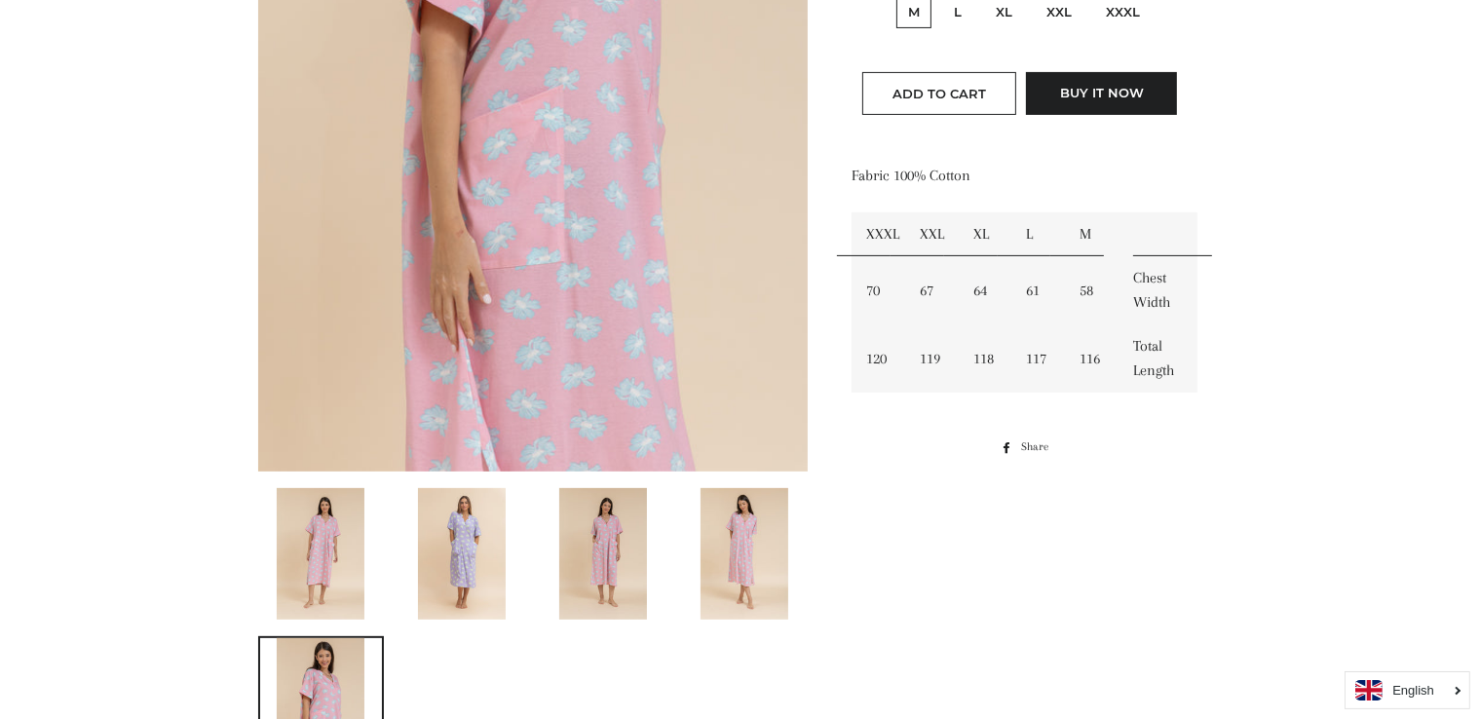
scroll to position [603, 0]
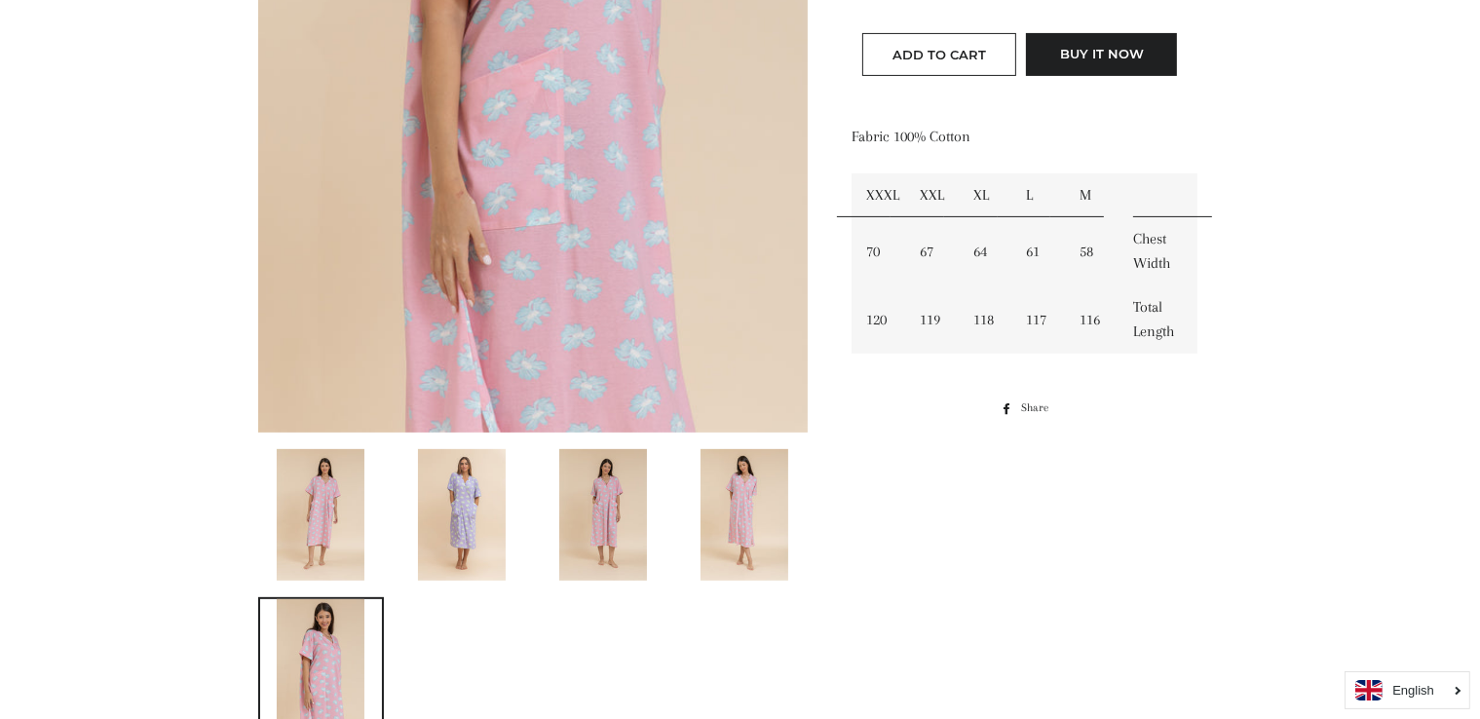
click at [493, 463] on img at bounding box center [462, 515] width 88 height 132
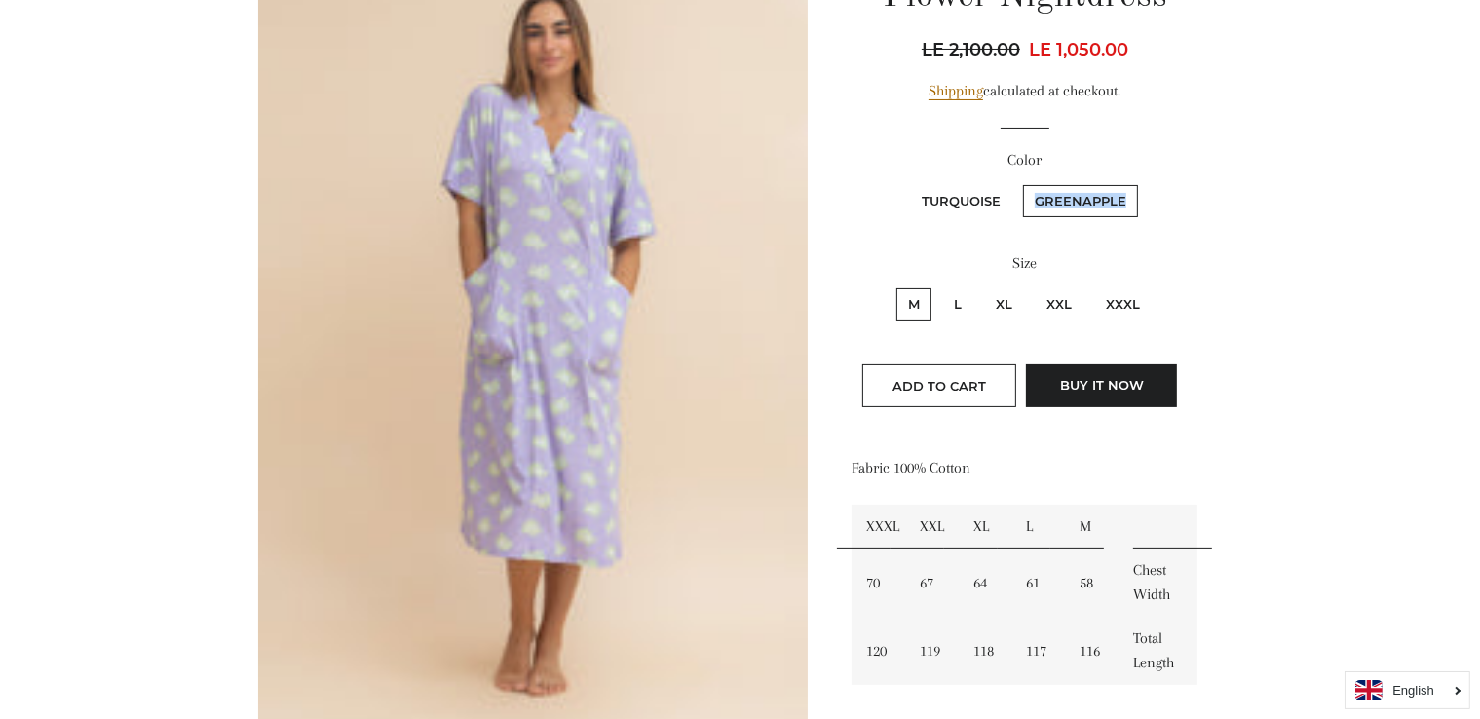
scroll to position [221, 0]
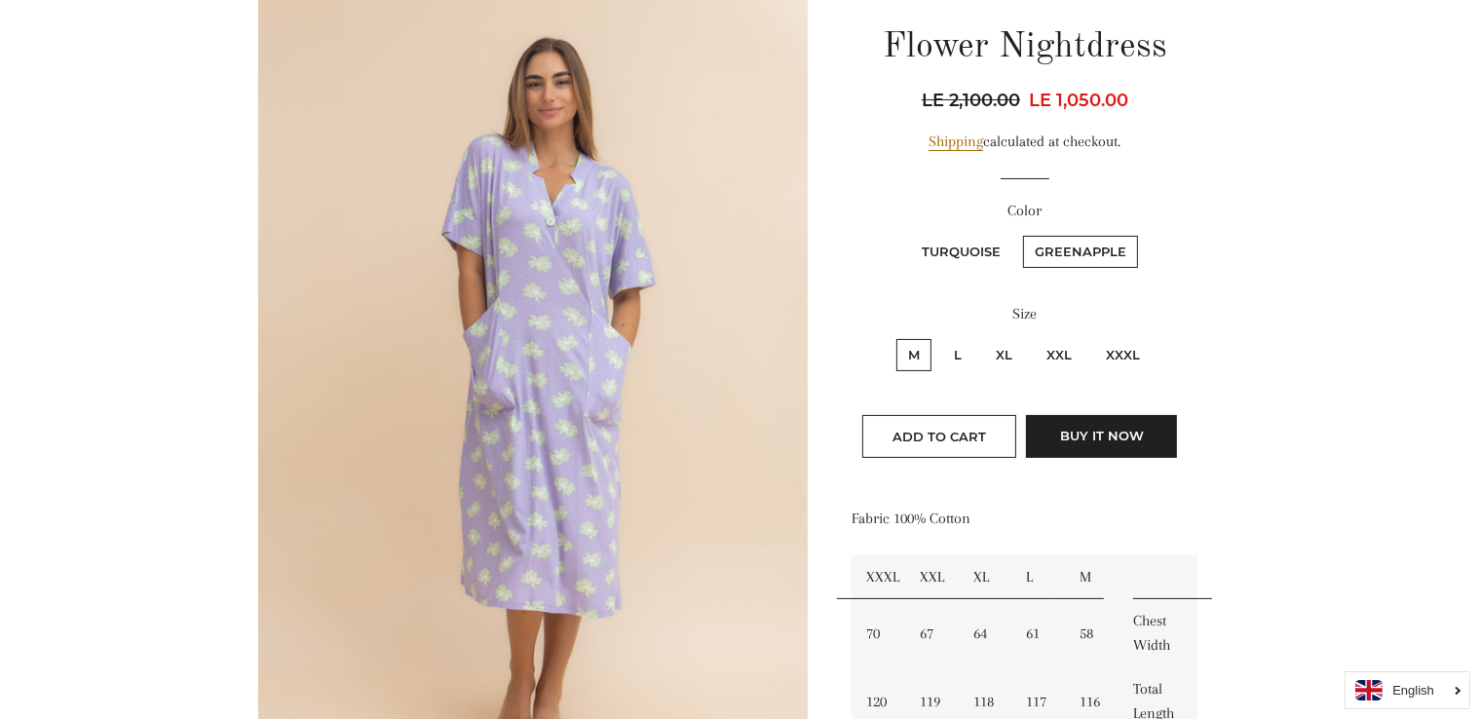
click at [1007, 356] on label "XL" at bounding box center [1004, 355] width 40 height 32
click at [982, 337] on input "XL" at bounding box center [981, 336] width 1 height 1
radio input "true"
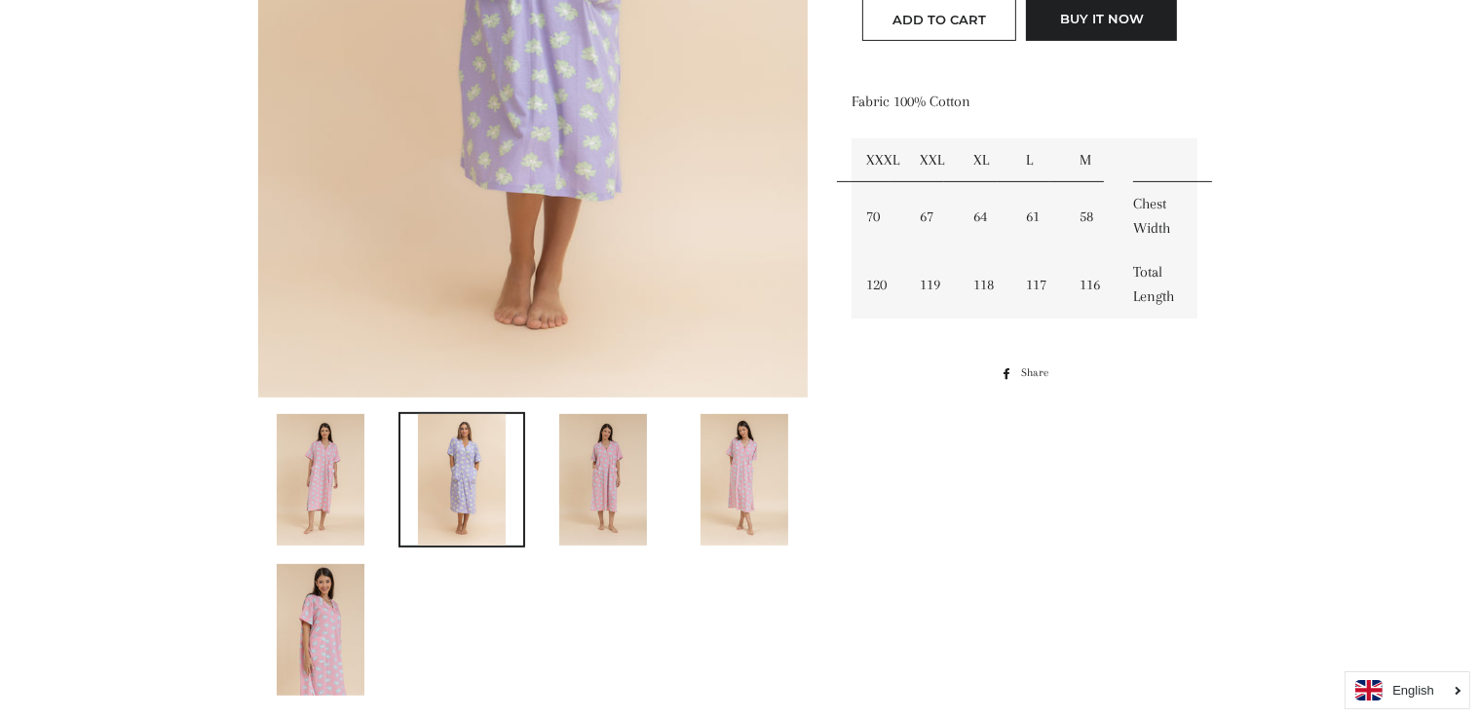
scroll to position [837, 0]
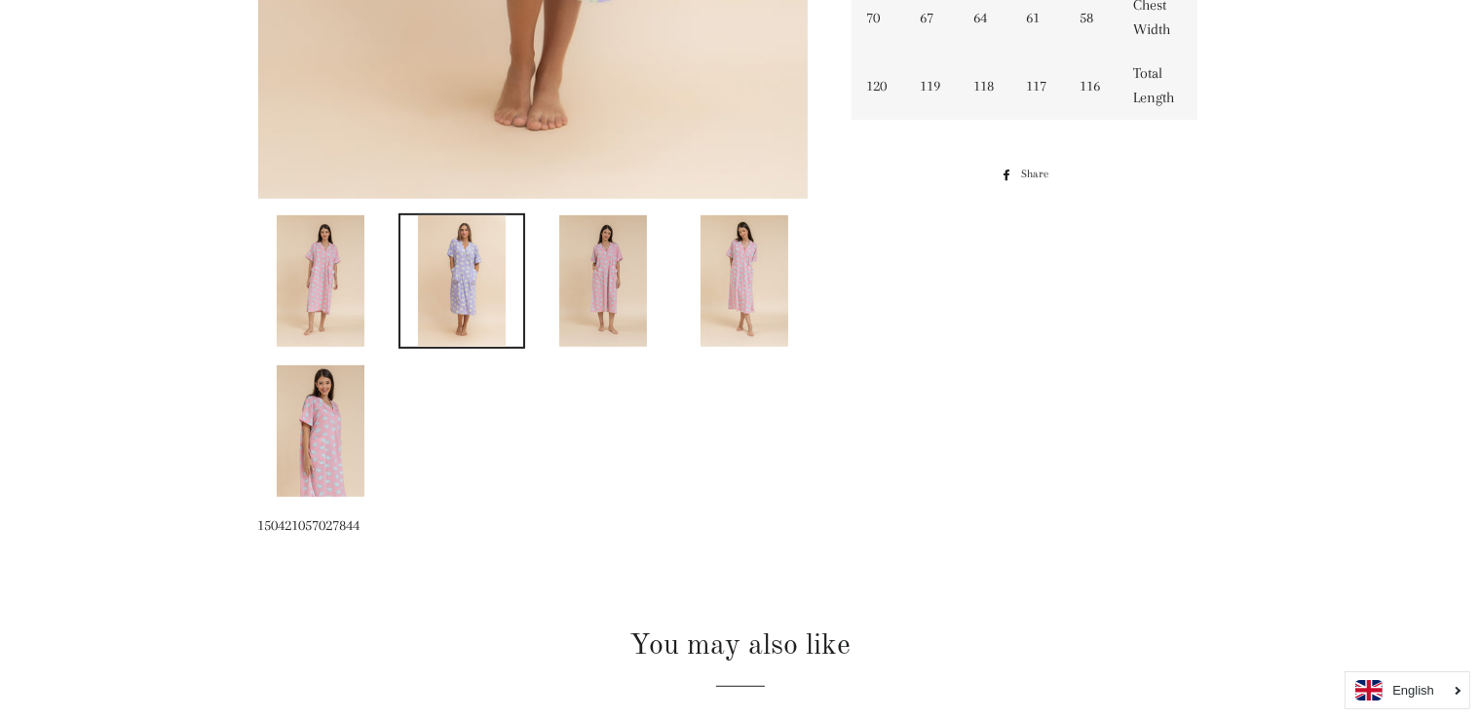
click at [620, 293] on img at bounding box center [603, 281] width 88 height 132
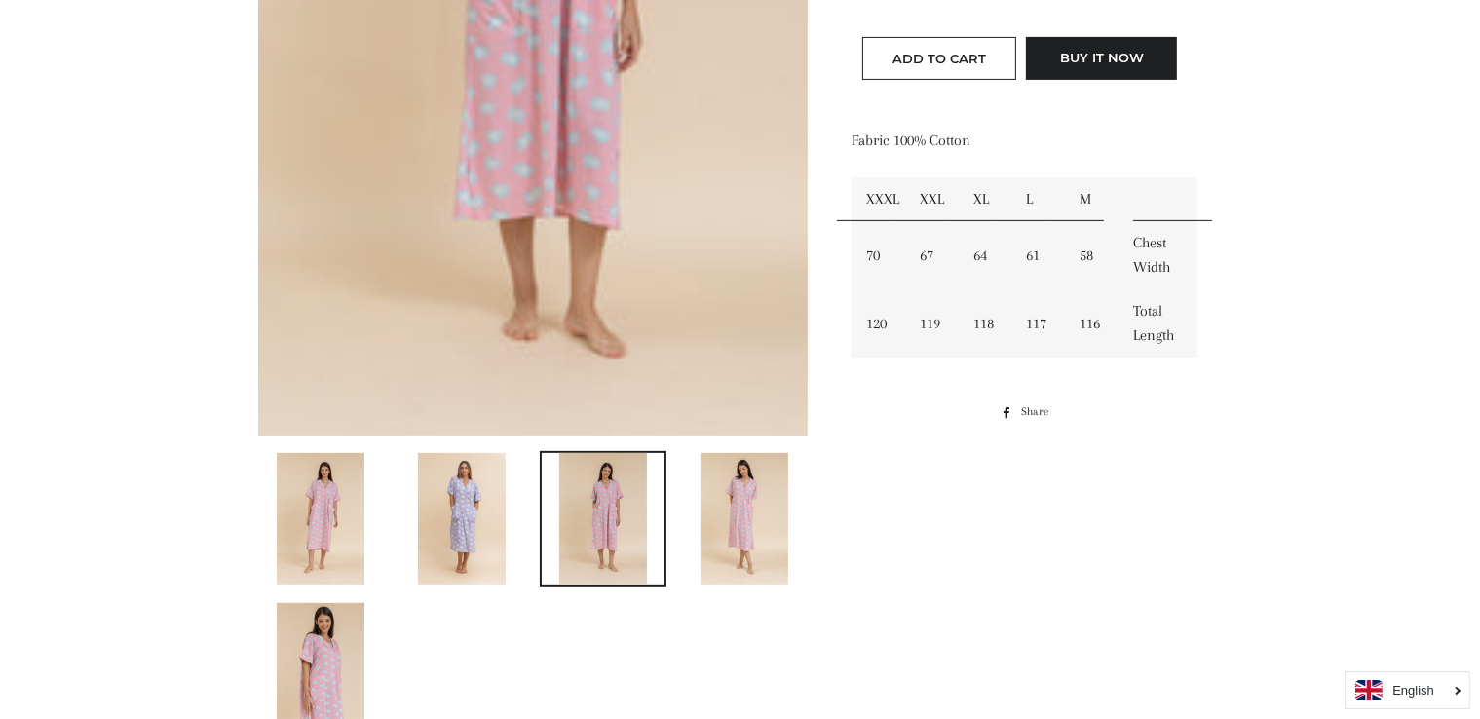
scroll to position [654, 0]
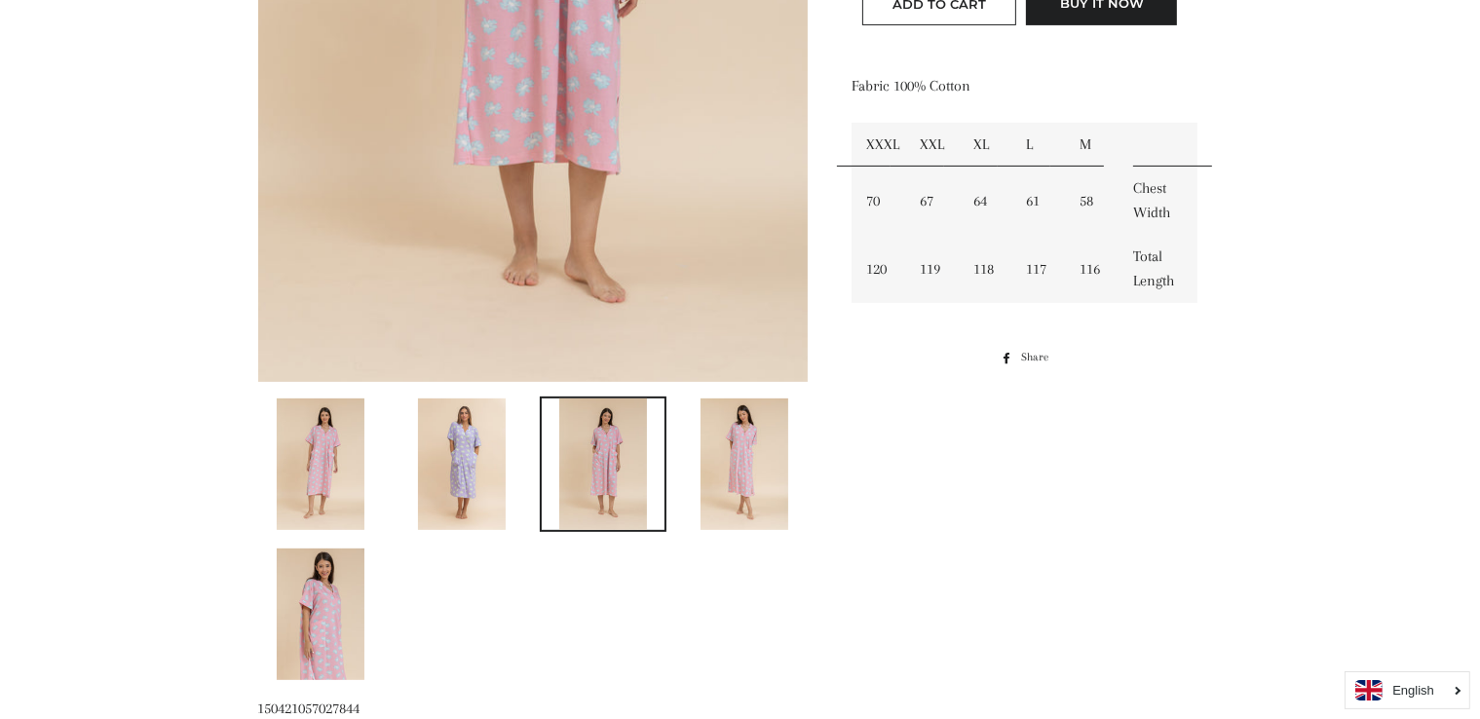
click at [463, 435] on img at bounding box center [462, 465] width 88 height 132
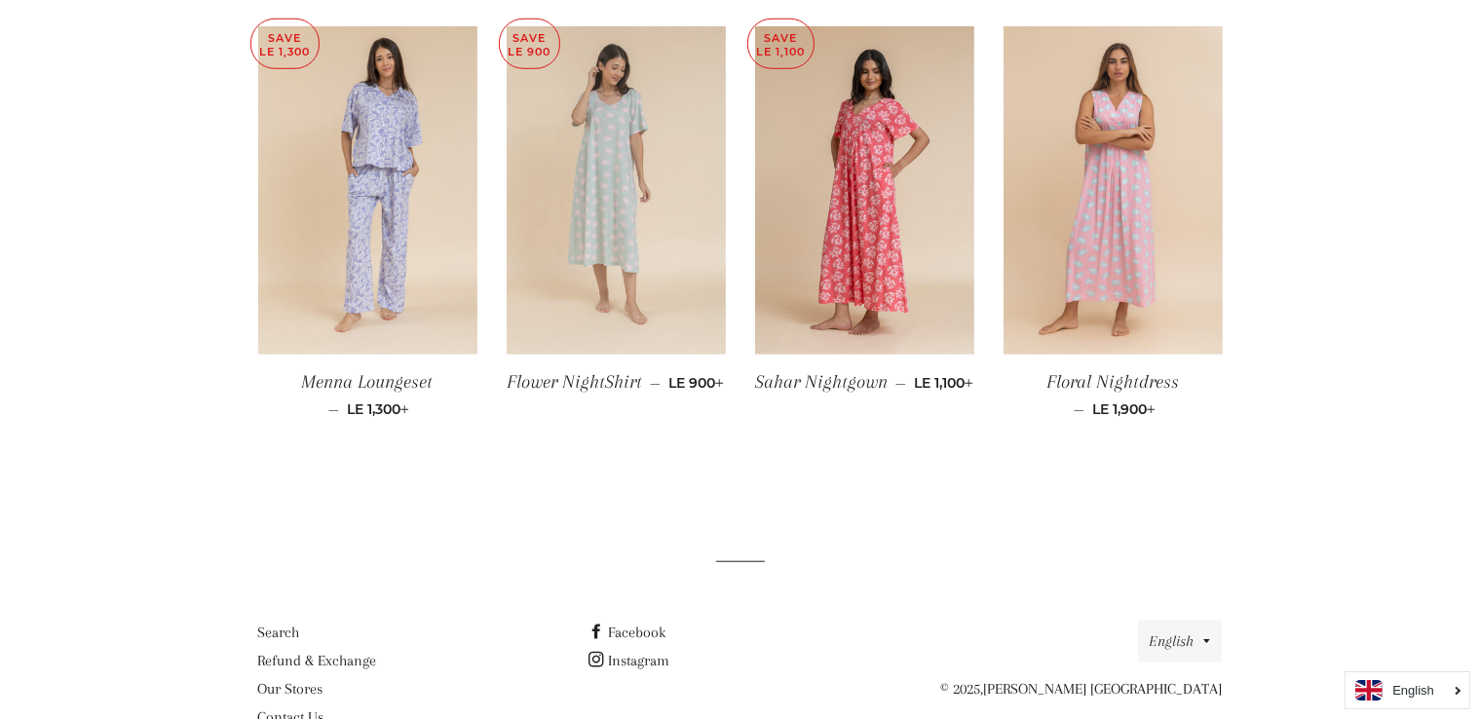
scroll to position [1567, 0]
click at [619, 237] on img at bounding box center [616, 189] width 219 height 329
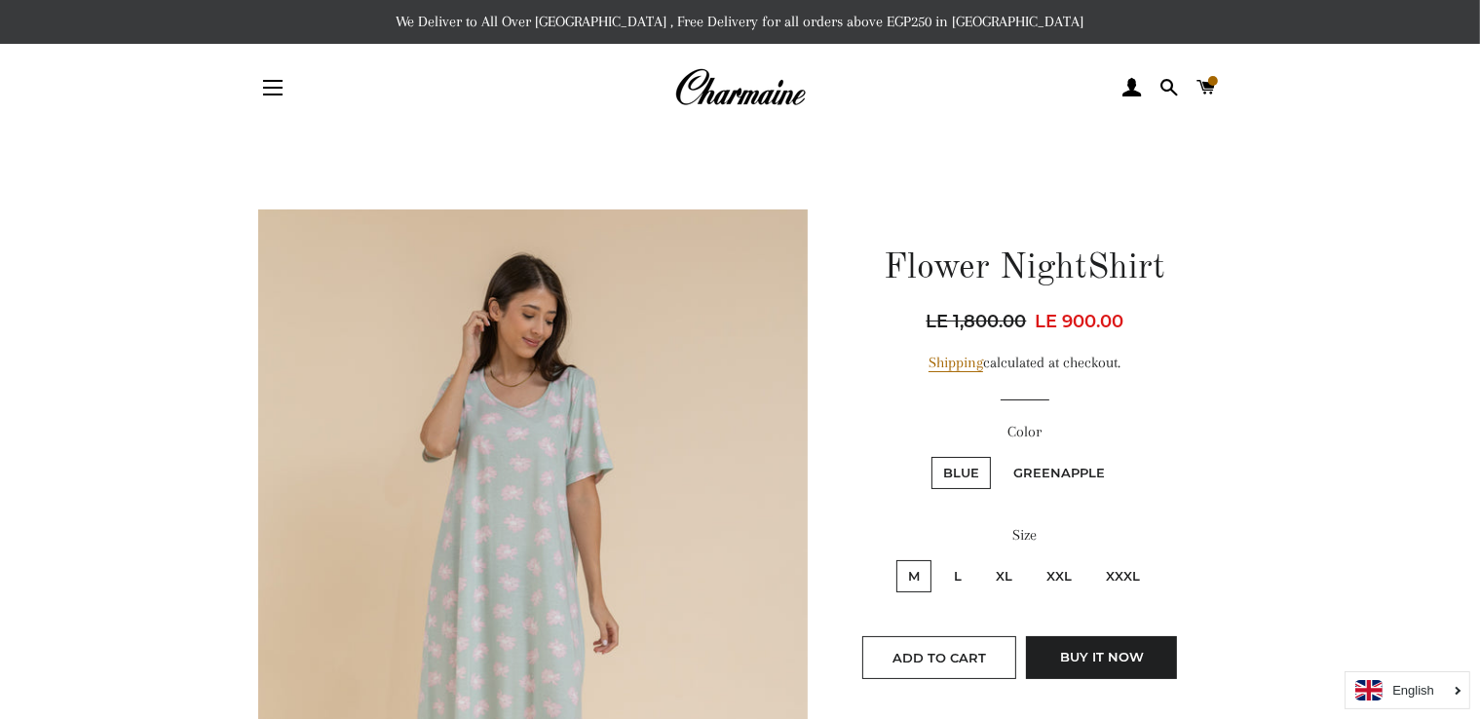
click at [1060, 466] on label "Greenapple" at bounding box center [1059, 473] width 115 height 32
click at [1000, 455] on input "Greenapple" at bounding box center [999, 454] width 1 height 1
radio input "true"
click at [1060, 466] on label "Greenapple" at bounding box center [1059, 473] width 115 height 32
click at [1000, 455] on input "Greenapple" at bounding box center [999, 454] width 1 height 1
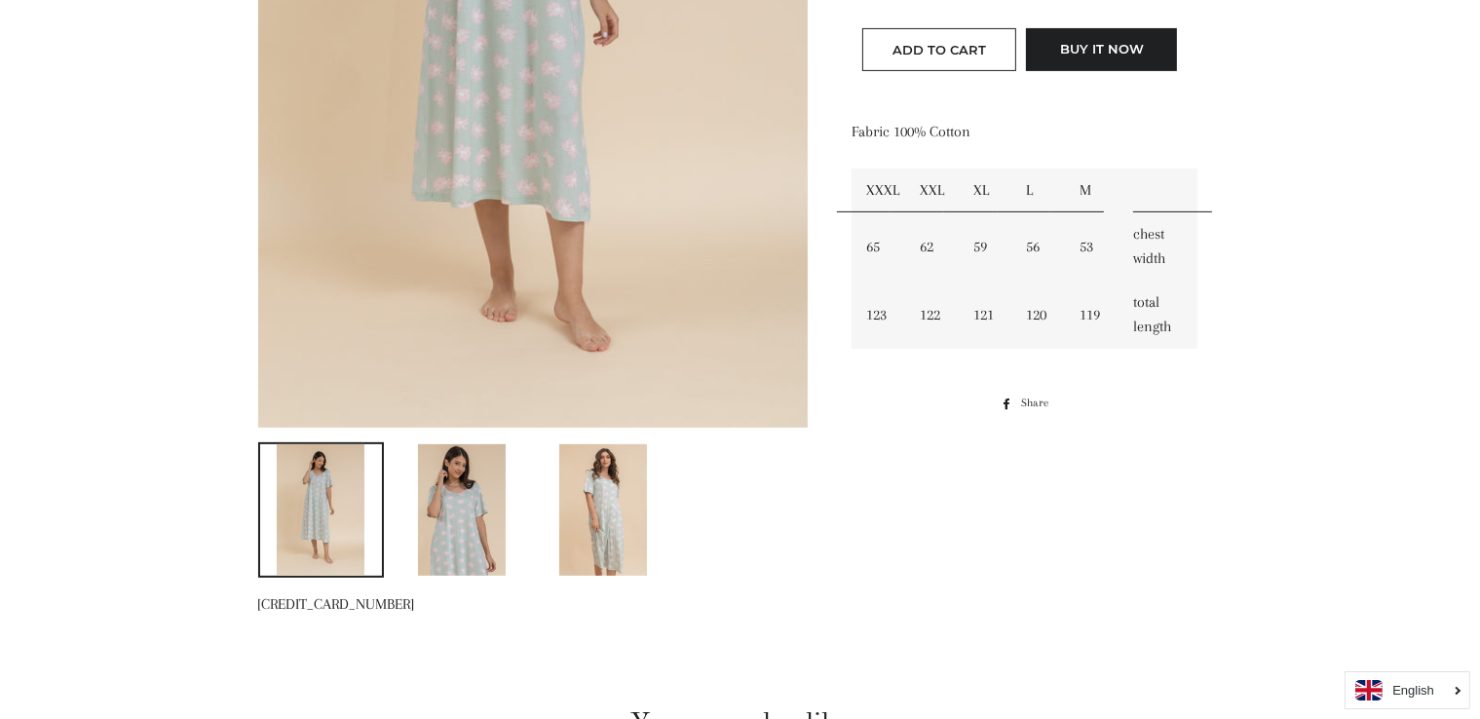
scroll to position [653, 0]
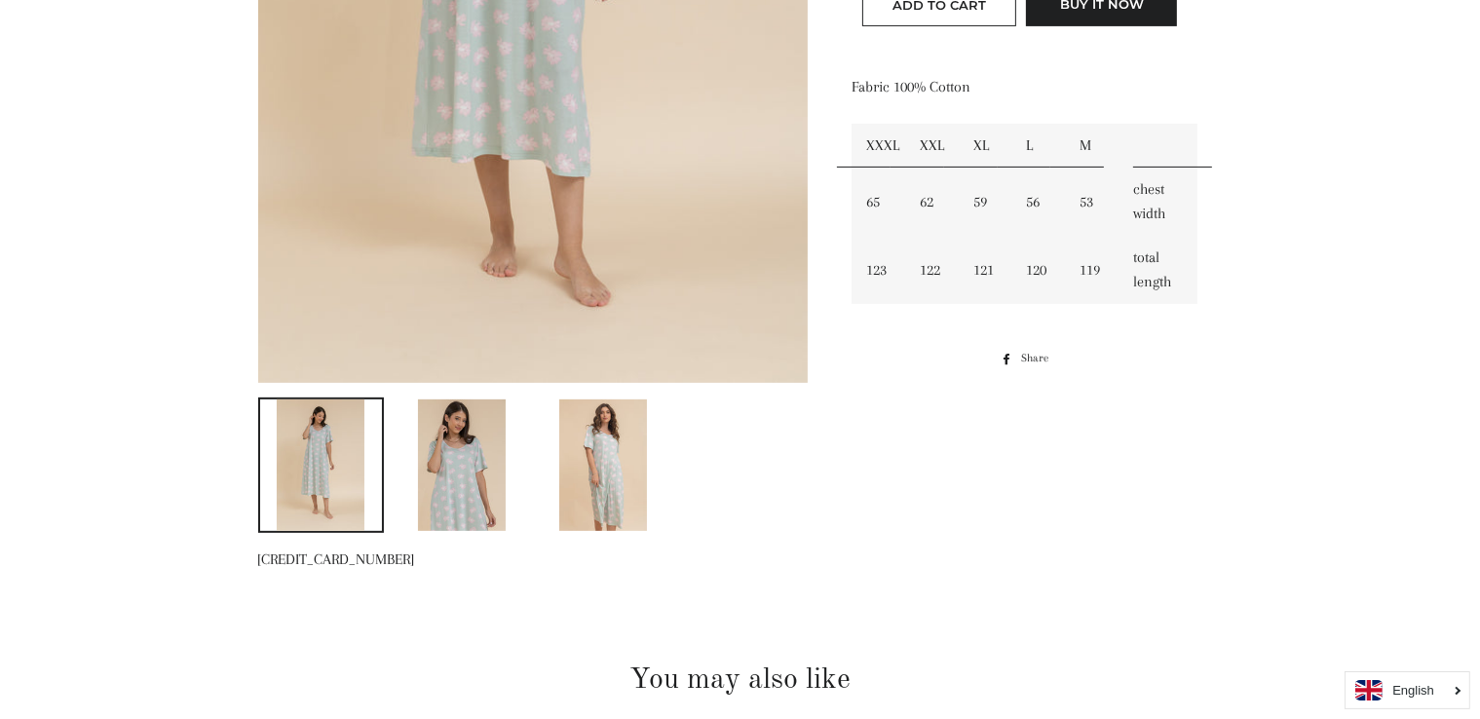
click at [614, 465] on img at bounding box center [603, 465] width 88 height 132
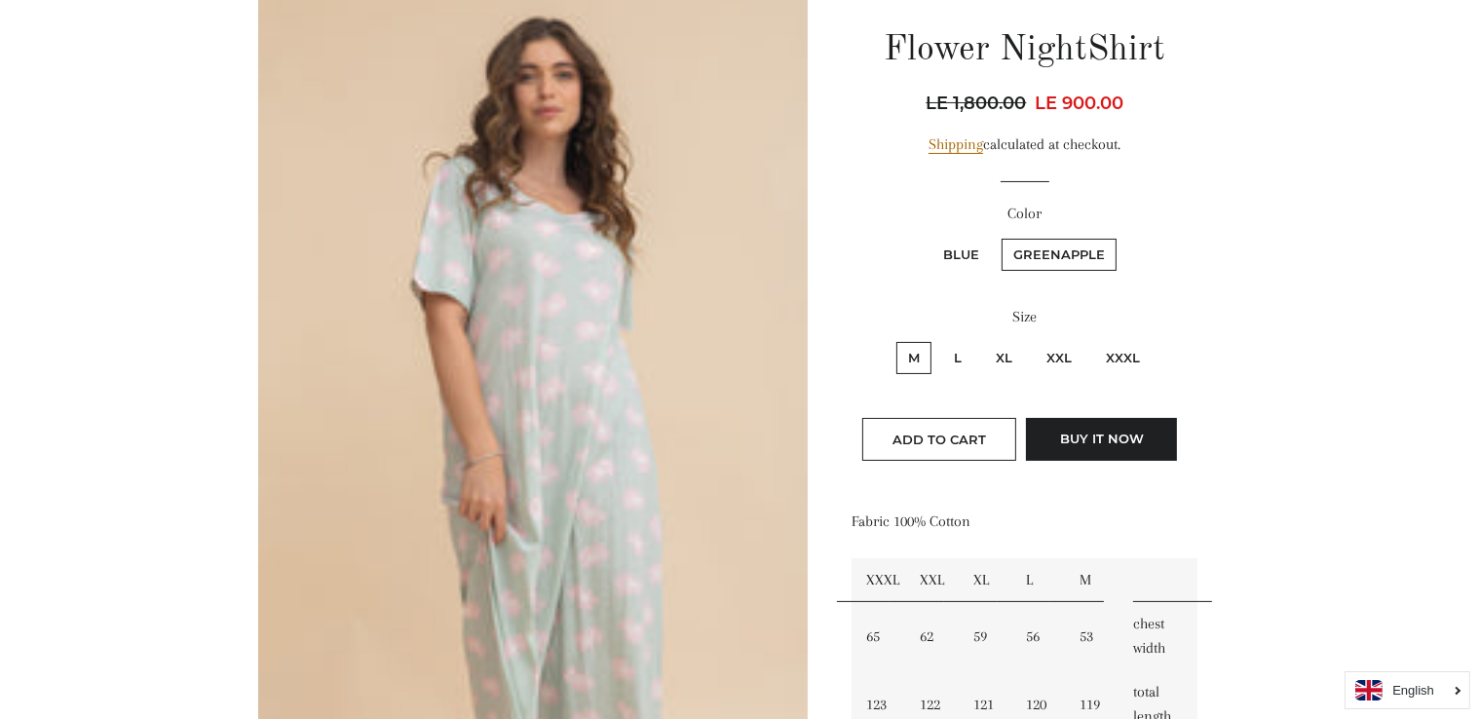
scroll to position [191, 0]
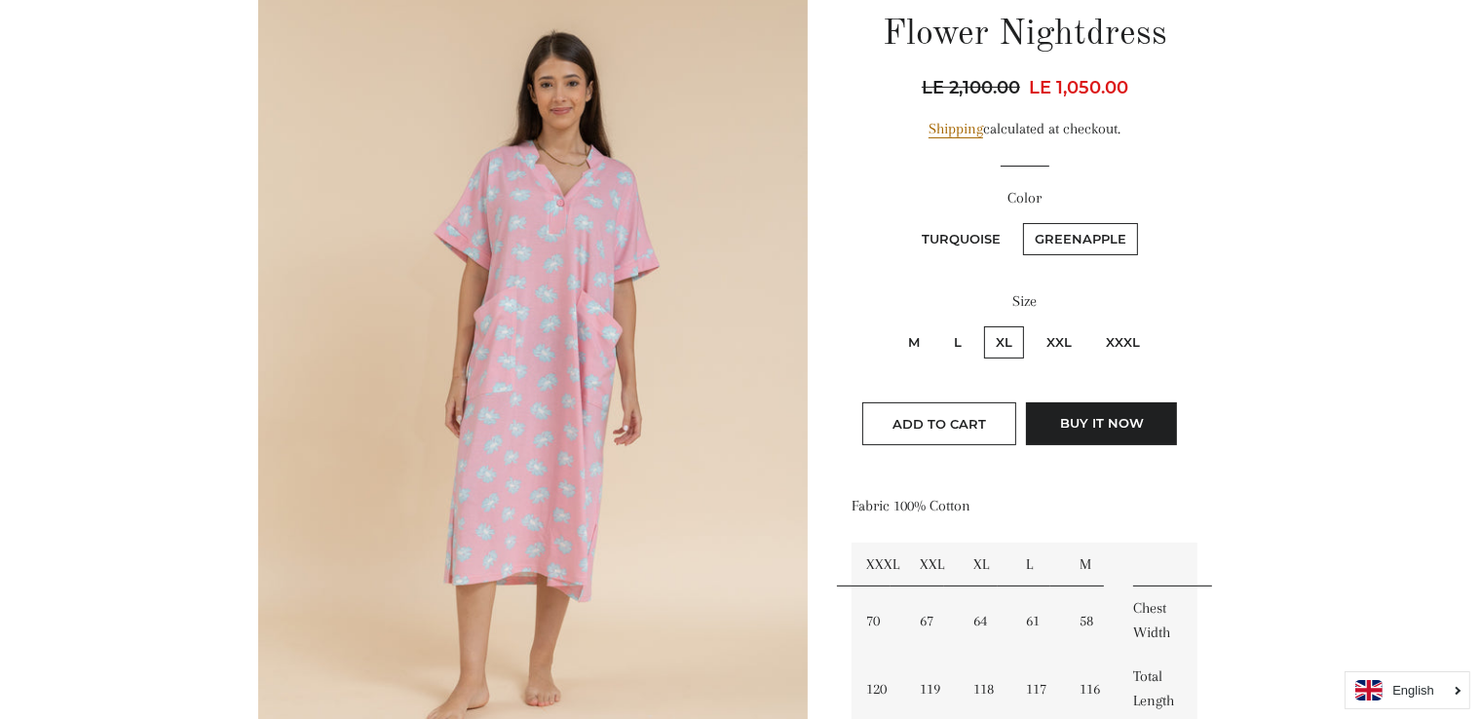
scroll to position [234, 0]
click at [959, 238] on label "Turquoise" at bounding box center [961, 239] width 102 height 32
click at [908, 221] on input "Turquoise" at bounding box center [907, 220] width 1 height 1
radio input "true"
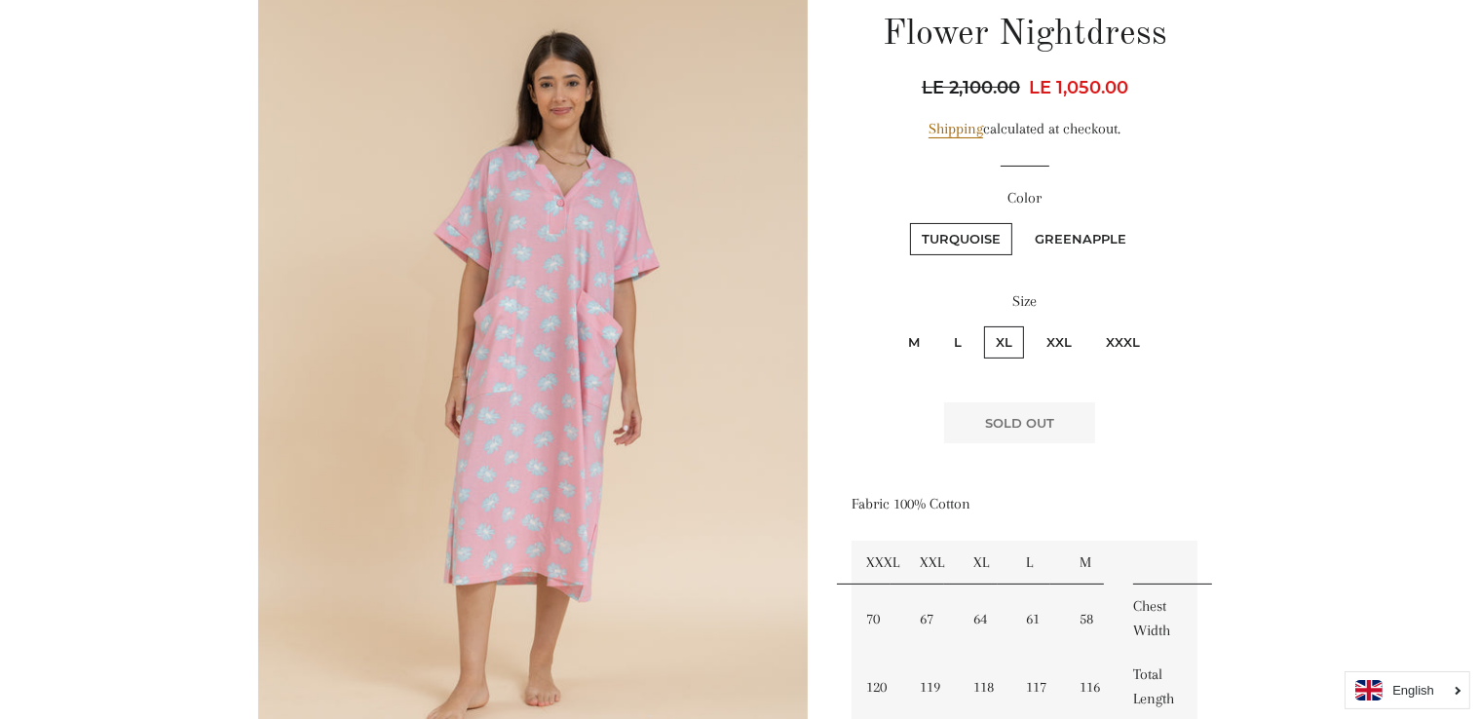
click at [959, 238] on label "Turquoise" at bounding box center [961, 239] width 102 height 32
click at [908, 221] on input "Turquoise" at bounding box center [907, 220] width 1 height 1
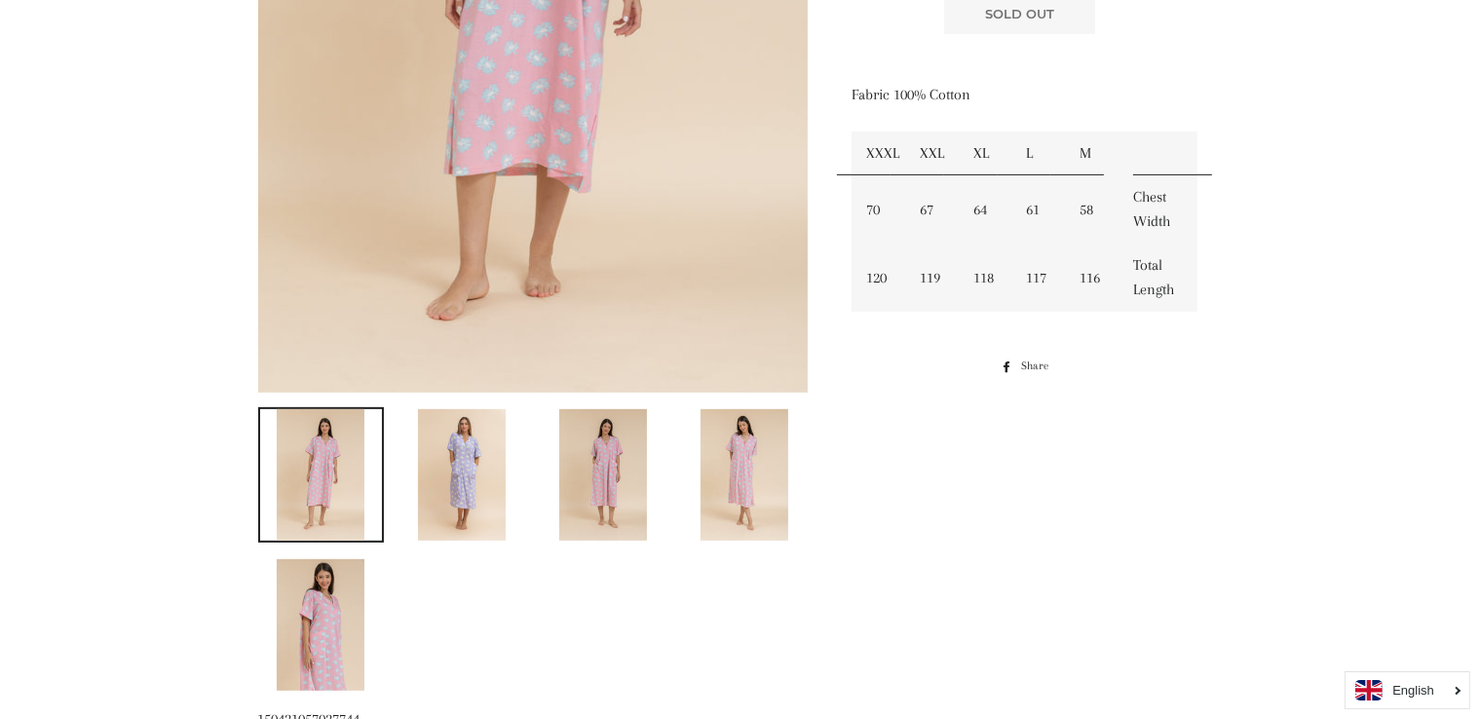
scroll to position [643, 0]
click at [462, 478] on img at bounding box center [462, 475] width 88 height 132
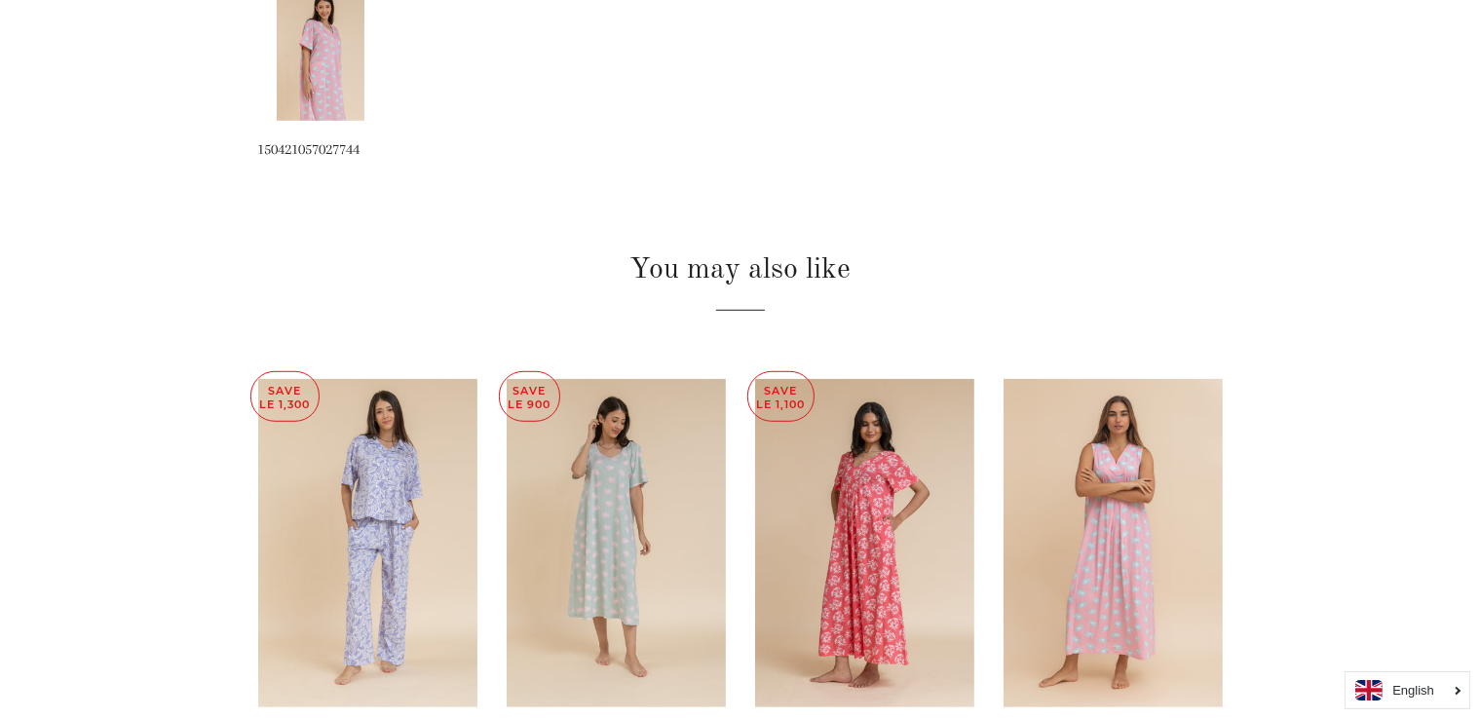
scroll to position [1463, 0]
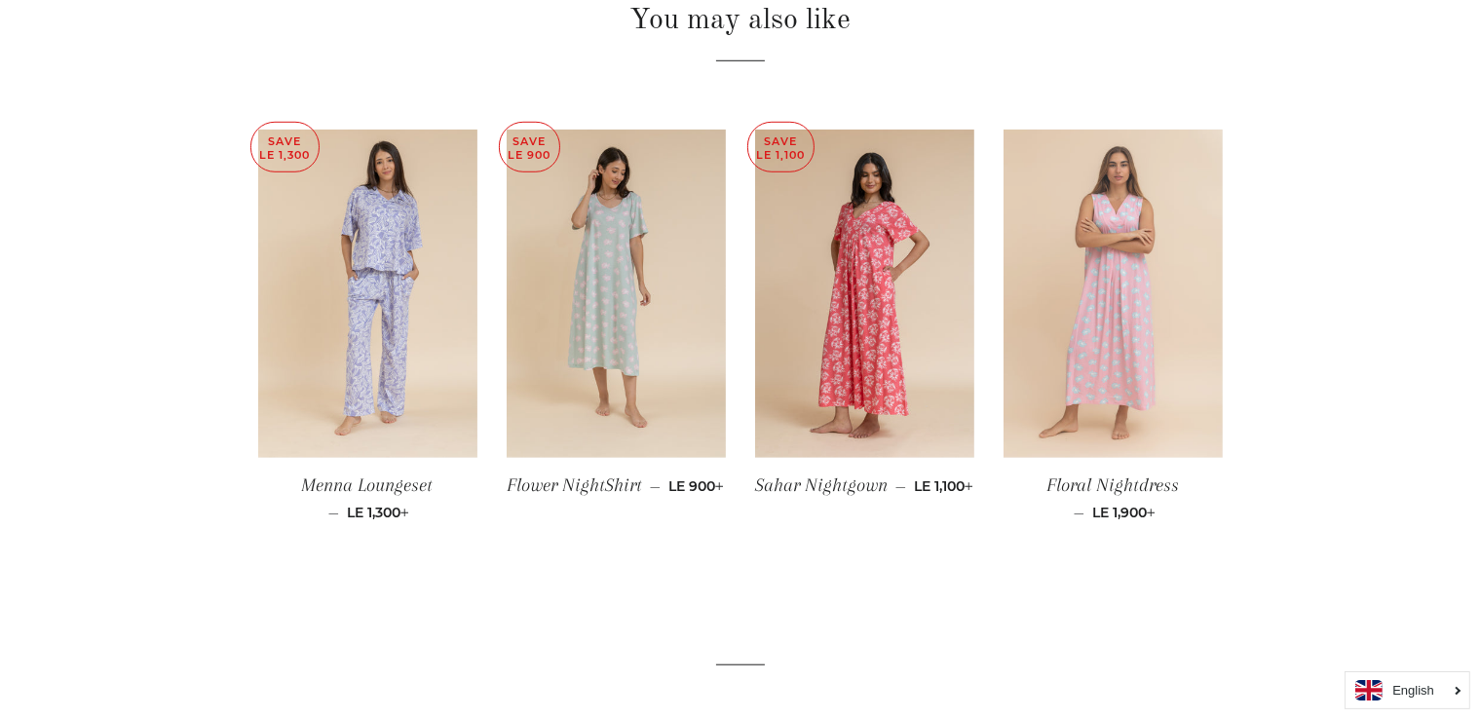
click at [1124, 379] on img at bounding box center [1113, 294] width 219 height 329
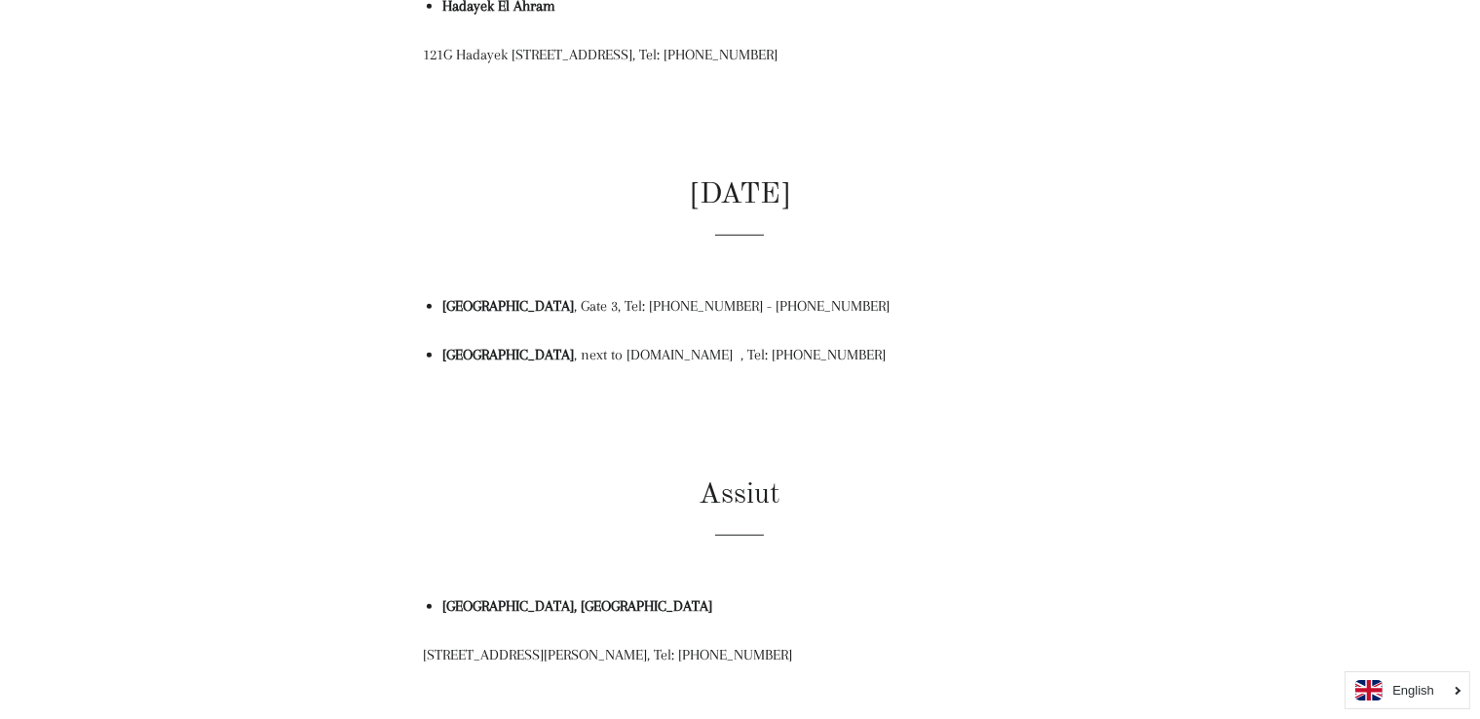
scroll to position [1789, 0]
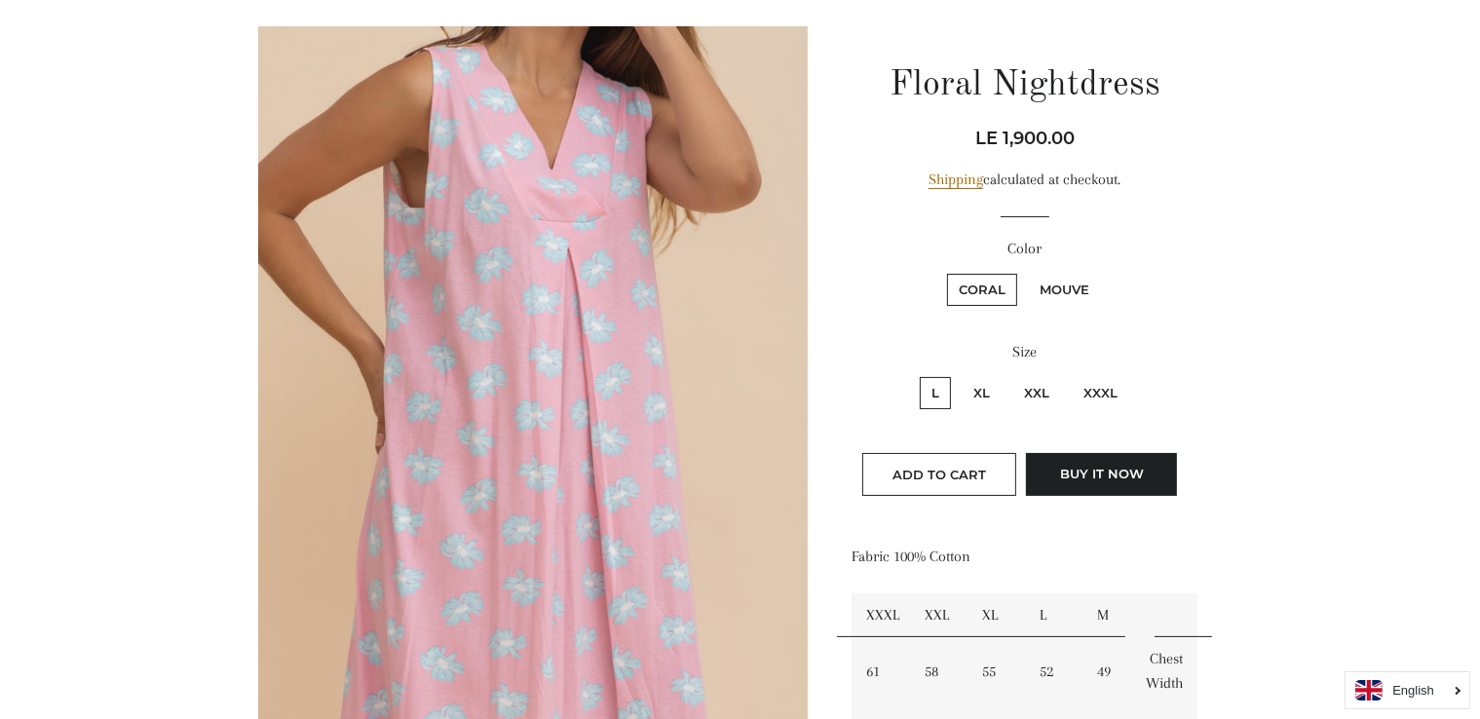
scroll to position [183, 0]
click at [1081, 286] on label "Mouve" at bounding box center [1064, 290] width 73 height 32
click at [1026, 272] on input "Mouve" at bounding box center [1025, 271] width 1 height 1
radio input "true"
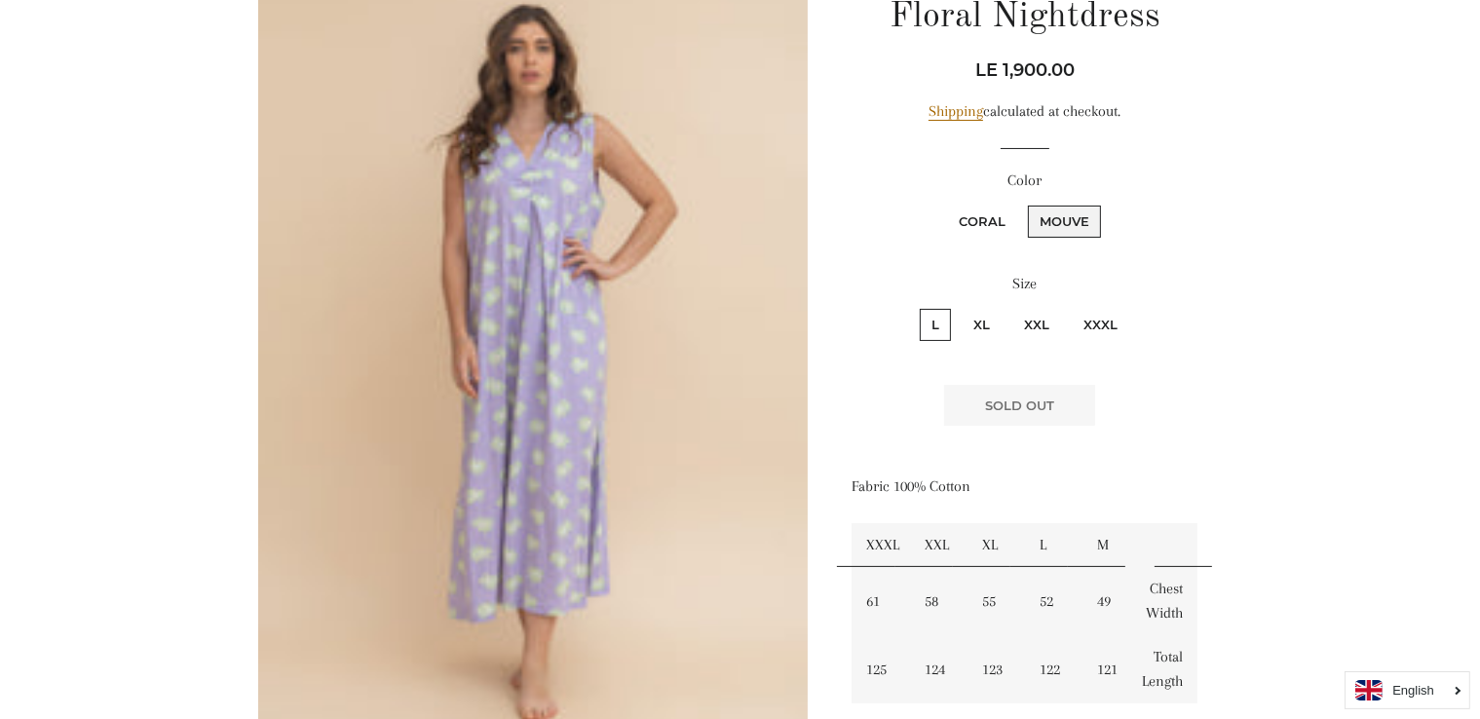
scroll to position [249, 0]
click at [976, 327] on label "XL" at bounding box center [982, 327] width 40 height 32
click at [960, 309] on input "XL" at bounding box center [959, 308] width 1 height 1
radio input "true"
